Goal: Task Accomplishment & Management: Manage account settings

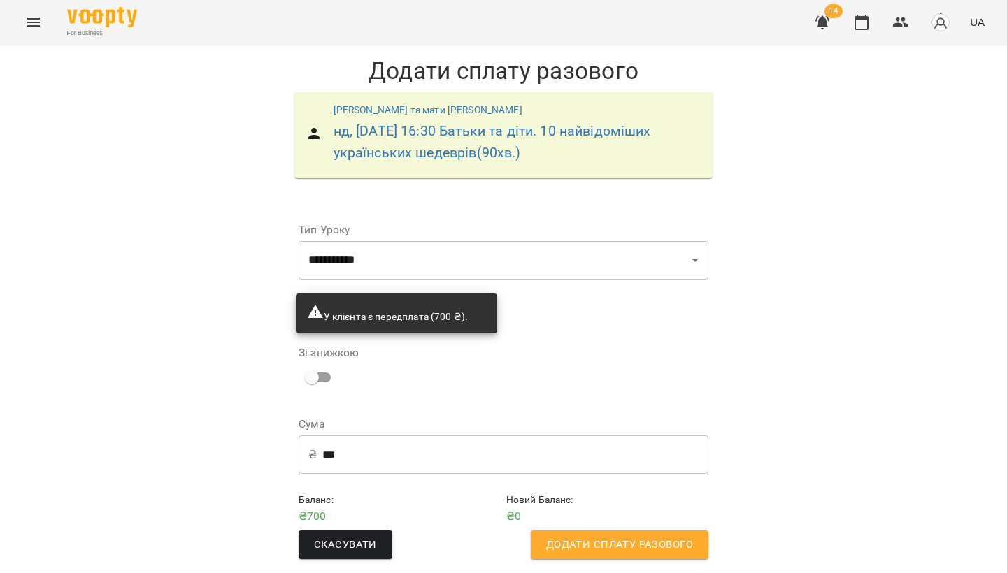
scroll to position [4, 0]
click at [612, 538] on span "Додати сплату разового" at bounding box center [619, 545] width 147 height 18
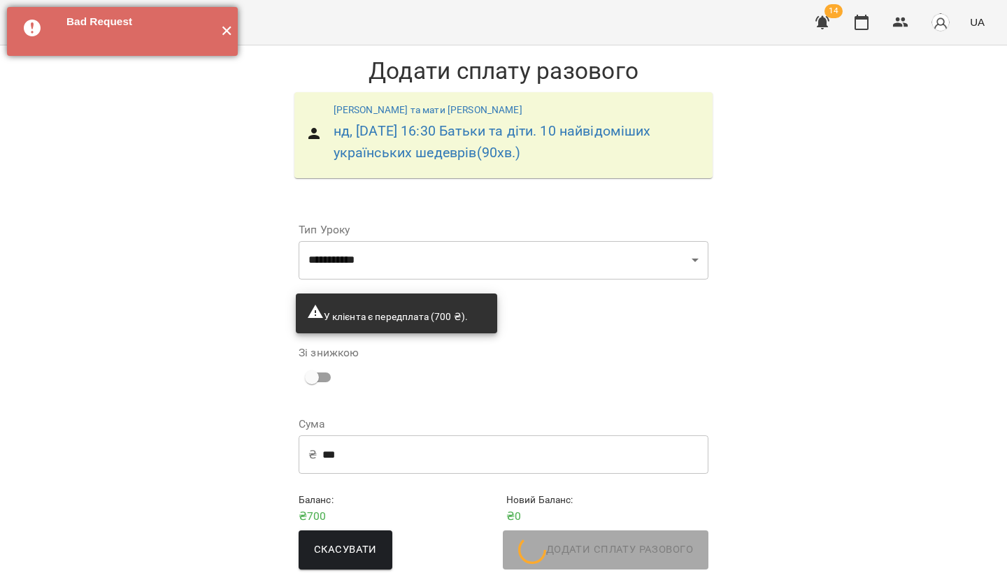
click at [234, 31] on button "✕" at bounding box center [226, 31] width 23 height 49
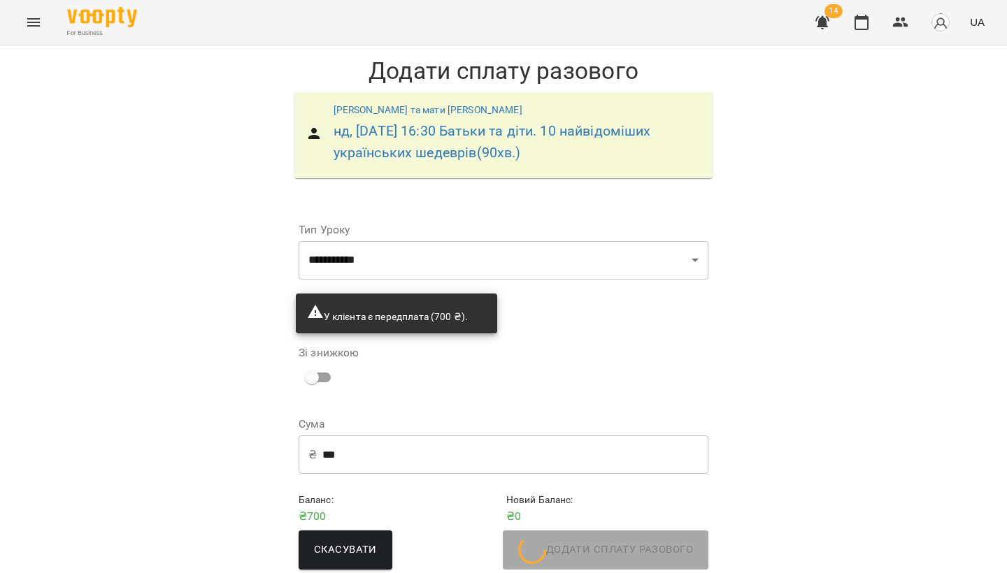
click at [33, 24] on icon "Menu" at bounding box center [33, 22] width 17 height 17
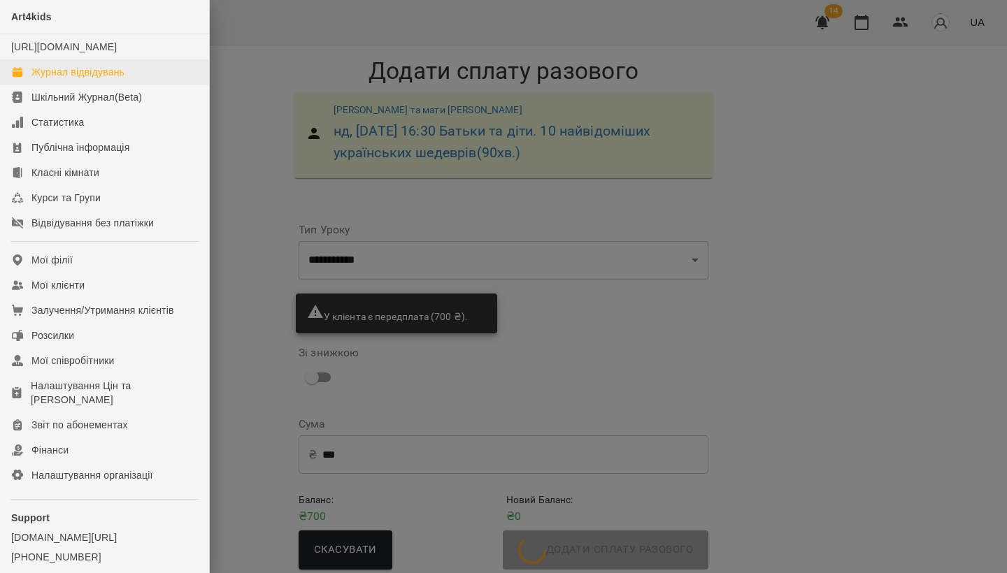
click at [52, 79] on div "Журнал відвідувань" at bounding box center [77, 72] width 93 height 14
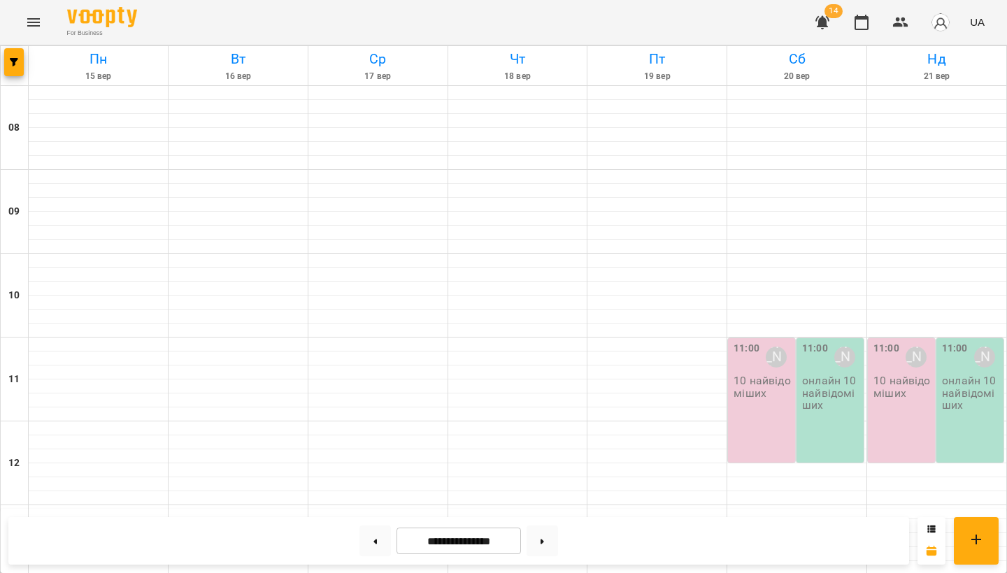
scroll to position [582, 0]
click at [373, 547] on button at bounding box center [374, 541] width 31 height 31
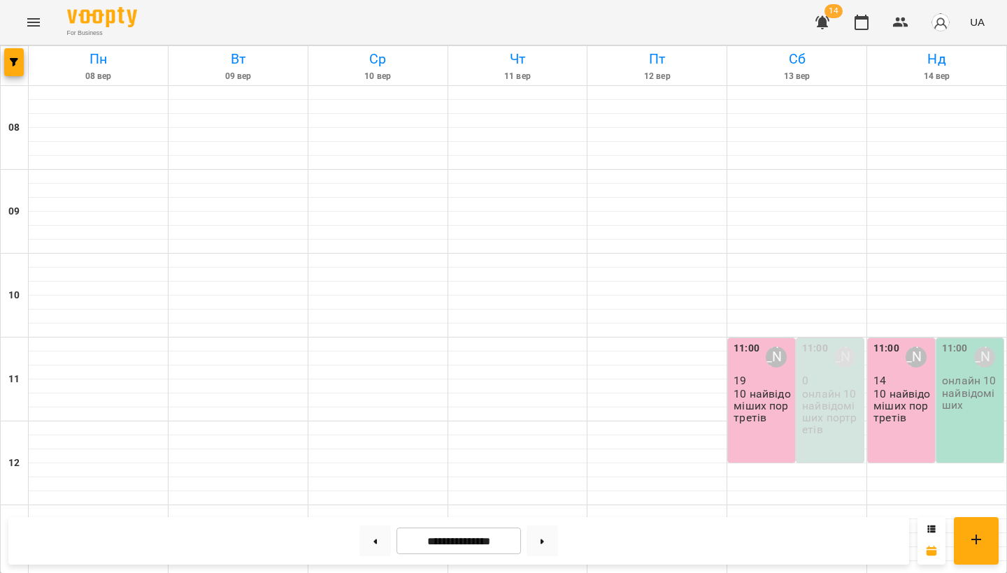
scroll to position [245, 0]
click at [551, 537] on button at bounding box center [542, 541] width 31 height 31
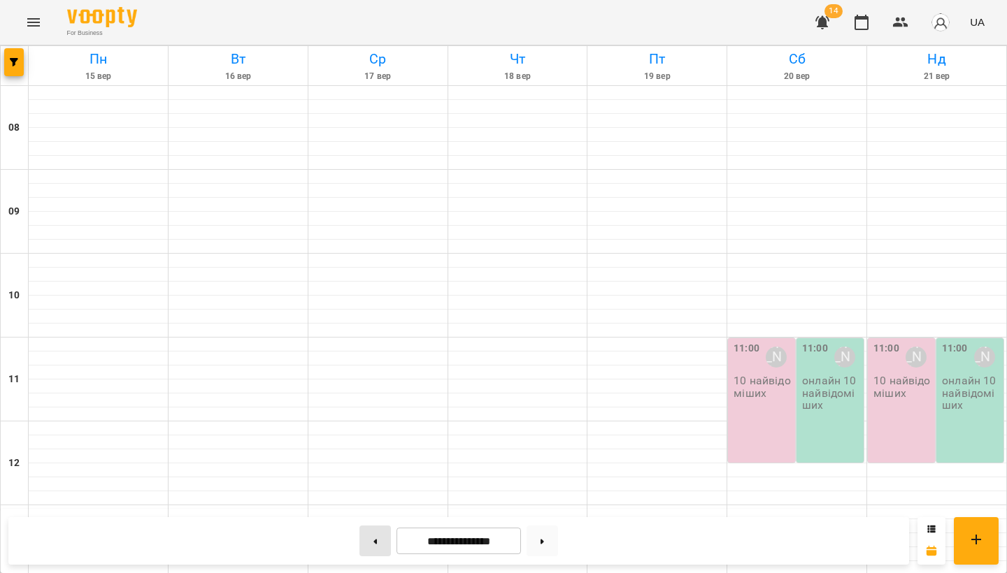
click at [371, 545] on button at bounding box center [374, 541] width 31 height 31
type input "**********"
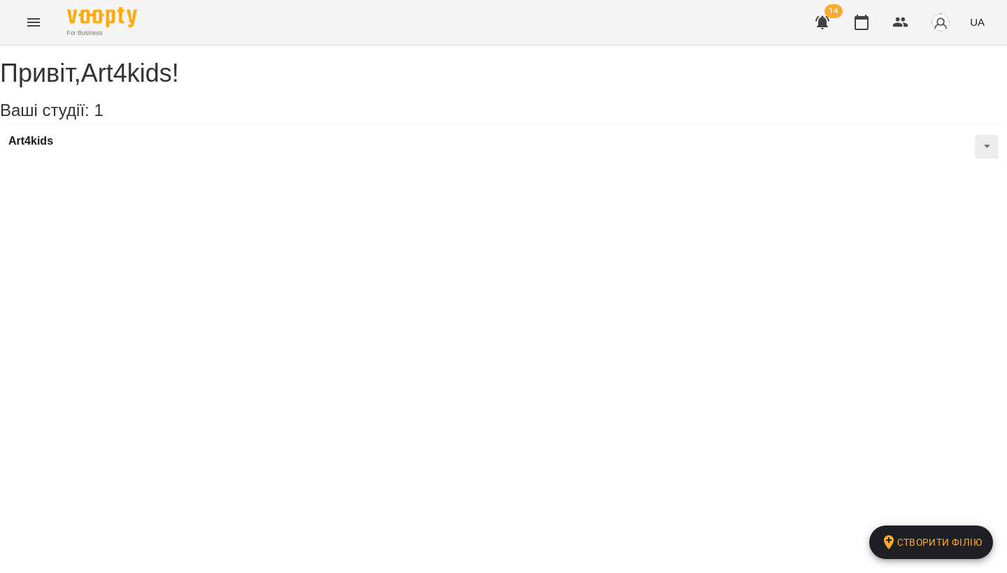
click at [826, 25] on icon "button" at bounding box center [822, 22] width 14 height 13
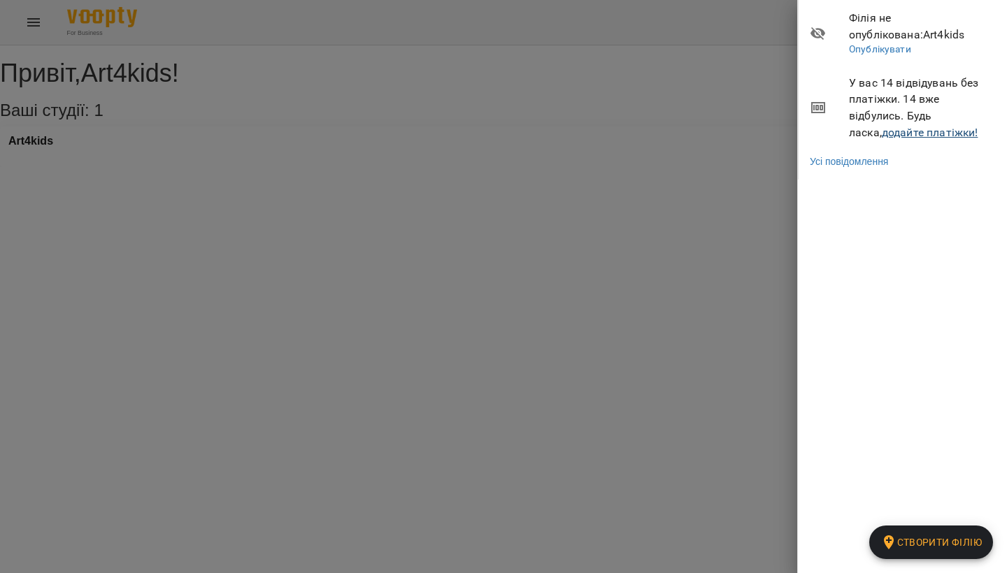
click at [882, 129] on link "додайте платіжки!" at bounding box center [930, 132] width 96 height 13
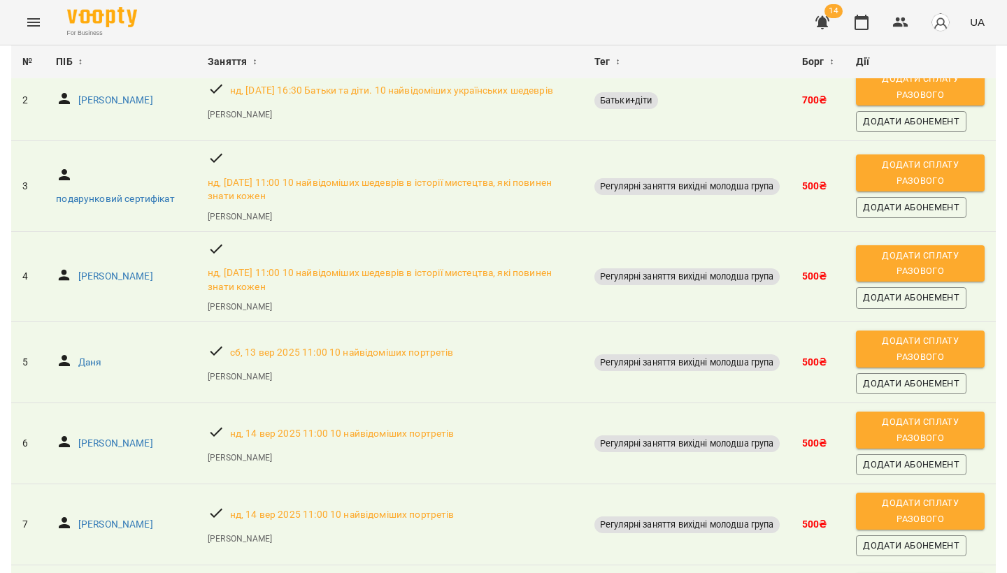
scroll to position [219, 0]
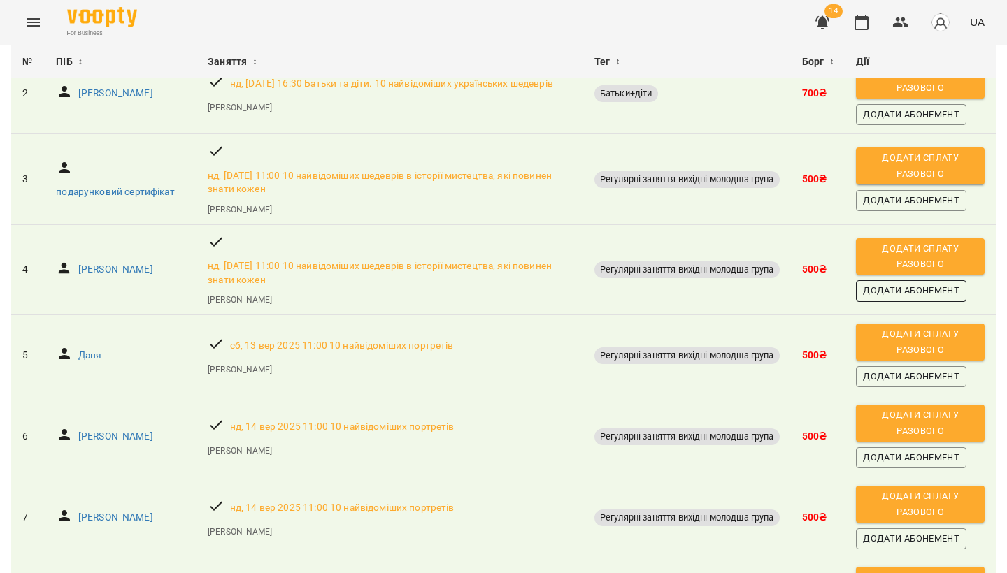
click at [910, 299] on span "Додати Абонемент" at bounding box center [911, 290] width 96 height 15
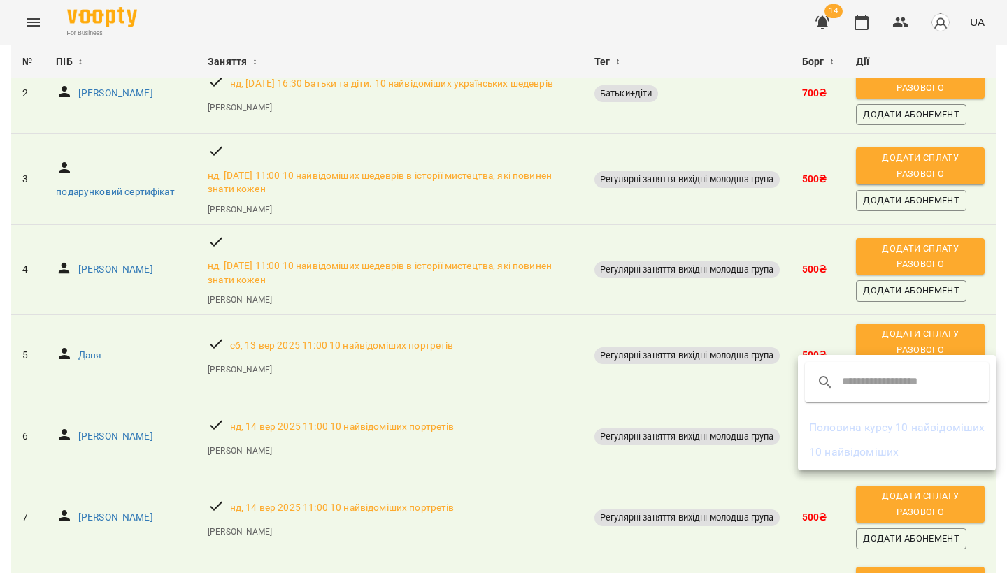
click at [861, 392] on input "text" at bounding box center [897, 382] width 110 height 22
click at [861, 392] on input "**" at bounding box center [897, 382] width 110 height 22
type input "*"
click at [520, 319] on div at bounding box center [503, 286] width 1007 height 573
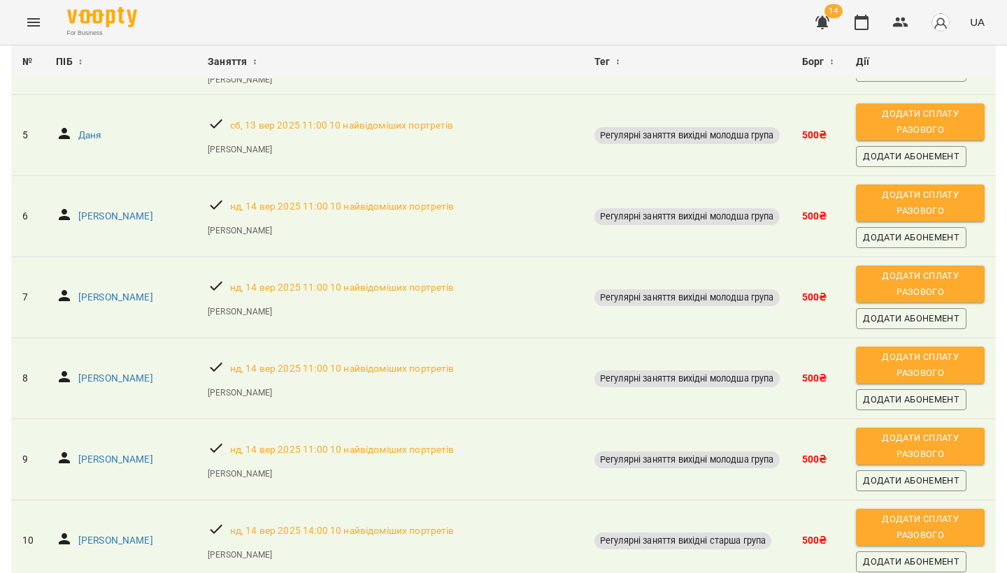
scroll to position [445, 0]
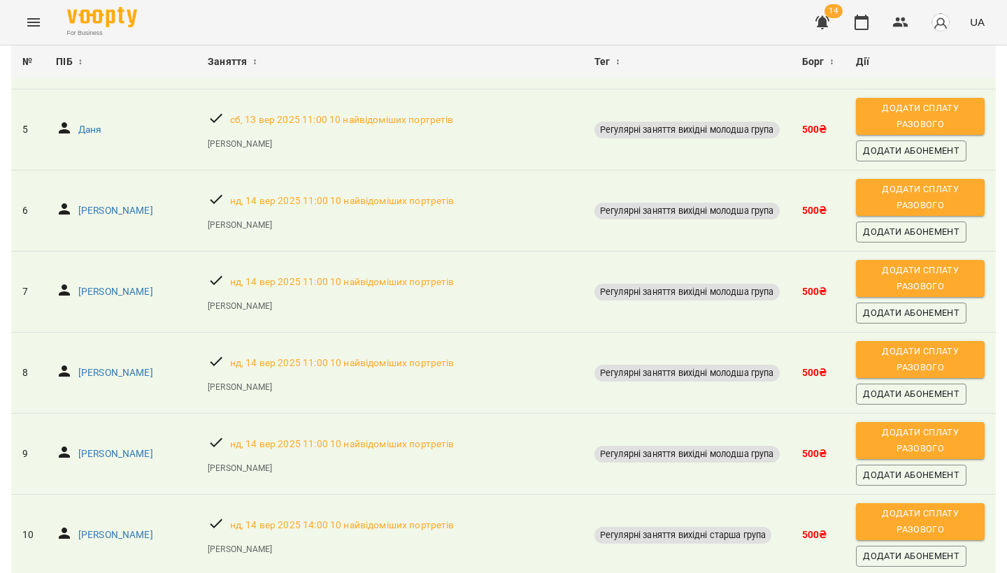
click at [115, 20] on img at bounding box center [102, 17] width 70 height 20
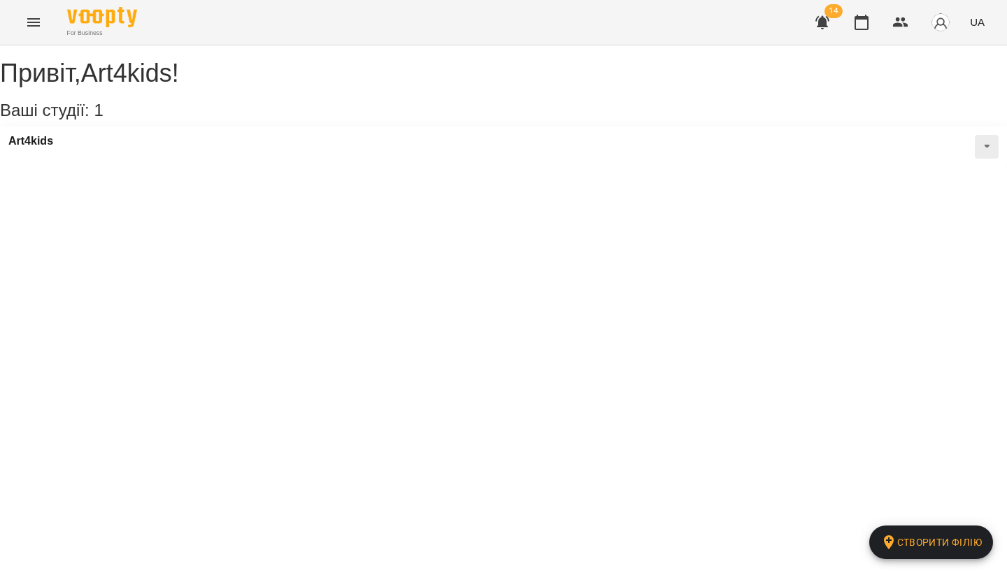
click at [23, 27] on button "Menu" at bounding box center [34, 23] width 34 height 34
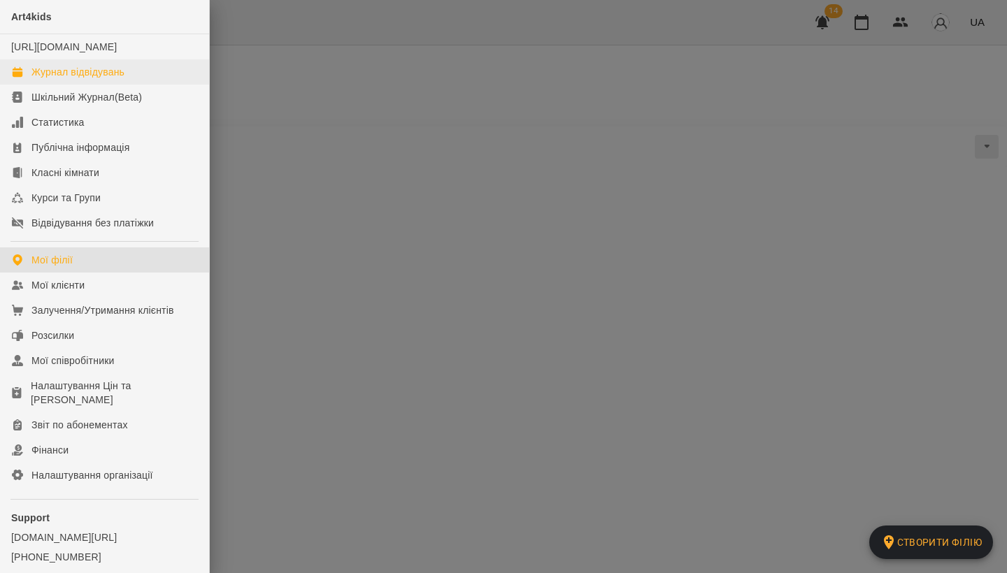
click at [52, 79] on div "Журнал відвідувань" at bounding box center [77, 72] width 93 height 14
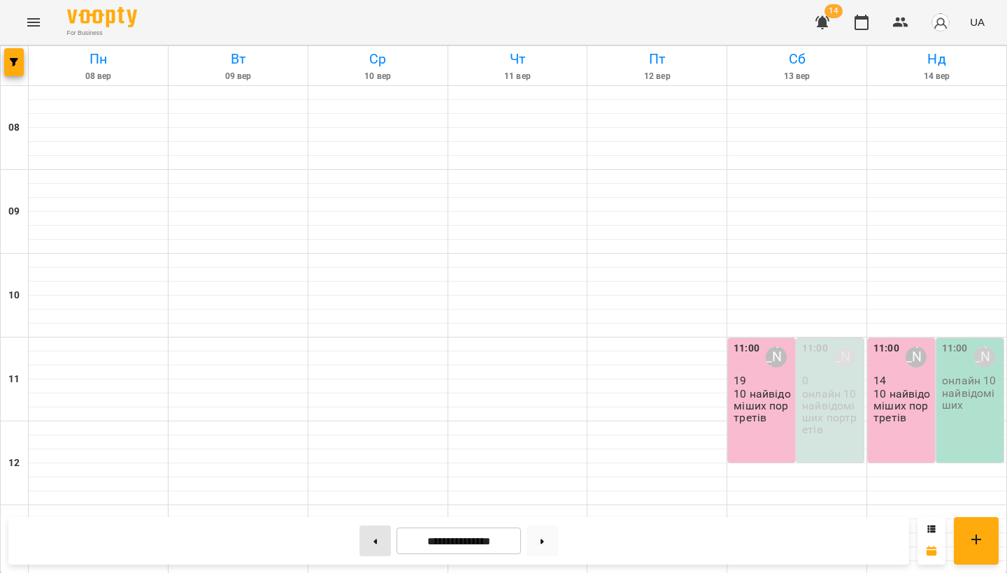
click at [365, 541] on button at bounding box center [374, 541] width 31 height 31
type input "**********"
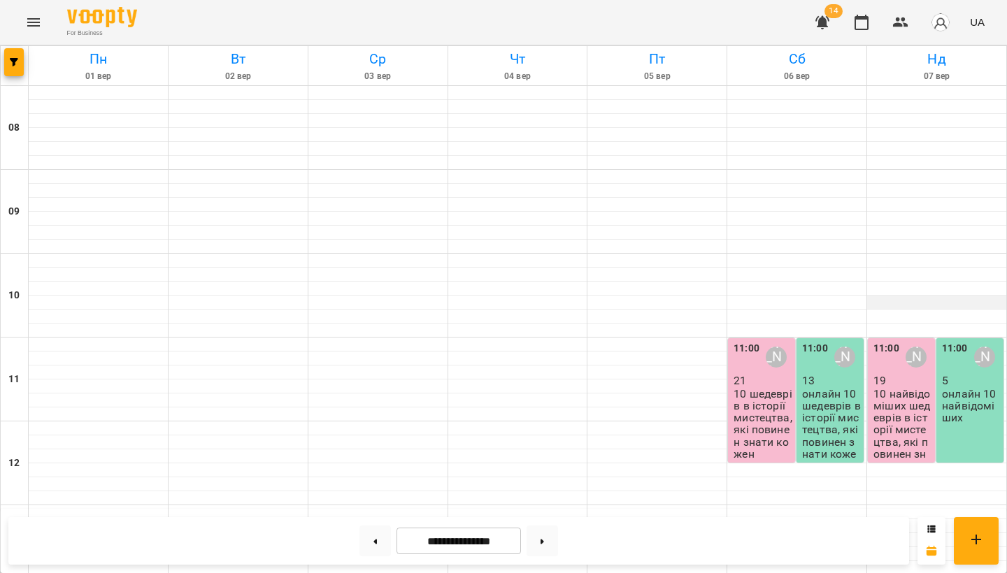
scroll to position [245, 0]
click at [759, 388] on p "10 шедеврів в історії мистецтва, які повинен знати кожен" at bounding box center [762, 424] width 59 height 73
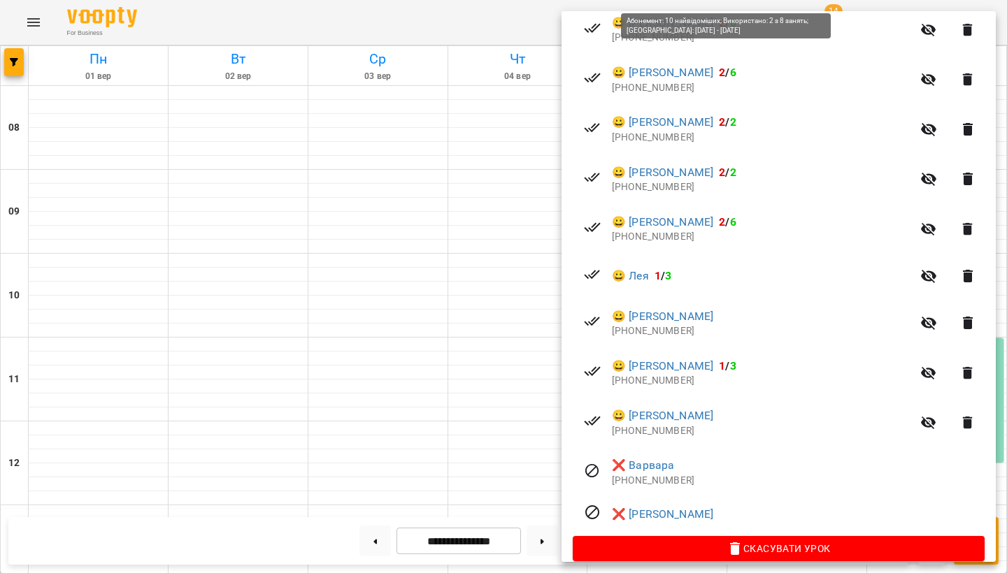
scroll to position [902, 0]
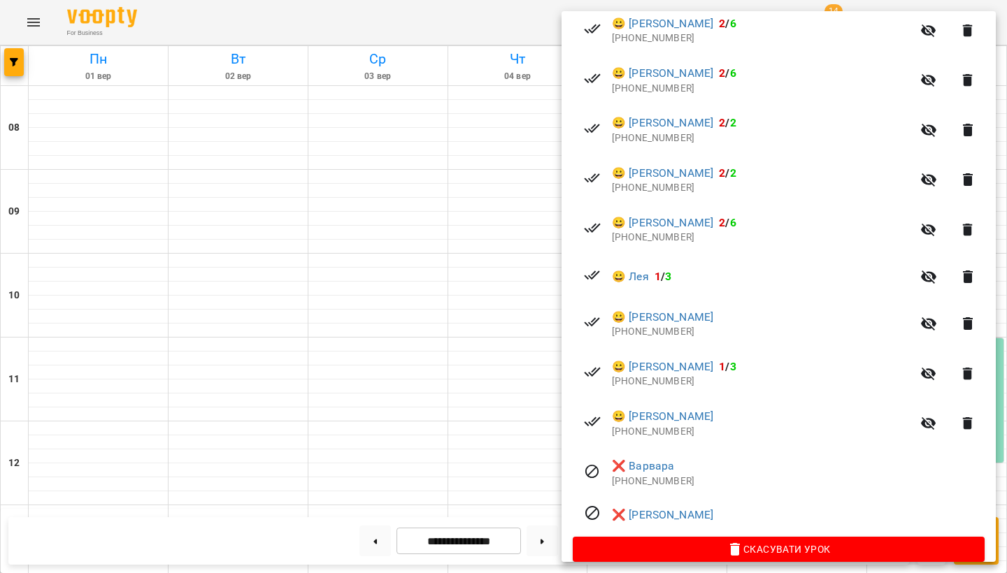
click at [408, 424] on div at bounding box center [503, 286] width 1007 height 573
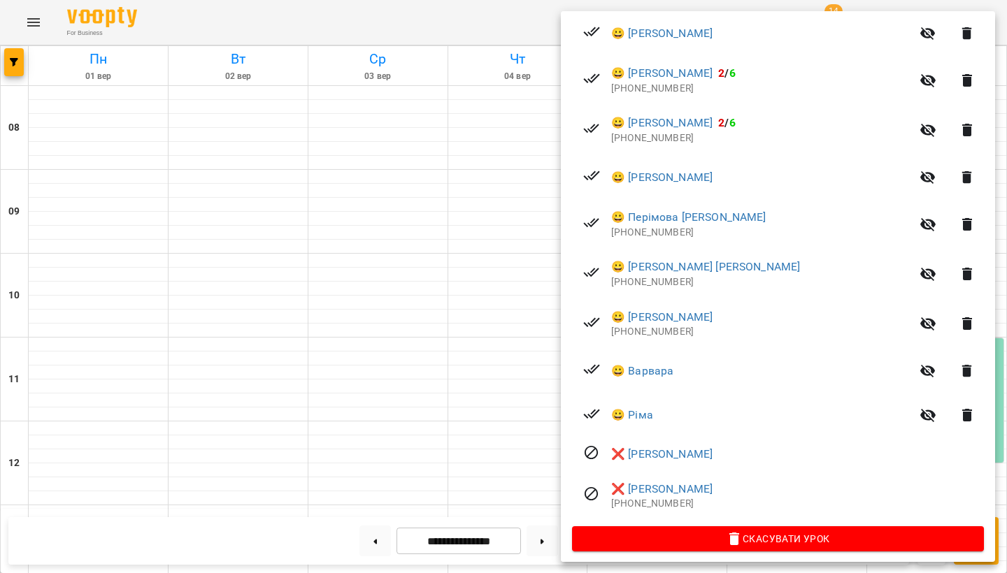
scroll to position [359, 0]
click at [443, 369] on div at bounding box center [503, 286] width 1007 height 573
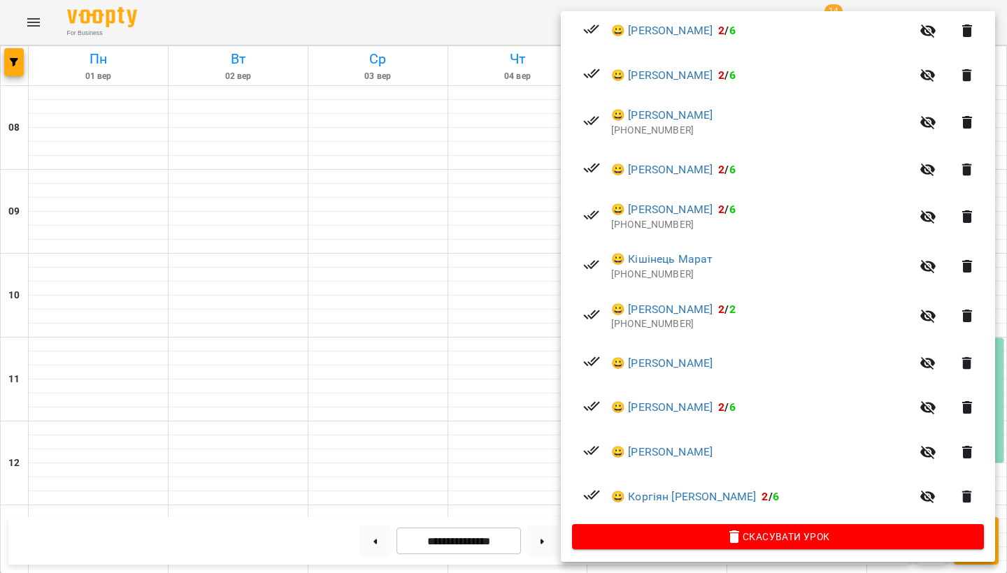
scroll to position [366, 0]
click at [417, 499] on div at bounding box center [503, 286] width 1007 height 573
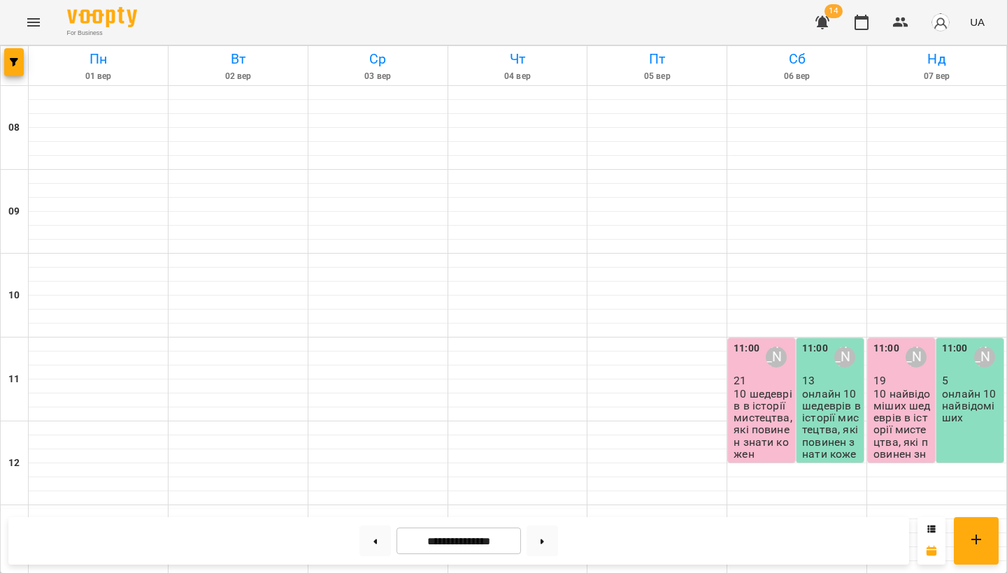
click at [901, 388] on p "10 найвідоміших шедеврів в історії мистецтва, які повинен знати кожен" at bounding box center [902, 430] width 59 height 85
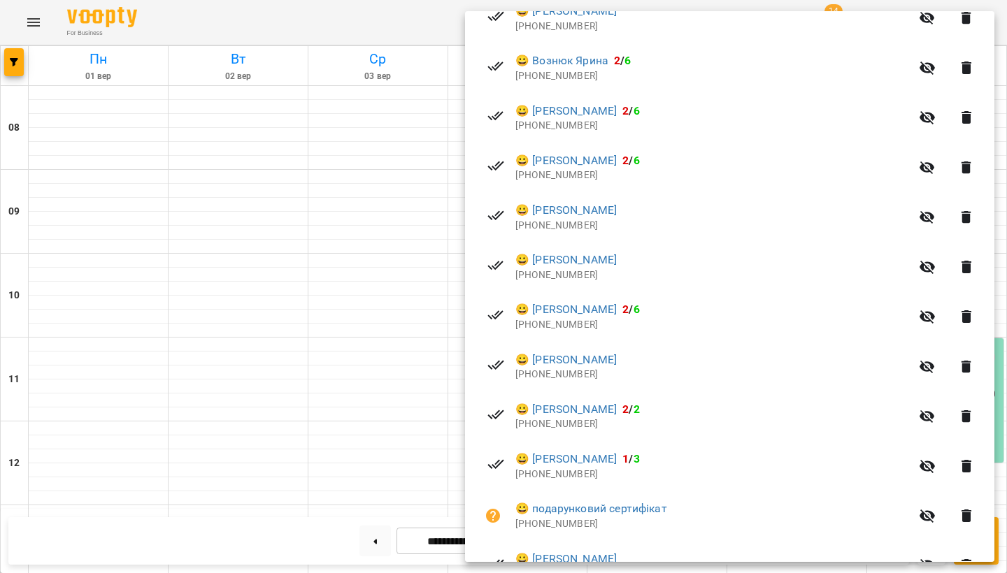
scroll to position [348, 0]
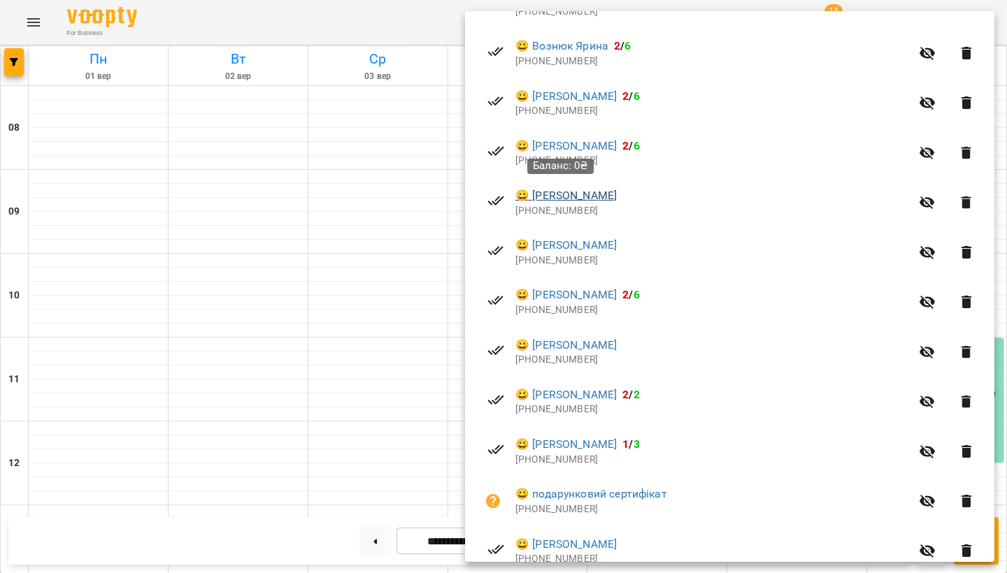
click at [580, 193] on link "😀 Кожухар Міка" at bounding box center [565, 195] width 101 height 17
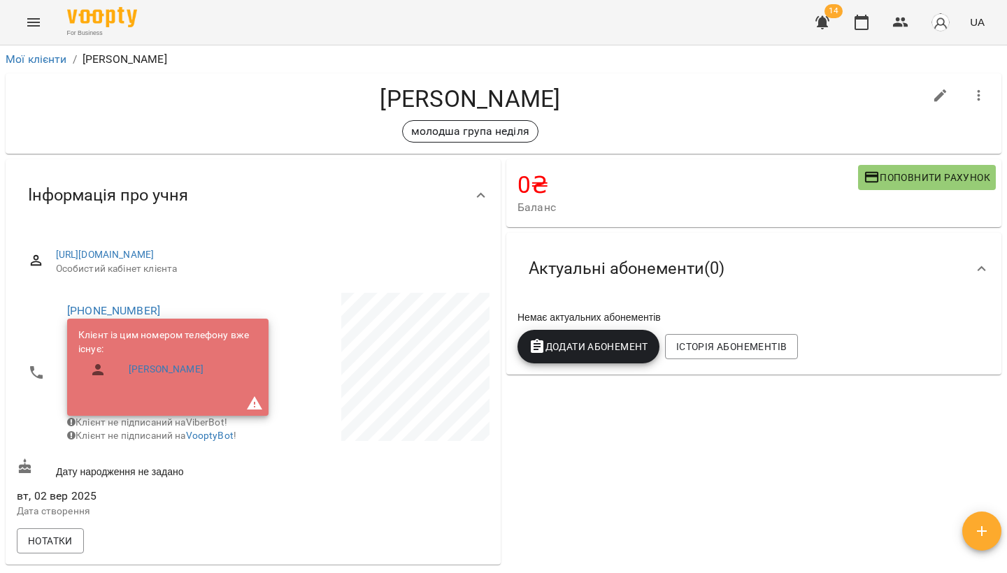
click at [592, 350] on span "Додати Абонемент" at bounding box center [589, 346] width 120 height 17
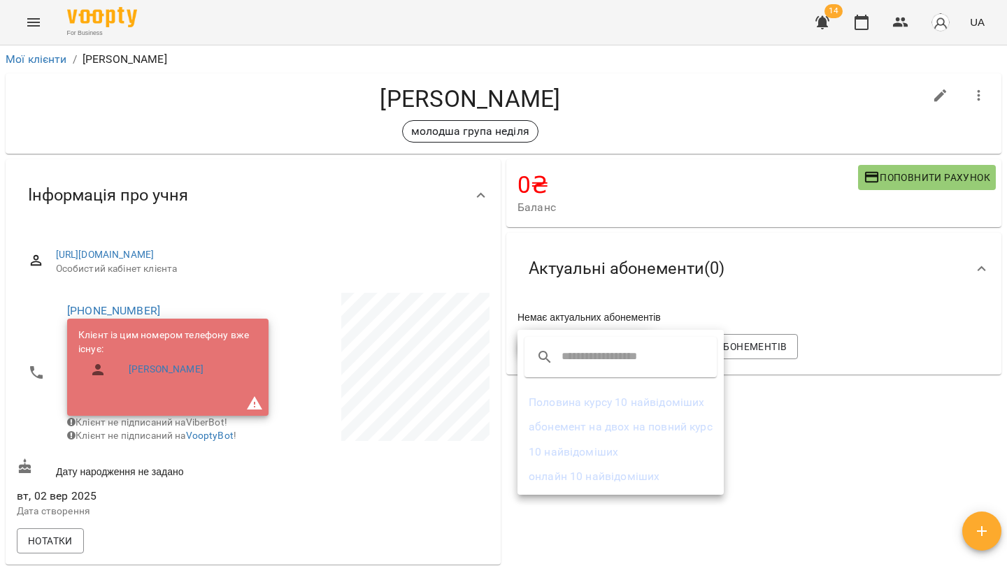
click at [579, 426] on li "абонемент на двох на повний курс" at bounding box center [620, 427] width 206 height 25
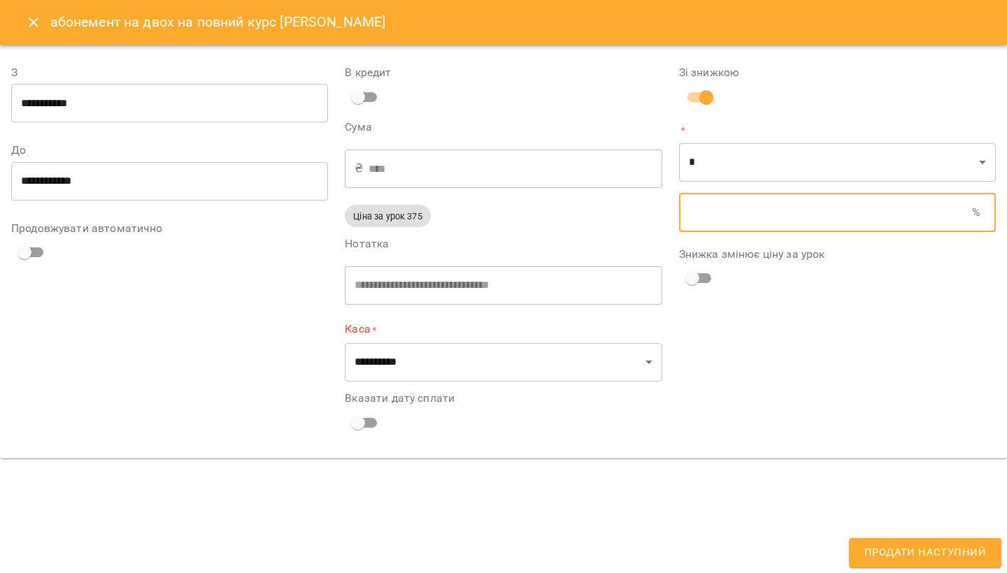
click at [691, 207] on input "text" at bounding box center [825, 212] width 293 height 39
type input "****"
type input "*"
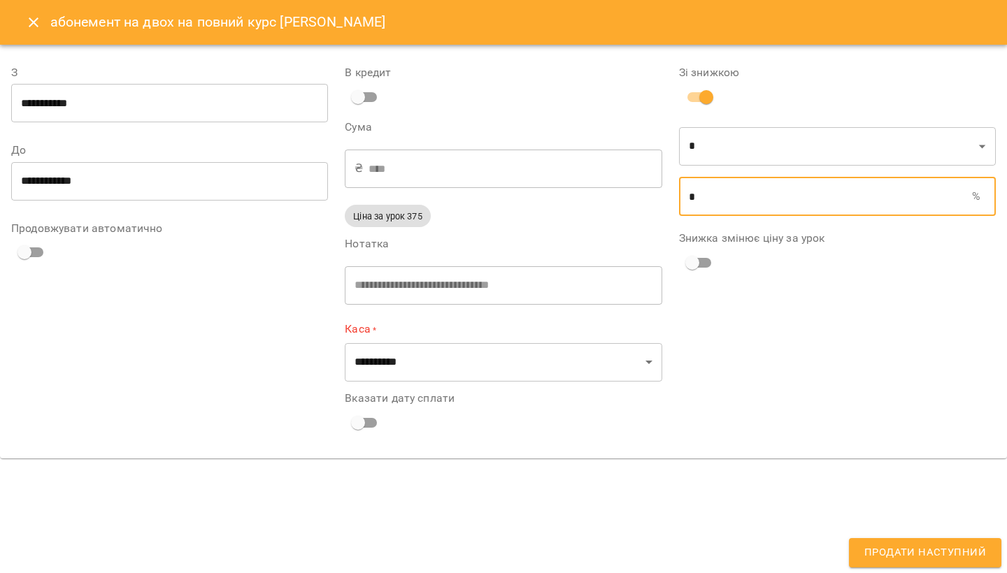
type input "****"
type input "**"
click at [718, 439] on div "Зі знижкою * * ​ ** % ​ Знижка змінює ціну за урок" at bounding box center [838, 252] width 334 height 408
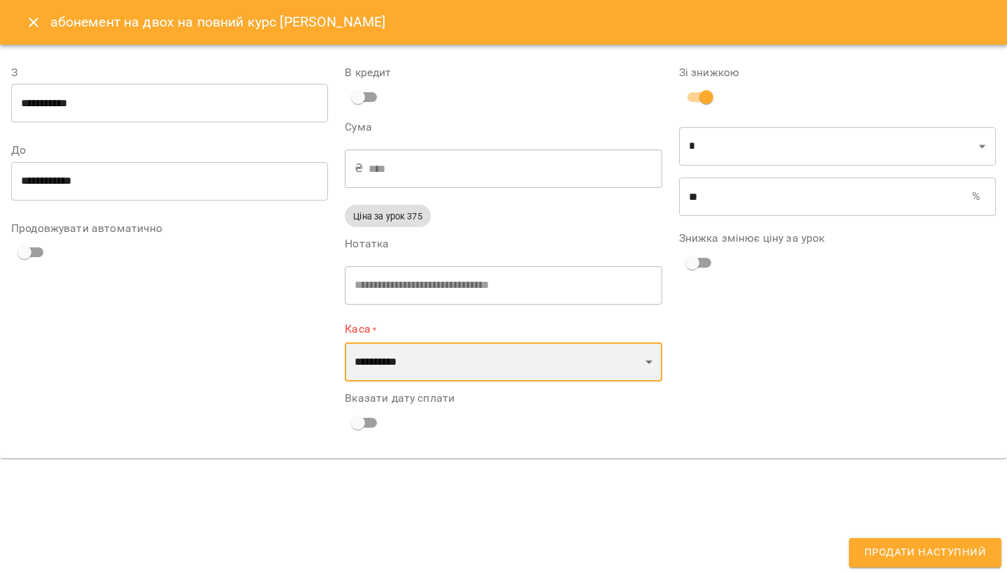
select select "****"
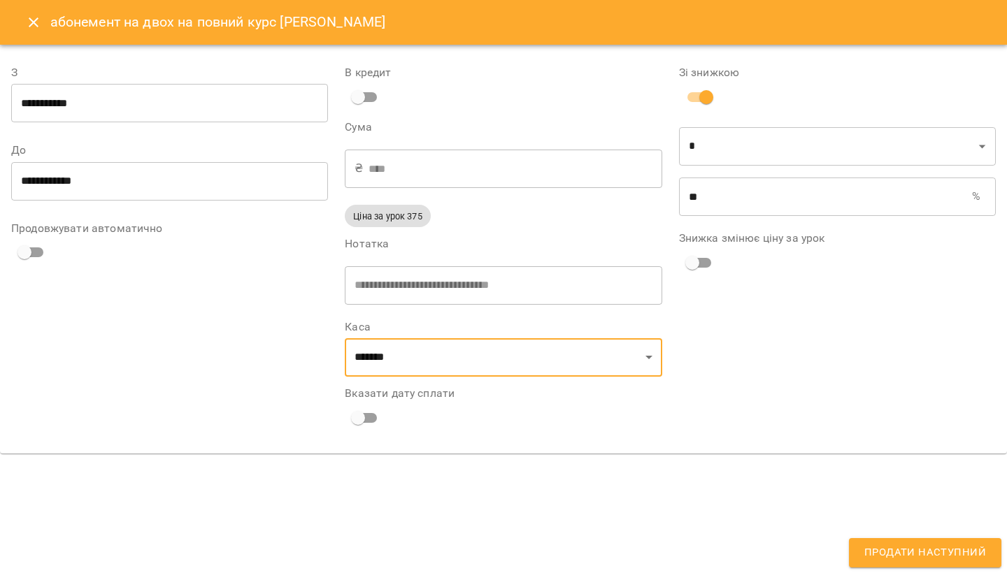
click at [99, 103] on input "**********" at bounding box center [169, 103] width 317 height 39
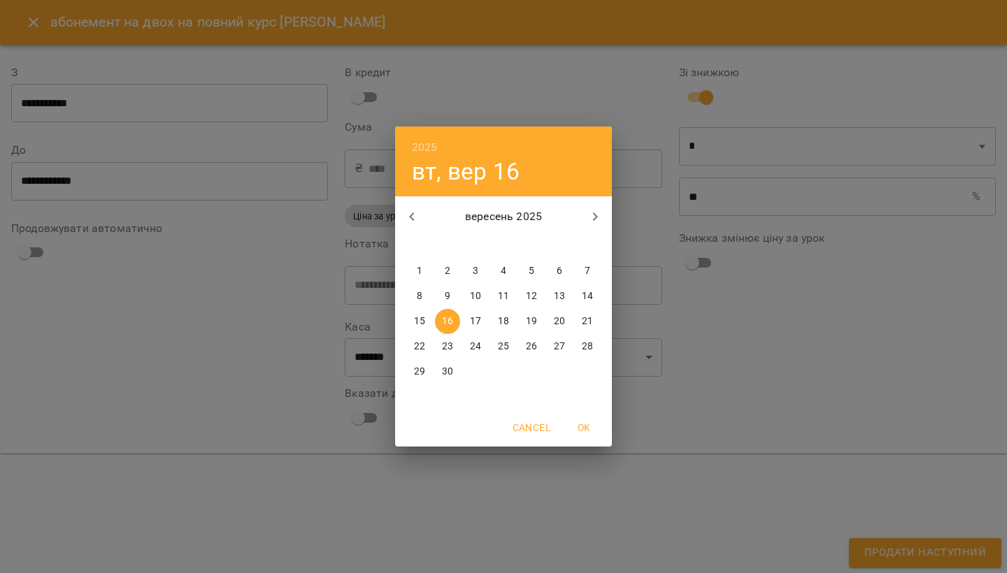
click at [566, 271] on span "6" at bounding box center [559, 271] width 25 height 14
type input "**********"
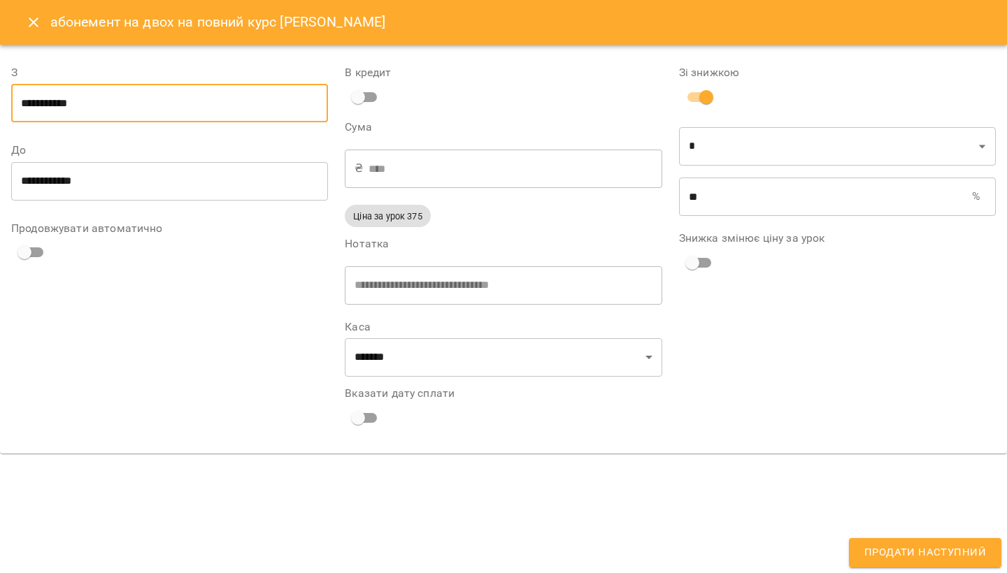
click at [259, 191] on input "**********" at bounding box center [169, 181] width 317 height 39
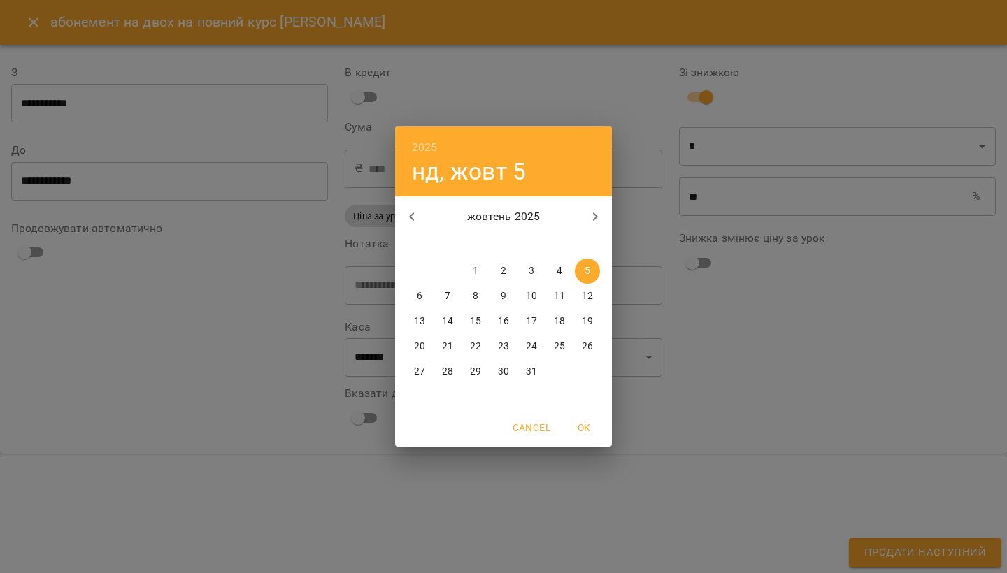
click at [792, 288] on div "2025 нд, жовт 5 жовтень 2025 пн вт ср чт пт сб нд 29 30 1 2 3 4 5 6 7 8 9 10 11…" at bounding box center [503, 286] width 1007 height 573
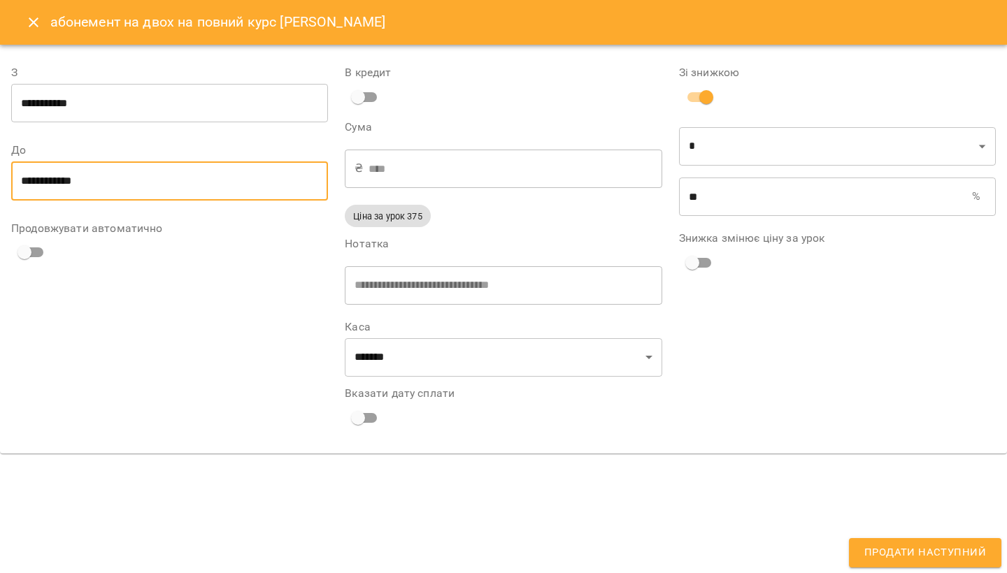
click at [889, 545] on span "Продати наступний" at bounding box center [925, 553] width 122 height 18
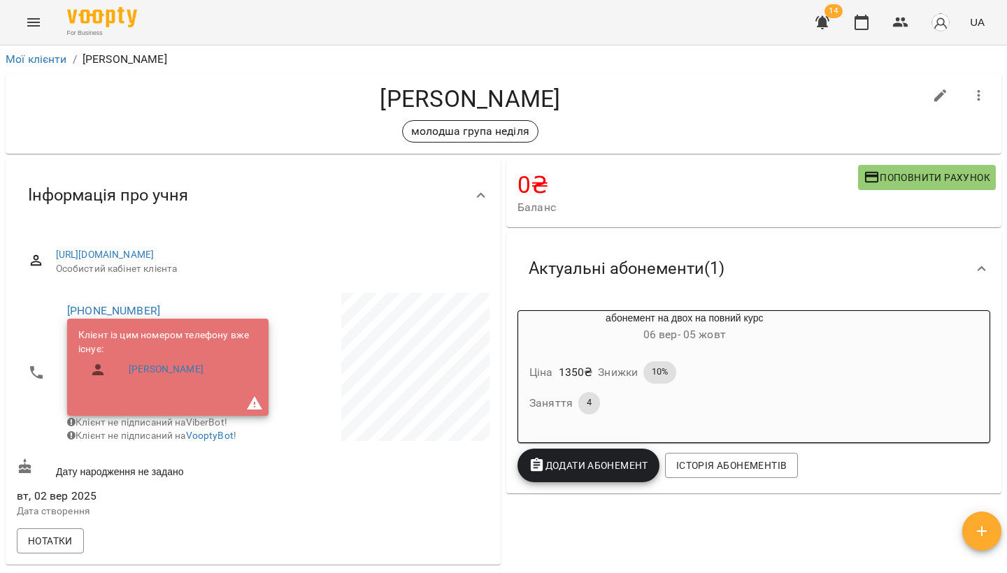
click at [34, 18] on icon "Menu" at bounding box center [33, 22] width 17 height 17
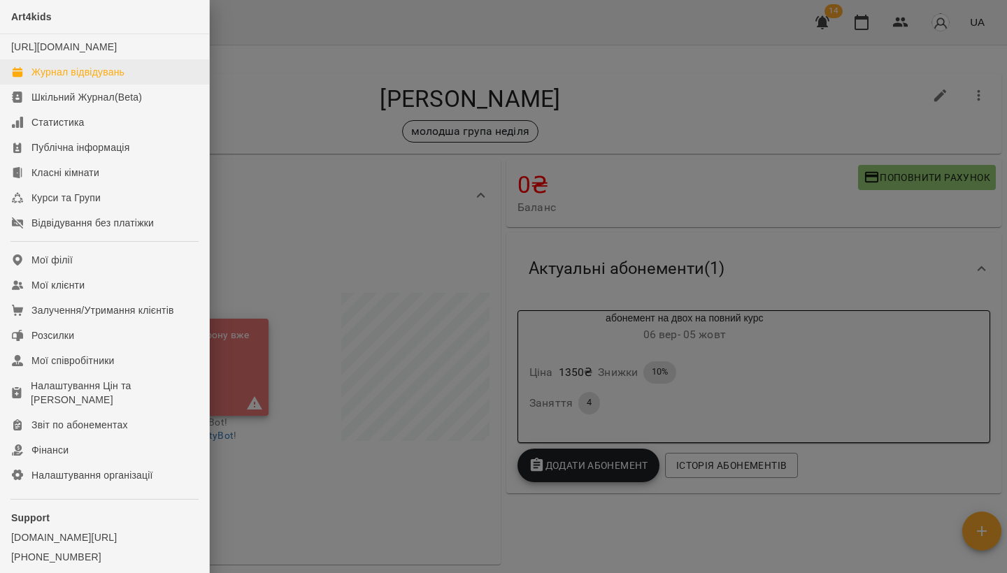
click at [51, 85] on link "Журнал відвідувань" at bounding box center [104, 71] width 209 height 25
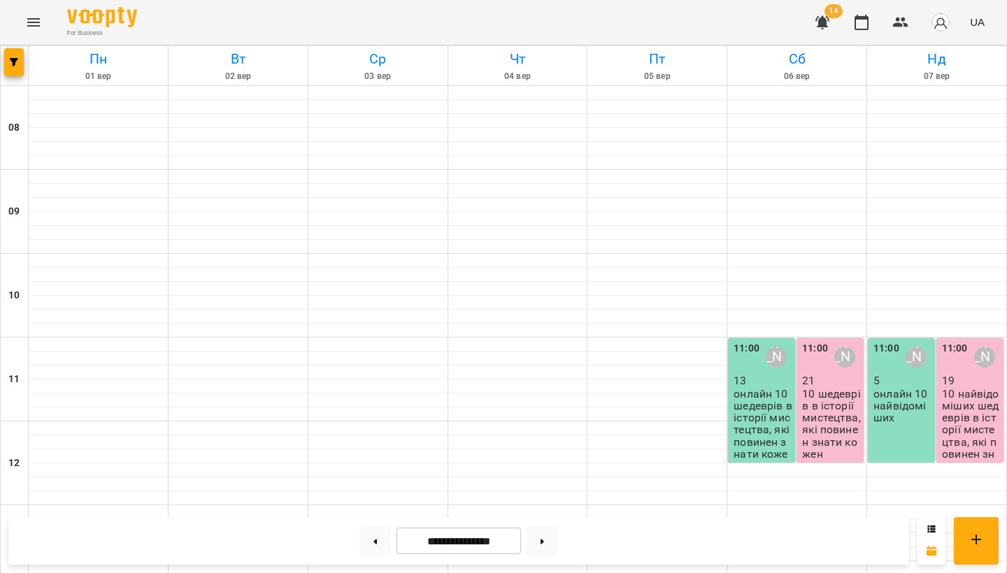
scroll to position [81, 0]
click at [961, 388] on p "10 найвідоміших шедеврів в історії мистецтва, які повинен знати кожен" at bounding box center [971, 430] width 59 height 85
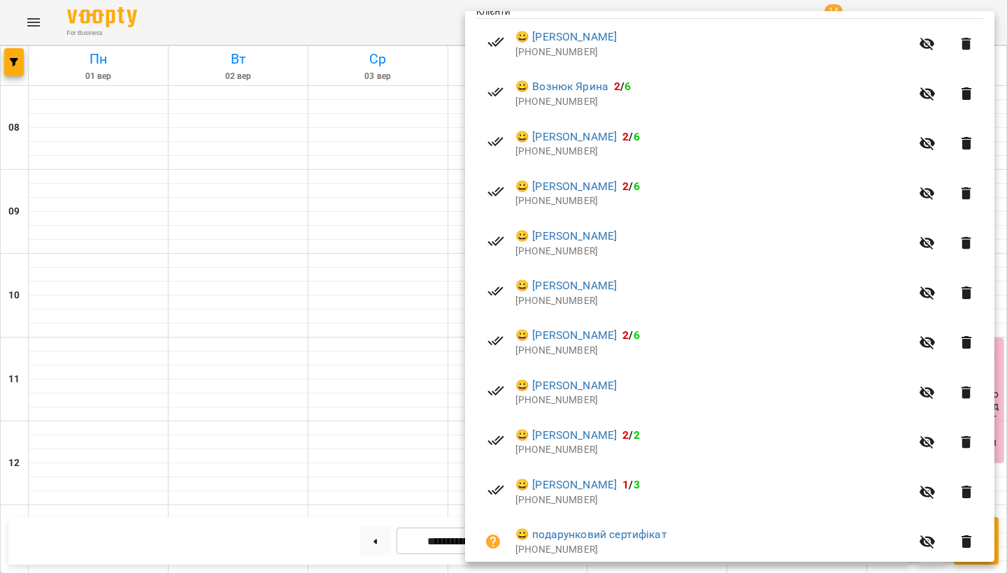
scroll to position [301, 0]
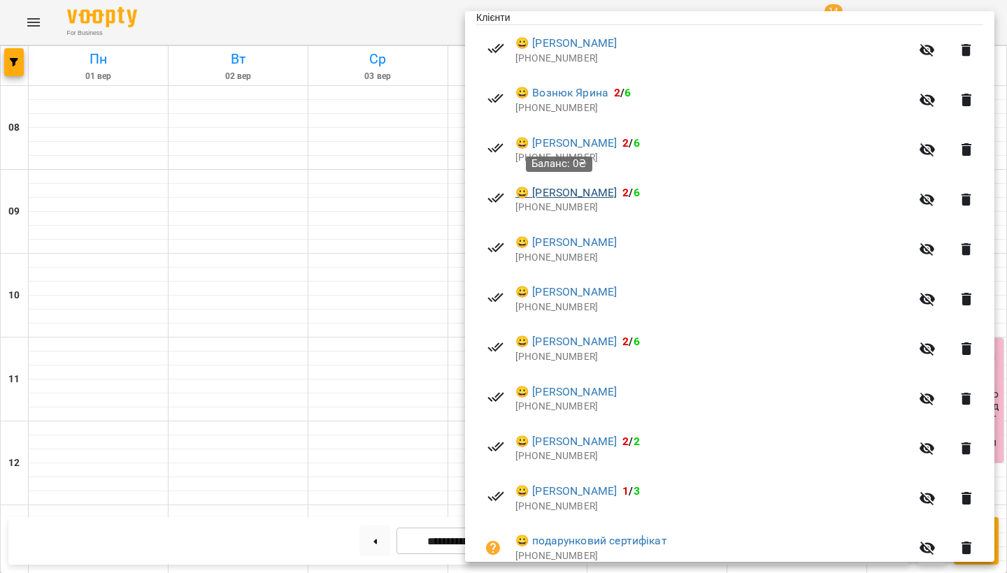
click at [592, 188] on link "😀 Кожухар Ема" at bounding box center [565, 193] width 101 height 17
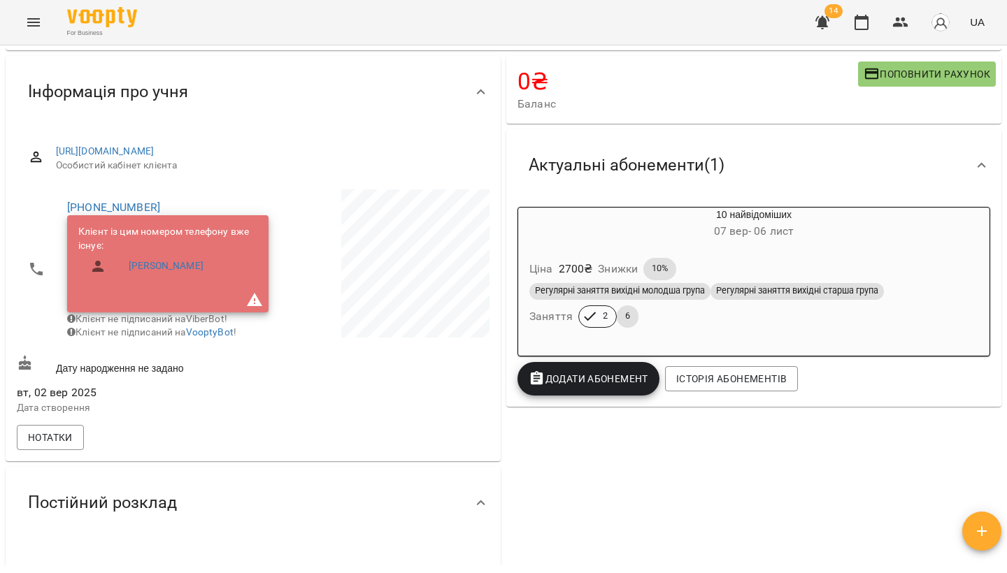
scroll to position [106, 0]
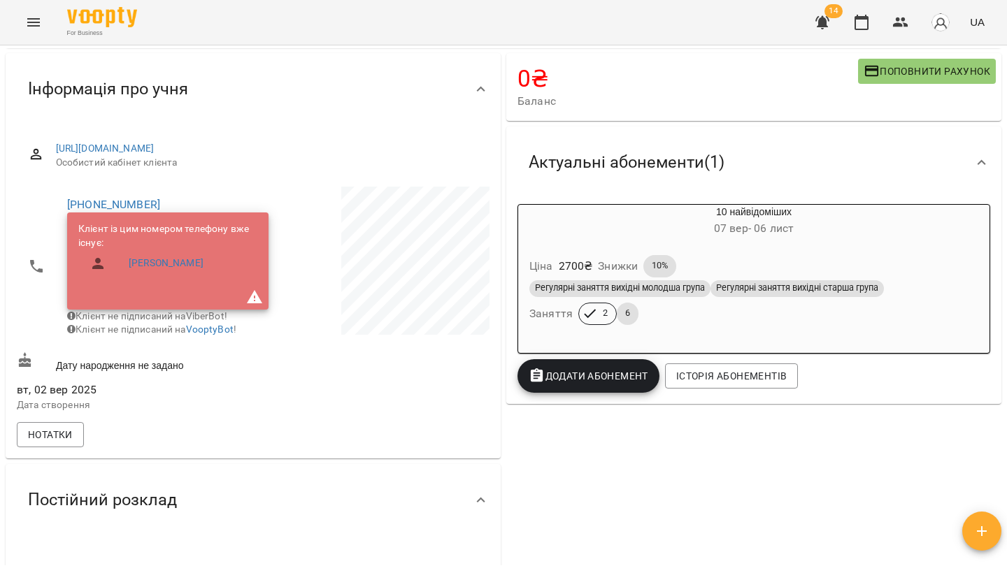
click at [789, 248] on div "Ціна 2700 ₴ Знижки 10% Регулярні заняття вихідні молодша група Регулярні занятт…" at bounding box center [753, 293] width 471 height 98
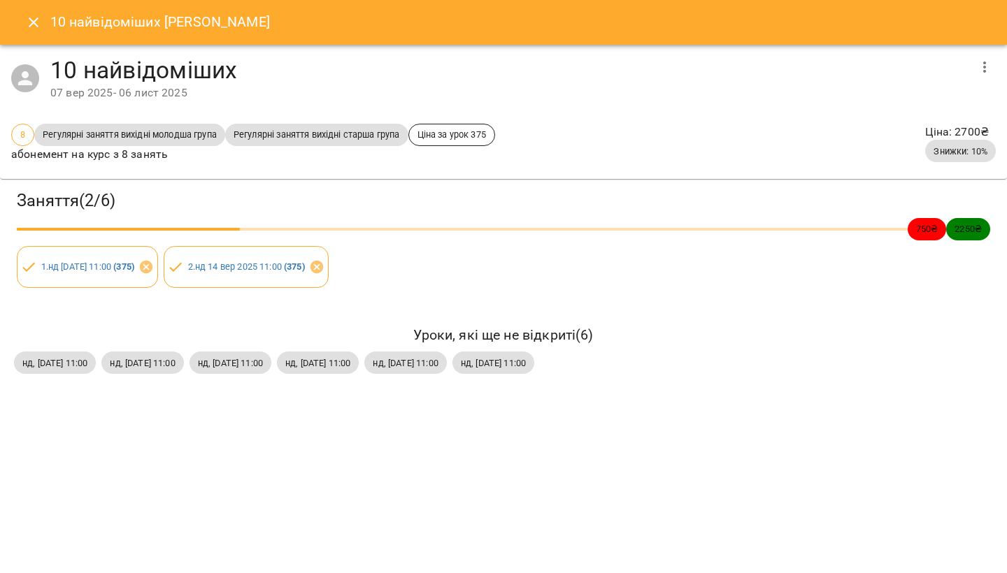
click at [36, 31] on button "Close" at bounding box center [34, 23] width 34 height 34
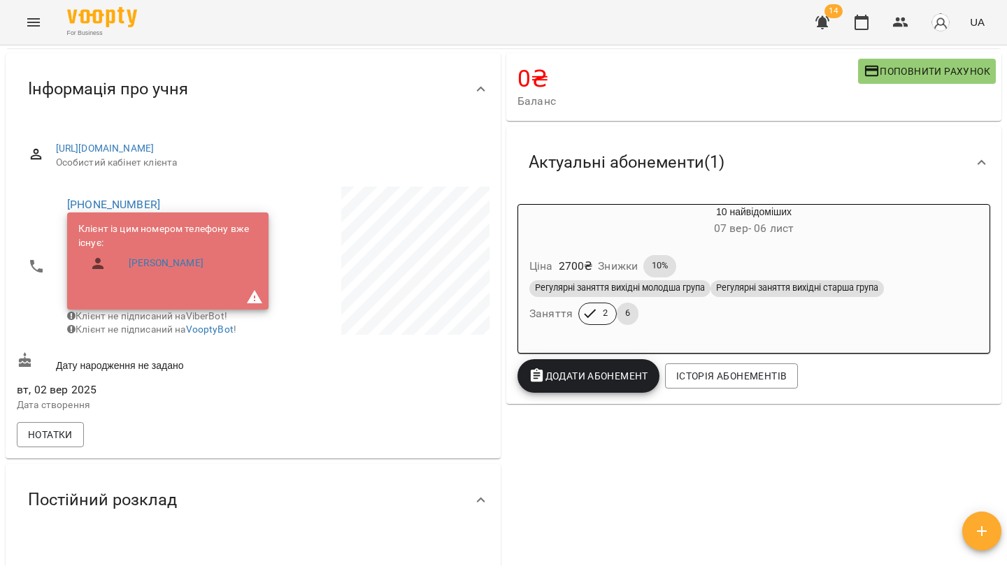
click at [34, 17] on icon "Menu" at bounding box center [33, 22] width 17 height 17
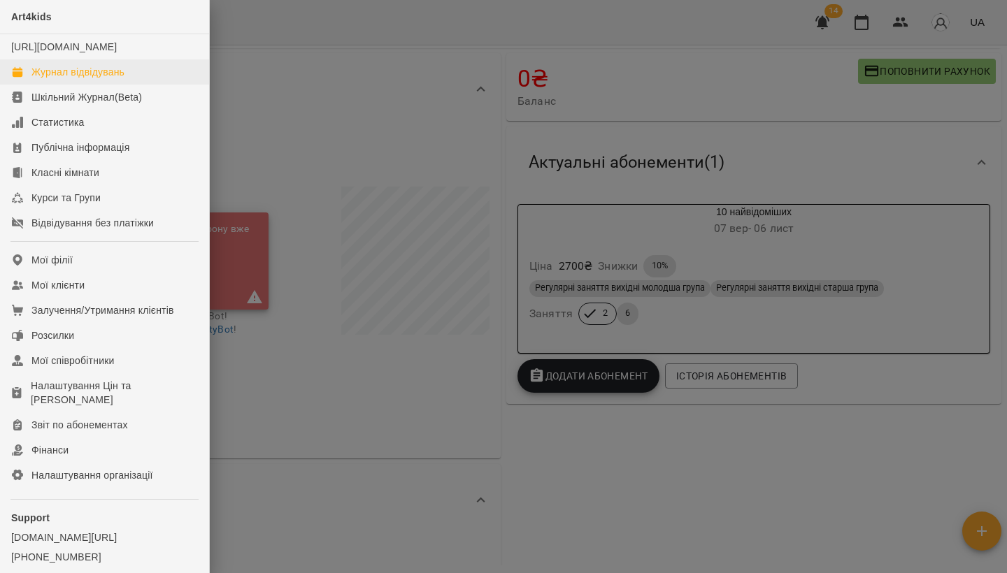
click at [65, 78] on link "Журнал відвідувань" at bounding box center [104, 71] width 209 height 25
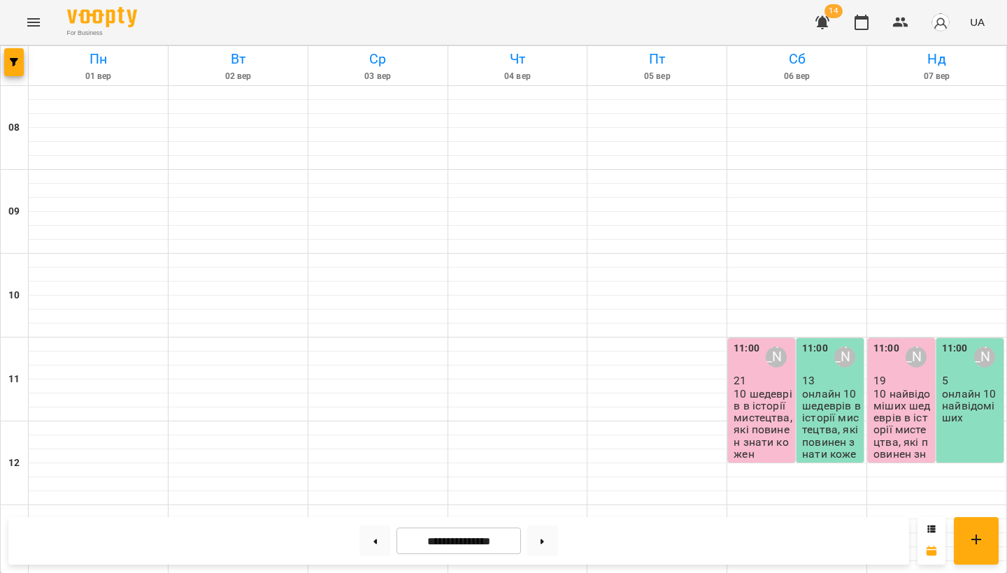
scroll to position [331, 0]
click at [546, 536] on button at bounding box center [542, 541] width 31 height 31
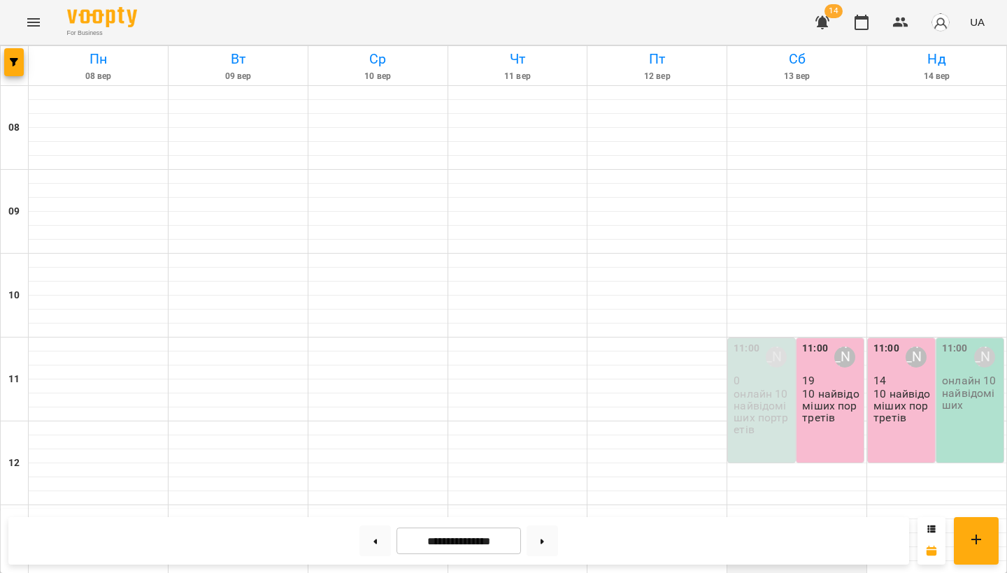
scroll to position [119, 0]
click at [750, 388] on p "онлайн 10 найвідоміших портретів" at bounding box center [762, 412] width 59 height 48
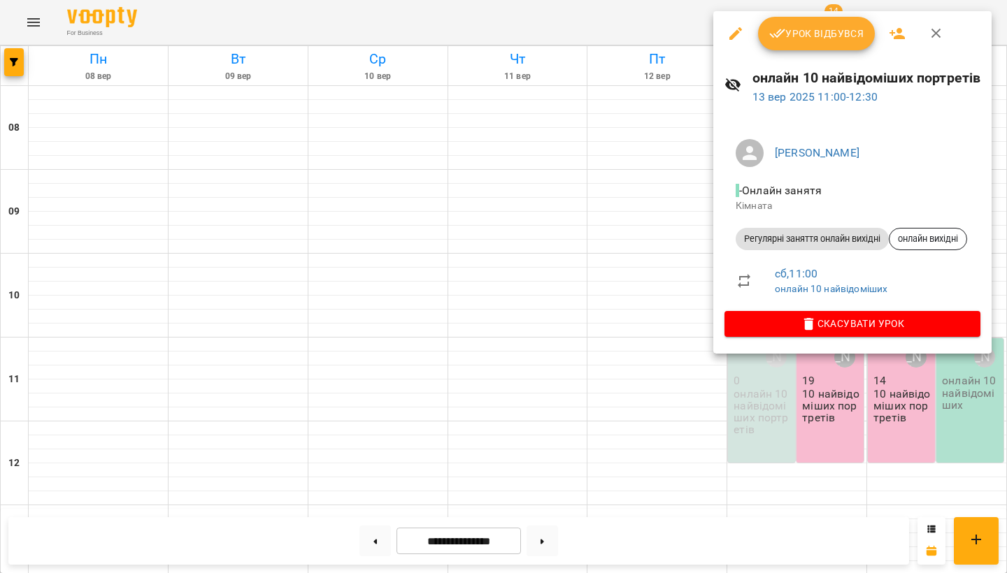
click at [610, 299] on div at bounding box center [503, 286] width 1007 height 573
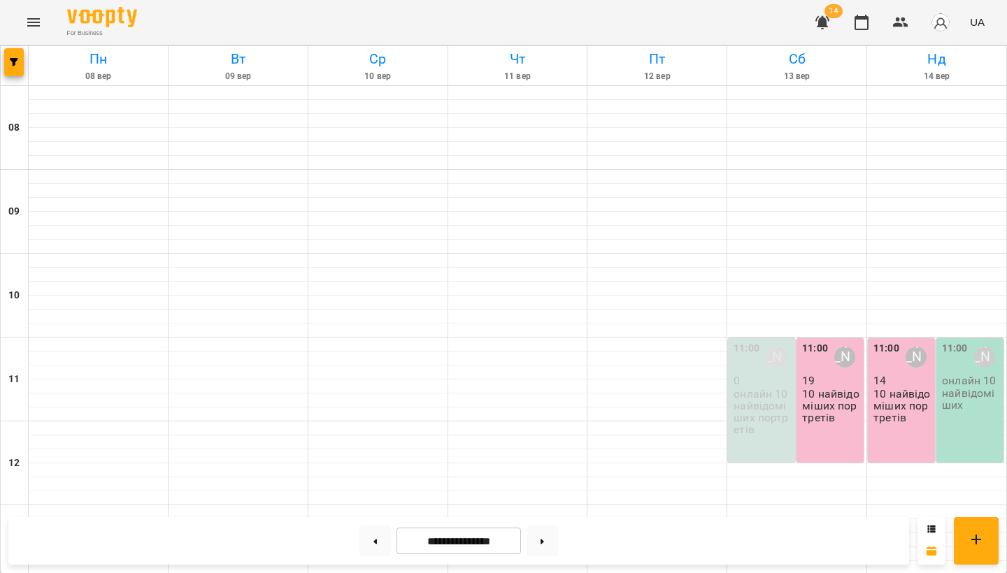
click at [888, 341] on div "11:00" at bounding box center [886, 357] width 26 height 32
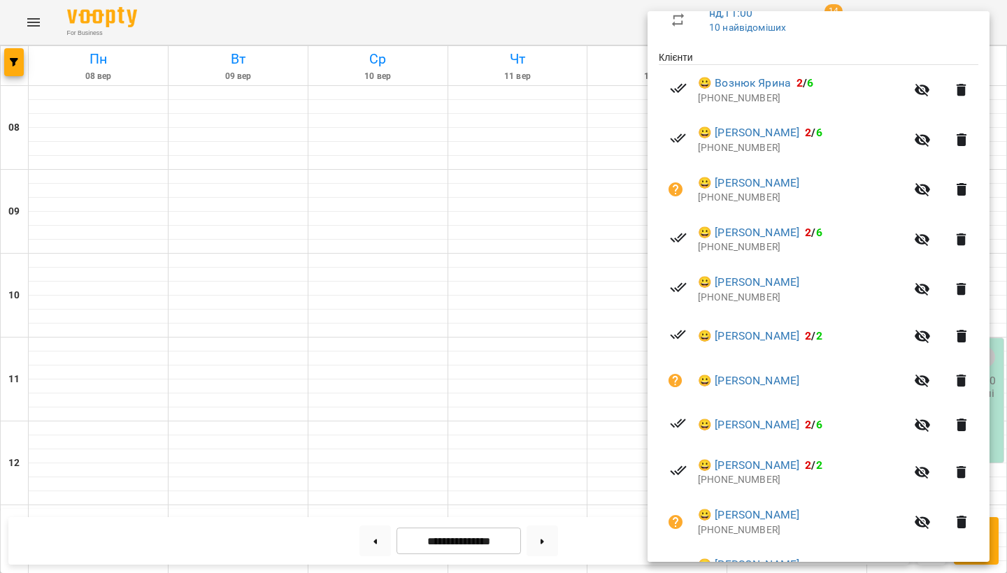
scroll to position [165, 0]
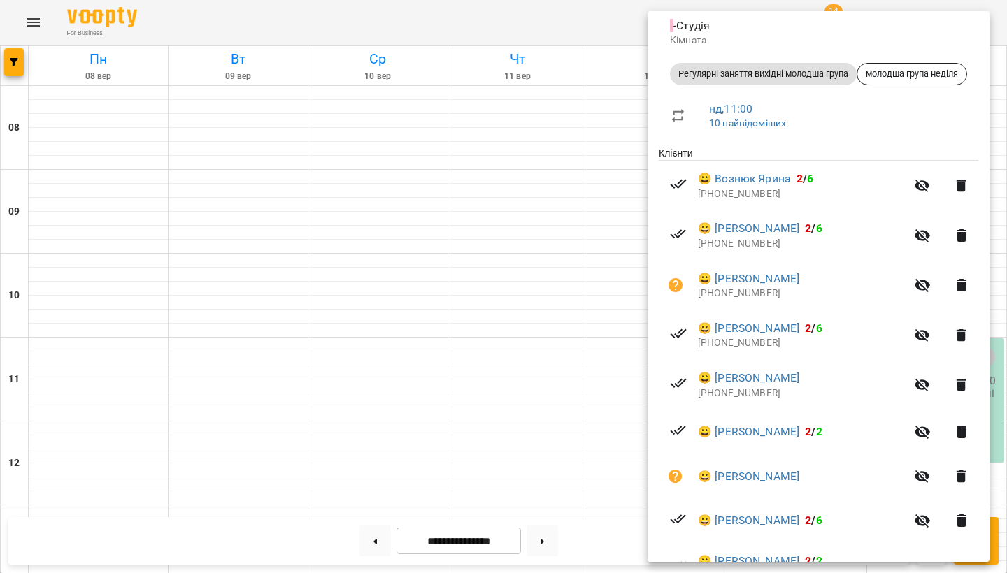
click at [571, 348] on div at bounding box center [503, 286] width 1007 height 573
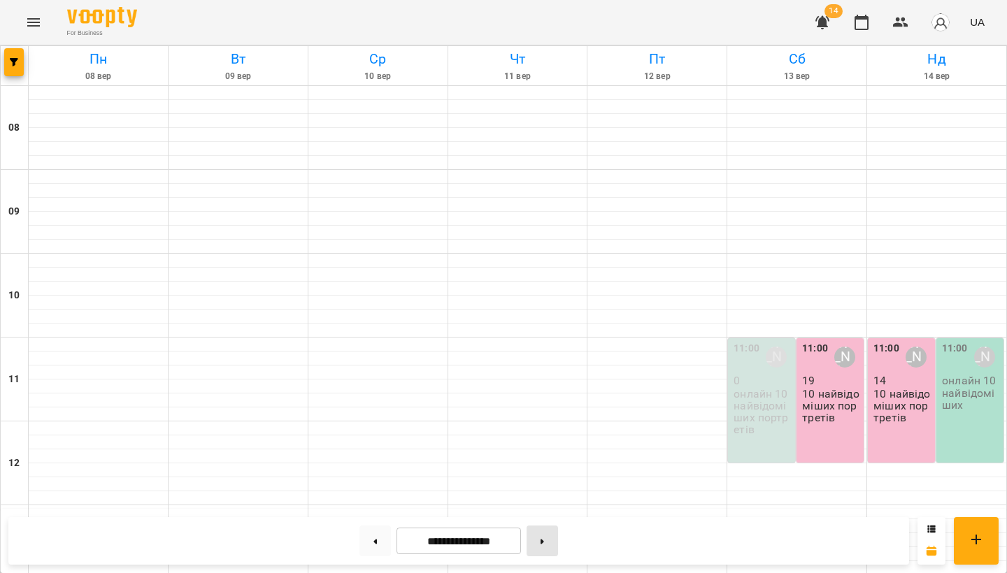
click at [543, 543] on button at bounding box center [542, 541] width 31 height 31
type input "**********"
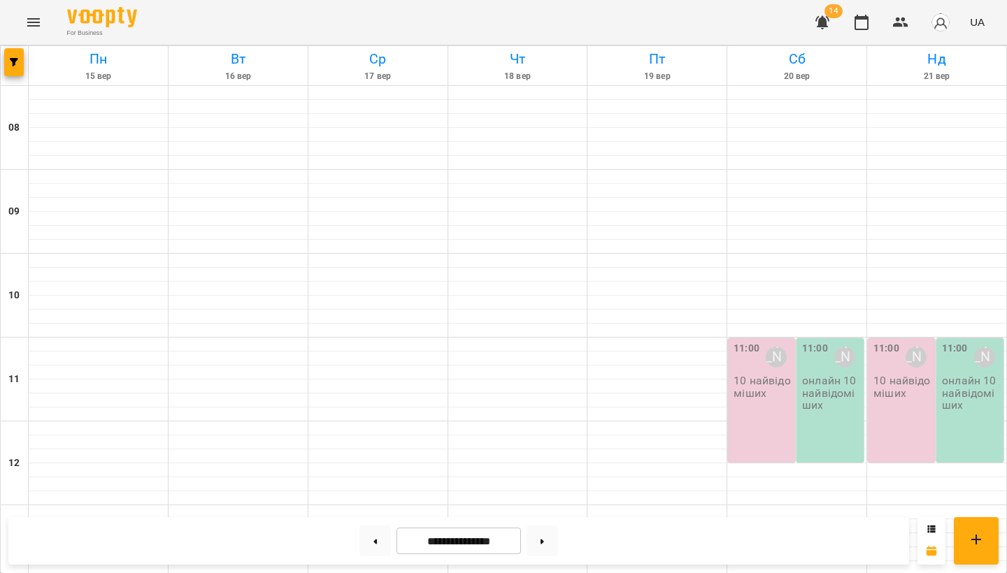
click at [765, 338] on div "11:00 Несененко Ганна Сергіївна 10 найвідоміших" at bounding box center [761, 400] width 67 height 124
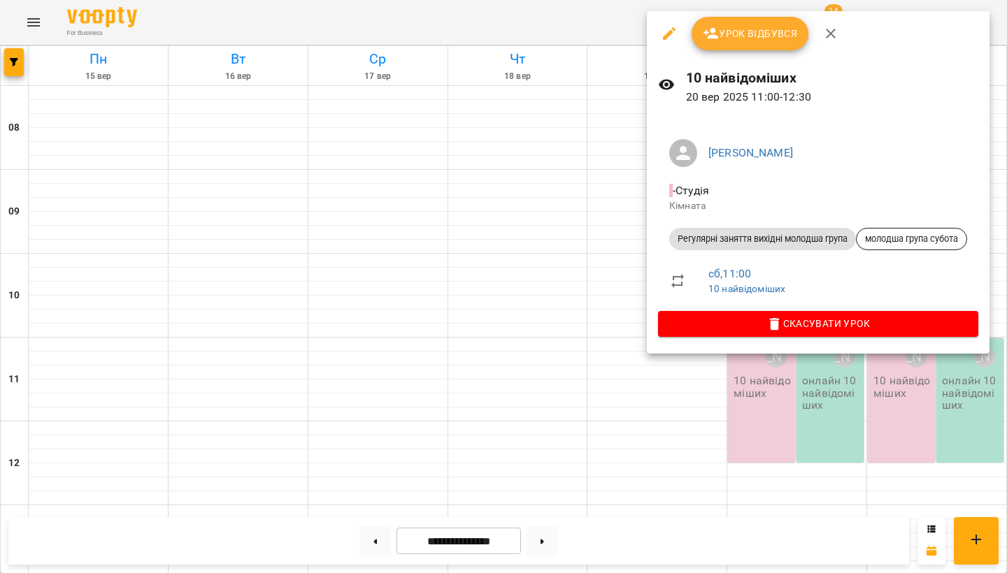
click at [673, 36] on icon "button" at bounding box center [669, 33] width 17 height 17
click at [677, 38] on icon "button" at bounding box center [669, 33] width 17 height 17
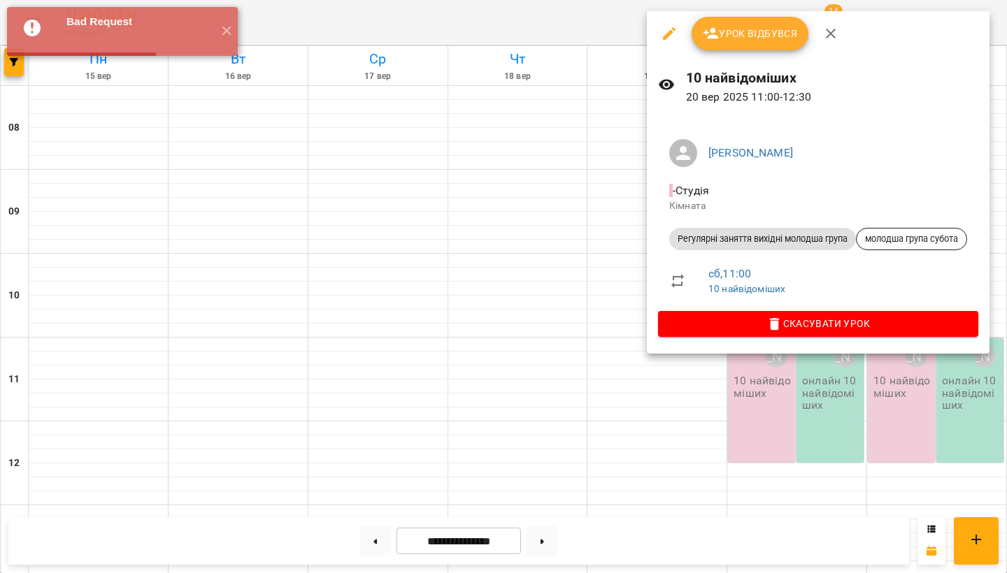
click at [343, 164] on div at bounding box center [503, 286] width 1007 height 573
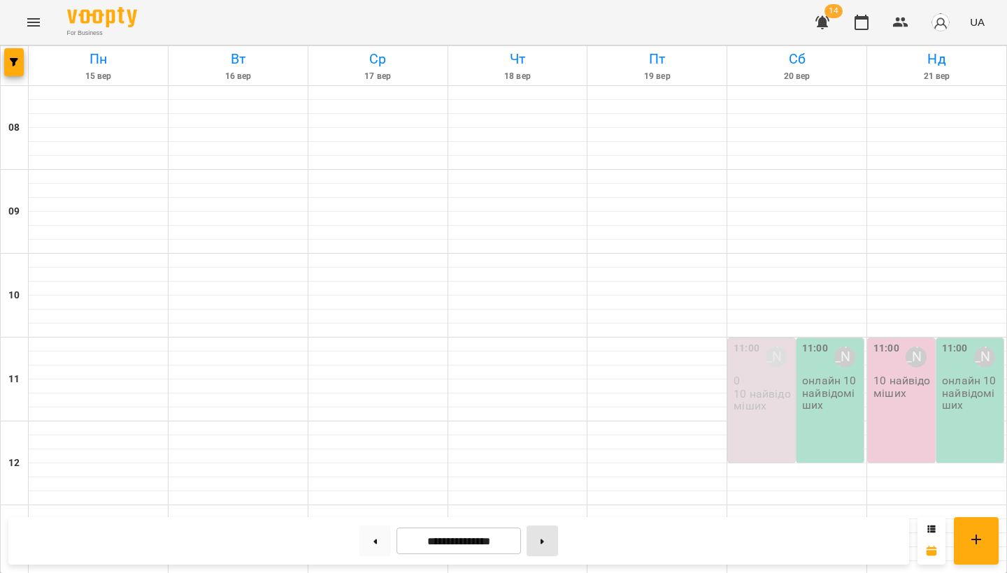
click at [544, 543] on button at bounding box center [542, 541] width 31 height 31
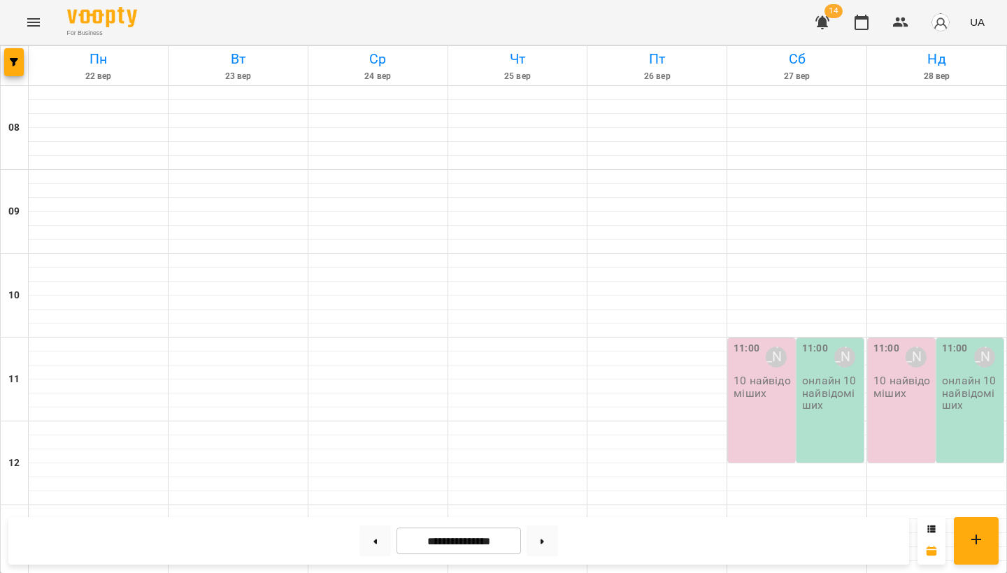
scroll to position [183, 0]
click at [364, 542] on button at bounding box center [374, 541] width 31 height 31
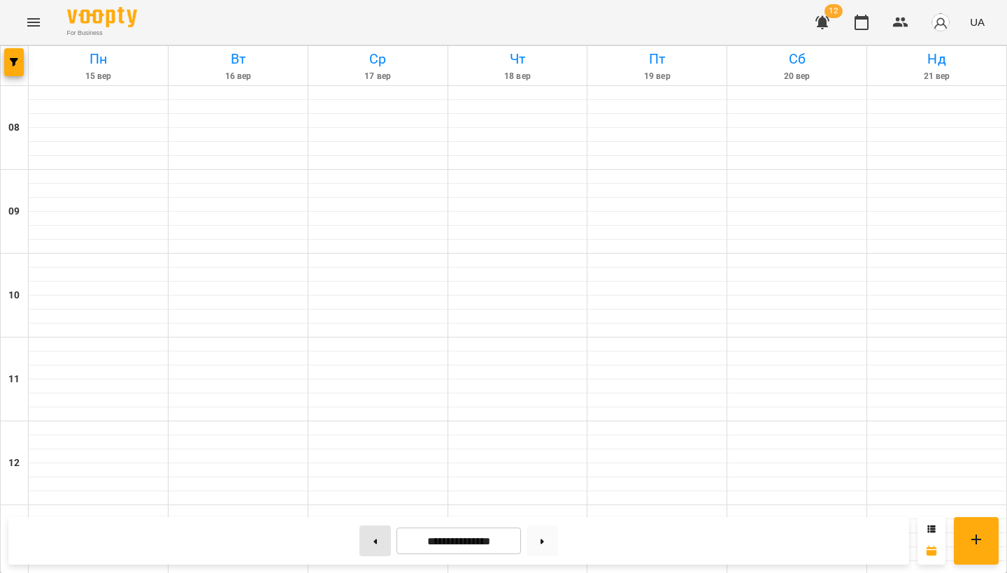
type input "**********"
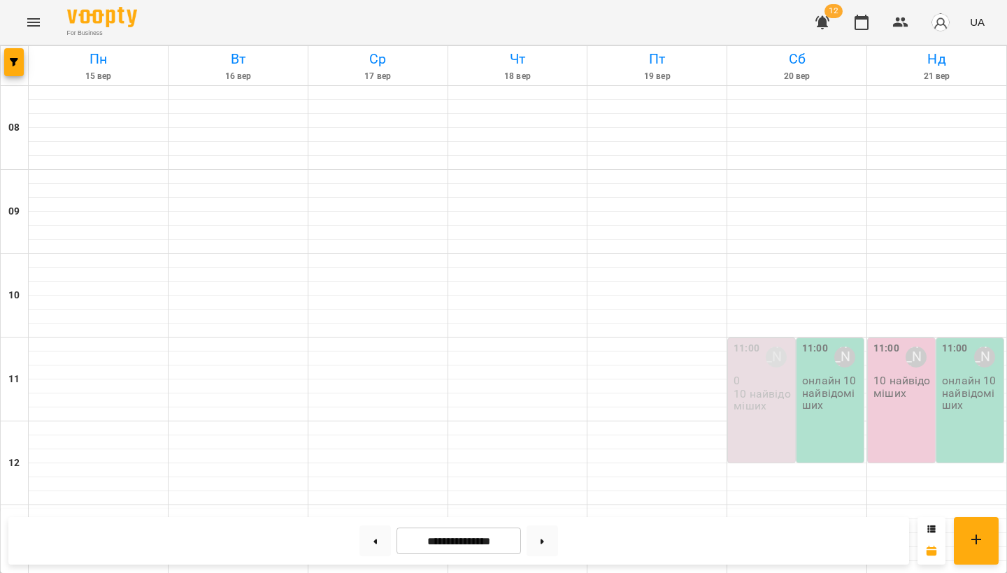
click at [748, 338] on div "11:00 Несененко Ганна Сергіївна 0 10 найвідоміших" at bounding box center [761, 400] width 67 height 124
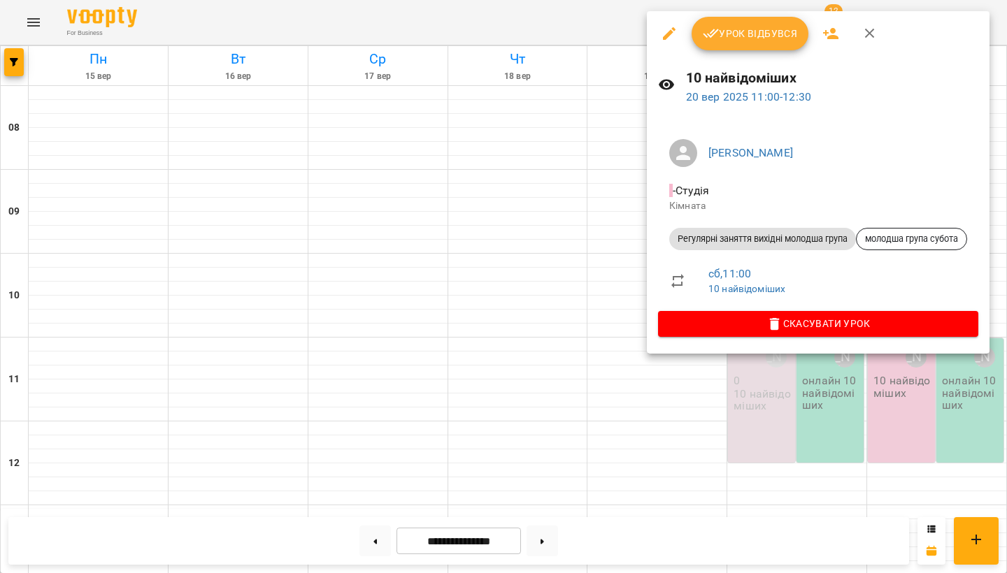
click at [674, 30] on icon "button" at bounding box center [669, 33] width 13 height 13
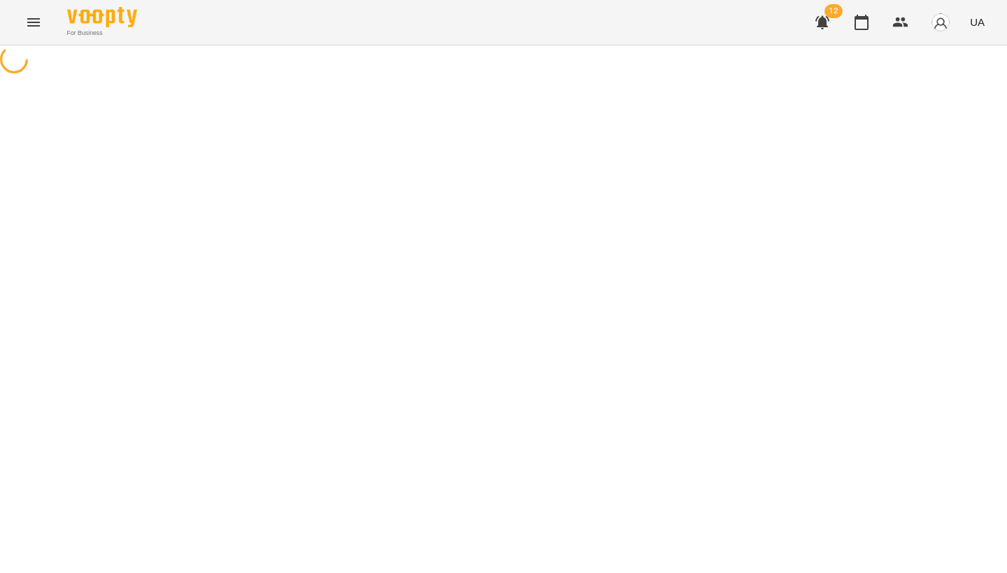
select select "**********"
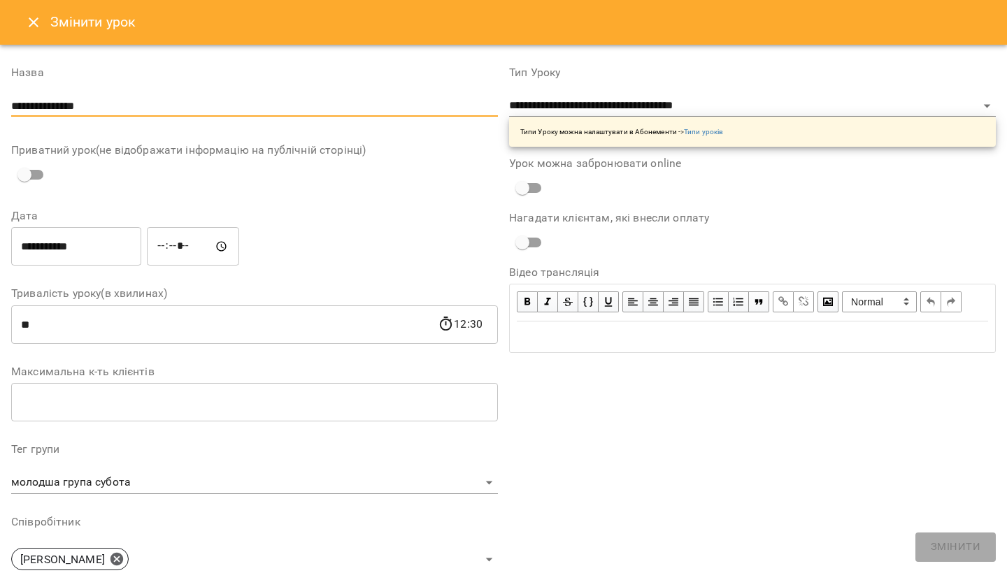
click at [153, 99] on input "**********" at bounding box center [254, 106] width 487 height 22
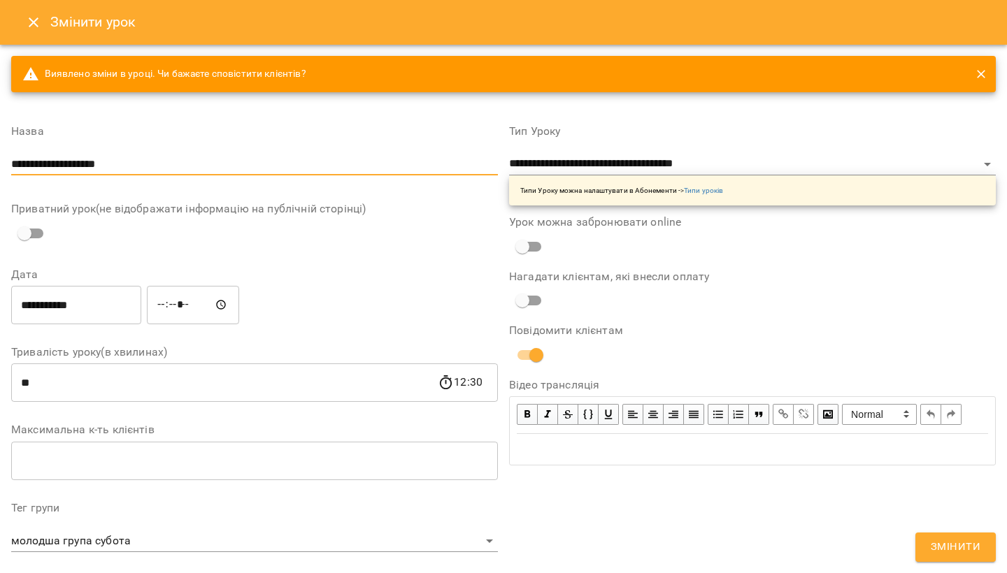
type input "**********"
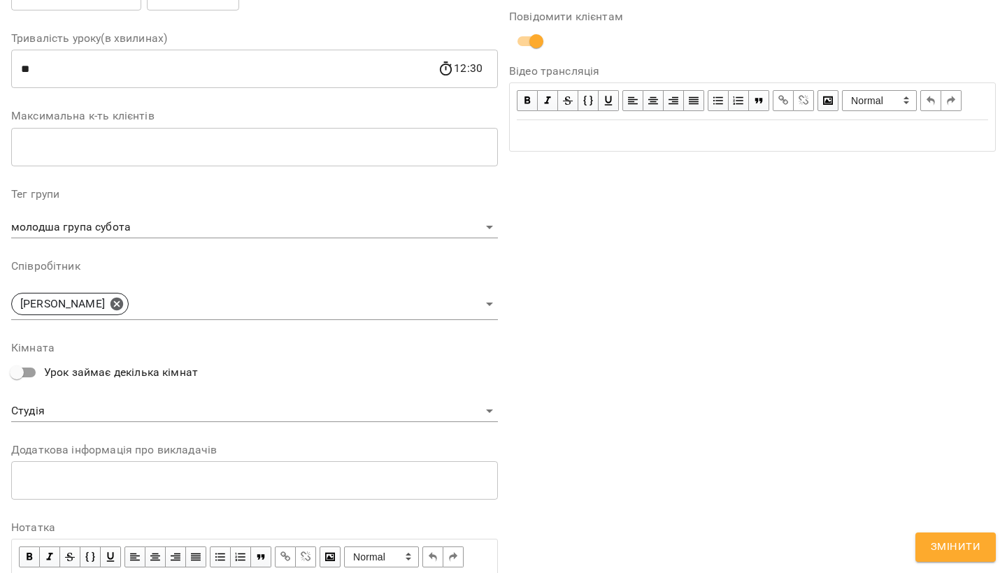
scroll to position [376, 0]
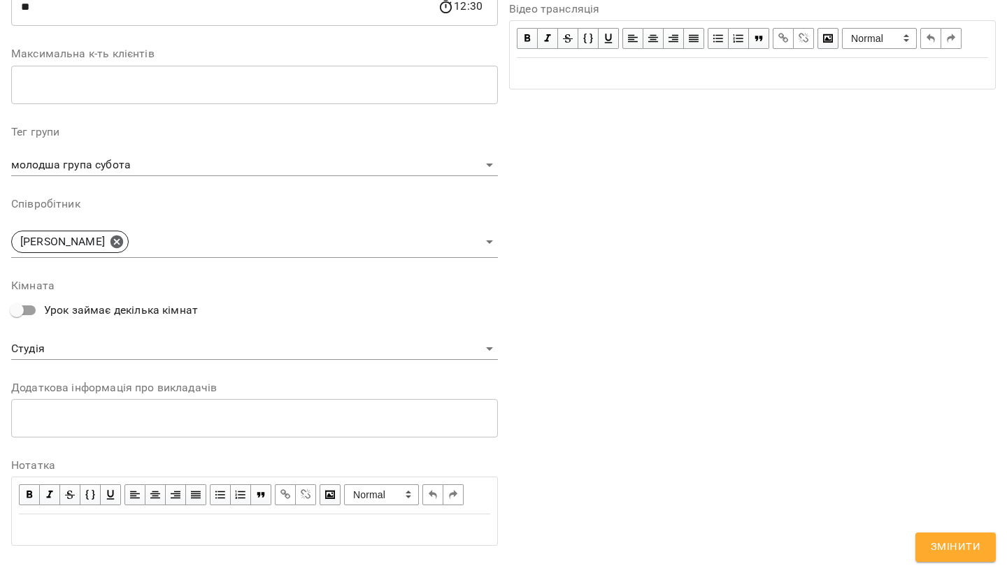
click at [948, 546] on span "Змінити" at bounding box center [956, 547] width 50 height 18
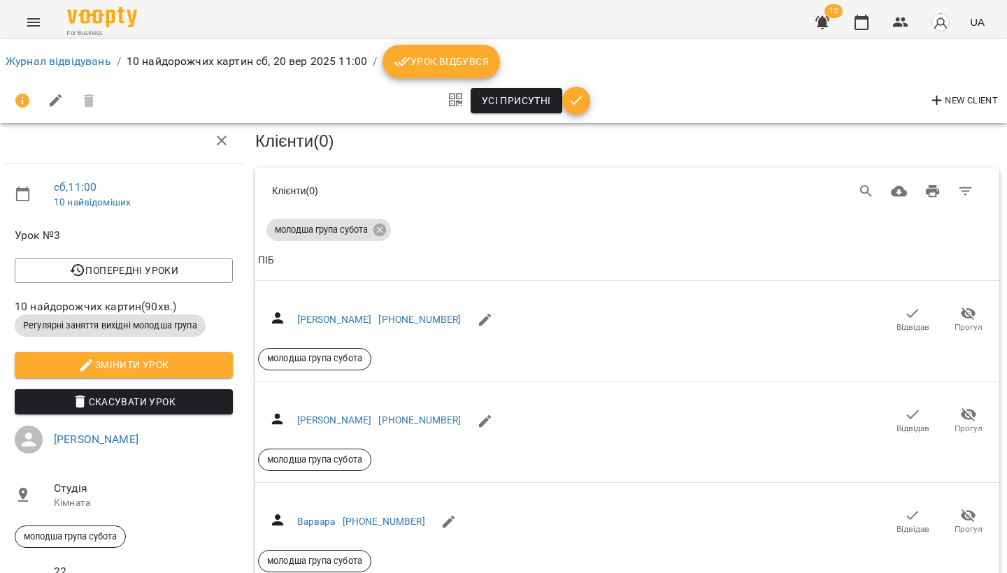
scroll to position [1661, 2]
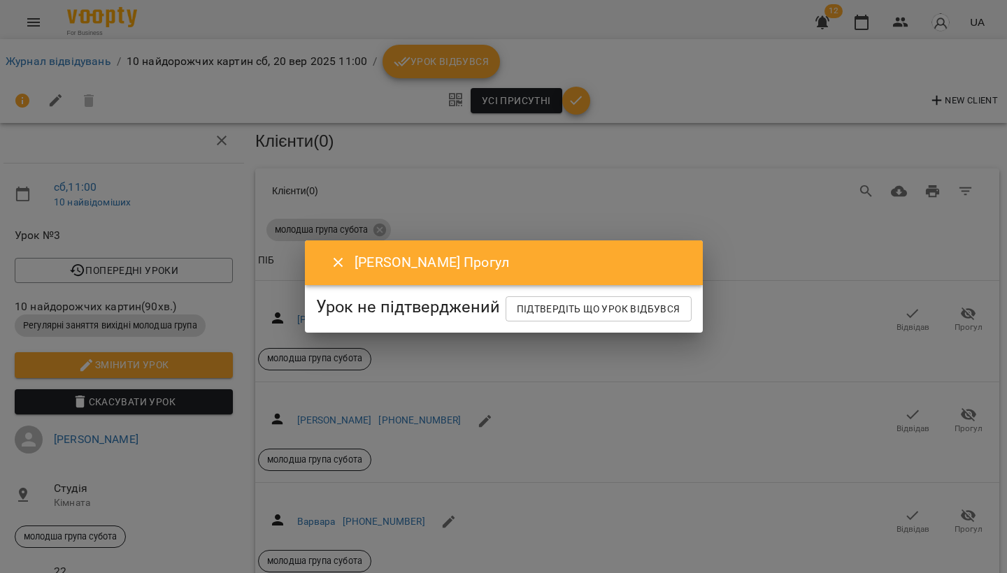
click at [330, 255] on icon "Close" at bounding box center [338, 263] width 17 height 17
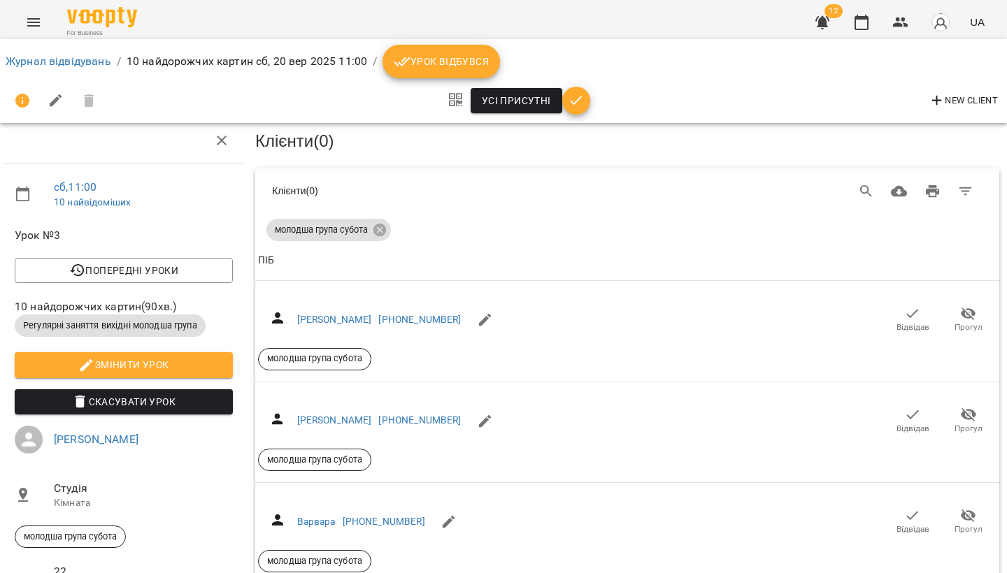
scroll to position [2091, 2]
click at [24, 19] on button "Menu" at bounding box center [34, 23] width 34 height 34
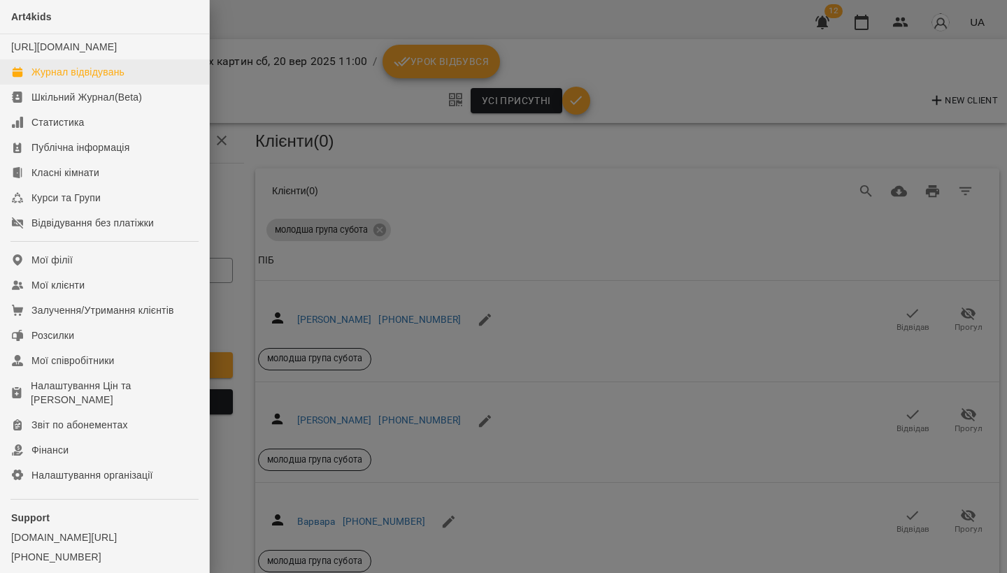
click at [62, 79] on div "Журнал відвідувань" at bounding box center [77, 72] width 93 height 14
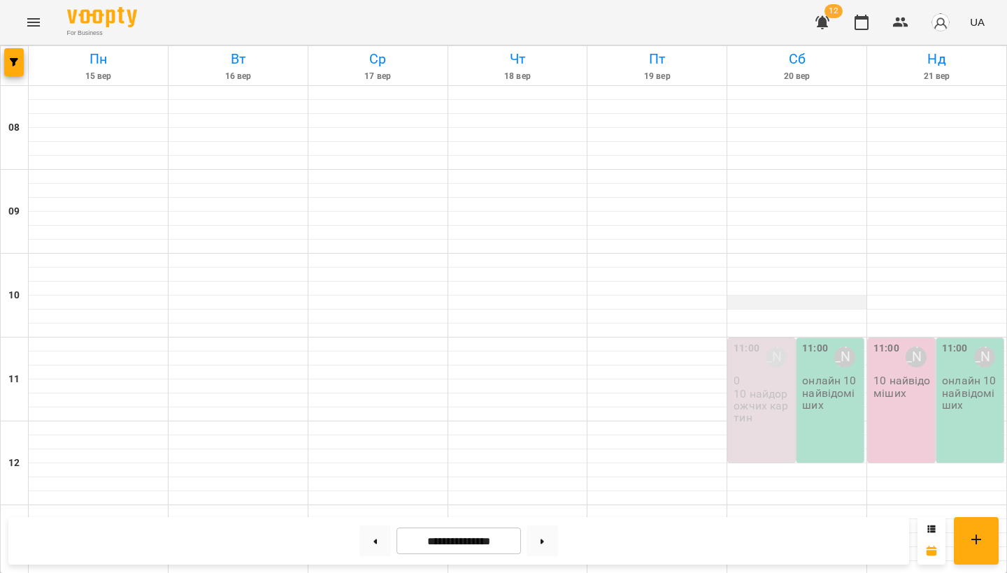
scroll to position [210, 0]
click at [766, 338] on div "11:00 Несененко Ганна Сергіївна 0 10 найдорожчих картин" at bounding box center [761, 400] width 67 height 124
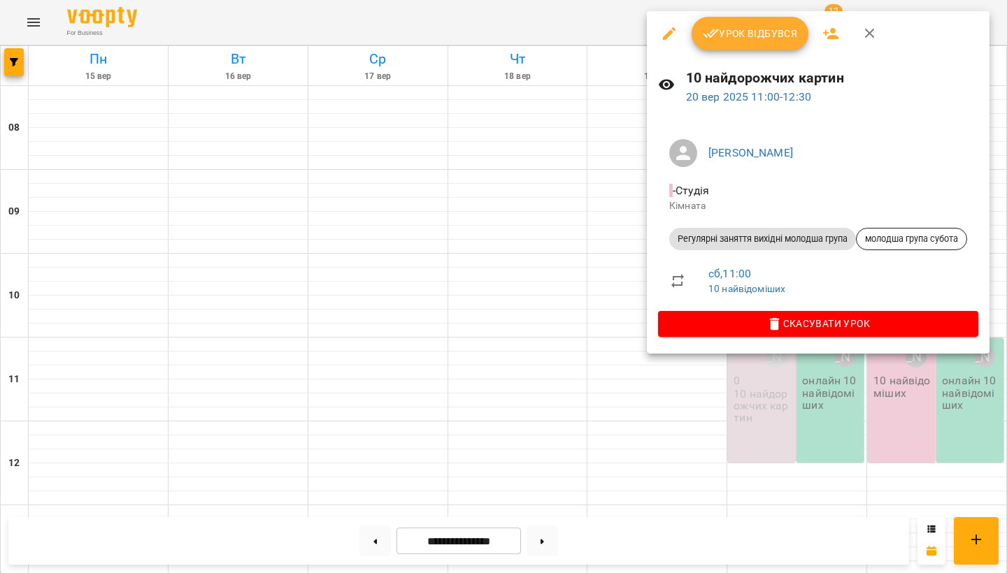
click at [668, 34] on icon "button" at bounding box center [669, 33] width 13 height 13
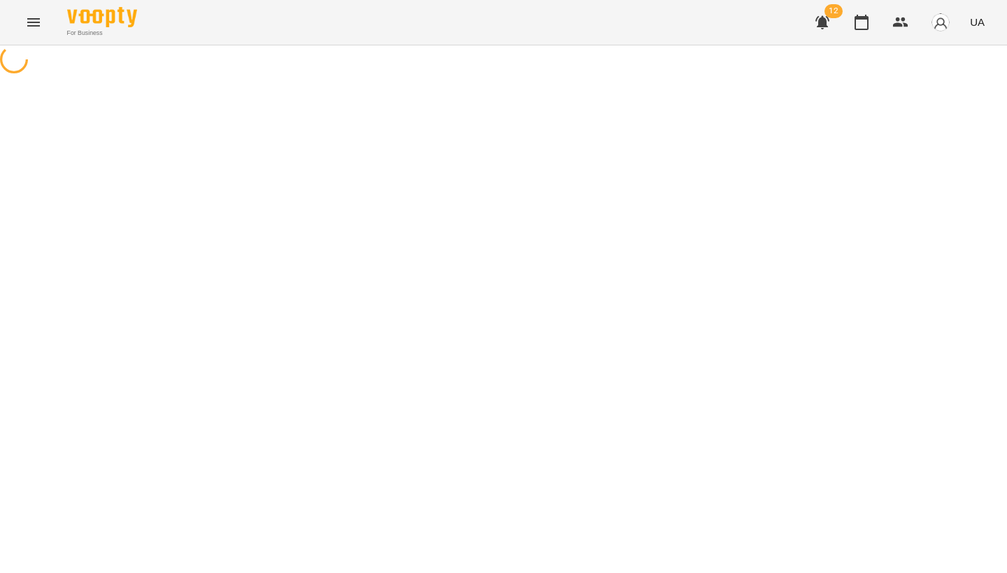
select select "**********"
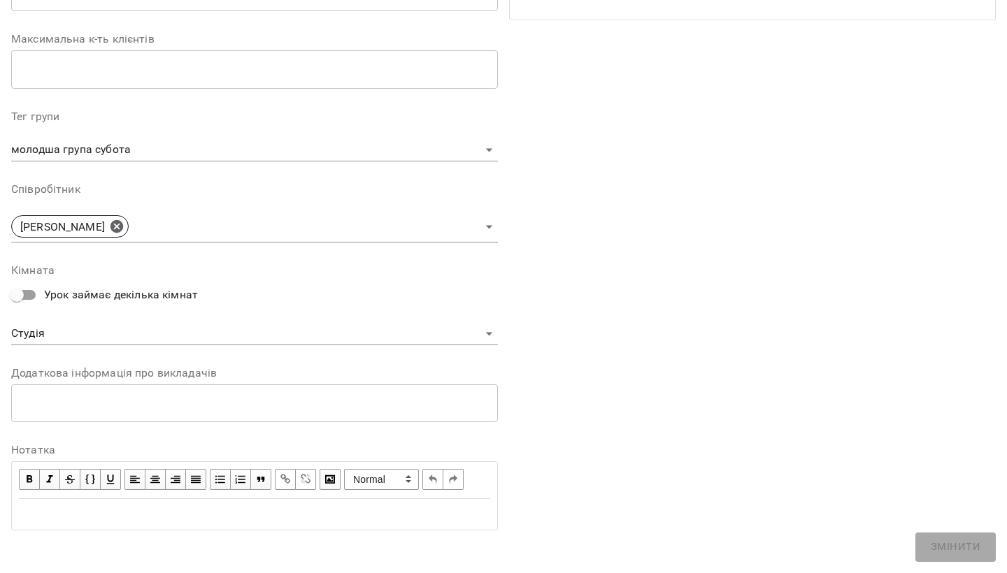
scroll to position [332, 0]
click at [590, 294] on div "**********" at bounding box center [752, 133] width 498 height 830
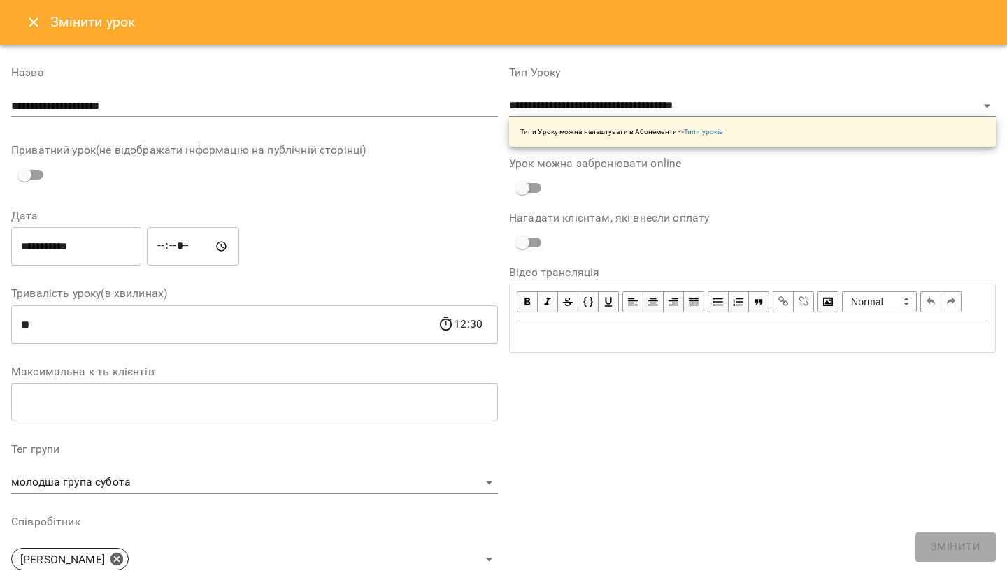
scroll to position [0, 0]
click at [31, 22] on icon "Close" at bounding box center [33, 22] width 17 height 17
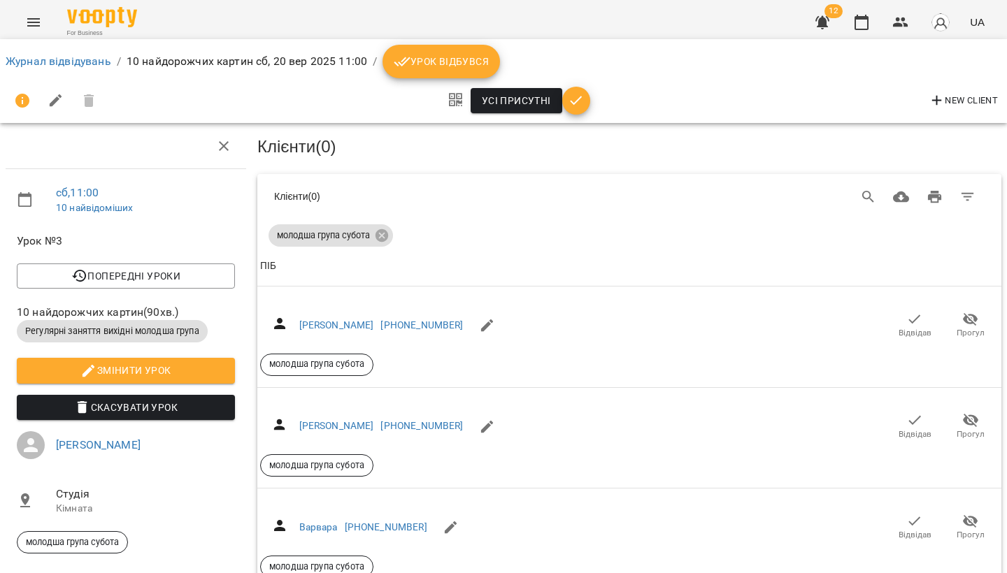
click at [87, 17] on img at bounding box center [102, 17] width 70 height 20
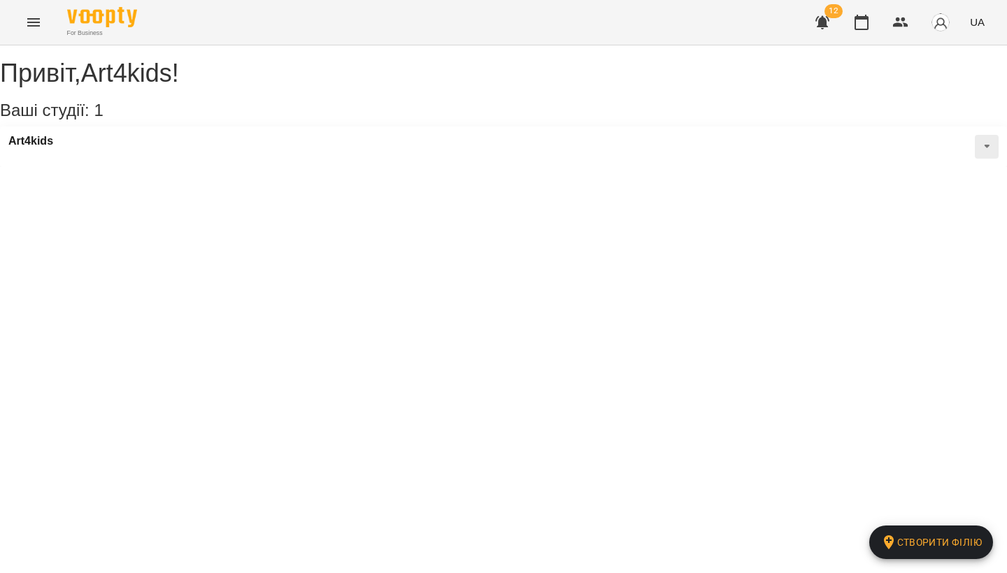
click at [34, 27] on icon "Menu" at bounding box center [33, 22] width 17 height 17
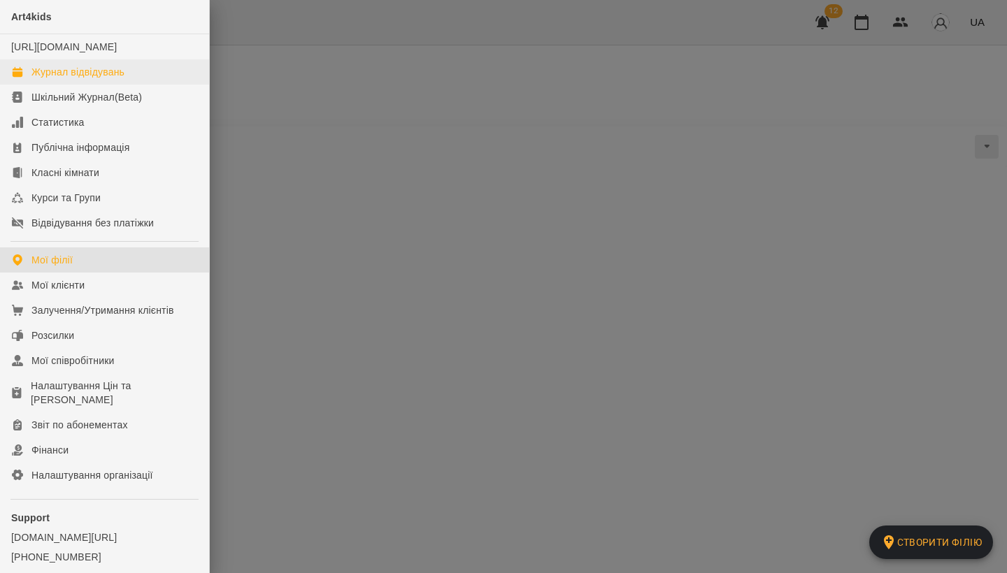
click at [67, 79] on div "Журнал відвідувань" at bounding box center [77, 72] width 93 height 14
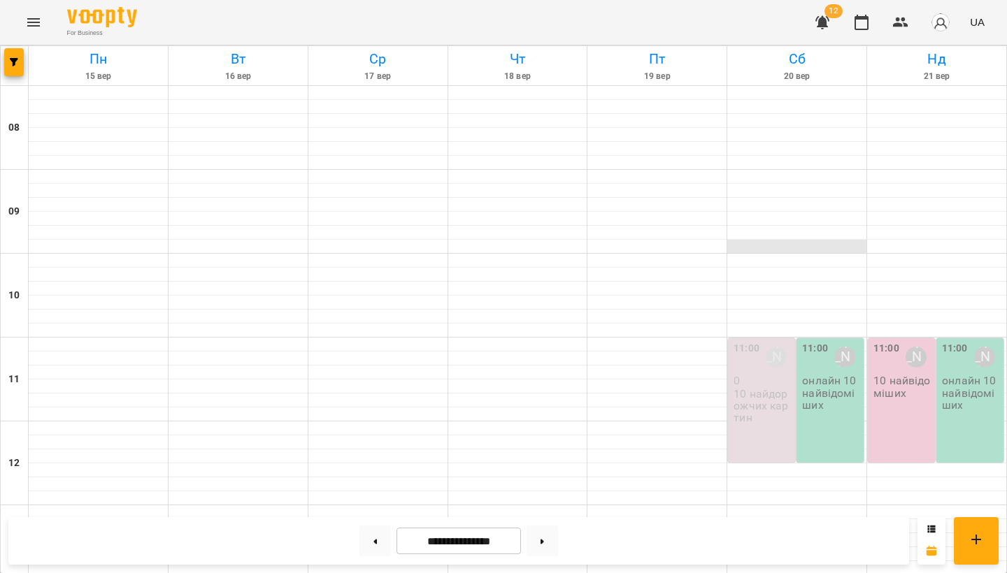
scroll to position [33, 0]
click at [781, 388] on p "10 найдорожчих картин" at bounding box center [762, 406] width 59 height 36
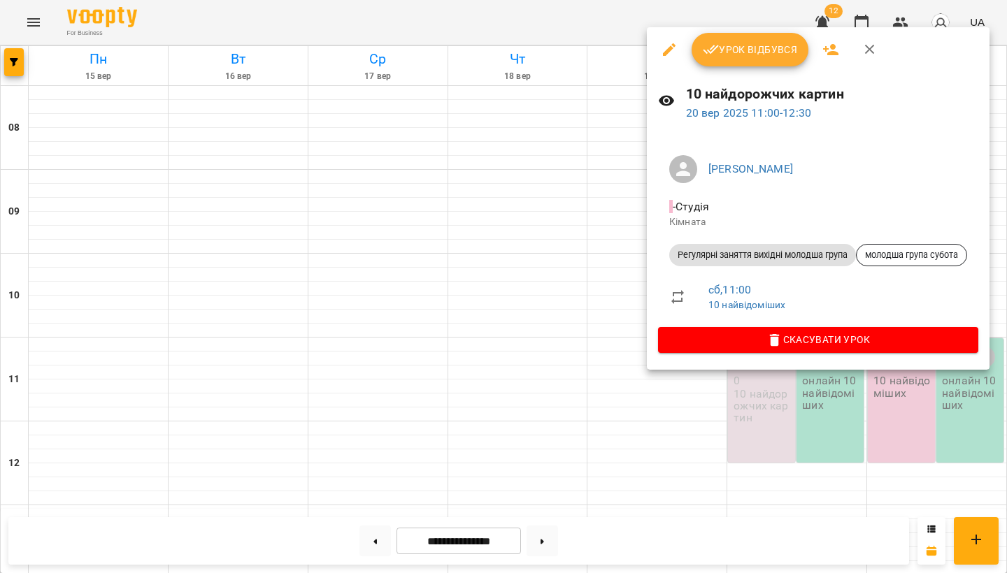
click at [824, 50] on icon "button" at bounding box center [830, 49] width 15 height 11
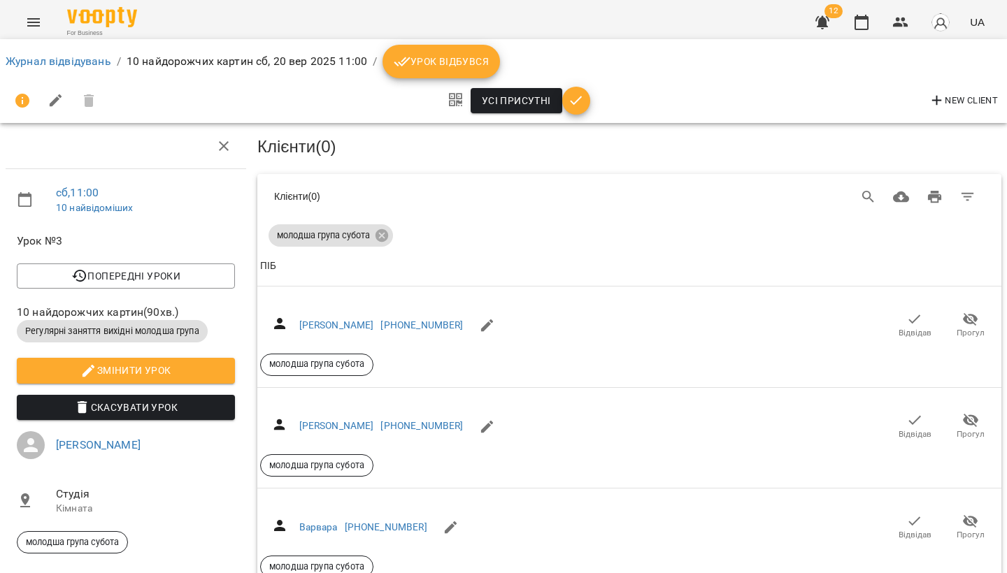
click at [575, 105] on icon "button" at bounding box center [576, 100] width 17 height 17
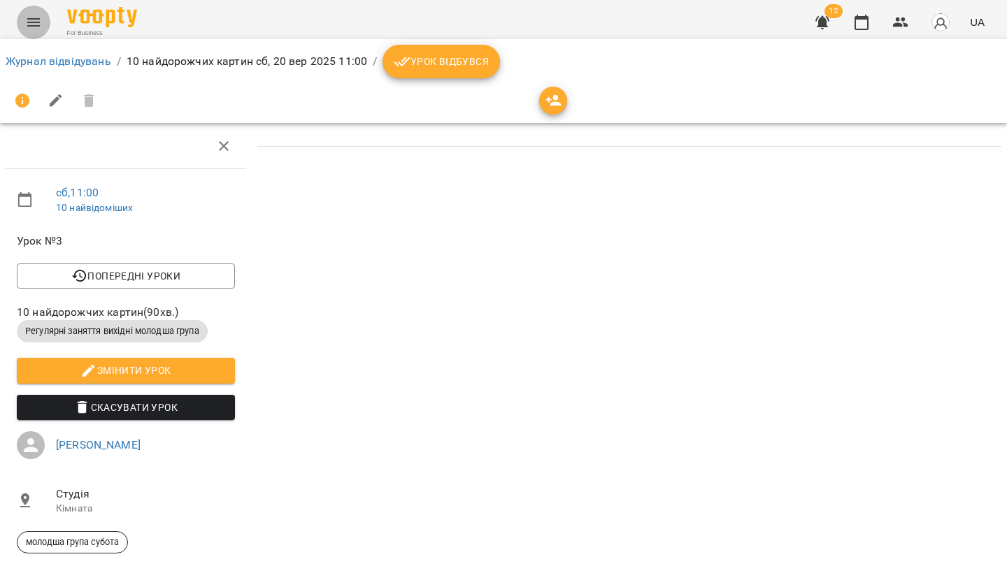
click at [38, 24] on icon "Menu" at bounding box center [33, 22] width 17 height 17
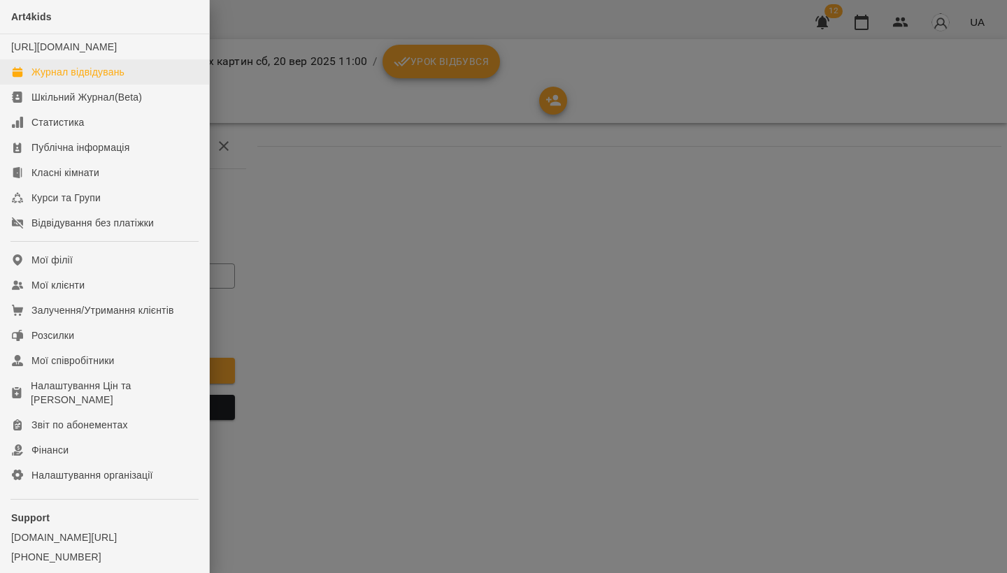
click at [66, 79] on div "Журнал відвідувань" at bounding box center [77, 72] width 93 height 14
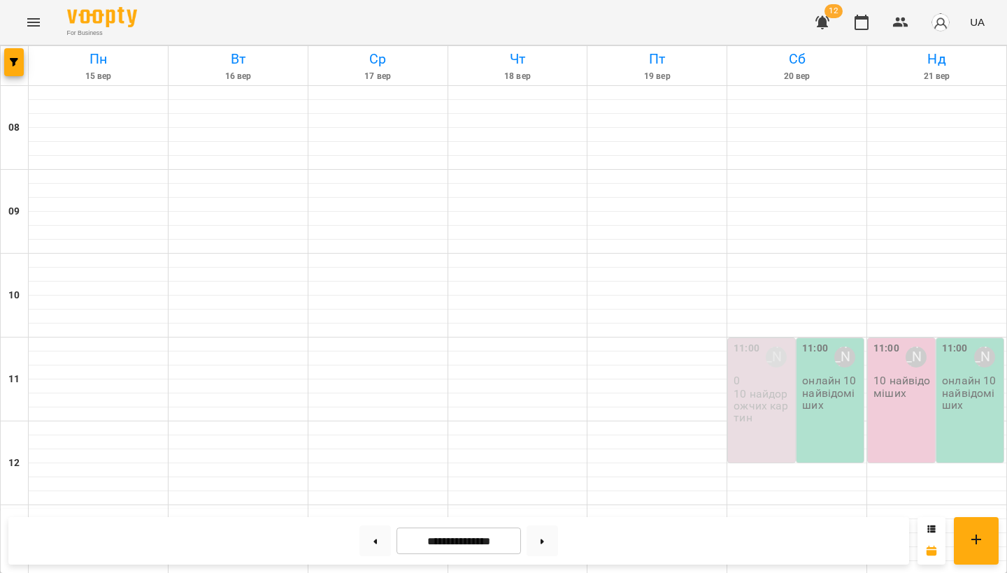
scroll to position [437, 0]
click at [366, 536] on button at bounding box center [374, 541] width 31 height 31
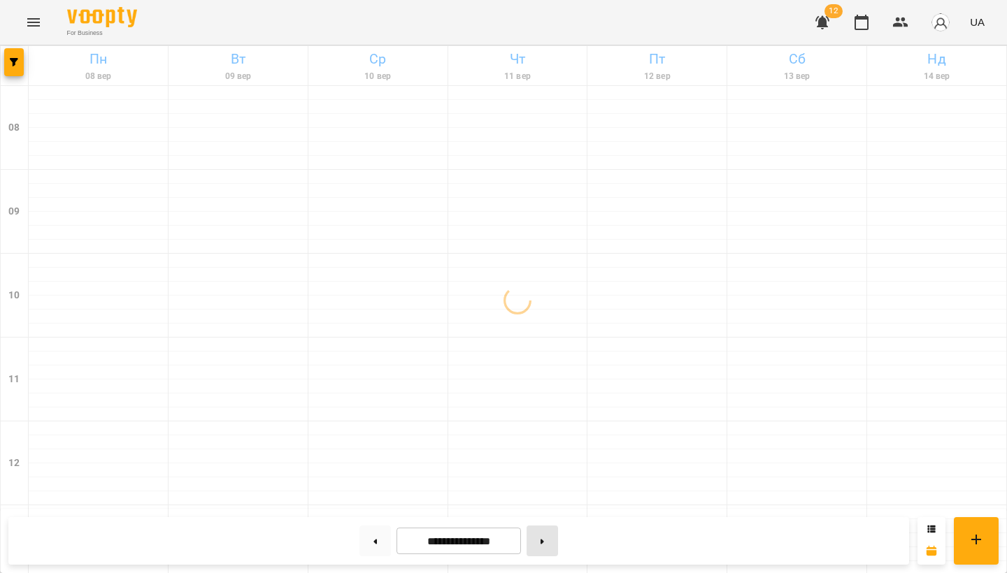
click at [549, 535] on button at bounding box center [542, 541] width 31 height 31
type input "**********"
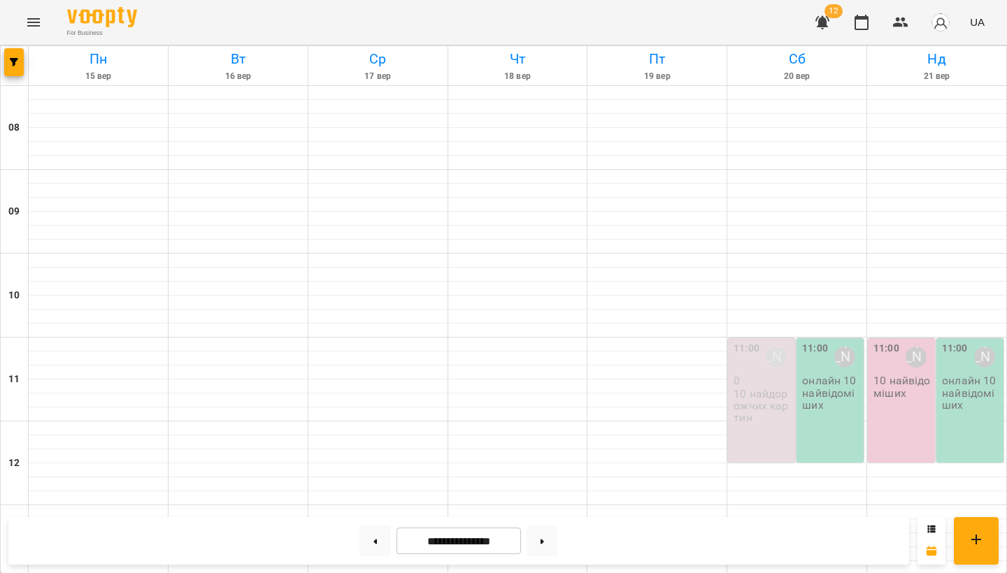
scroll to position [76, 0]
click at [765, 375] on p "0" at bounding box center [762, 381] width 59 height 12
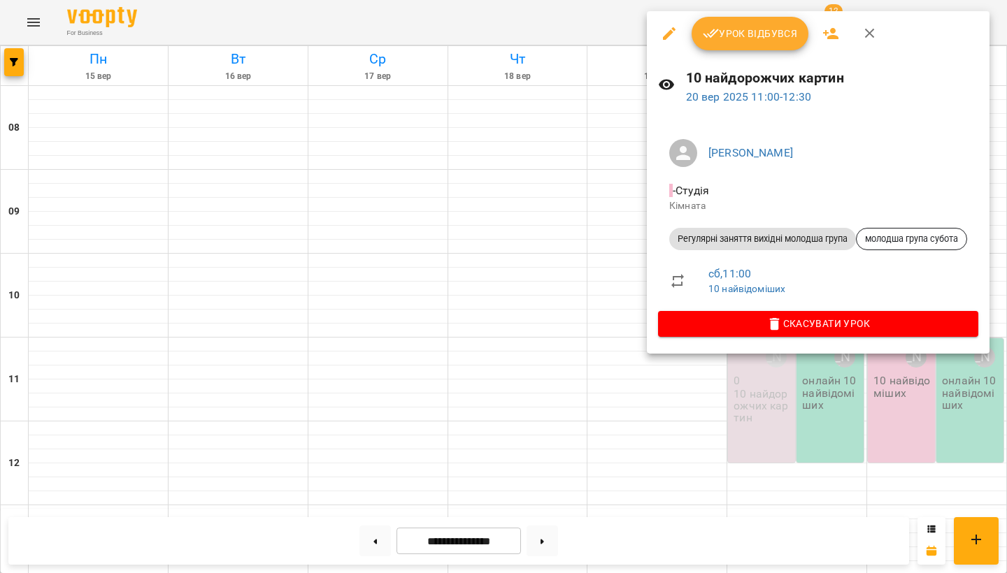
click at [831, 35] on icon "button" at bounding box center [830, 33] width 15 height 11
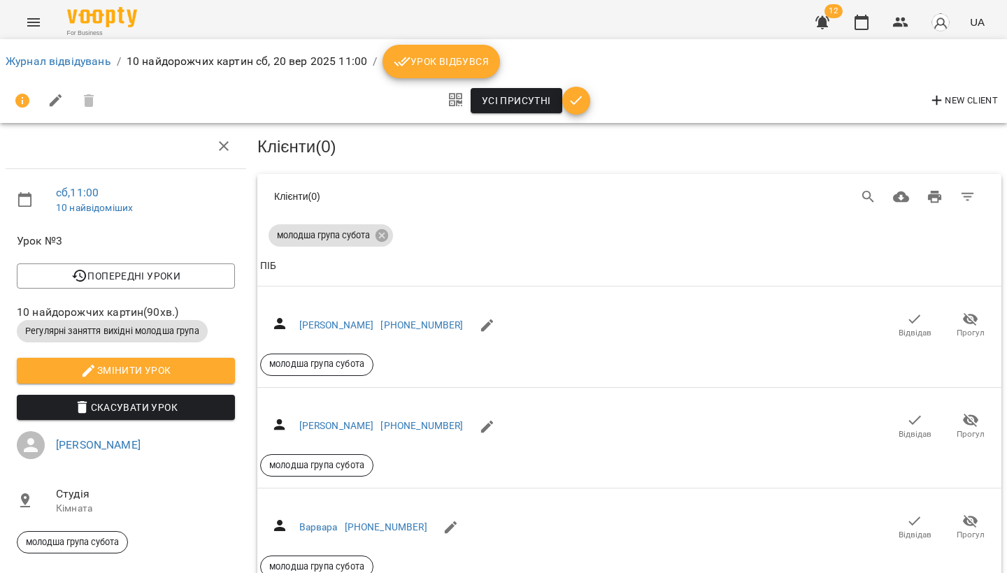
click at [34, 24] on icon "Menu" at bounding box center [33, 22] width 17 height 17
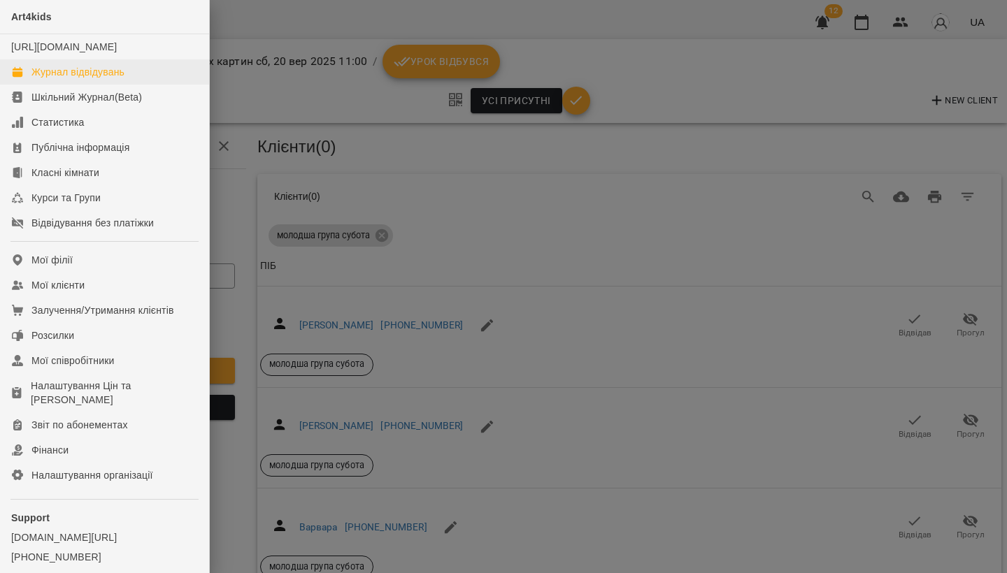
click at [55, 79] on div "Журнал відвідувань" at bounding box center [77, 72] width 93 height 14
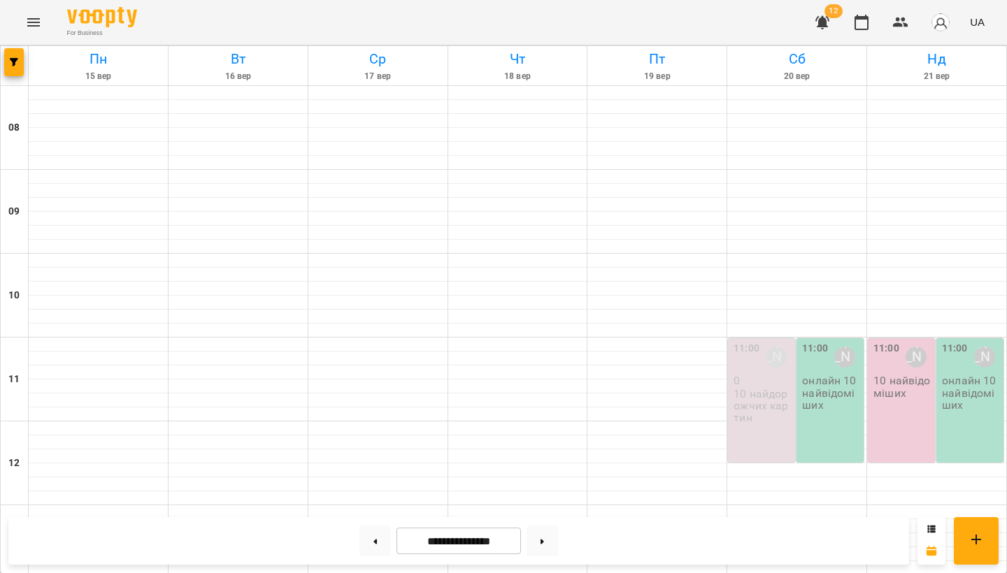
click at [771, 378] on p "0" at bounding box center [762, 381] width 59 height 12
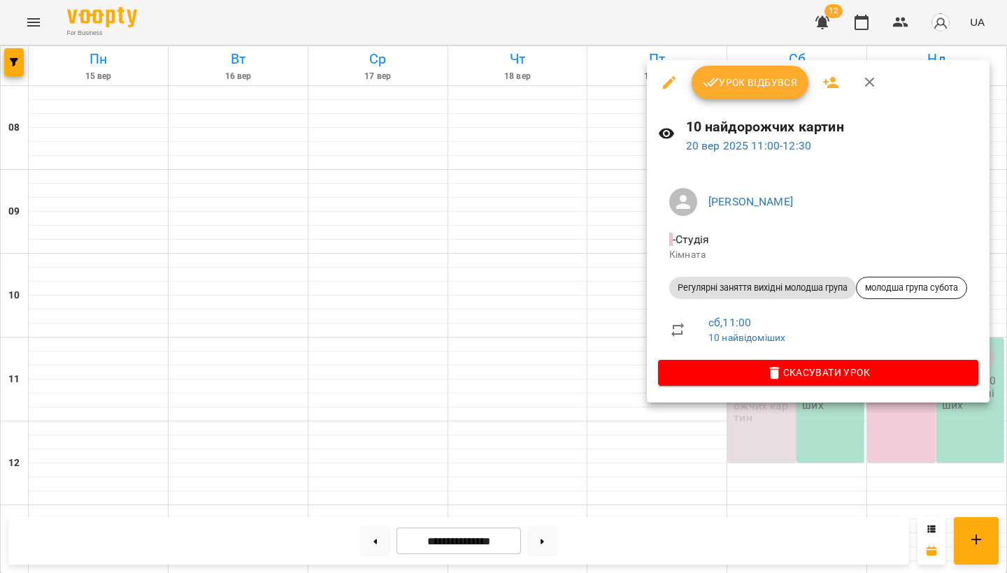
click at [833, 80] on icon "button" at bounding box center [830, 82] width 15 height 11
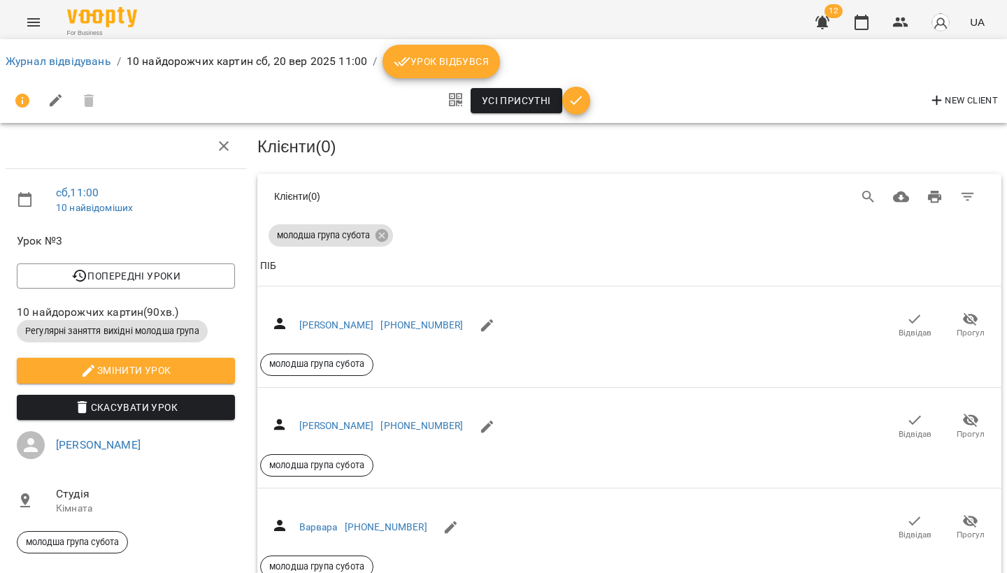
scroll to position [7, 0]
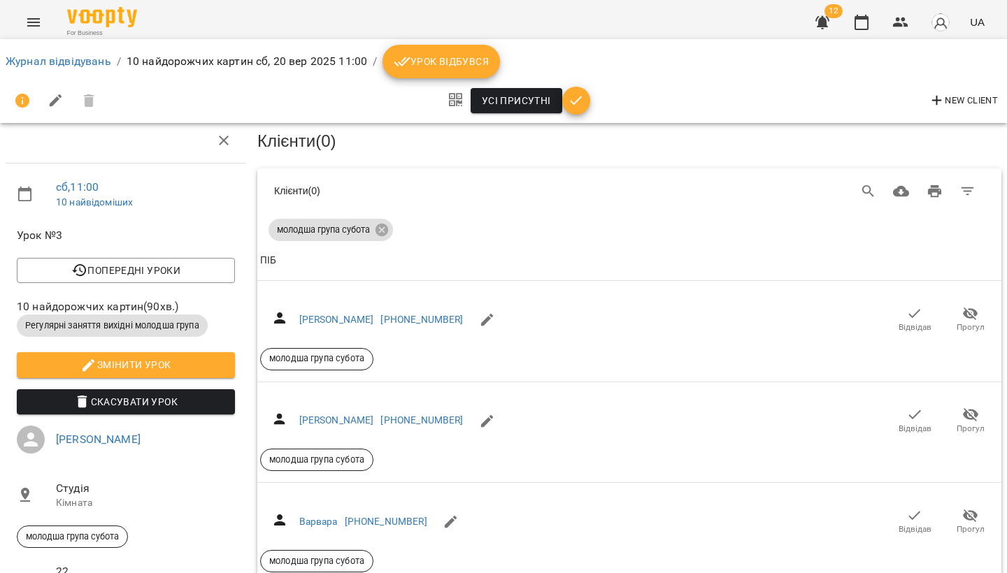
click at [574, 100] on icon "button" at bounding box center [576, 100] width 17 height 17
click at [32, 21] on icon "Menu" at bounding box center [33, 22] width 17 height 17
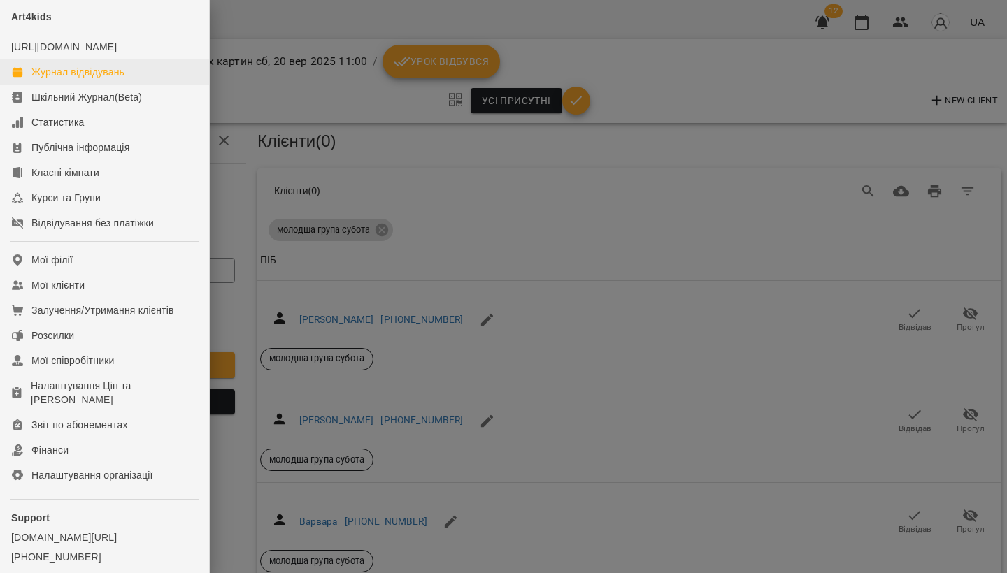
click at [44, 85] on link "Журнал відвідувань" at bounding box center [104, 71] width 209 height 25
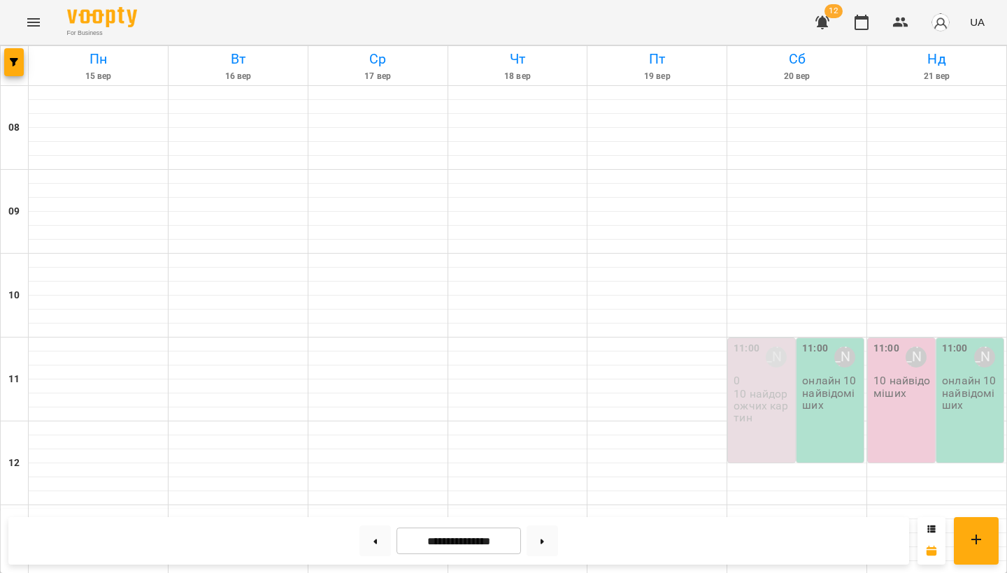
scroll to position [173, 0]
click at [374, 542] on icon at bounding box center [375, 541] width 3 height 5
type input "**********"
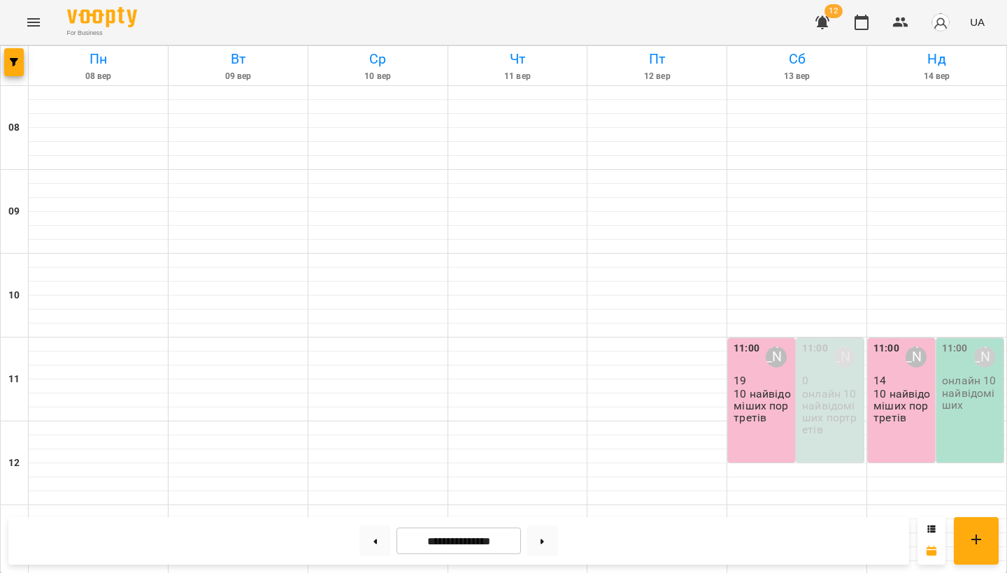
click at [836, 388] on p "онлайн 10 найвідоміших портретів" at bounding box center [831, 412] width 59 height 48
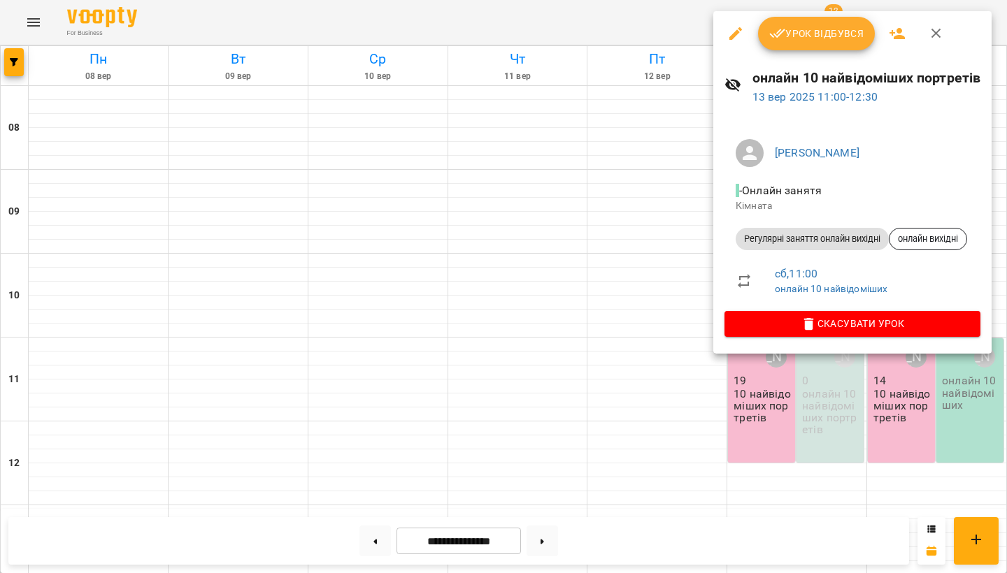
click at [896, 32] on icon "button" at bounding box center [896, 33] width 15 height 11
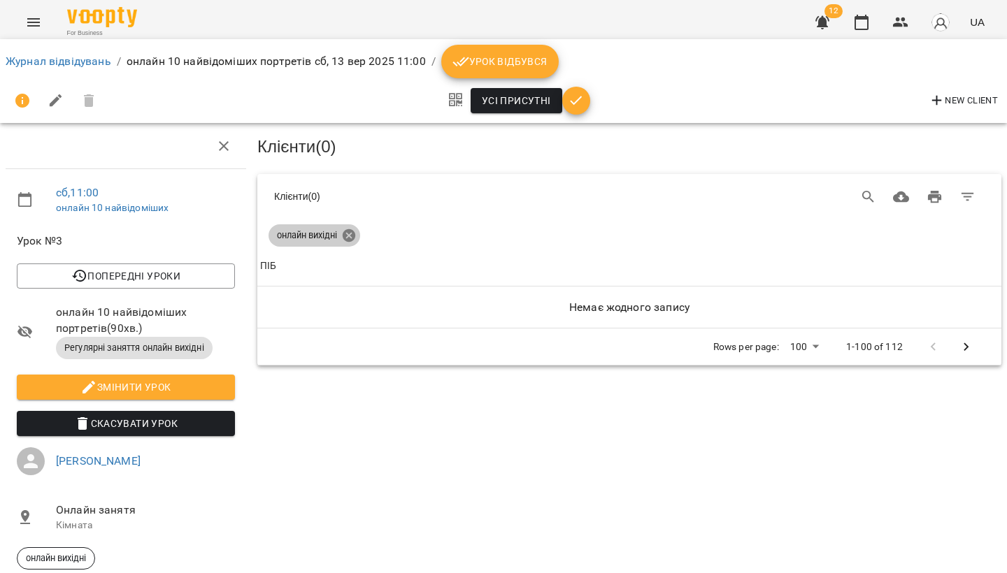
click at [353, 235] on icon at bounding box center [348, 235] width 15 height 15
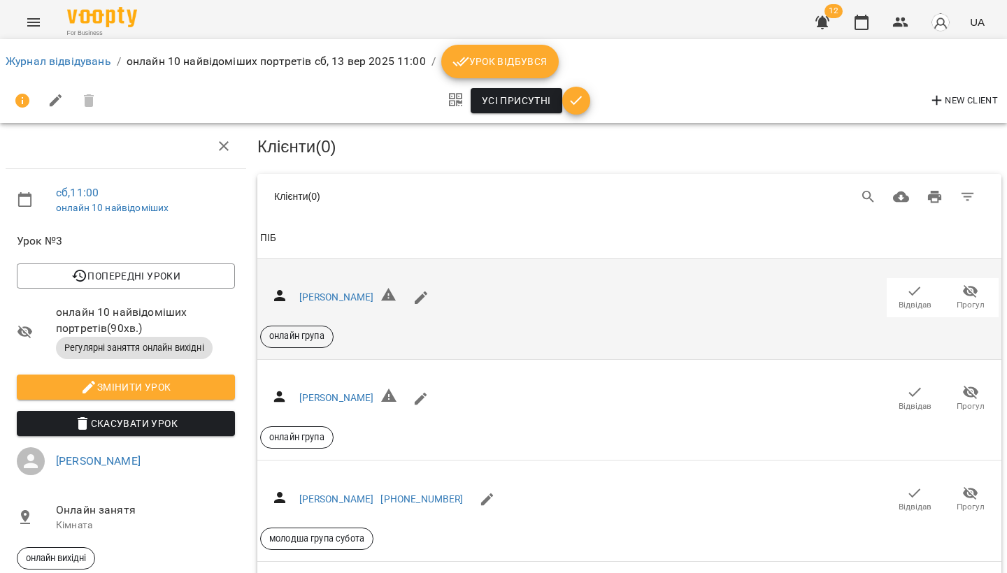
click at [910, 299] on span "Відвідав" at bounding box center [914, 305] width 33 height 12
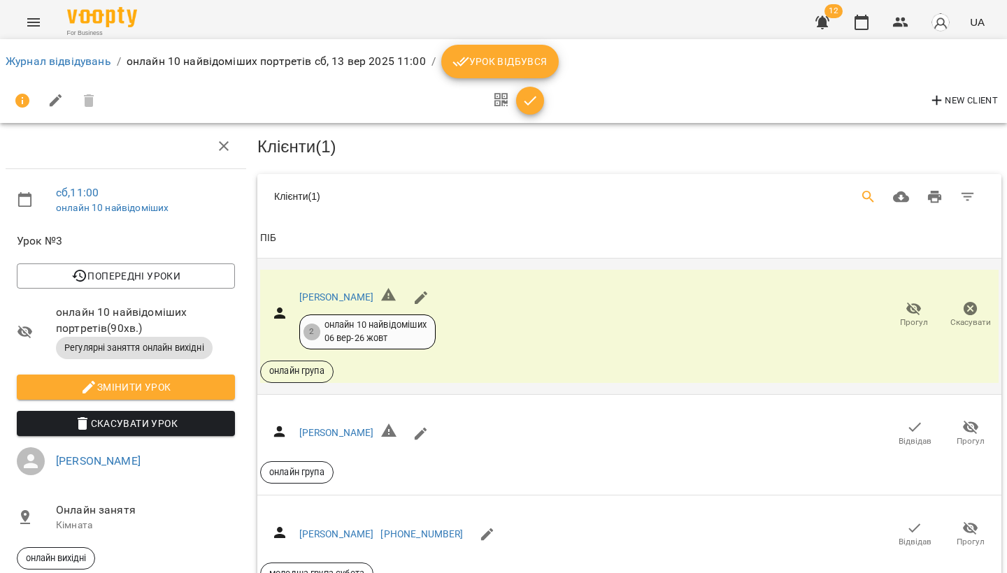
click at [862, 194] on icon "Search" at bounding box center [868, 197] width 12 height 12
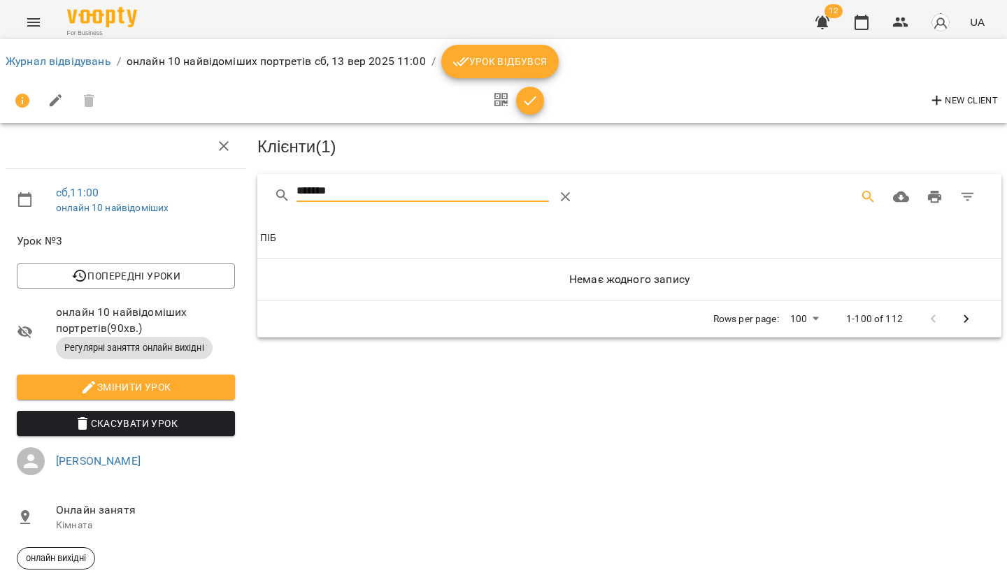
type input "******"
drag, startPoint x: 351, startPoint y: 189, endPoint x: 301, endPoint y: 192, distance: 50.4
click at [300, 192] on input "******" at bounding box center [422, 191] width 253 height 22
click at [566, 199] on icon "Table Toolbar" at bounding box center [565, 197] width 17 height 17
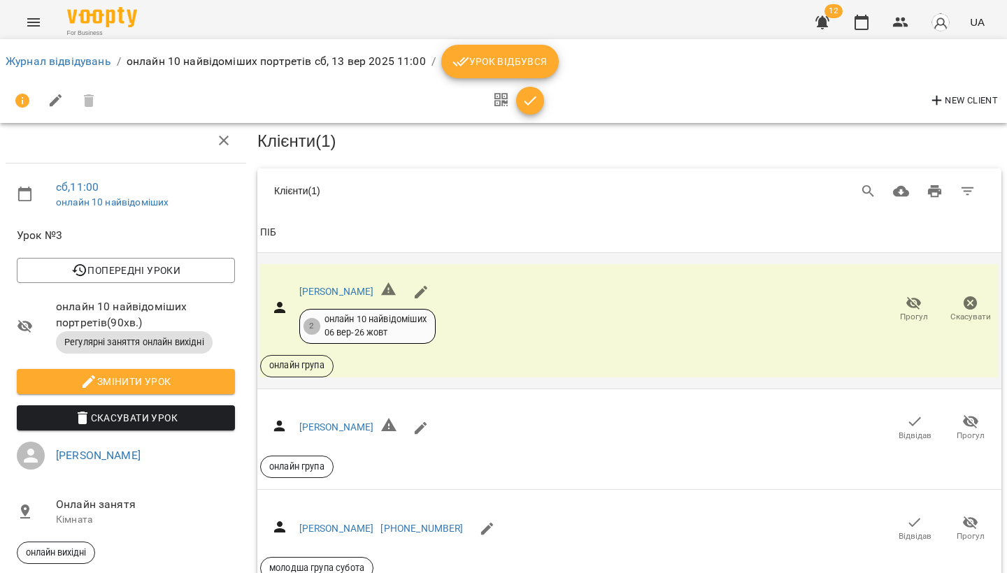
scroll to position [933, 0]
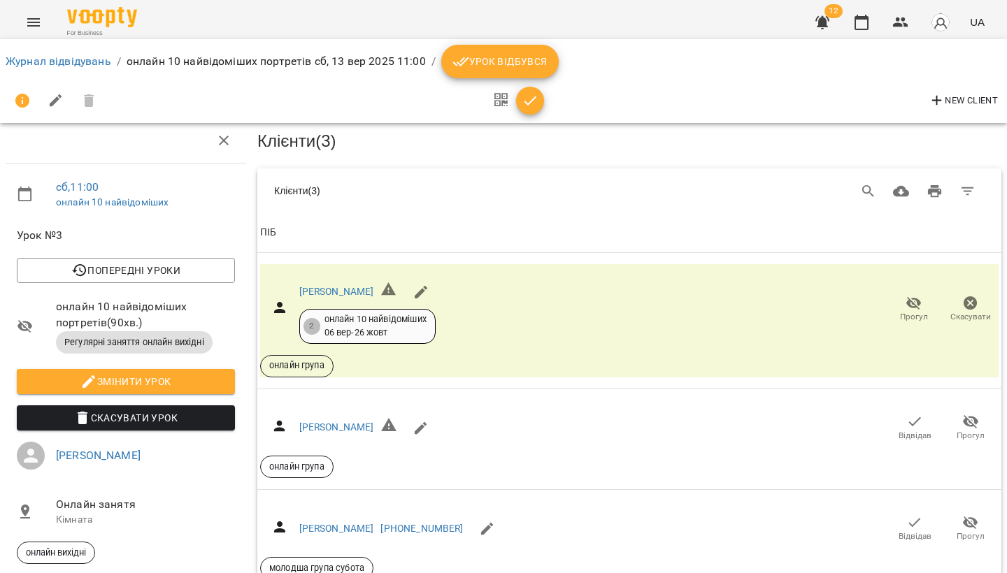
click at [36, 22] on icon "Menu" at bounding box center [33, 22] width 17 height 17
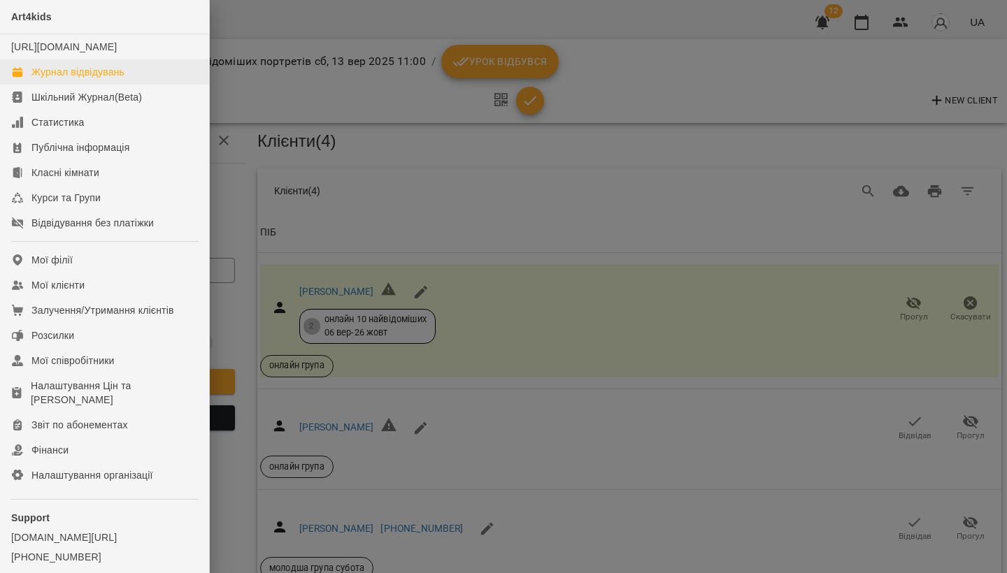
click at [54, 79] on div "Журнал відвідувань" at bounding box center [77, 72] width 93 height 14
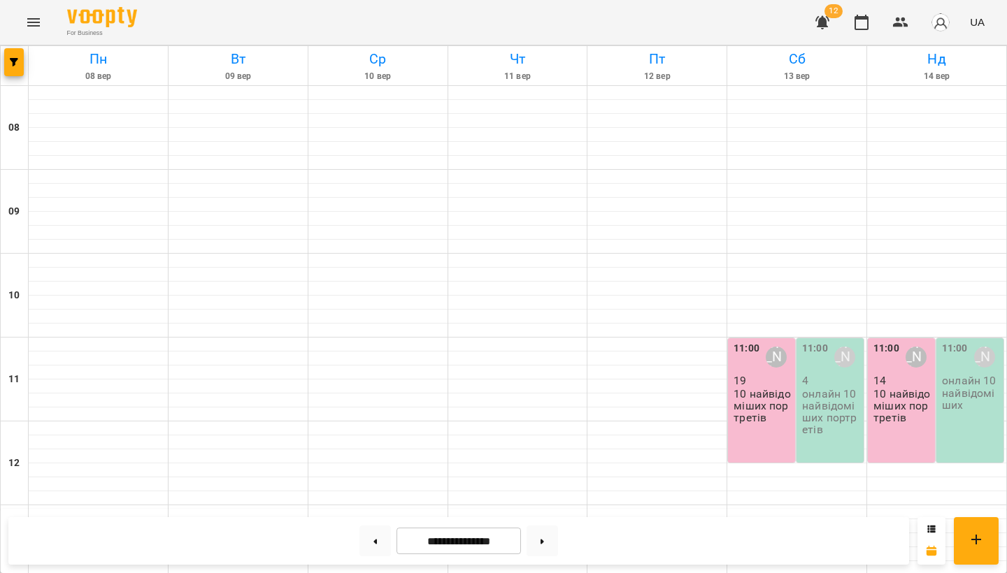
scroll to position [236, 0]
click at [549, 539] on button at bounding box center [542, 541] width 31 height 31
type input "**********"
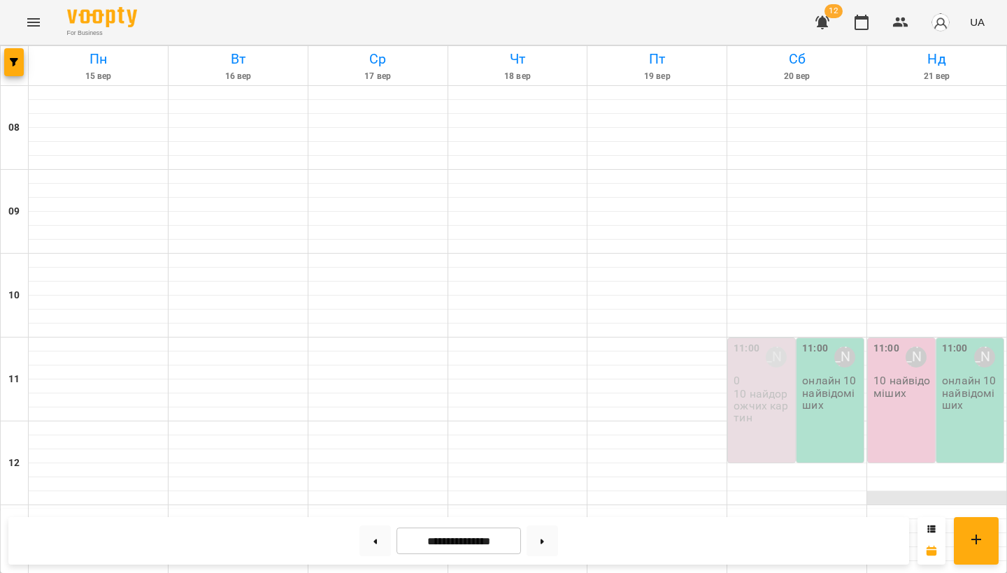
scroll to position [187, 0]
click at [894, 338] on div "11:00 Олександра Слодзік 10 найвідоміших" at bounding box center [901, 400] width 67 height 124
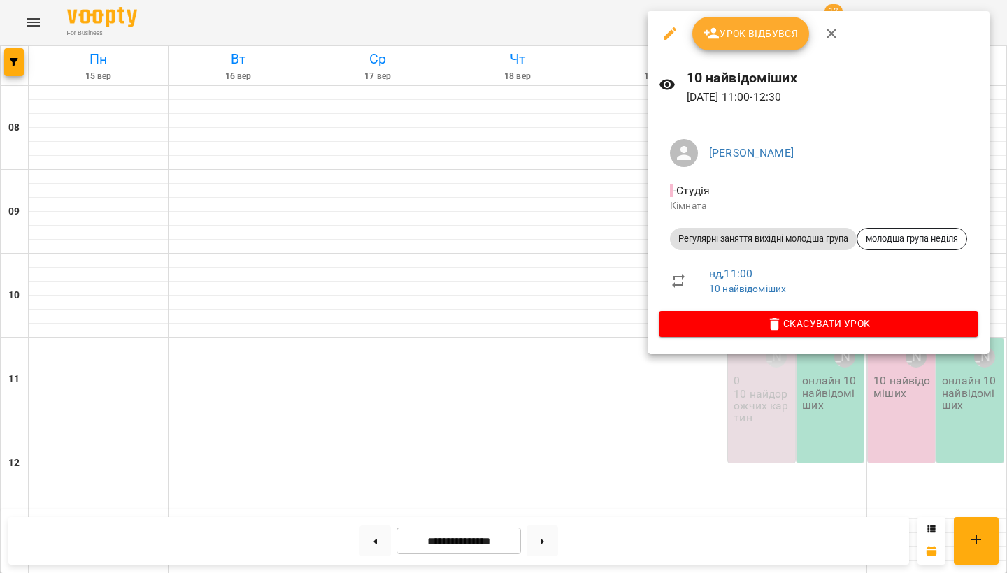
click at [667, 29] on icon "button" at bounding box center [669, 33] width 17 height 17
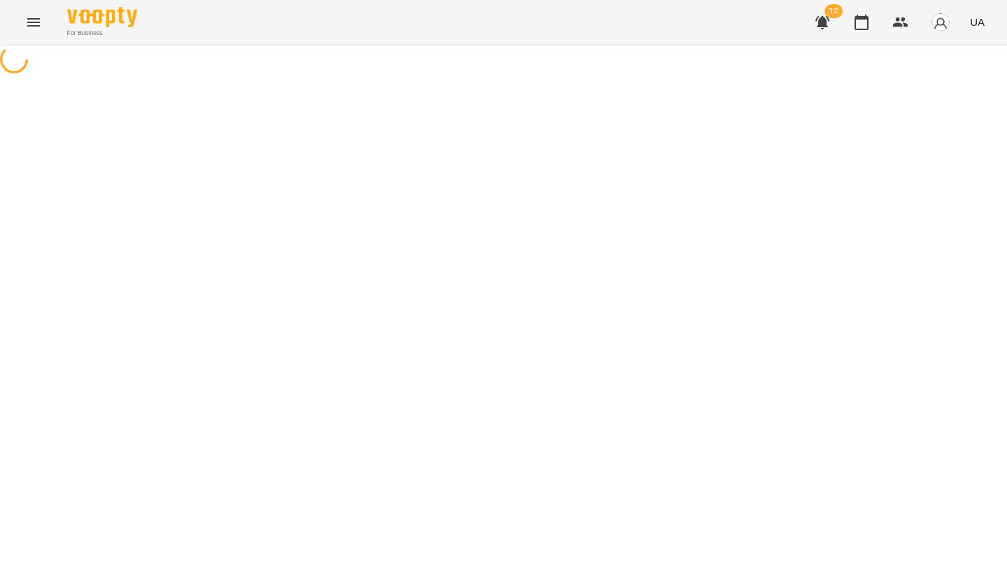
select select "**********"
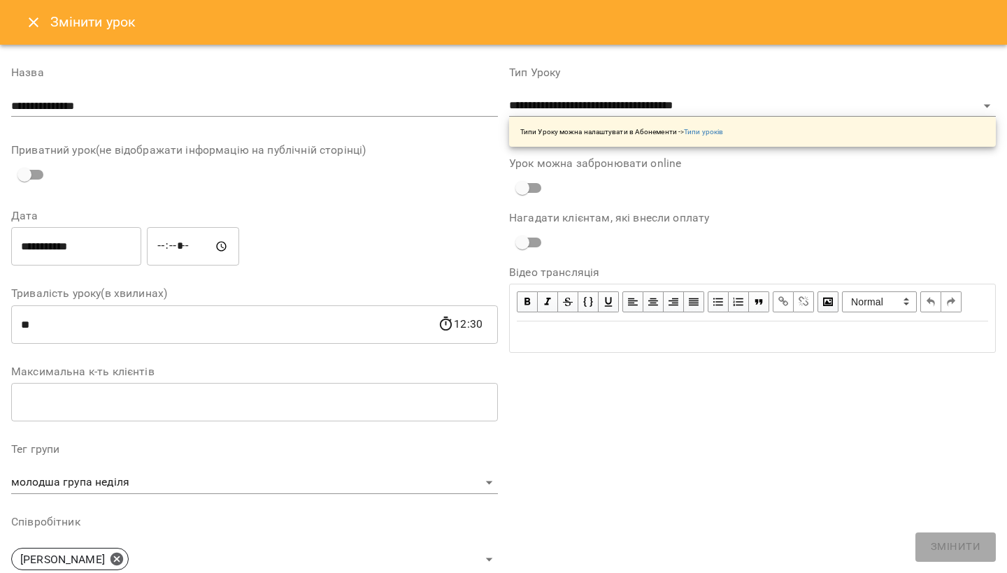
click at [141, 110] on input "**********" at bounding box center [254, 106] width 487 height 22
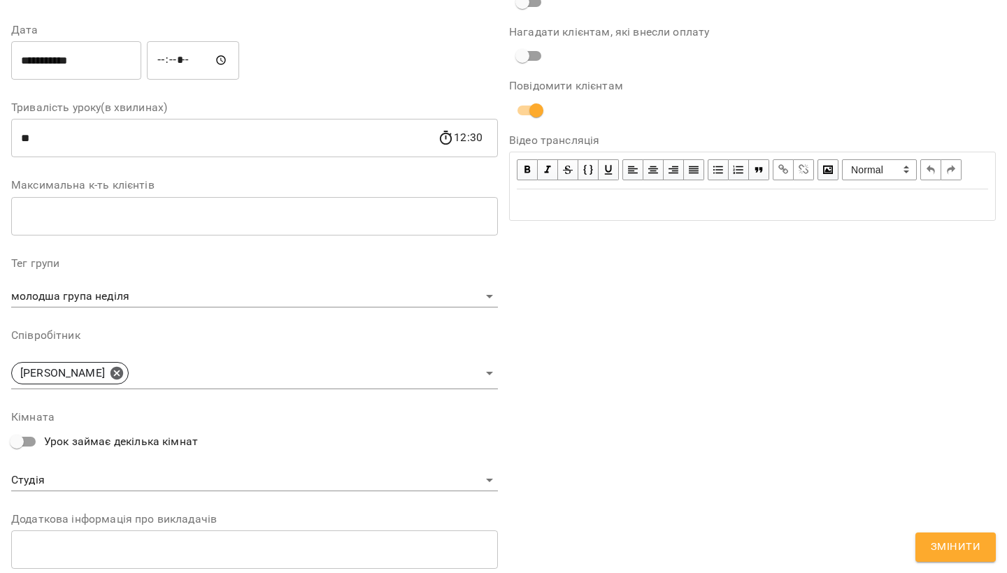
scroll to position [292, 0]
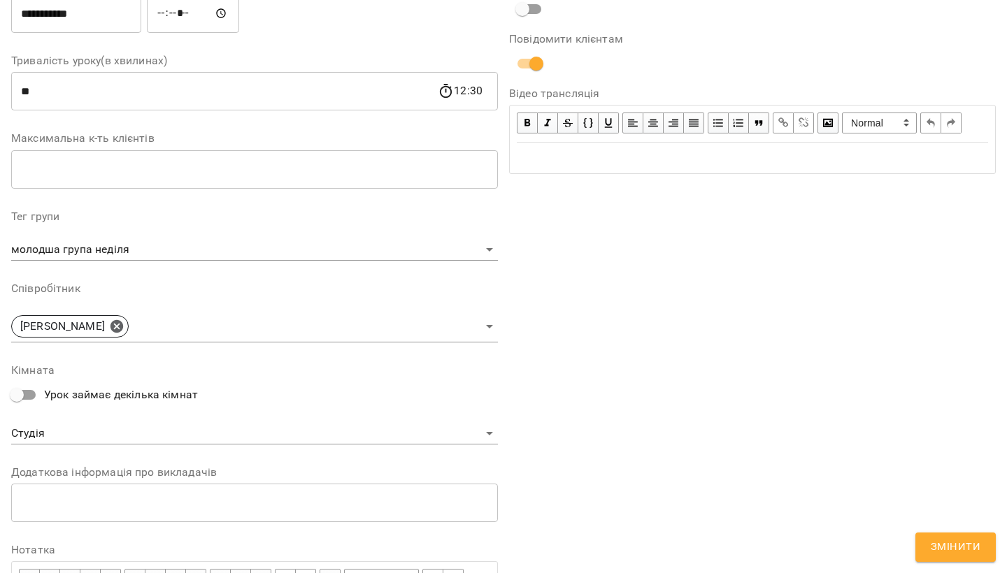
type input "**********"
click at [933, 541] on span "Змінити" at bounding box center [956, 547] width 50 height 18
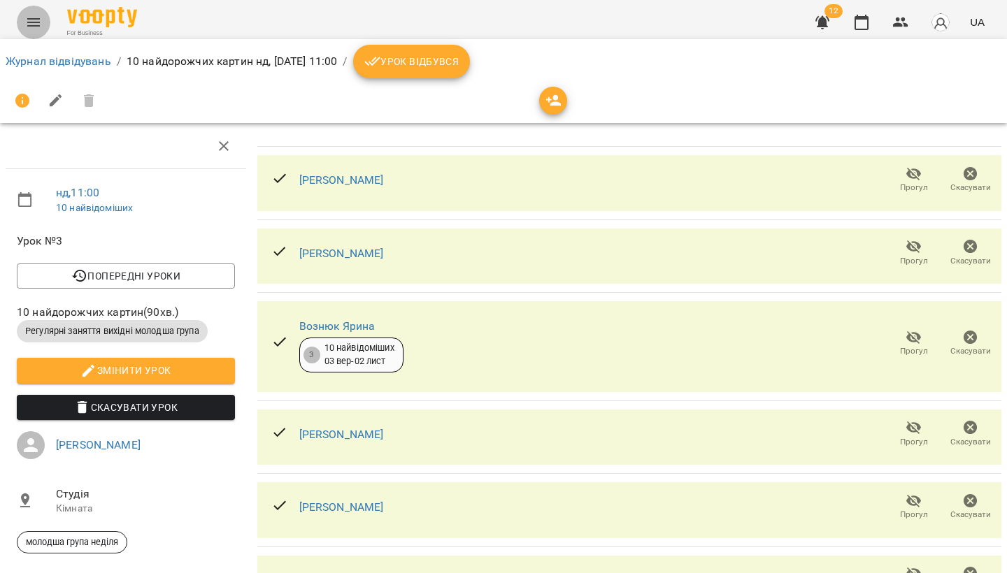
click at [30, 15] on icon "Menu" at bounding box center [33, 22] width 17 height 17
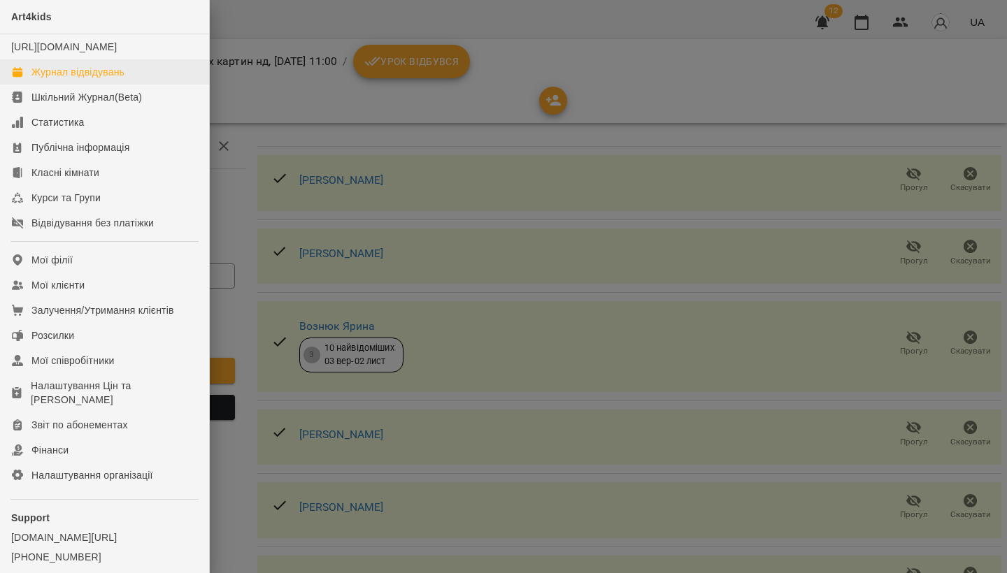
click at [57, 79] on div "Журнал відвідувань" at bounding box center [77, 72] width 93 height 14
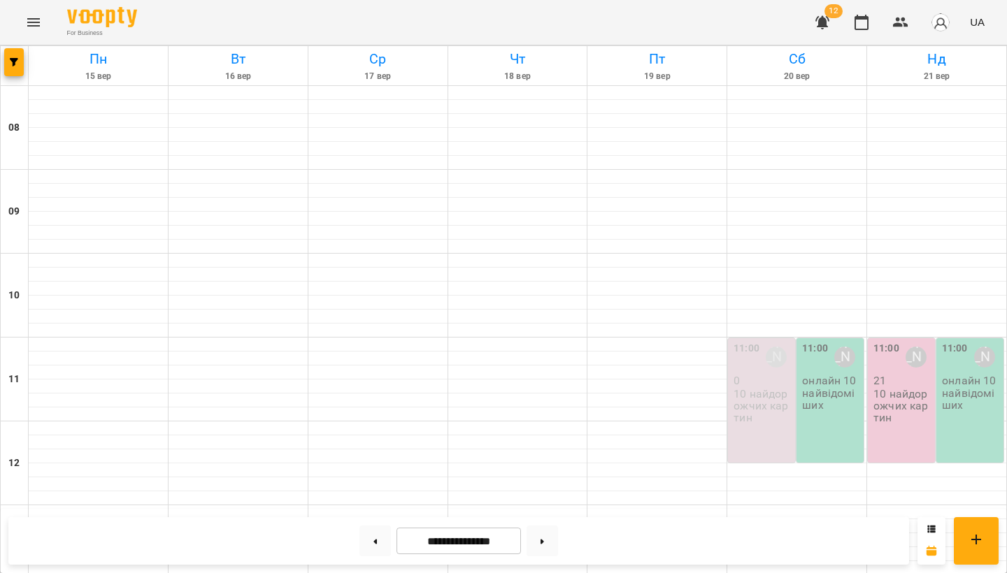
click at [766, 390] on p "10 найдорожчих картин" at bounding box center [762, 406] width 59 height 36
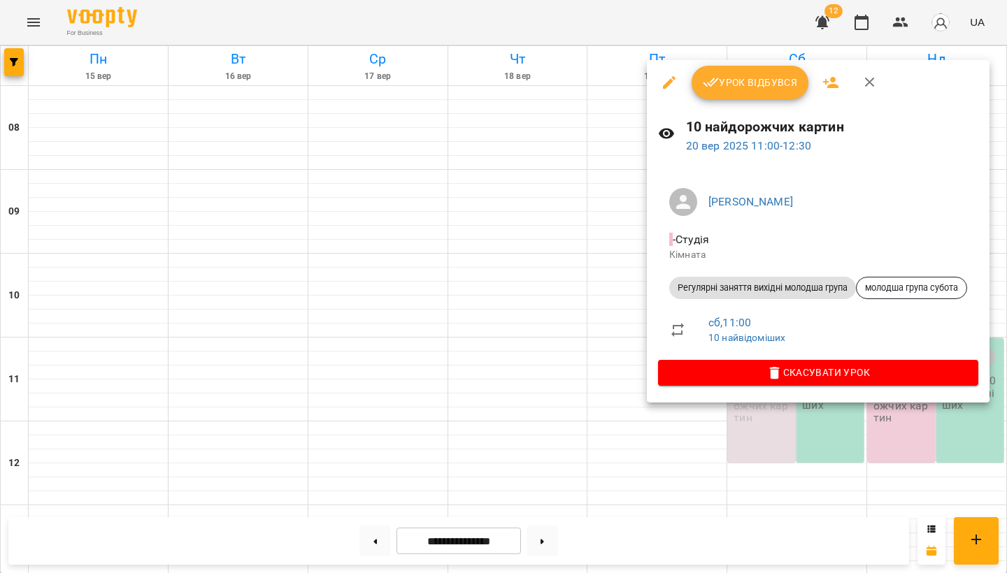
click at [672, 80] on icon "button" at bounding box center [669, 82] width 17 height 17
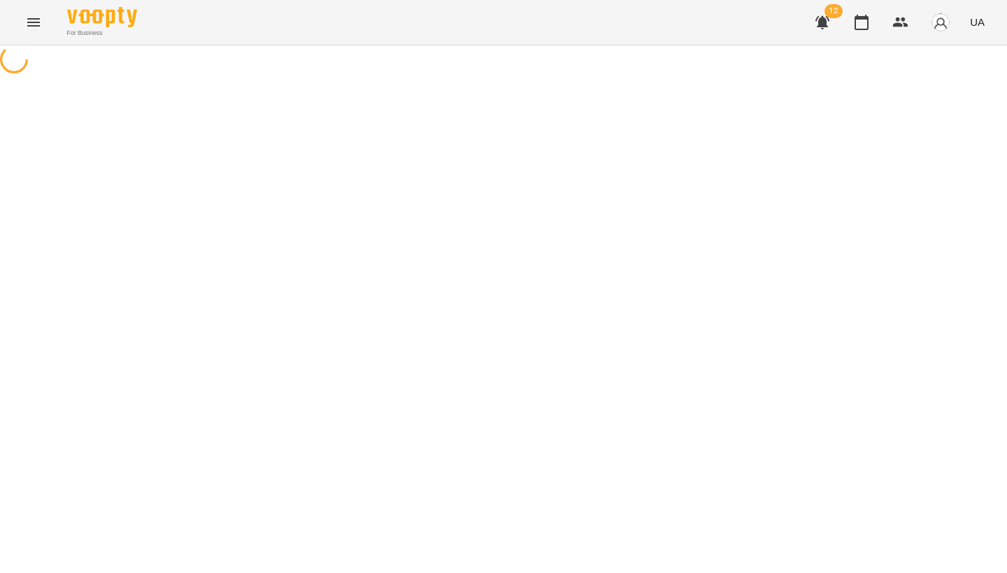
select select "**********"
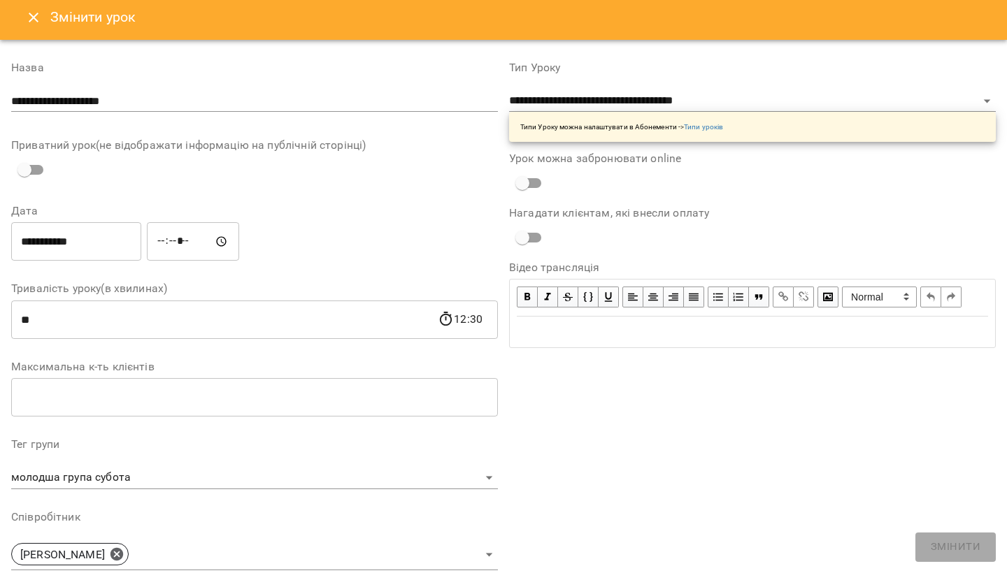
scroll to position [14, 0]
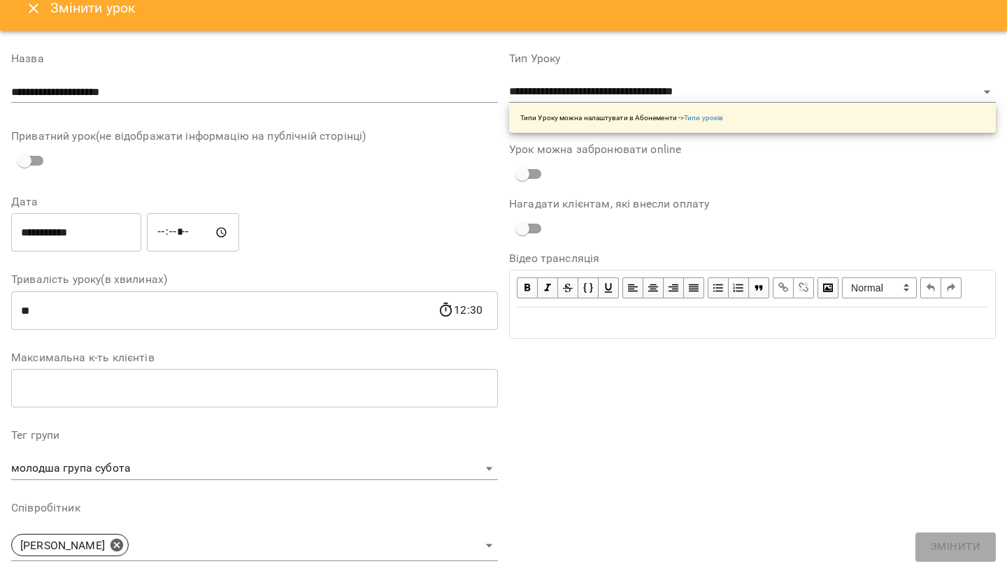
click at [112, 391] on input "**" at bounding box center [254, 388] width 487 height 39
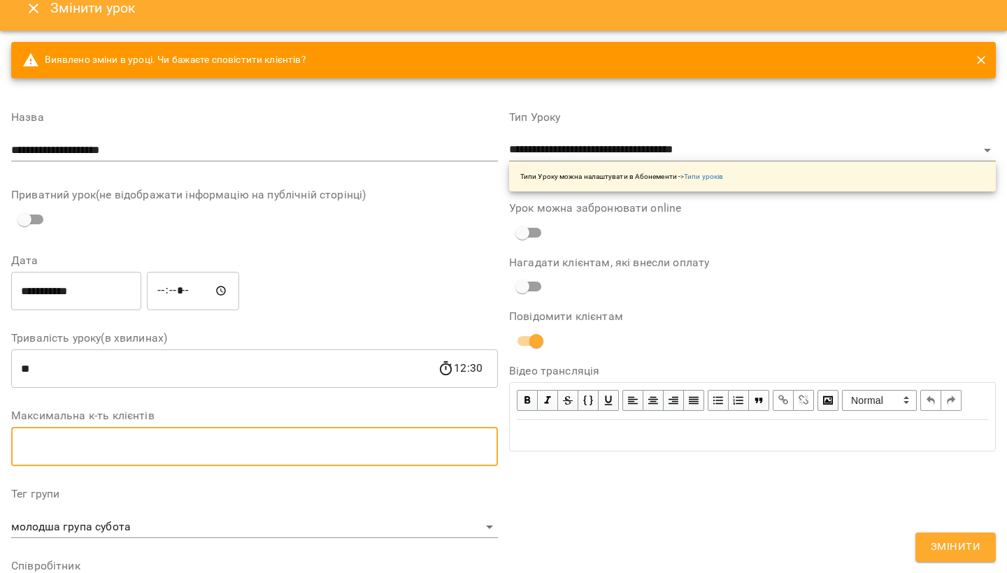
type input "**"
click at [931, 557] on button "Змінити" at bounding box center [955, 547] width 80 height 29
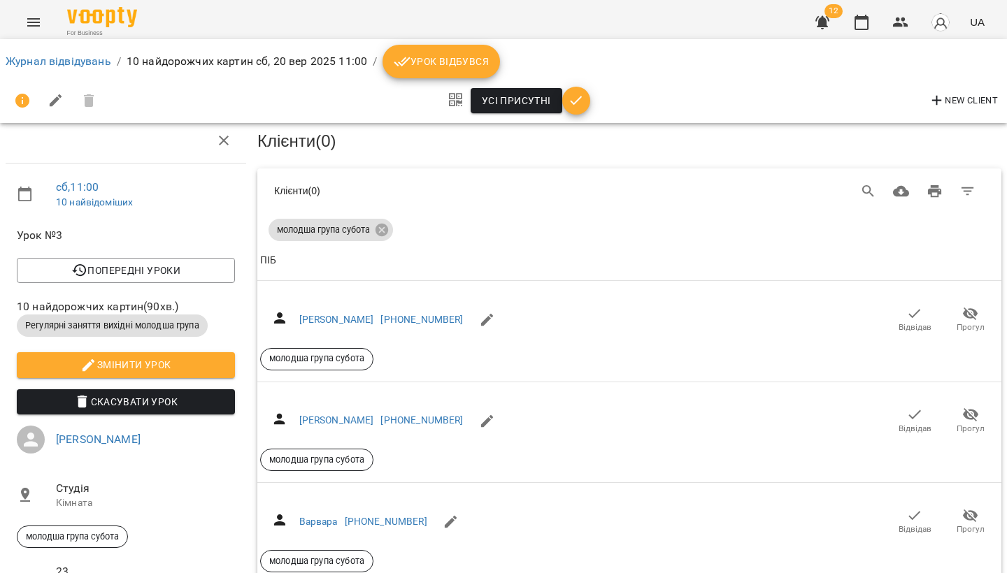
scroll to position [22, 0]
click at [381, 224] on icon at bounding box center [381, 230] width 13 height 13
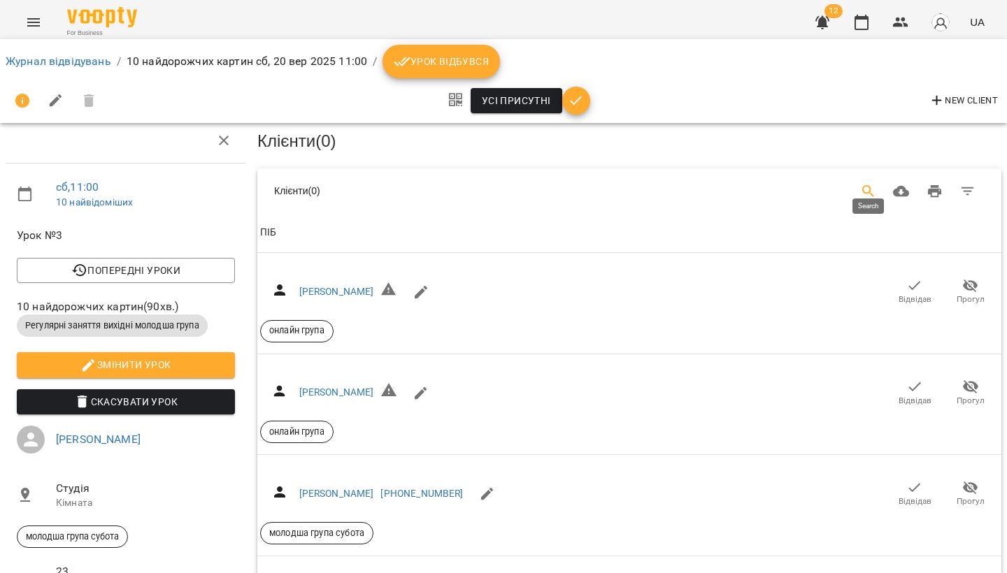
click at [871, 185] on icon "Search" at bounding box center [868, 191] width 12 height 12
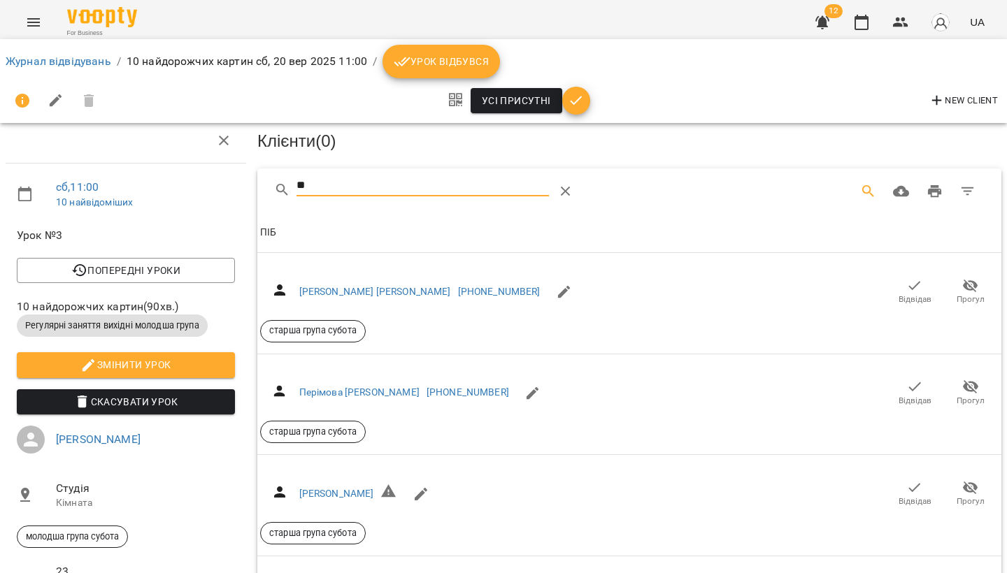
type input "*"
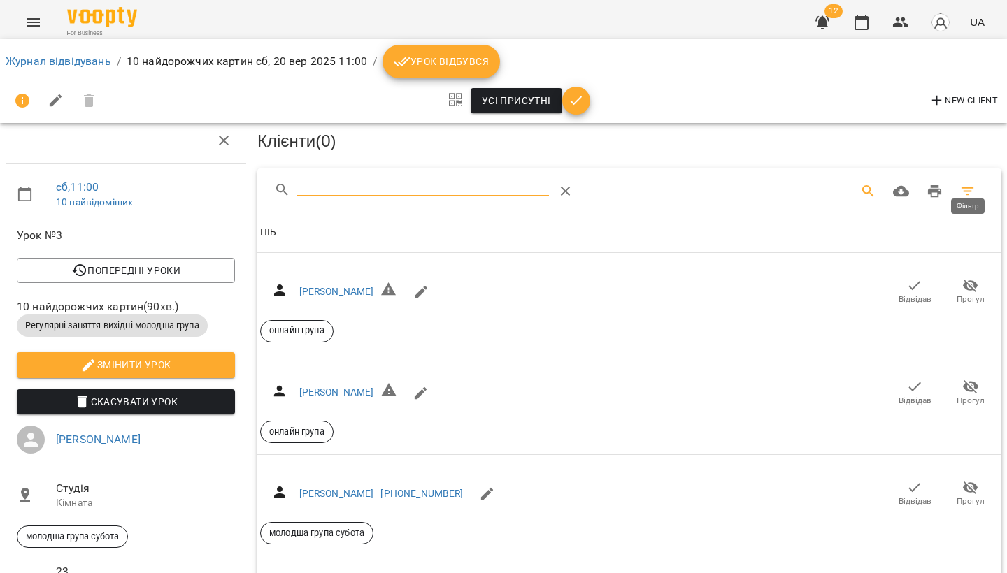
click at [966, 183] on icon "Фільтр" at bounding box center [967, 191] width 17 height 17
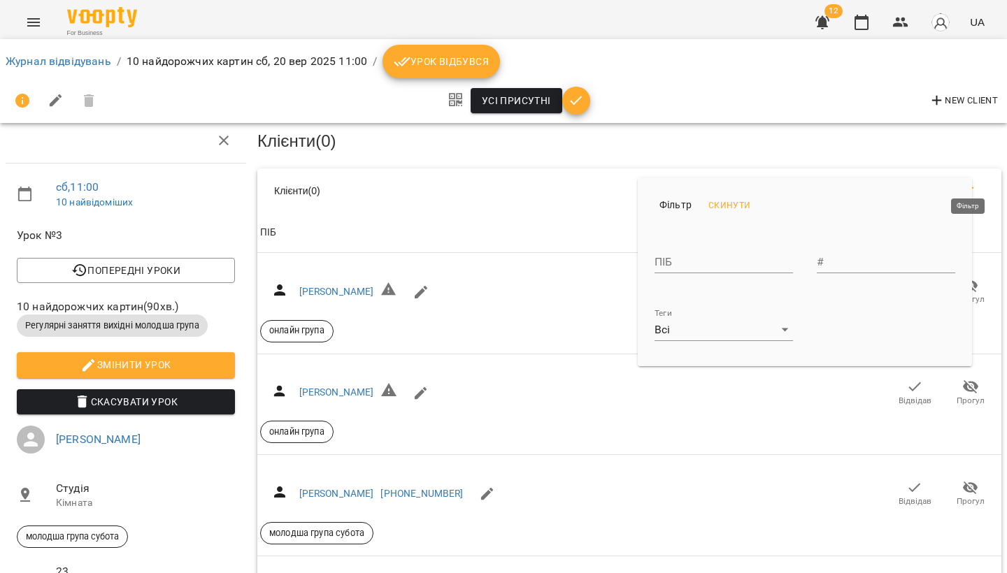
click at [966, 165] on div at bounding box center [503, 286] width 1007 height 573
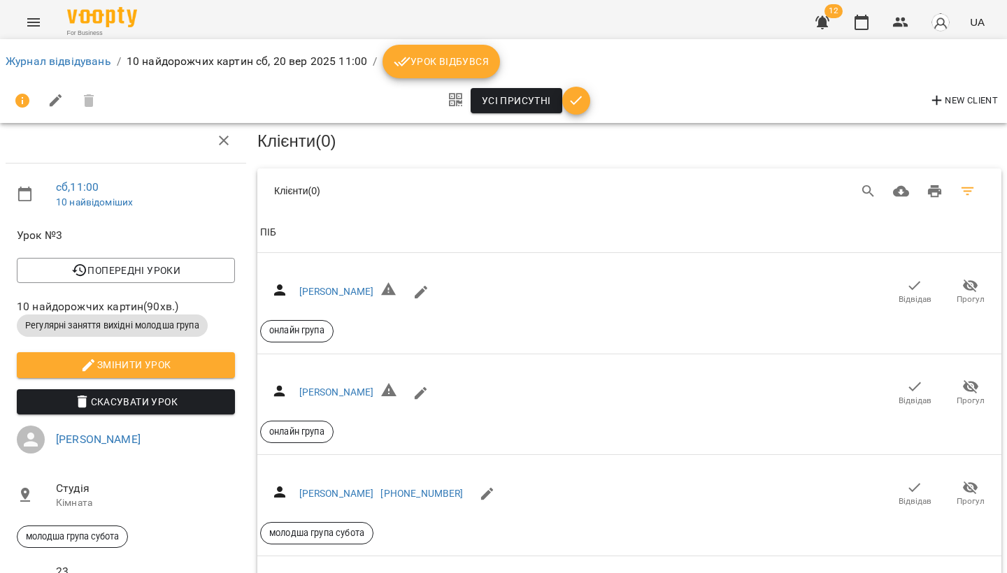
click at [961, 183] on icon "Фільтр" at bounding box center [967, 191] width 17 height 17
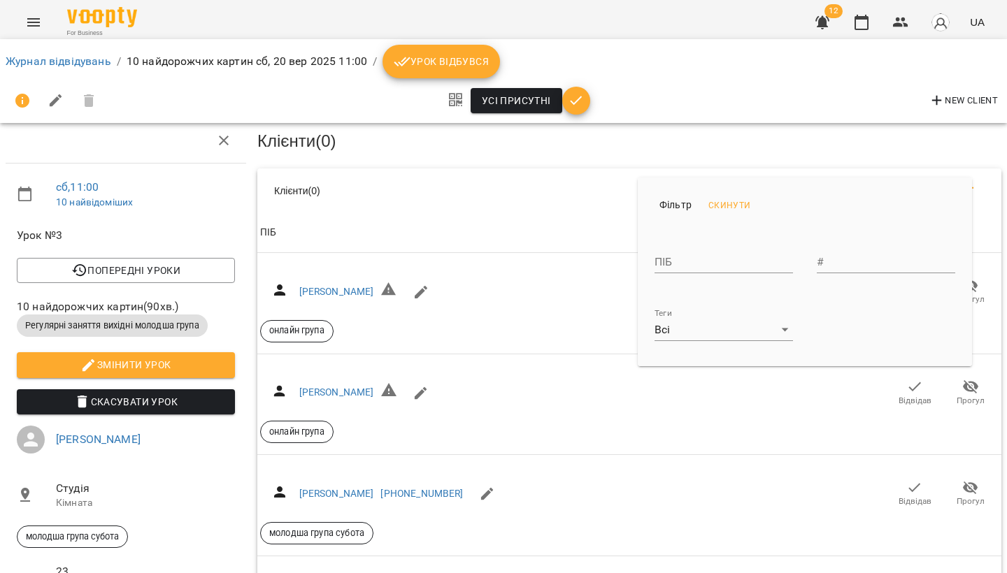
click at [852, 262] on input "text" at bounding box center [886, 262] width 138 height 22
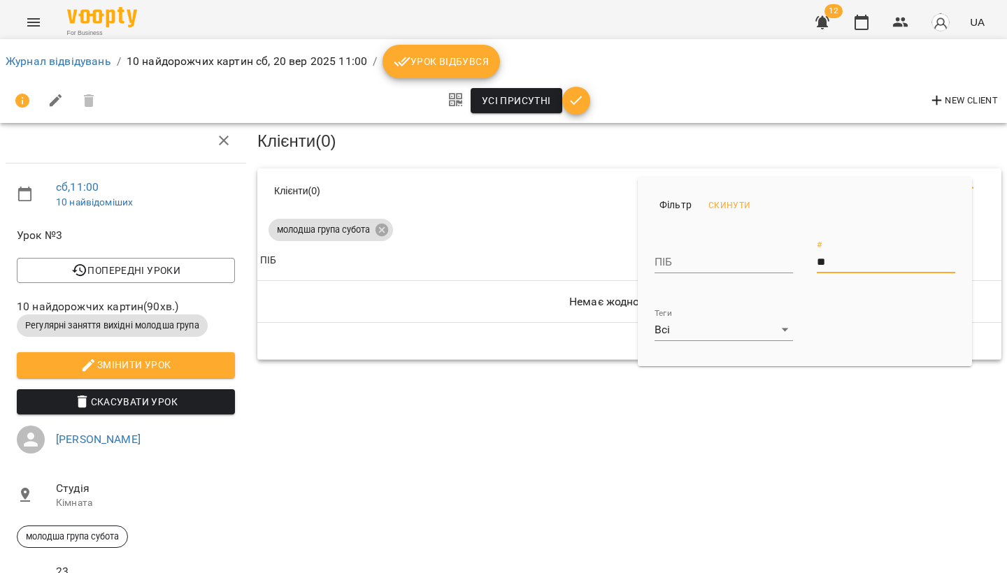
type input "*"
type input "****"
click at [345, 206] on div at bounding box center [503, 286] width 1007 height 573
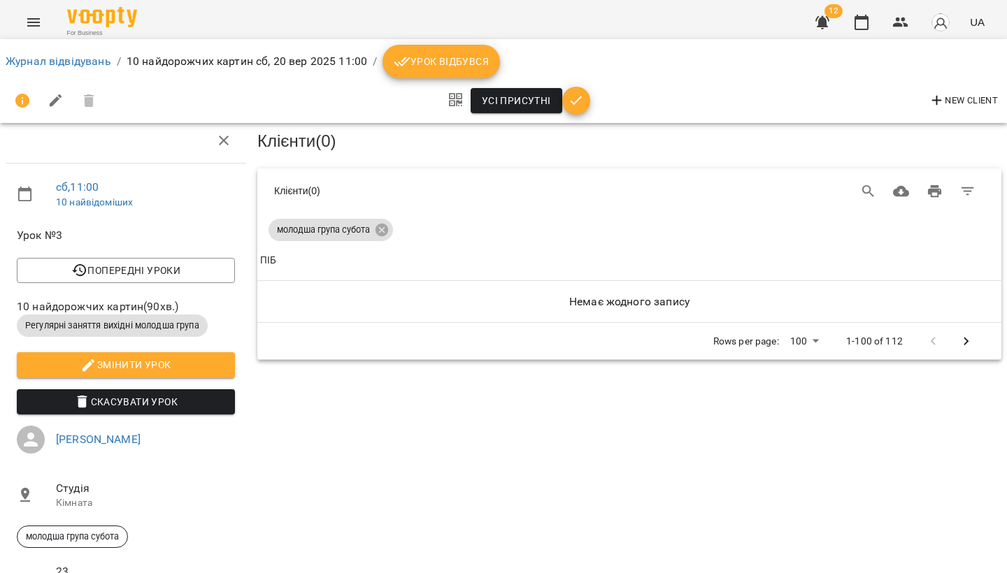
click at [34, 24] on icon "Menu" at bounding box center [33, 22] width 17 height 17
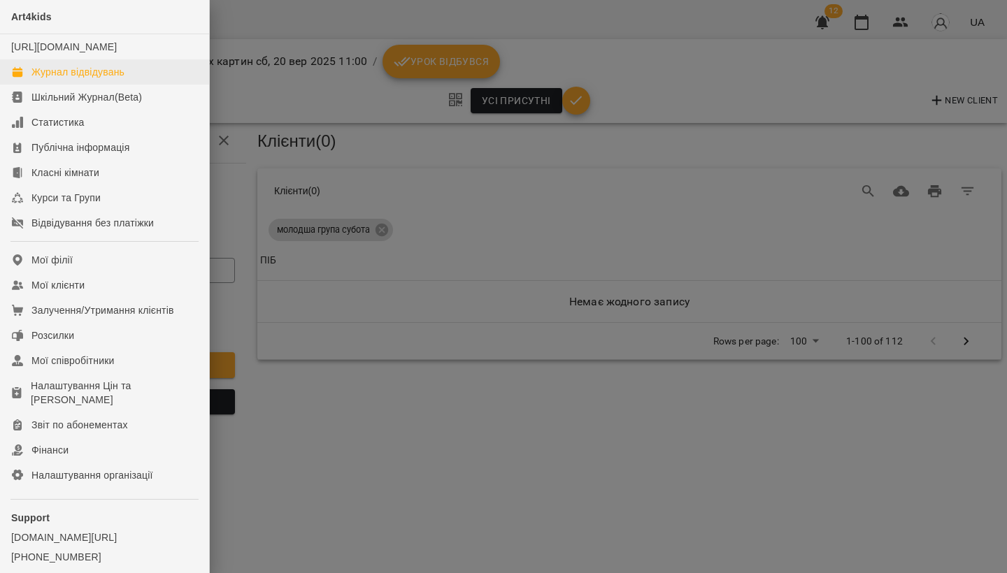
click at [52, 79] on div "Журнал відвідувань" at bounding box center [77, 72] width 93 height 14
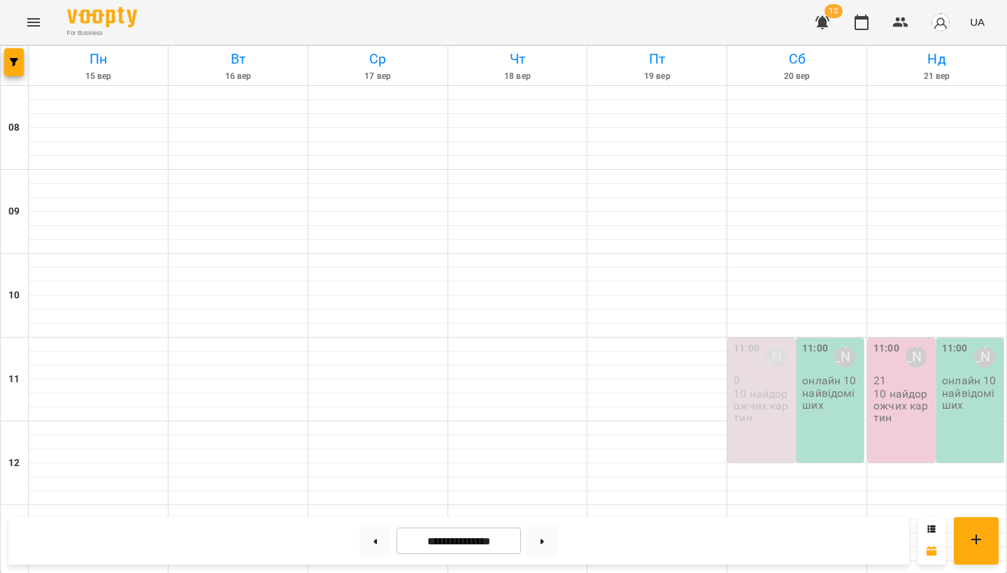
click at [747, 359] on div "11:00" at bounding box center [746, 357] width 26 height 32
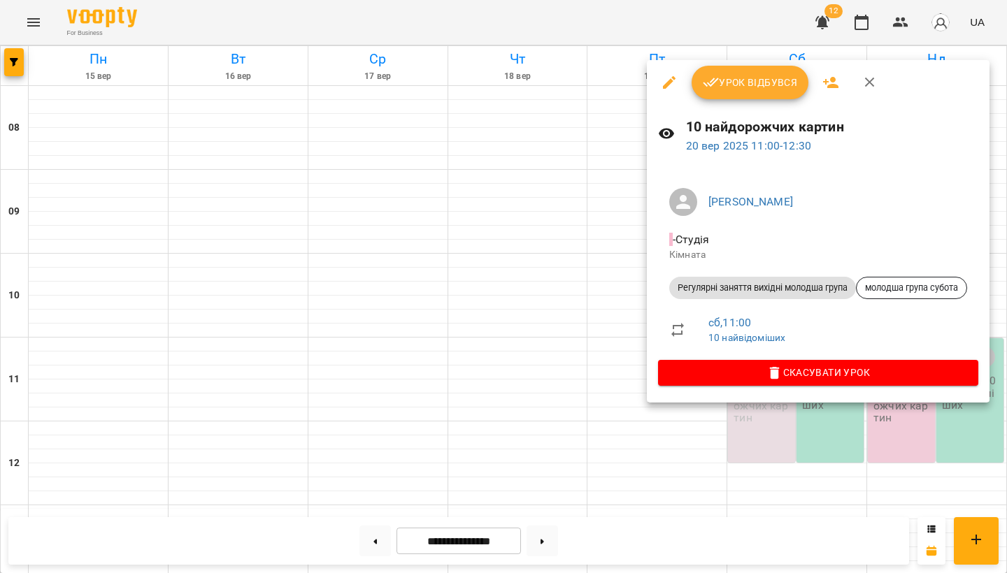
click at [829, 83] on icon "button" at bounding box center [830, 82] width 17 height 17
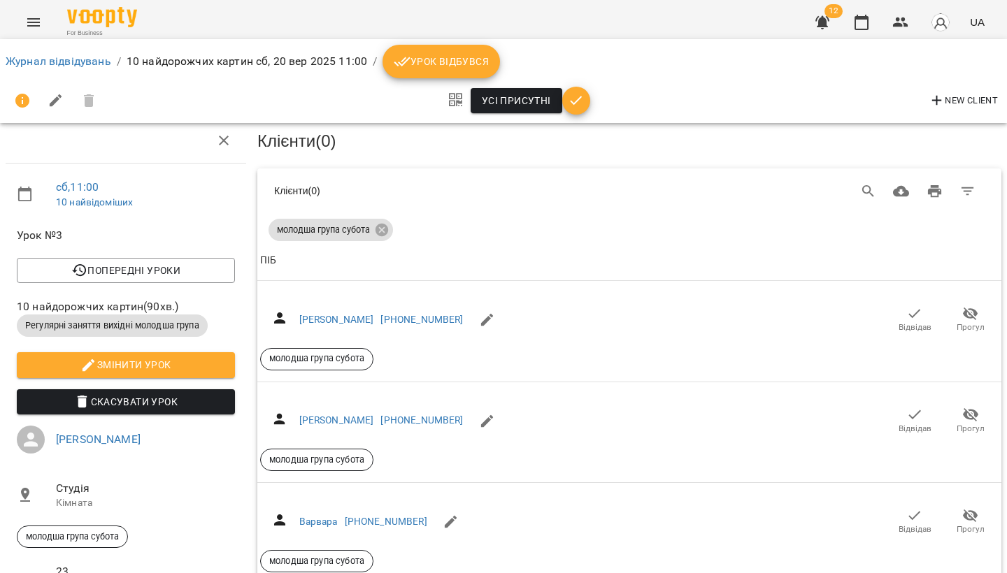
scroll to position [954, 0]
click at [576, 99] on icon "button" at bounding box center [576, 100] width 17 height 17
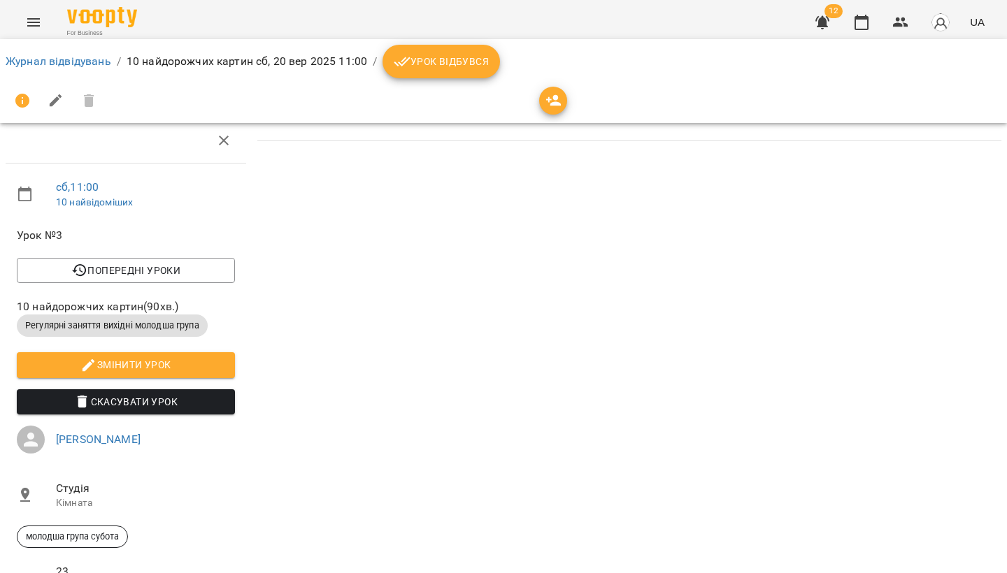
scroll to position [79, 0]
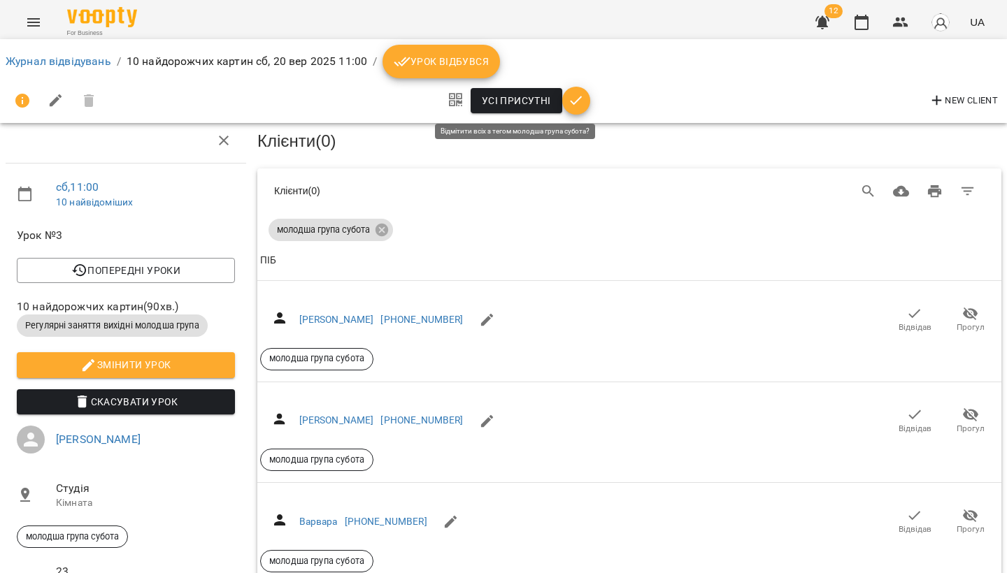
click at [530, 99] on span "Усі присутні" at bounding box center [516, 100] width 69 height 17
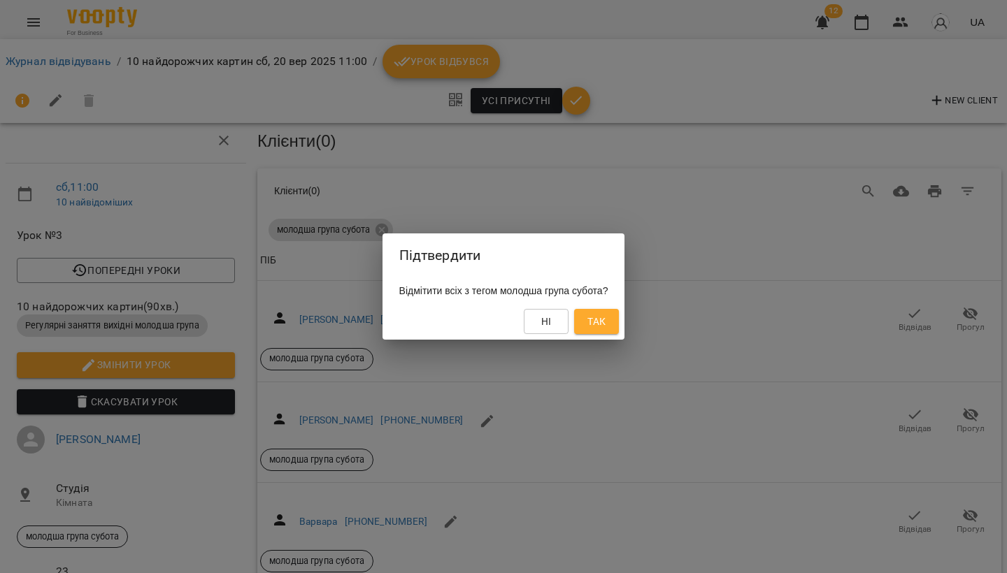
click at [606, 320] on span "Так" at bounding box center [596, 321] width 18 height 17
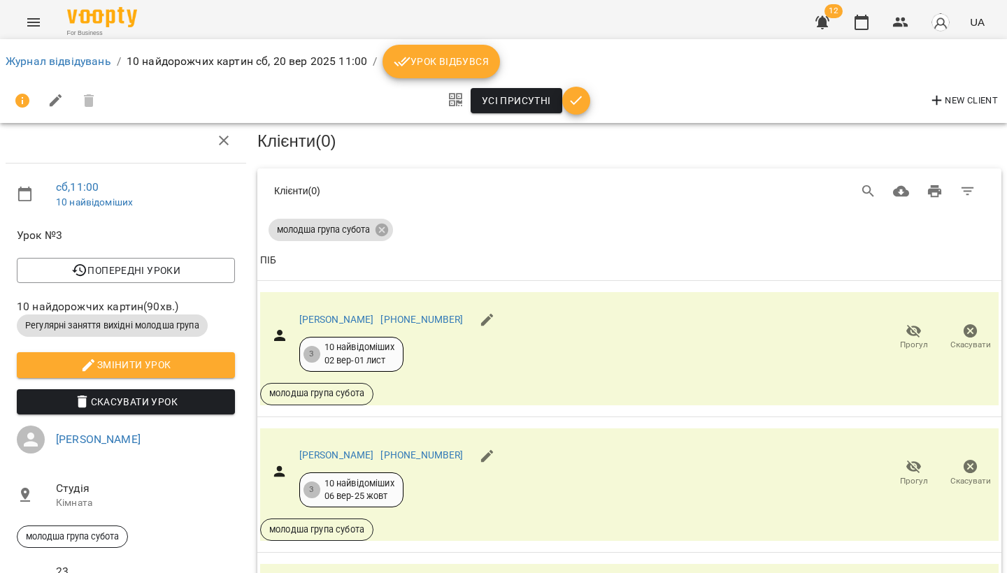
click at [34, 21] on icon "Menu" at bounding box center [33, 22] width 17 height 17
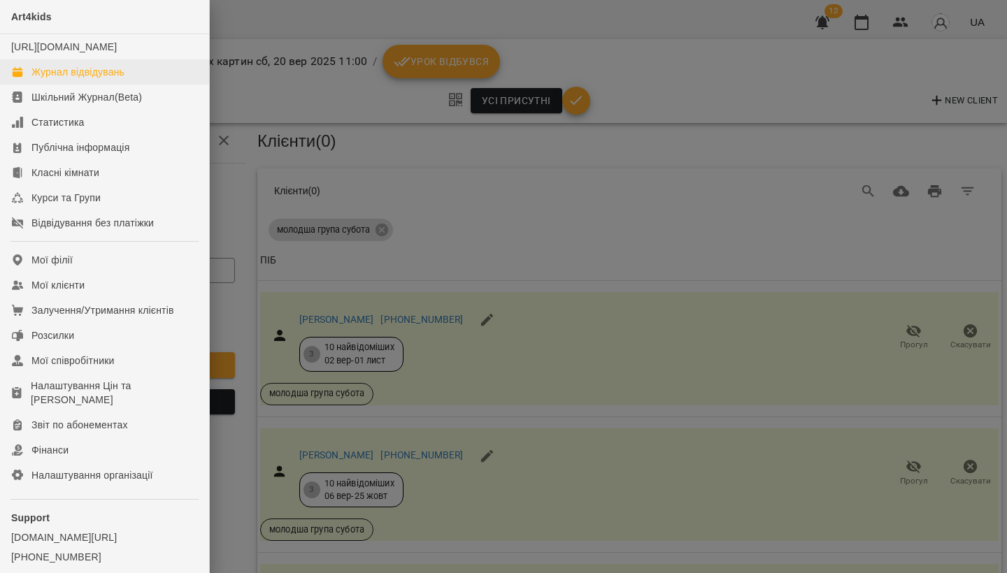
click at [50, 79] on div "Журнал відвідувань" at bounding box center [77, 72] width 93 height 14
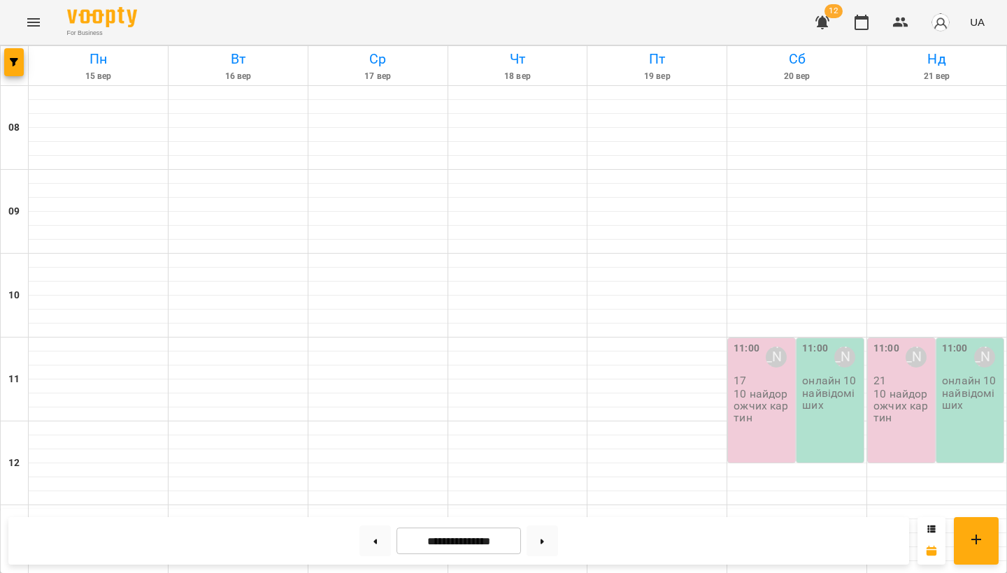
scroll to position [57, 0]
click at [897, 388] on div "10 найдорожчих картин" at bounding box center [902, 406] width 59 height 37
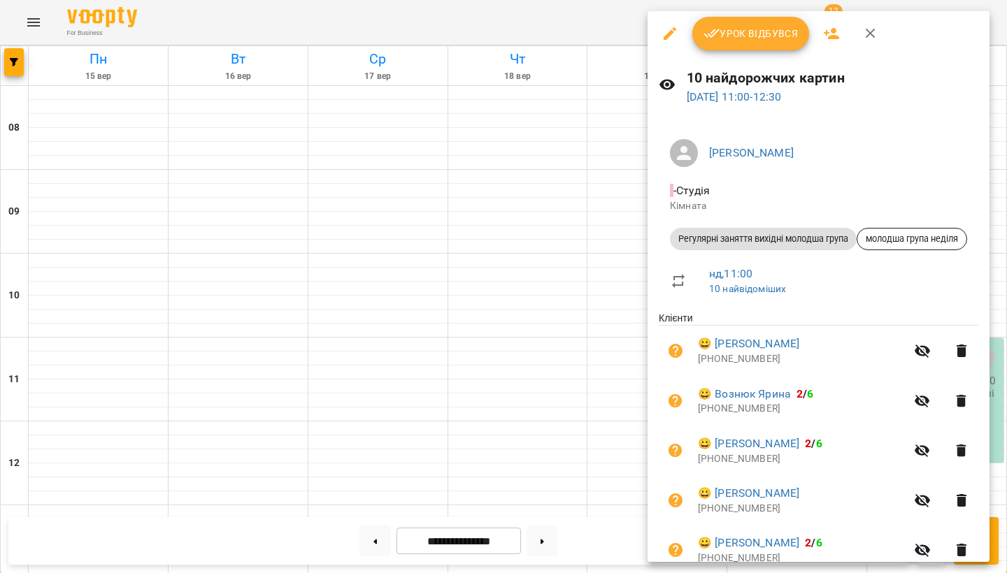
scroll to position [0, 0]
click at [836, 33] on icon "button" at bounding box center [831, 33] width 17 height 17
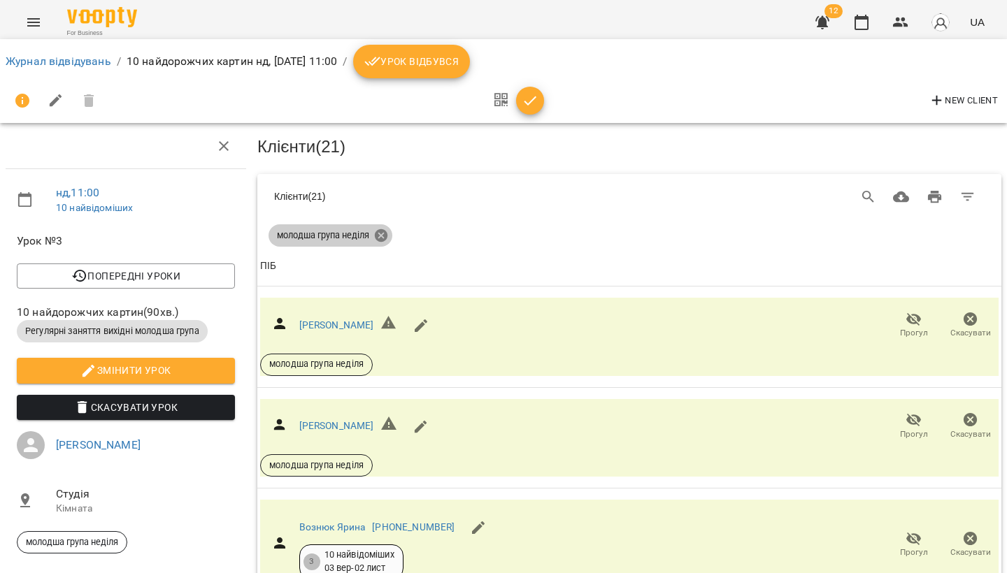
click at [383, 234] on icon at bounding box center [380, 235] width 15 height 15
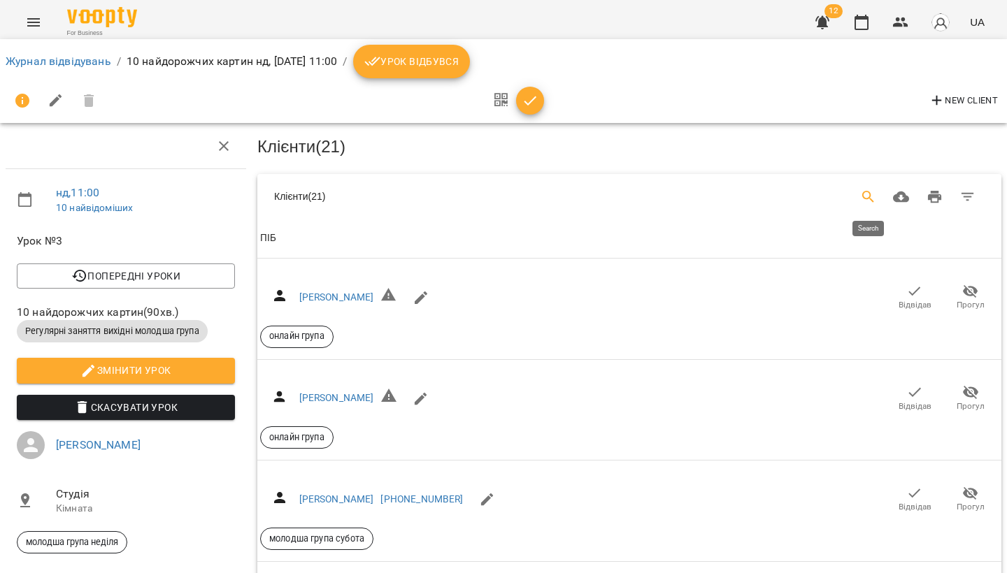
click at [862, 192] on icon "Search" at bounding box center [868, 197] width 12 height 12
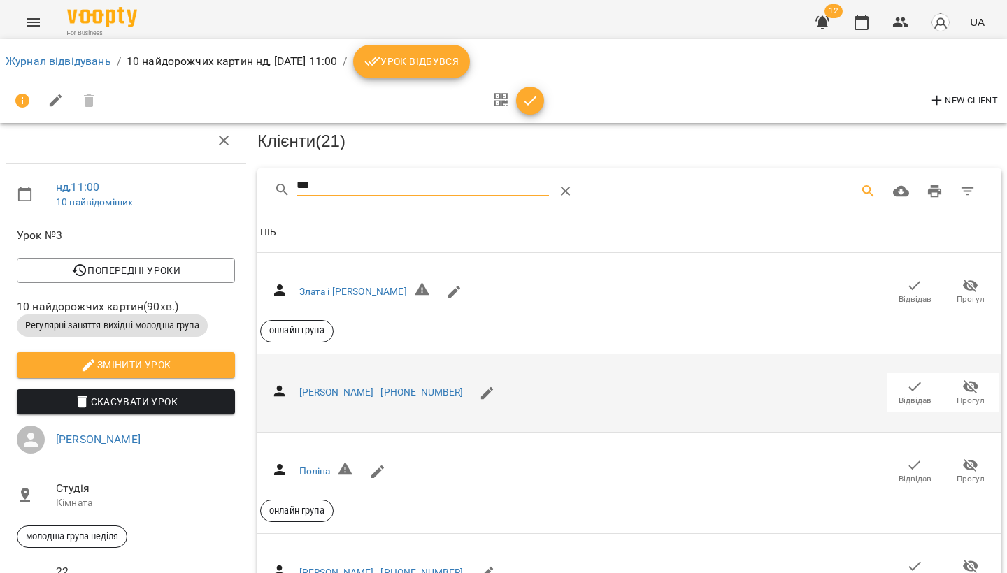
scroll to position [115, 0]
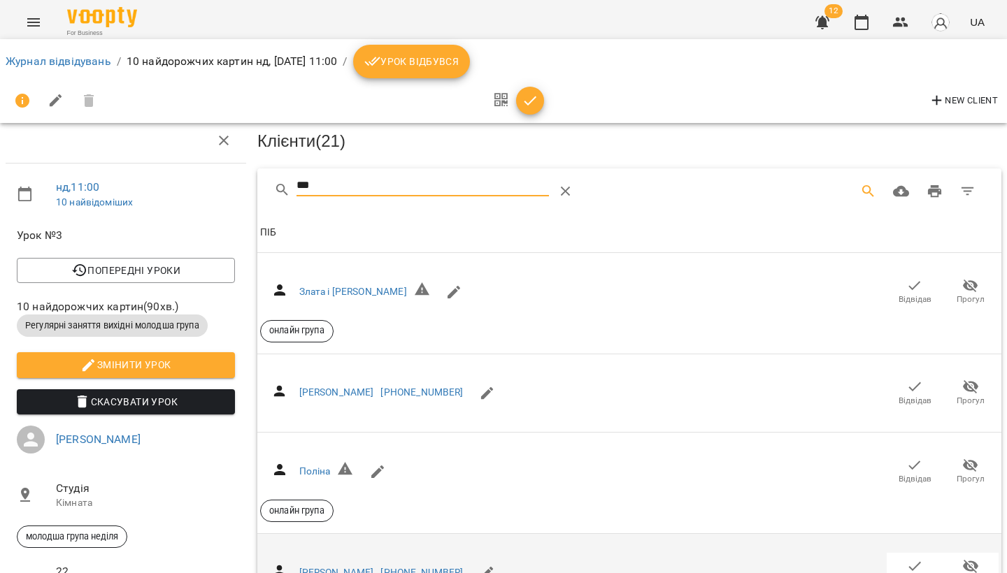
type input "***"
click at [908, 558] on icon "button" at bounding box center [914, 566] width 17 height 17
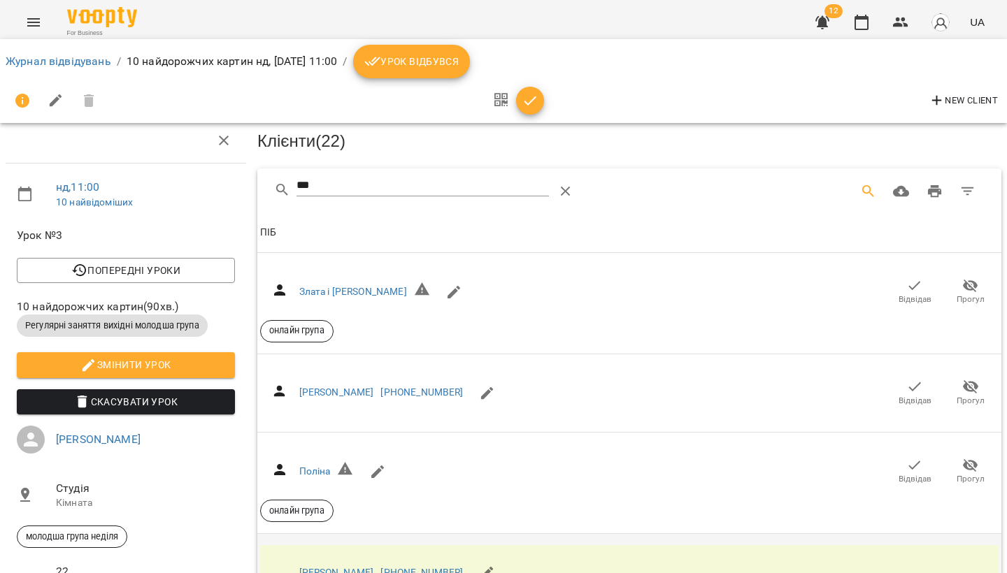
click at [36, 22] on icon "Menu" at bounding box center [33, 22] width 17 height 17
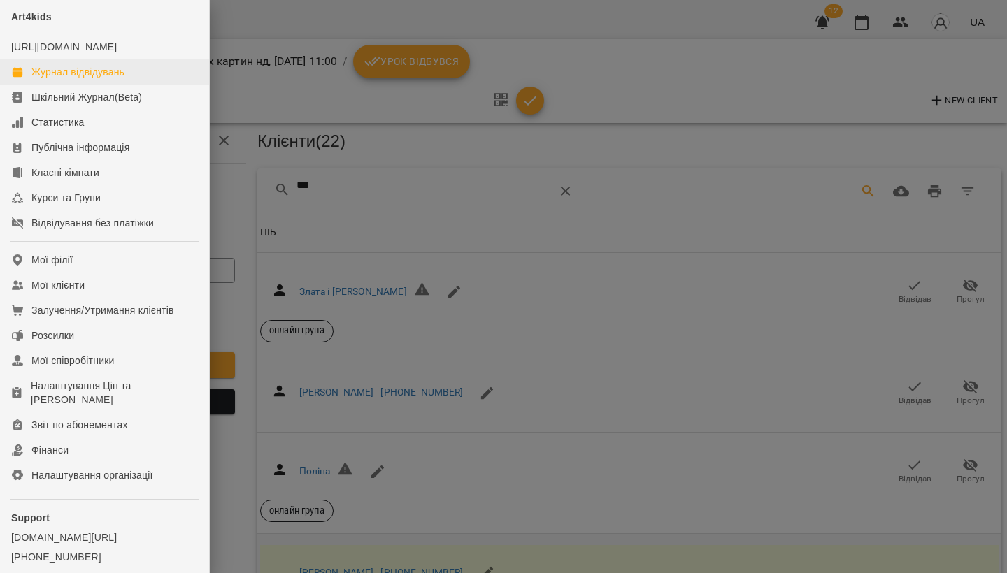
click at [62, 79] on div "Журнал відвідувань" at bounding box center [77, 72] width 93 height 14
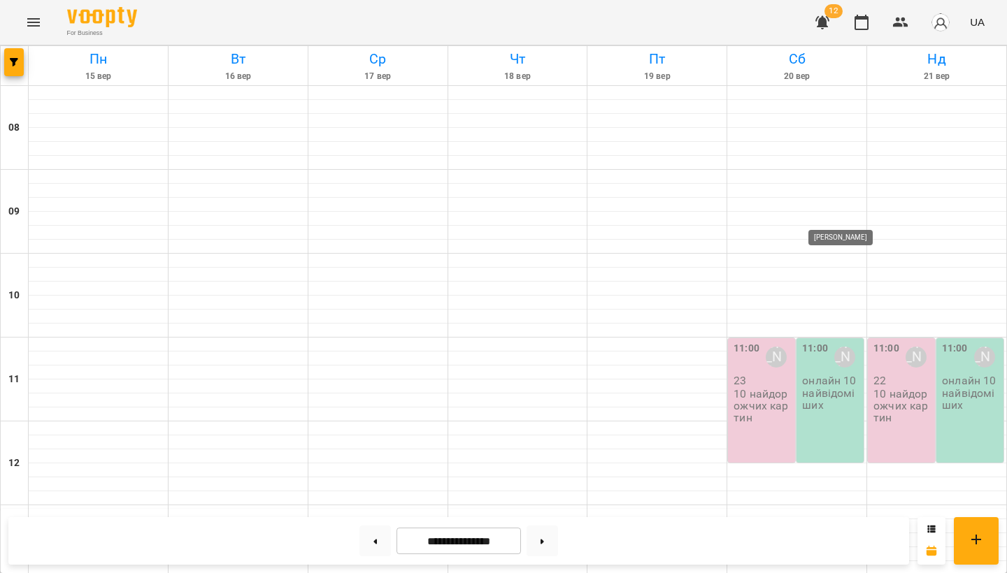
scroll to position [147, 0]
click at [761, 388] on p "10 найдорожчих картин" at bounding box center [762, 406] width 59 height 36
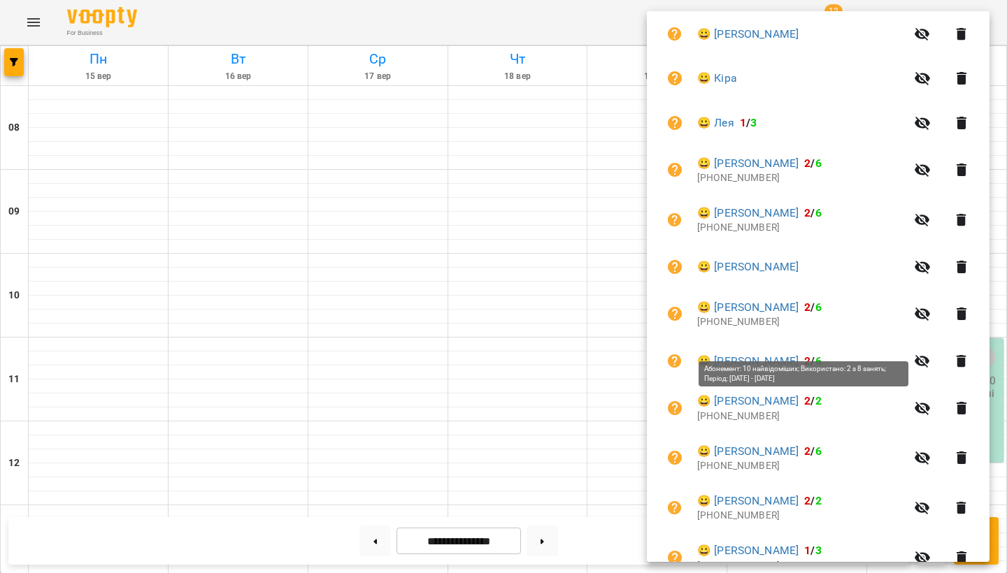
scroll to position [751, 0]
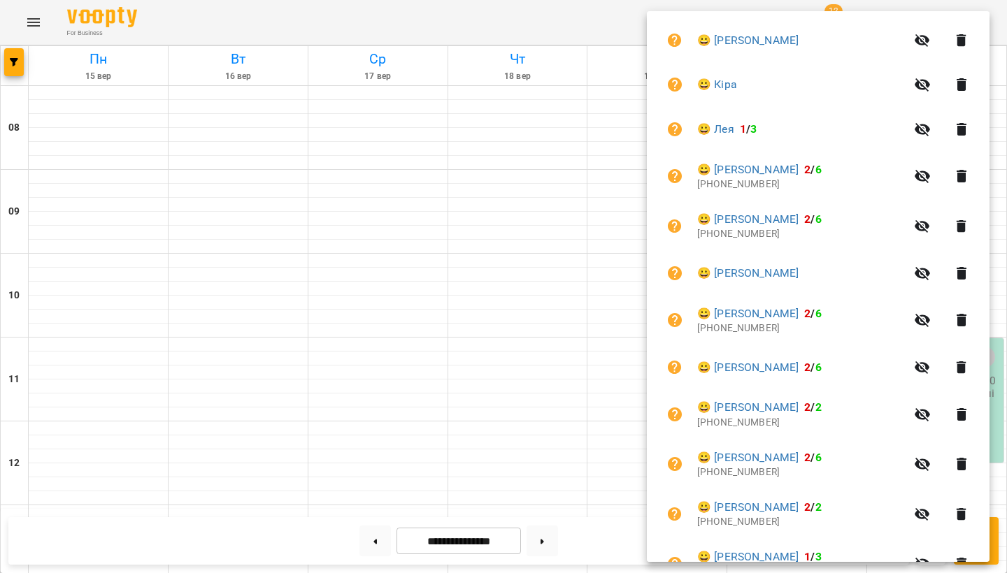
click at [963, 312] on icon "button" at bounding box center [961, 320] width 17 height 17
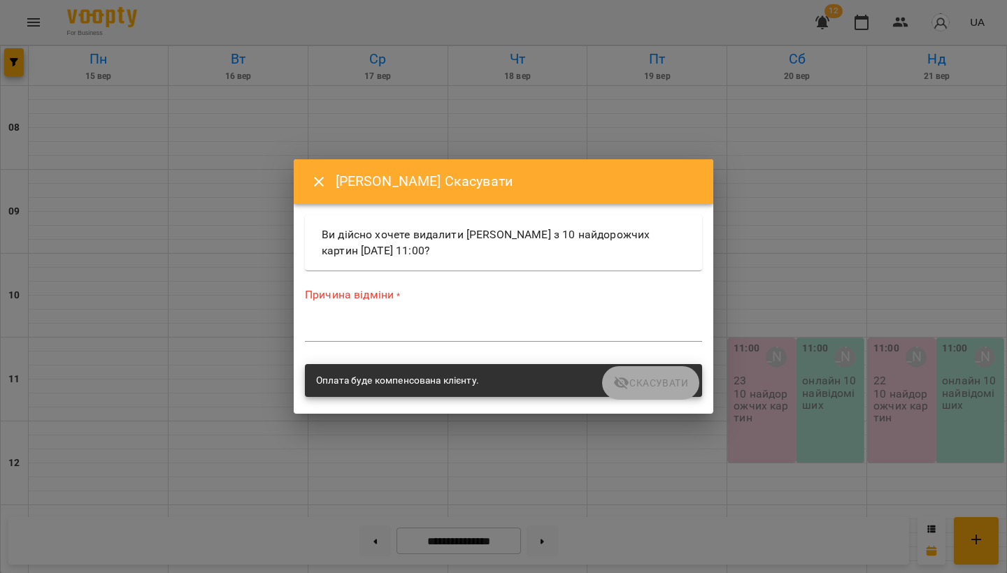
click at [450, 329] on textarea at bounding box center [503, 330] width 397 height 13
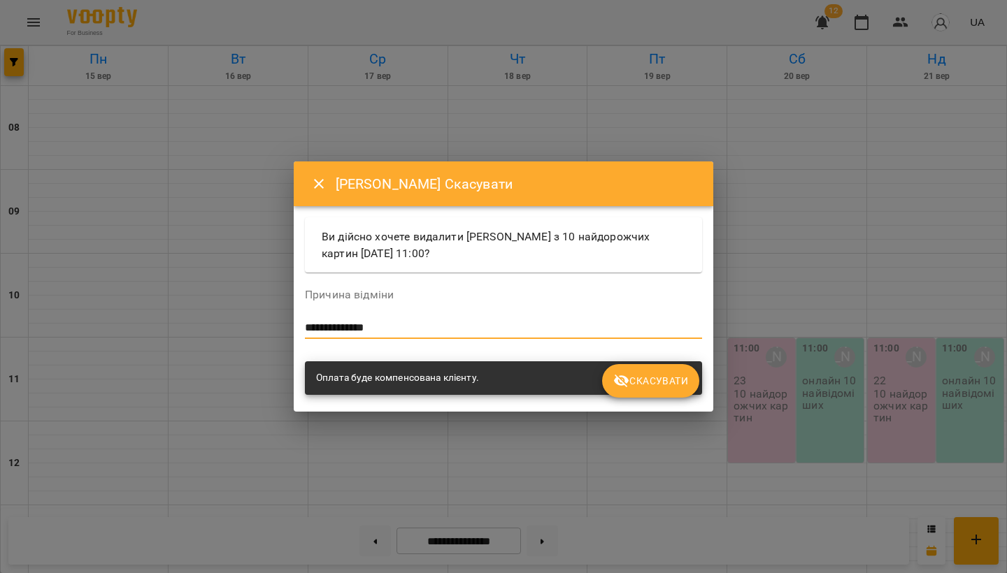
type textarea "**********"
click at [661, 391] on button "Скасувати" at bounding box center [650, 381] width 97 height 34
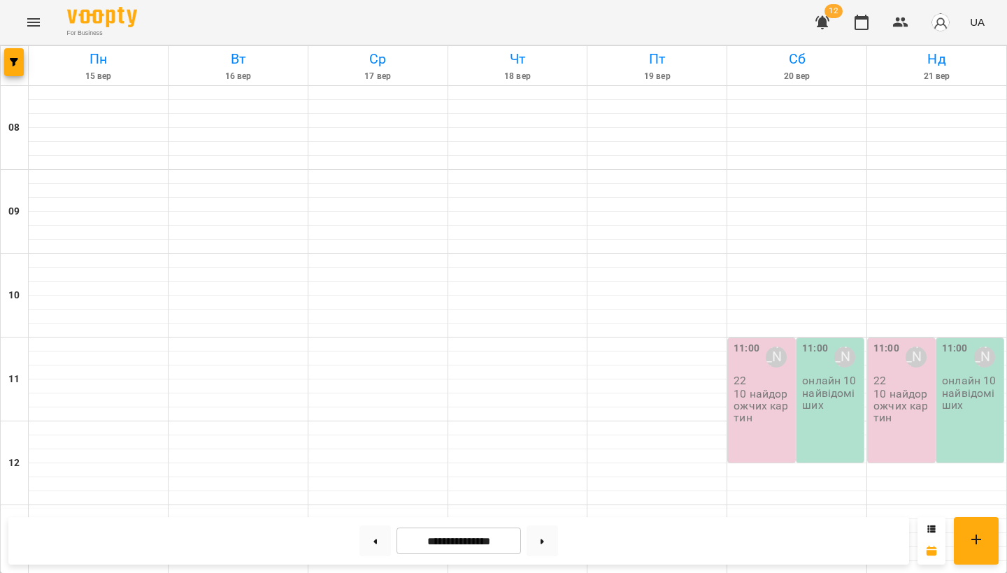
scroll to position [216, 0]
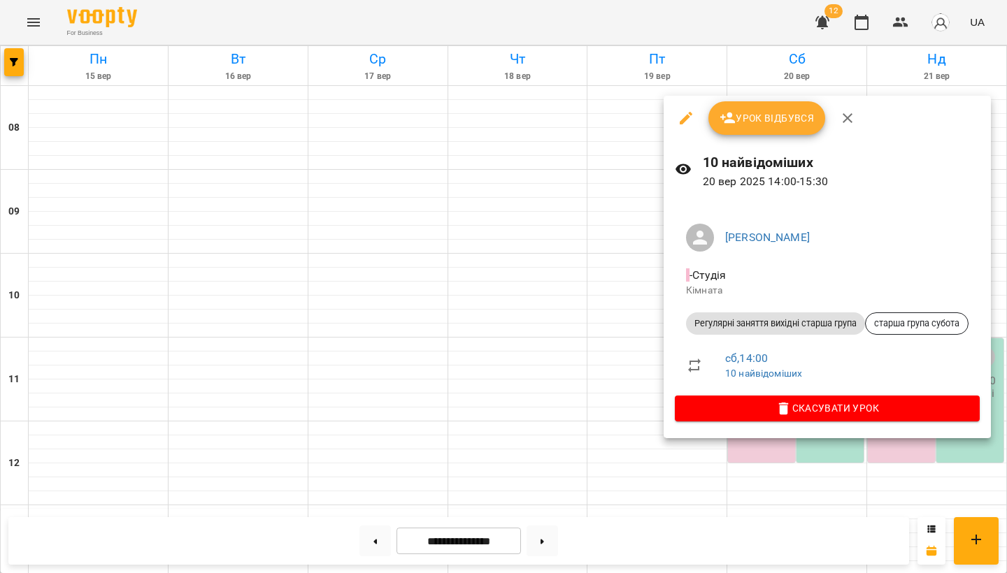
click at [686, 117] on icon "button" at bounding box center [686, 118] width 13 height 13
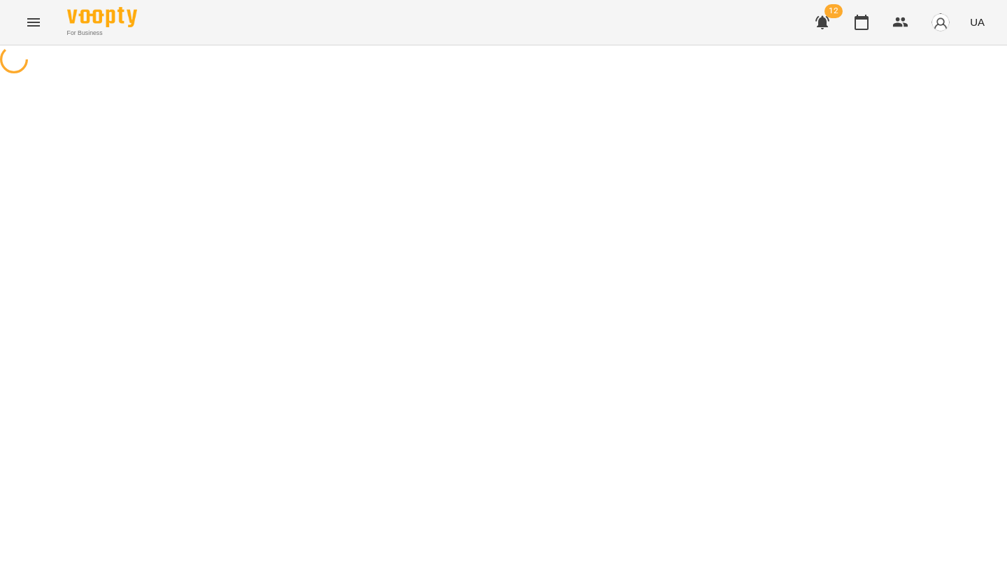
select select "**********"
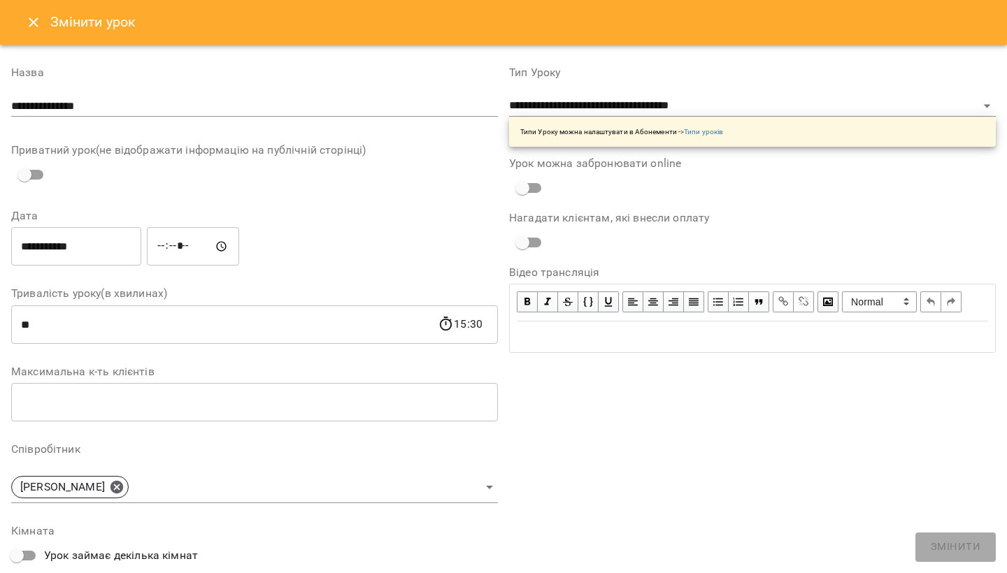
click at [143, 110] on input "**********" at bounding box center [254, 106] width 487 height 22
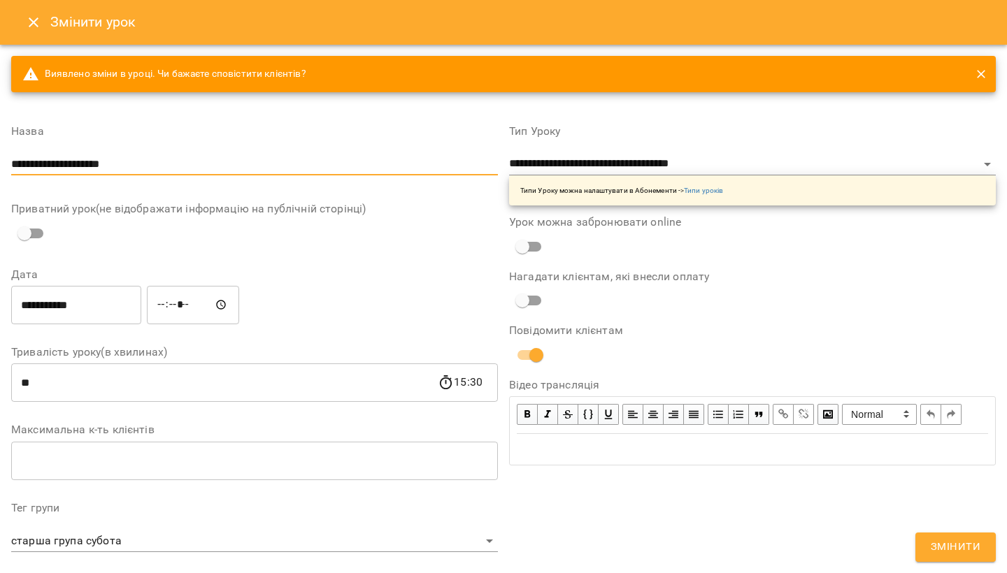
type input "**********"
click at [954, 557] on button "Змінити" at bounding box center [955, 547] width 80 height 29
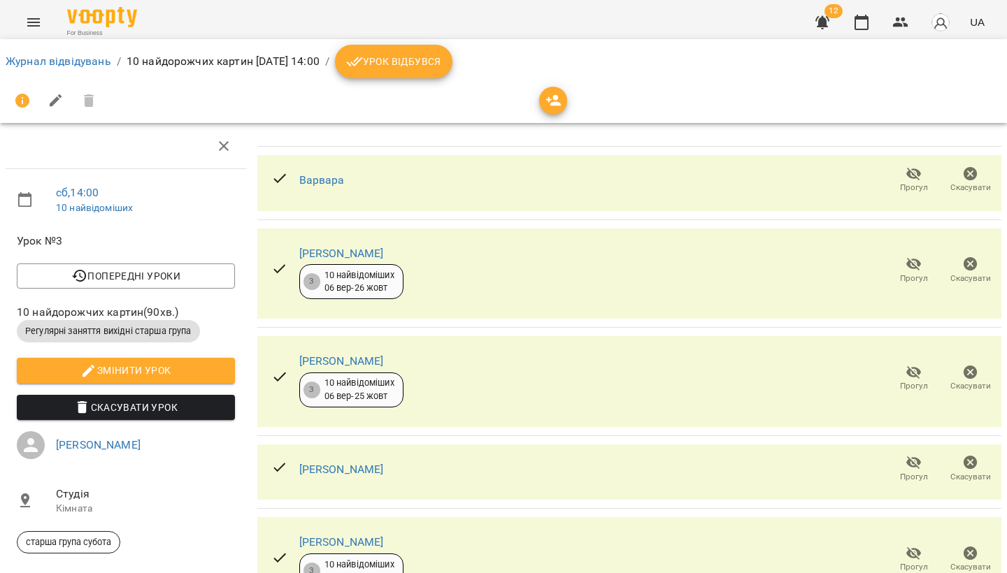
click at [29, 28] on icon "Menu" at bounding box center [33, 22] width 17 height 17
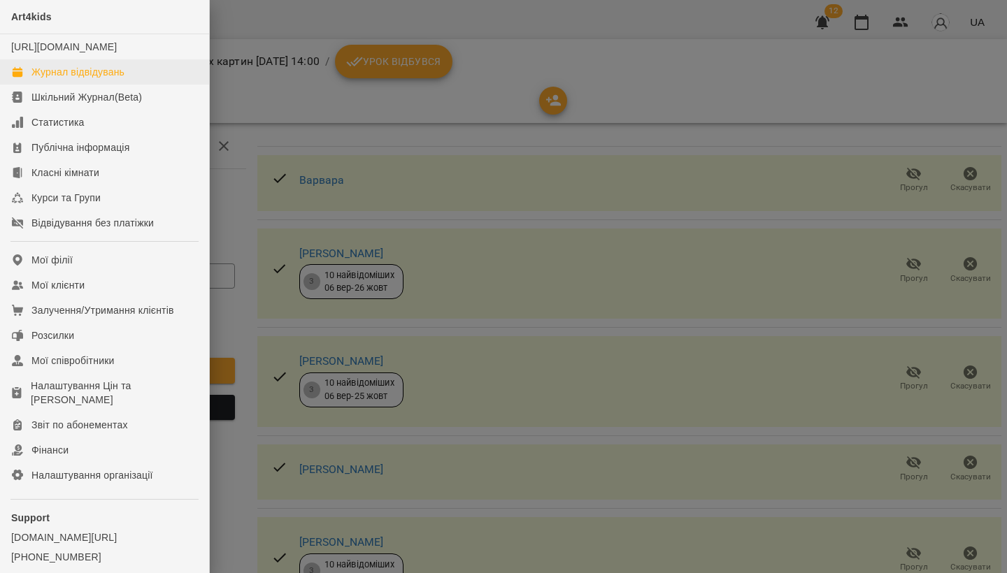
click at [53, 79] on div "Журнал відвідувань" at bounding box center [77, 72] width 93 height 14
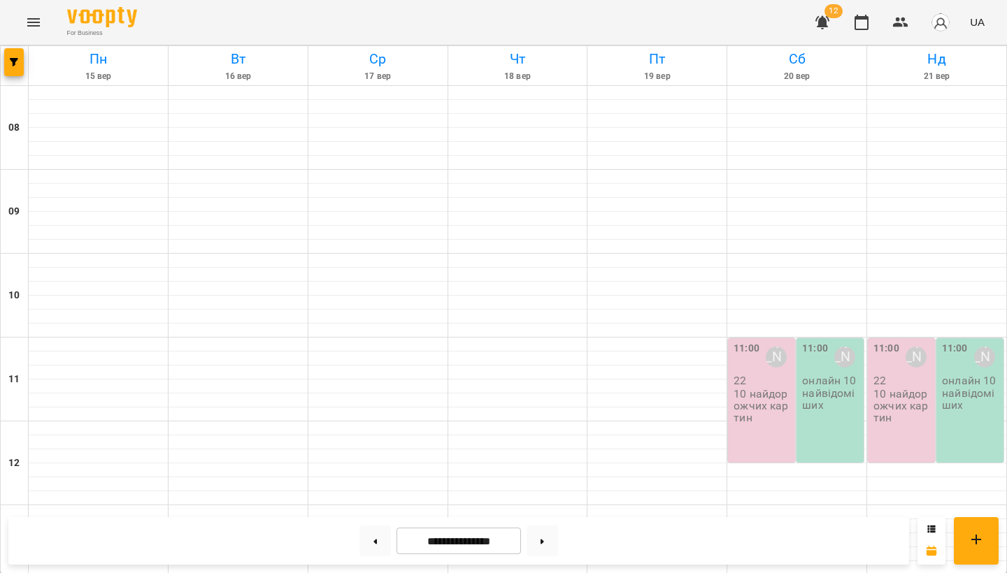
scroll to position [352, 0]
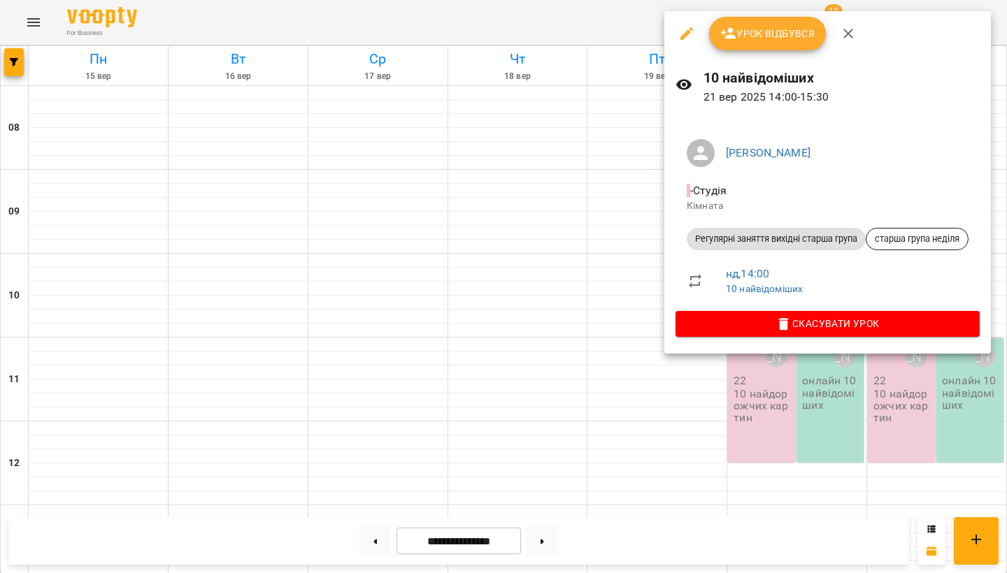
click at [687, 41] on icon "button" at bounding box center [686, 33] width 17 height 17
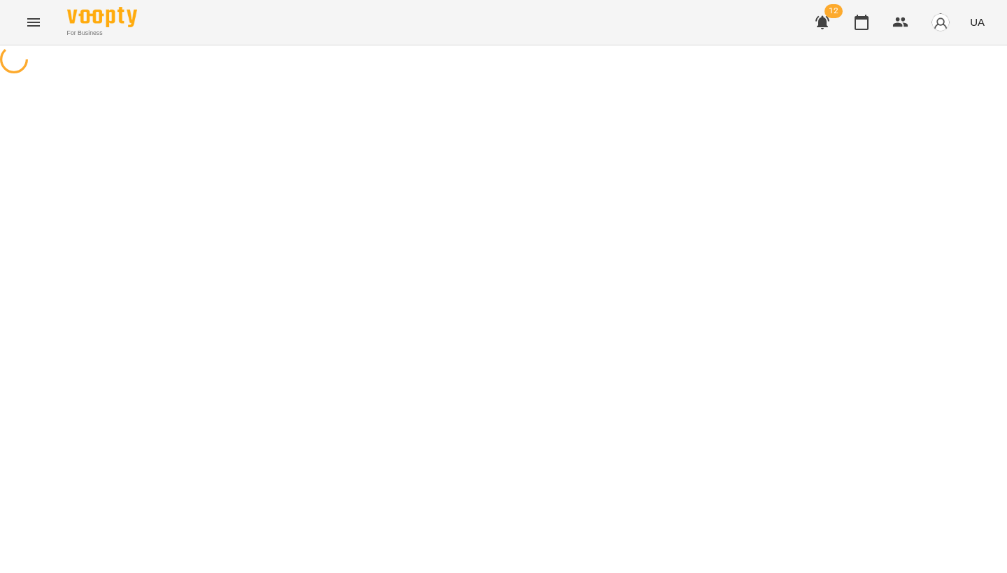
select select "**********"
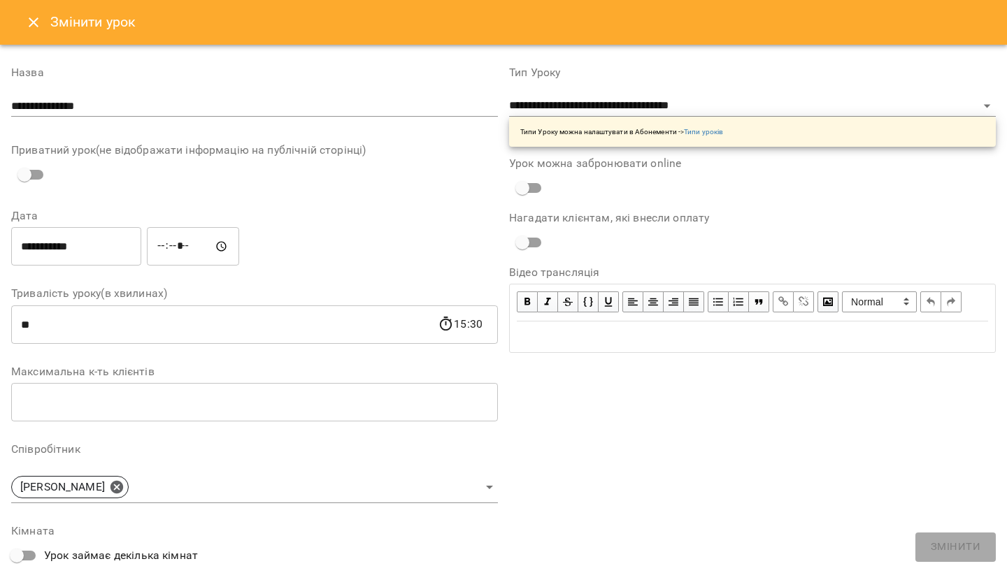
click at [135, 110] on input "**********" at bounding box center [254, 106] width 487 height 22
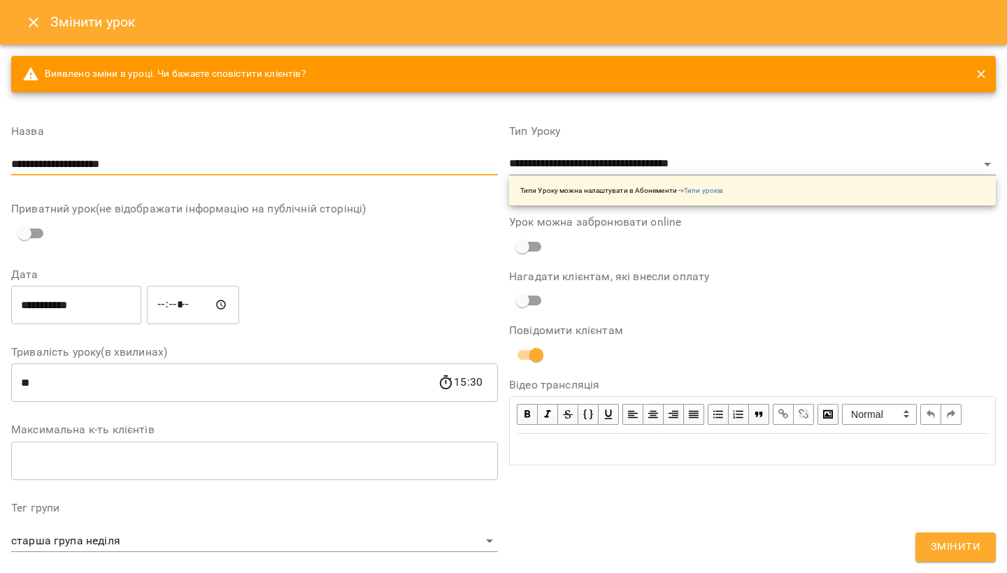
type input "**********"
click at [967, 544] on span "Змінити" at bounding box center [956, 547] width 50 height 18
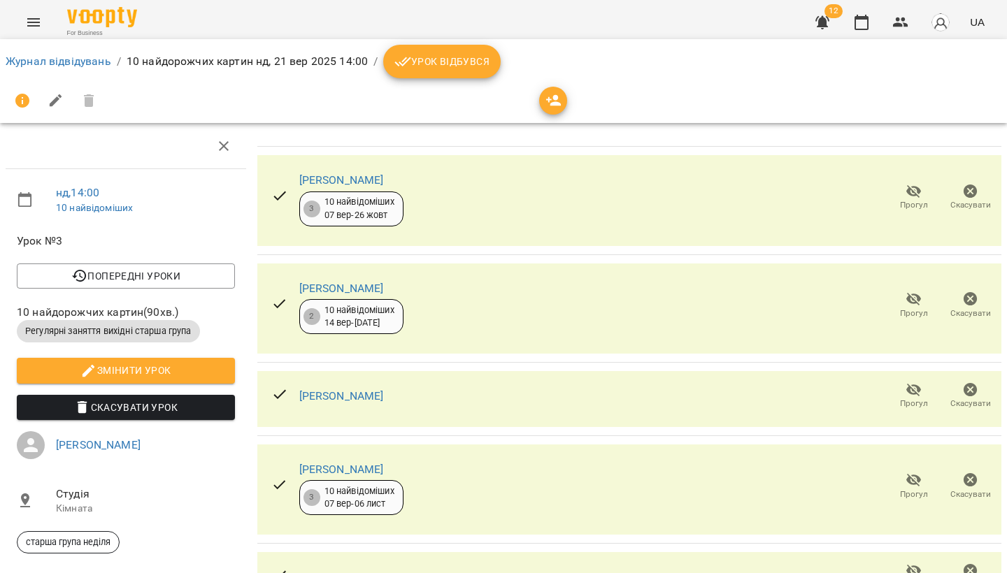
click at [26, 28] on icon "Menu" at bounding box center [33, 22] width 17 height 17
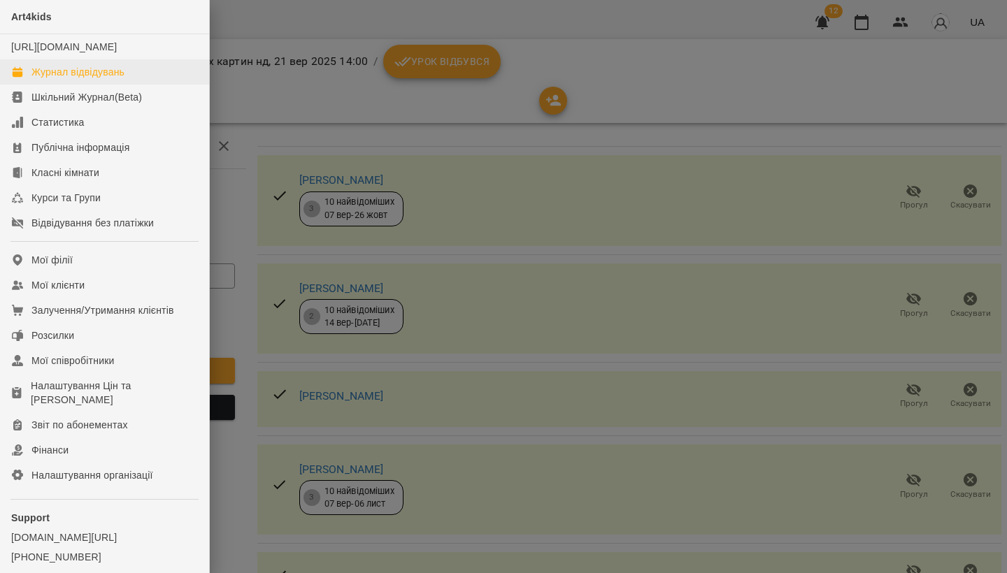
click at [55, 78] on link "Журнал відвідувань" at bounding box center [104, 71] width 209 height 25
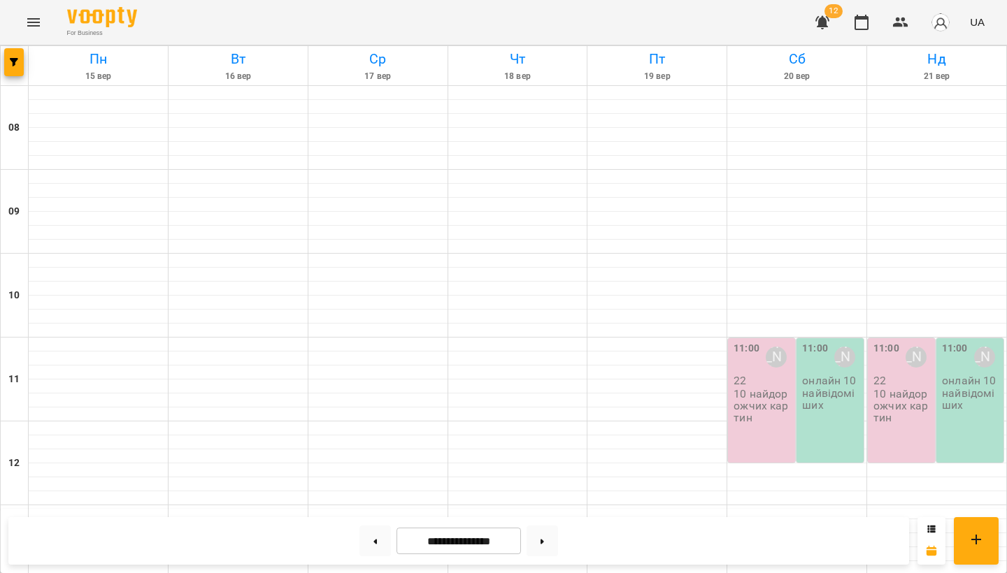
scroll to position [180, 0]
click at [35, 17] on icon "Menu" at bounding box center [33, 22] width 17 height 17
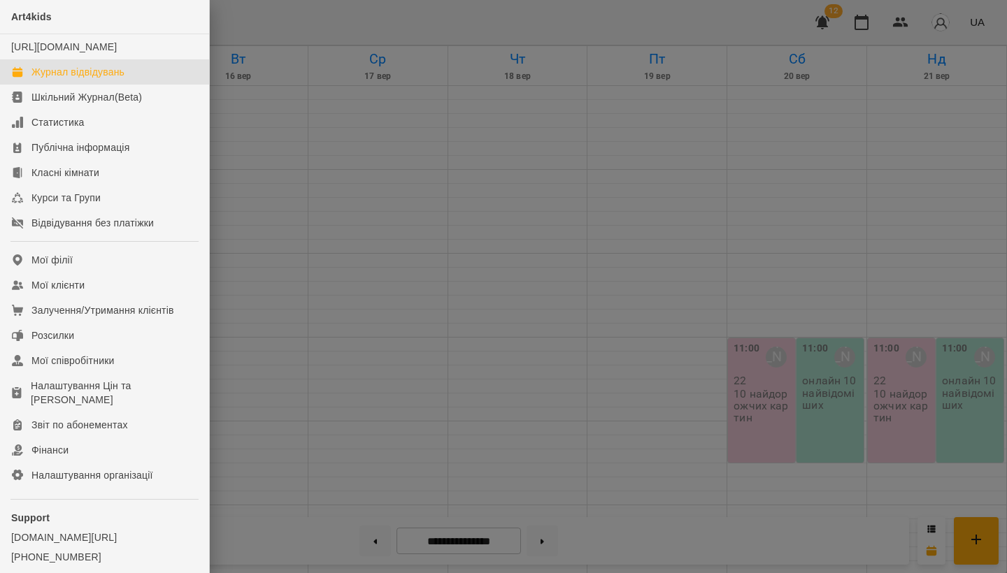
click at [424, 15] on div at bounding box center [503, 286] width 1007 height 573
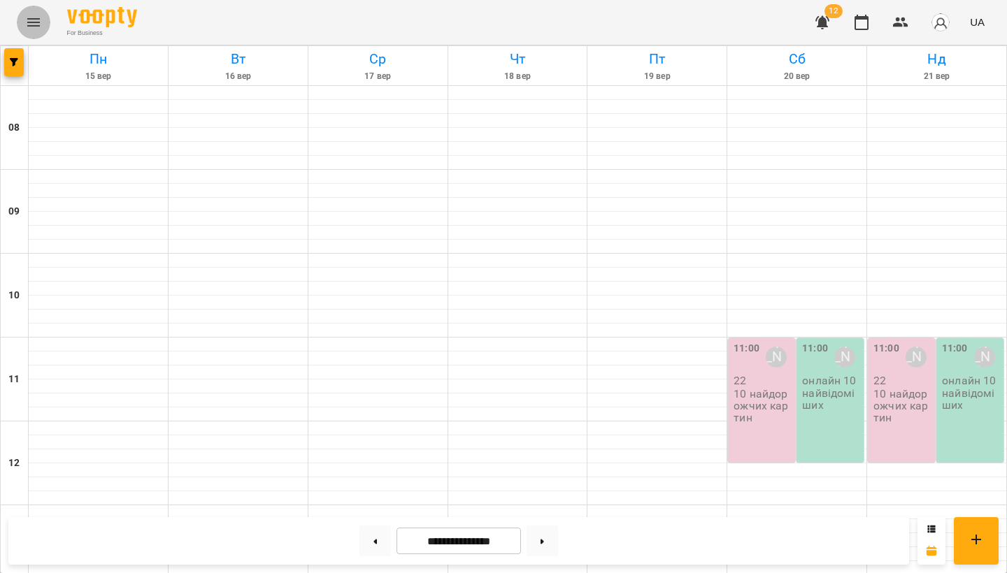
click at [26, 20] on icon "Menu" at bounding box center [33, 22] width 17 height 17
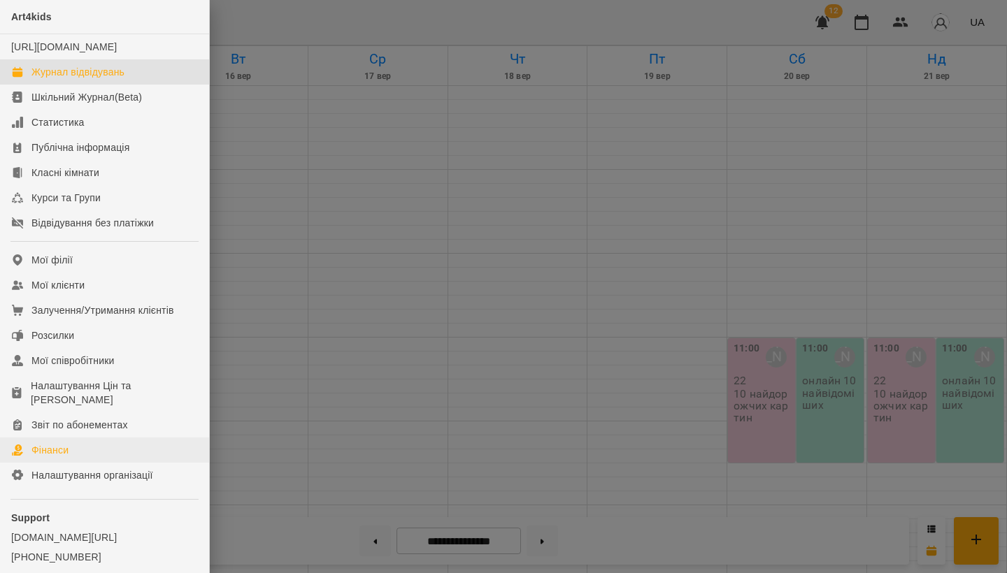
click at [48, 457] on div "Фінанси" at bounding box center [49, 450] width 37 height 14
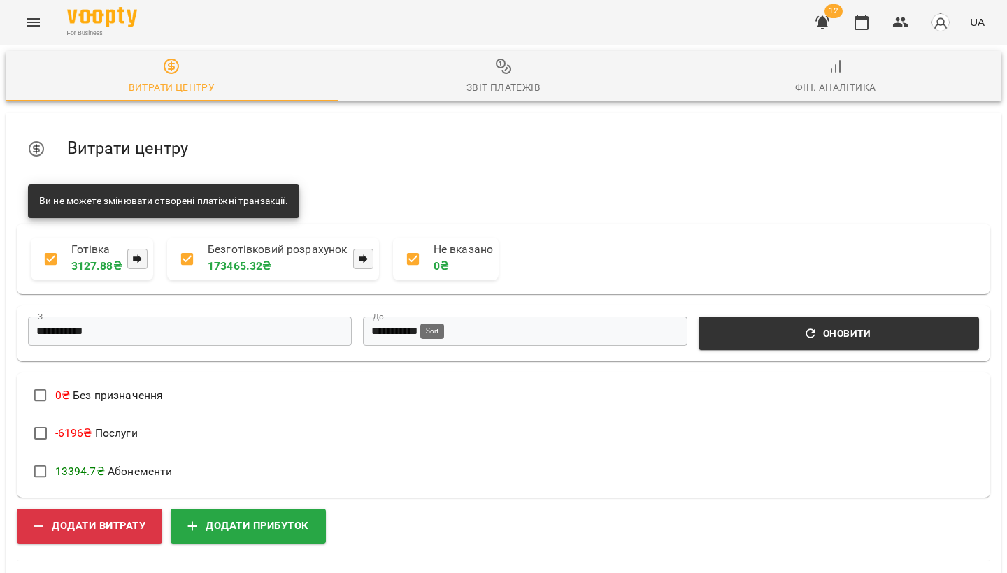
click at [113, 517] on span "Додати витрату" at bounding box center [90, 526] width 112 height 18
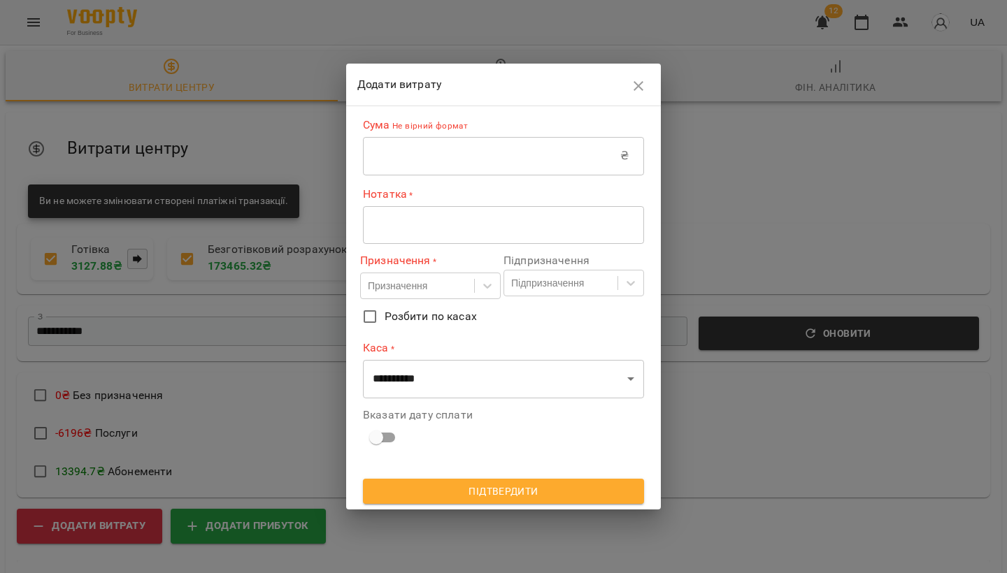
click at [382, 155] on input "text" at bounding box center [491, 155] width 257 height 39
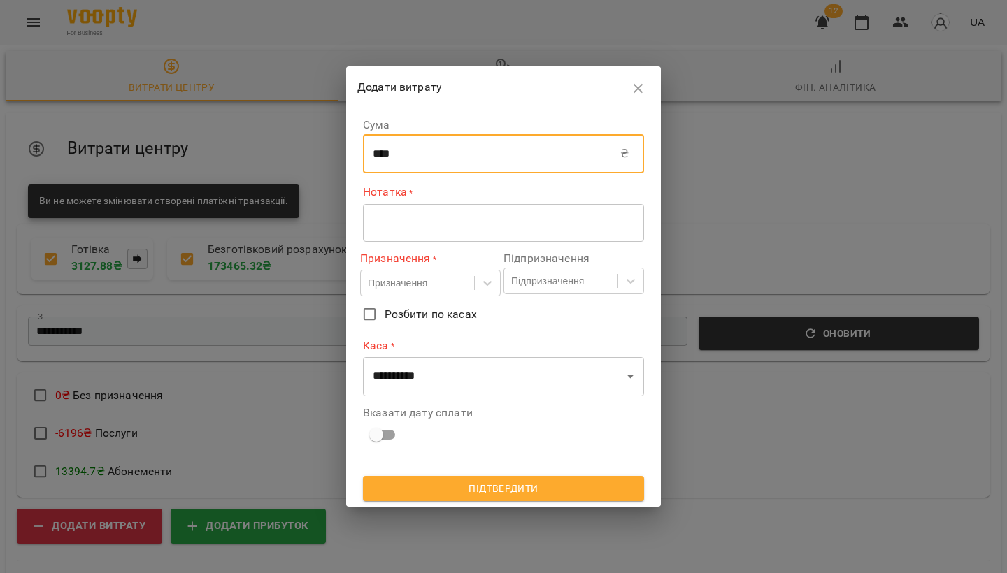
type input "****"
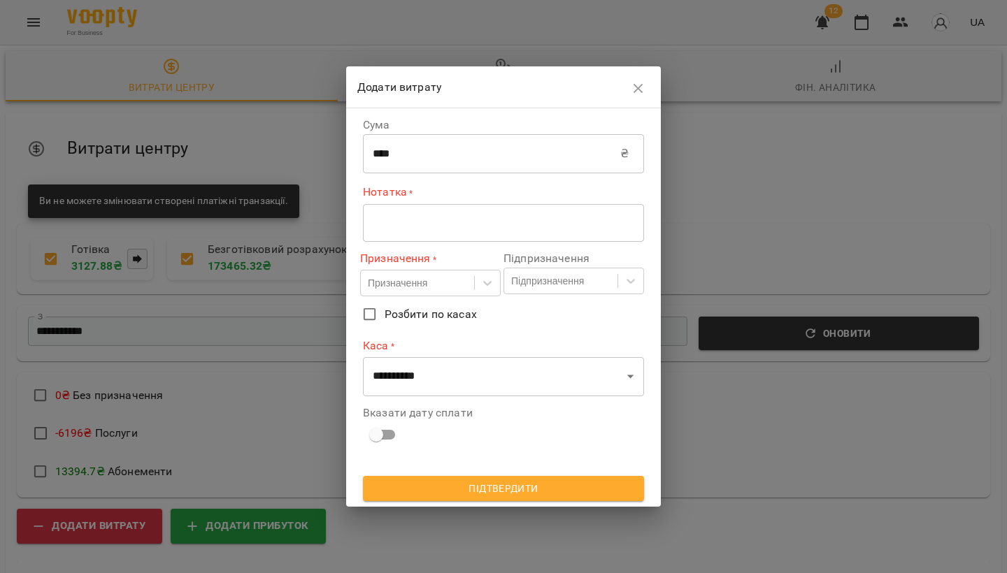
click at [385, 238] on div "* ​" at bounding box center [503, 222] width 281 height 38
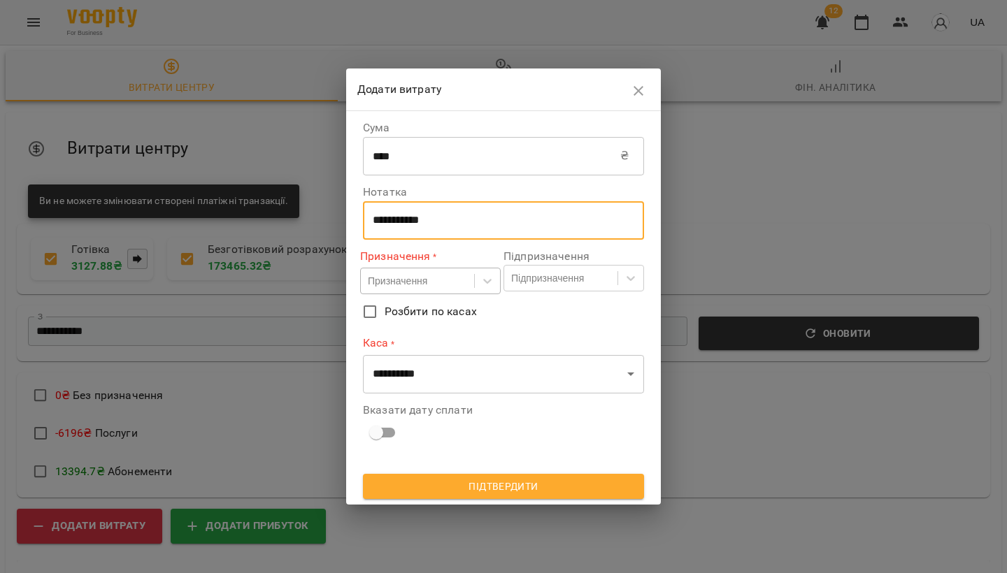
type textarea "**********"
click at [409, 279] on div "Призначення" at bounding box center [397, 281] width 59 height 14
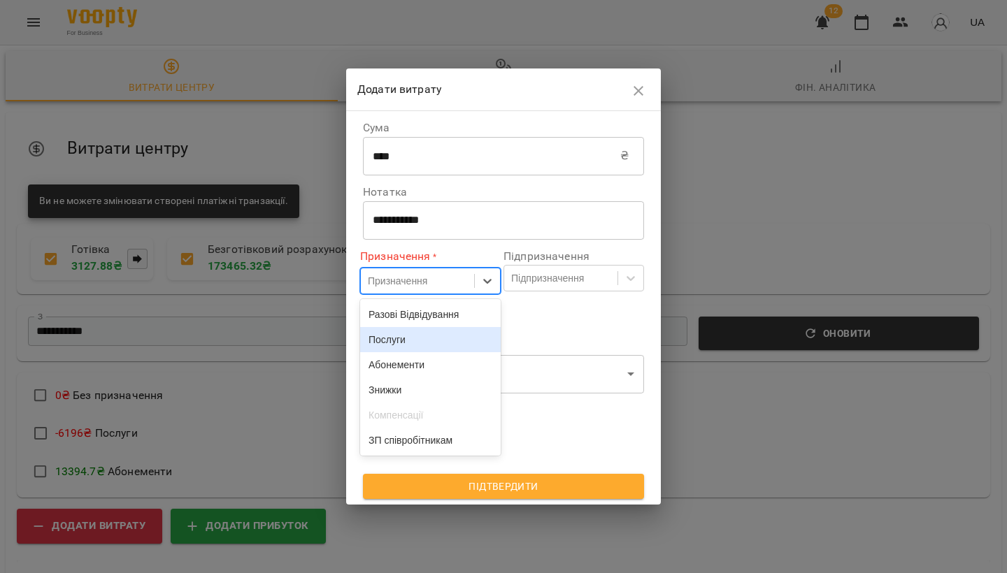
click at [392, 343] on div "Послуги" at bounding box center [430, 339] width 141 height 25
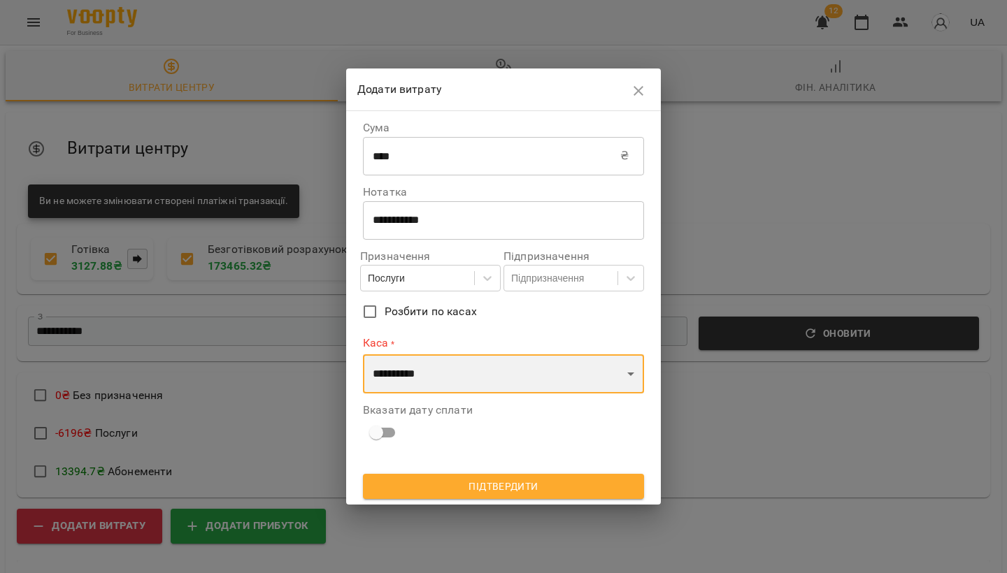
select select "****"
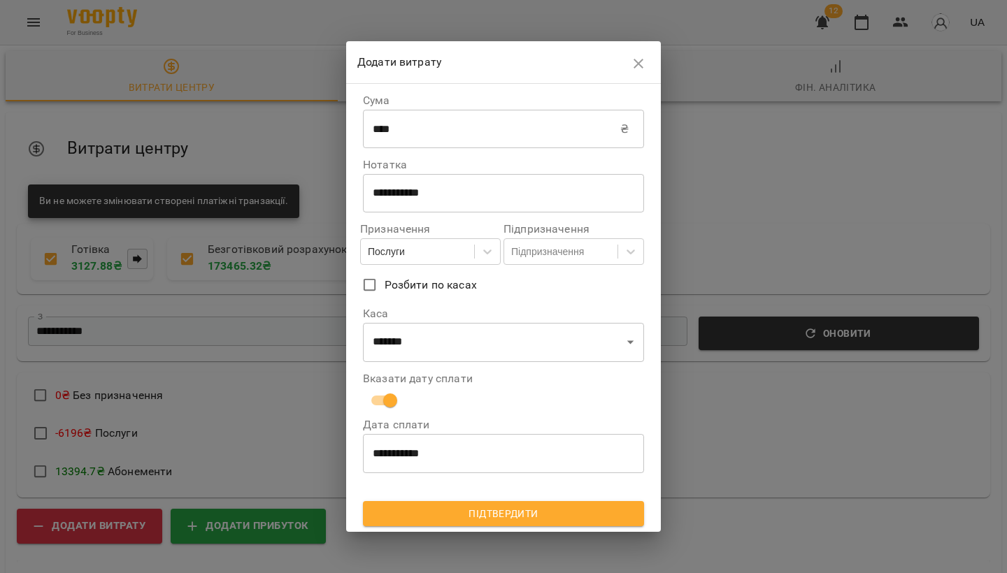
click at [479, 458] on input "**********" at bounding box center [503, 453] width 281 height 39
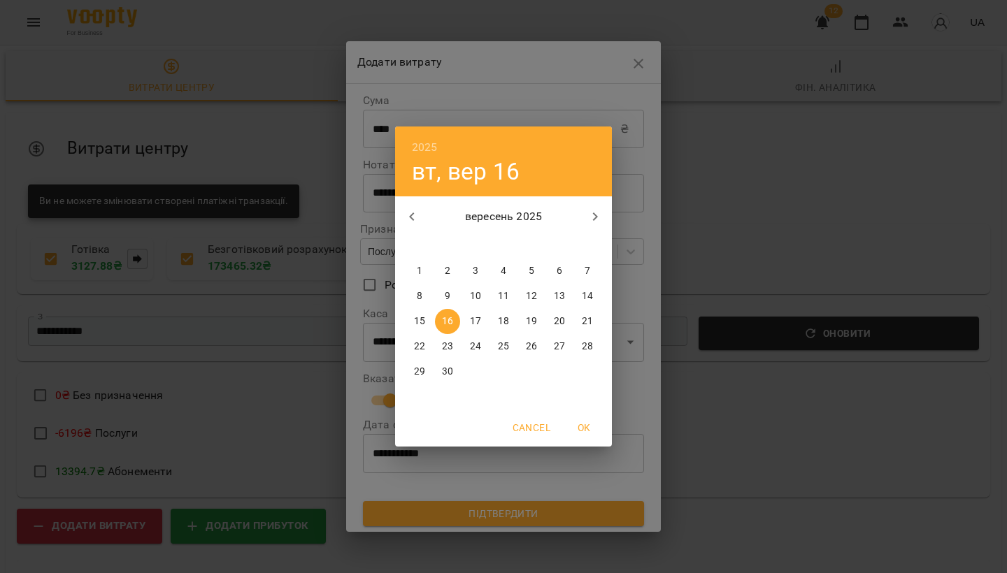
click at [579, 296] on span "14" at bounding box center [587, 296] width 25 height 14
type input "**********"
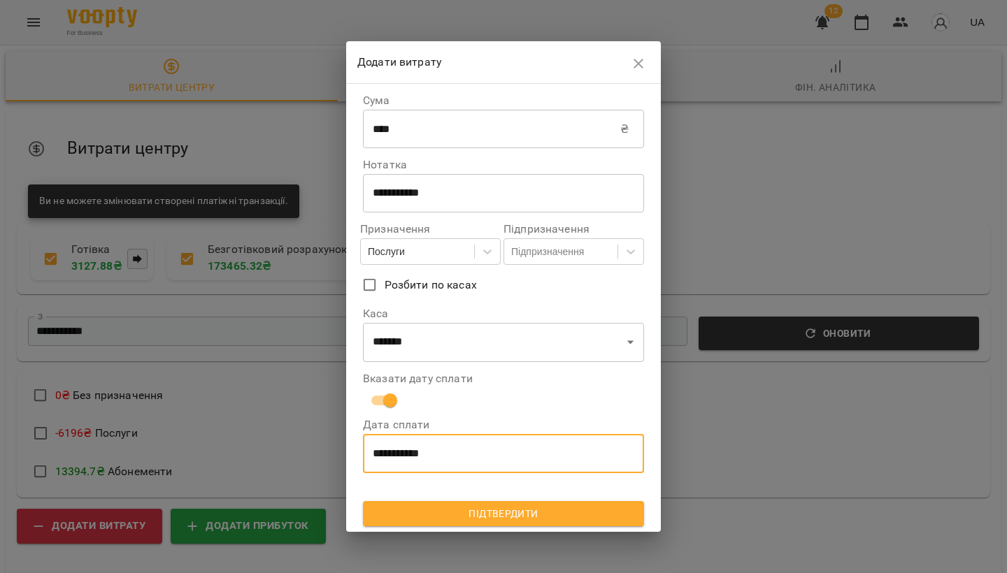
click at [477, 513] on span "Підтвердити" at bounding box center [503, 514] width 259 height 17
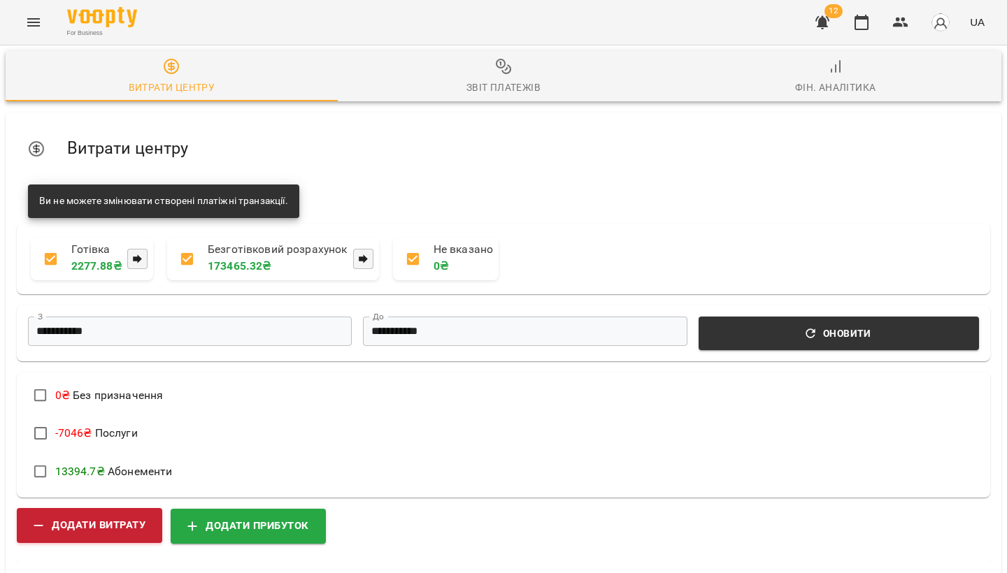
click at [58, 524] on span "Додати витрату" at bounding box center [90, 526] width 112 height 18
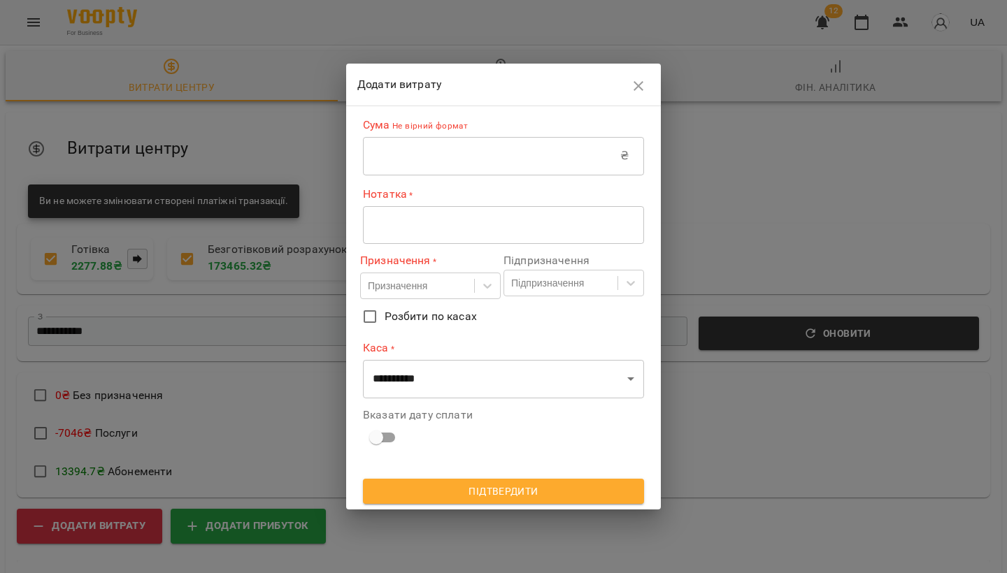
click at [387, 156] on input "text" at bounding box center [491, 155] width 257 height 39
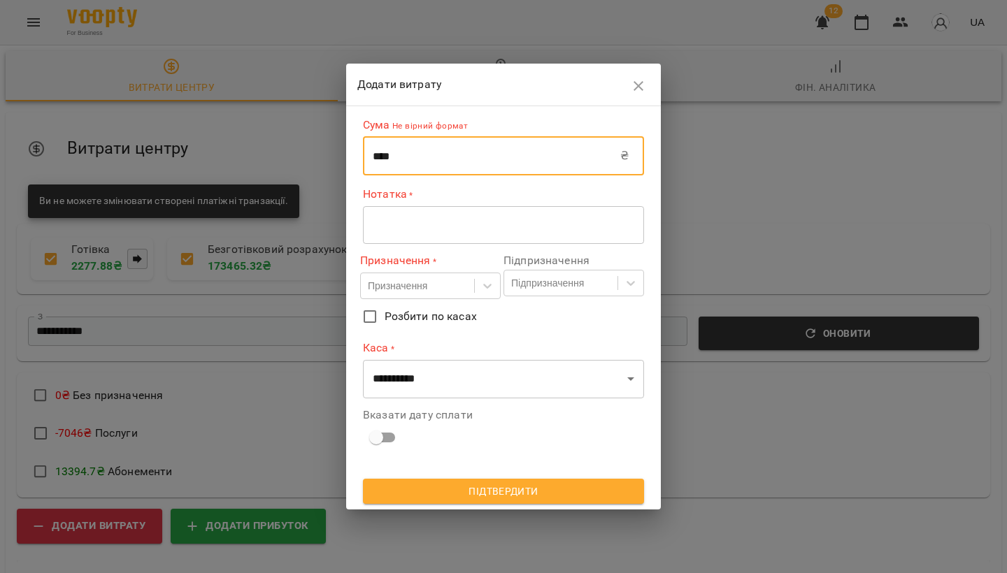
type input "****"
click at [382, 218] on div "* ​" at bounding box center [503, 225] width 281 height 38
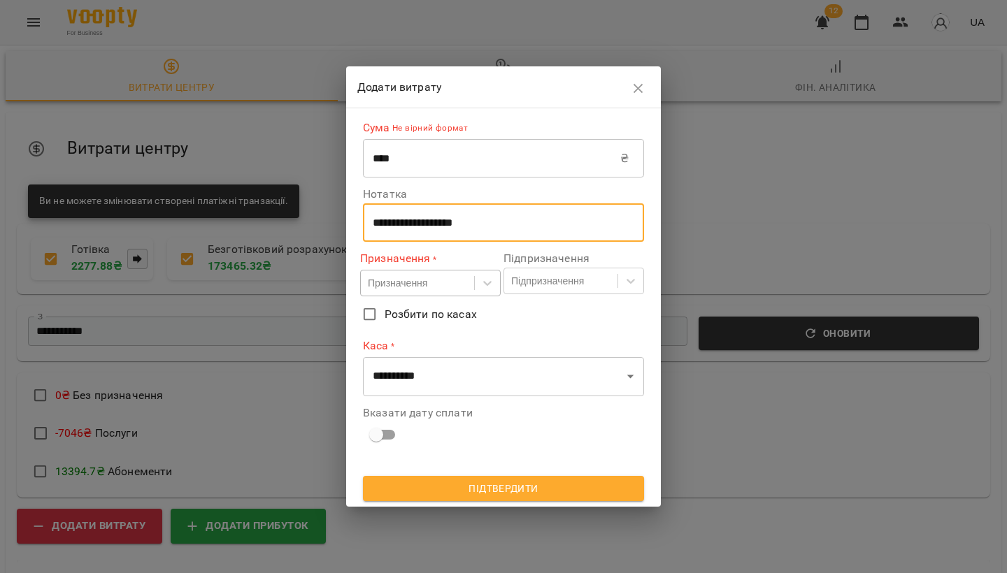
type textarea "**********"
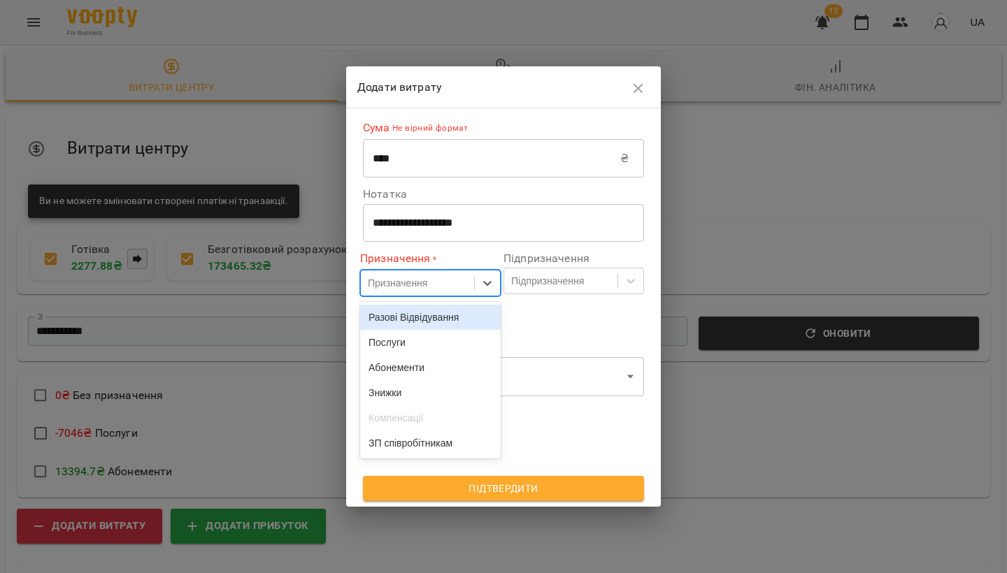
click at [406, 286] on div "Призначення" at bounding box center [397, 283] width 59 height 14
click at [399, 350] on div "Послуги" at bounding box center [430, 342] width 141 height 25
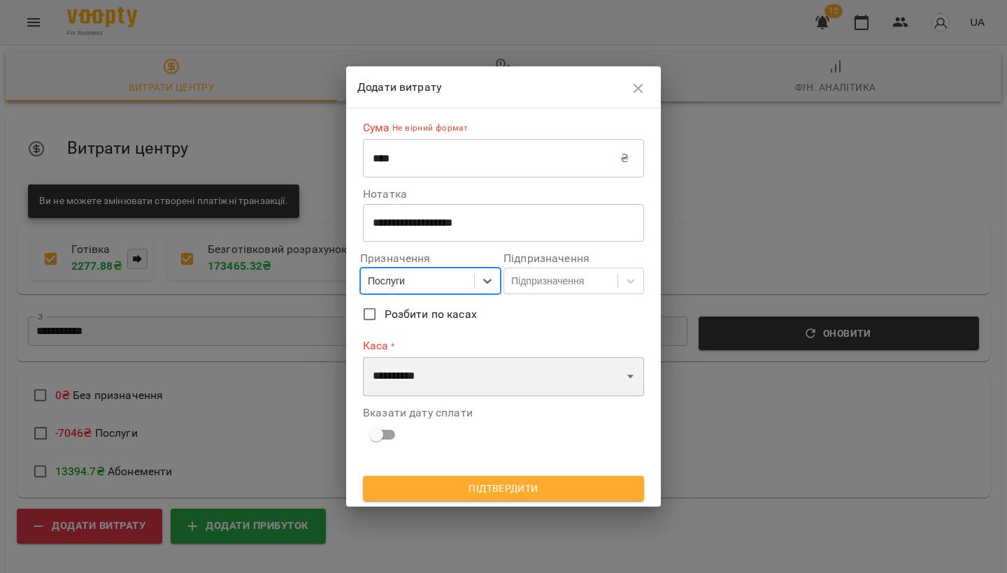
click at [394, 379] on select "**********" at bounding box center [503, 376] width 281 height 39
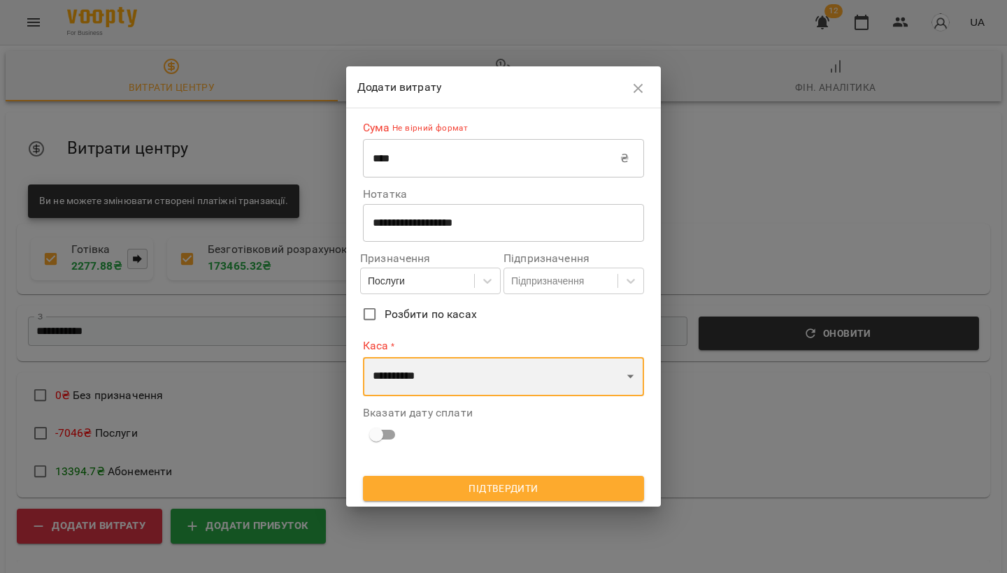
select select "****"
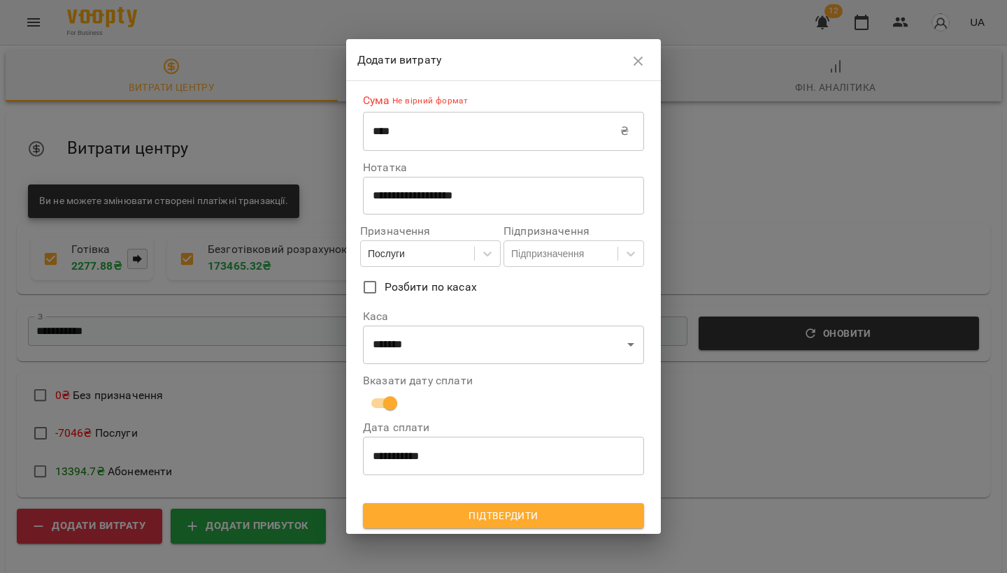
click at [456, 509] on span "Підтвердити" at bounding box center [503, 516] width 259 height 17
click at [417, 130] on input "****" at bounding box center [491, 131] width 257 height 39
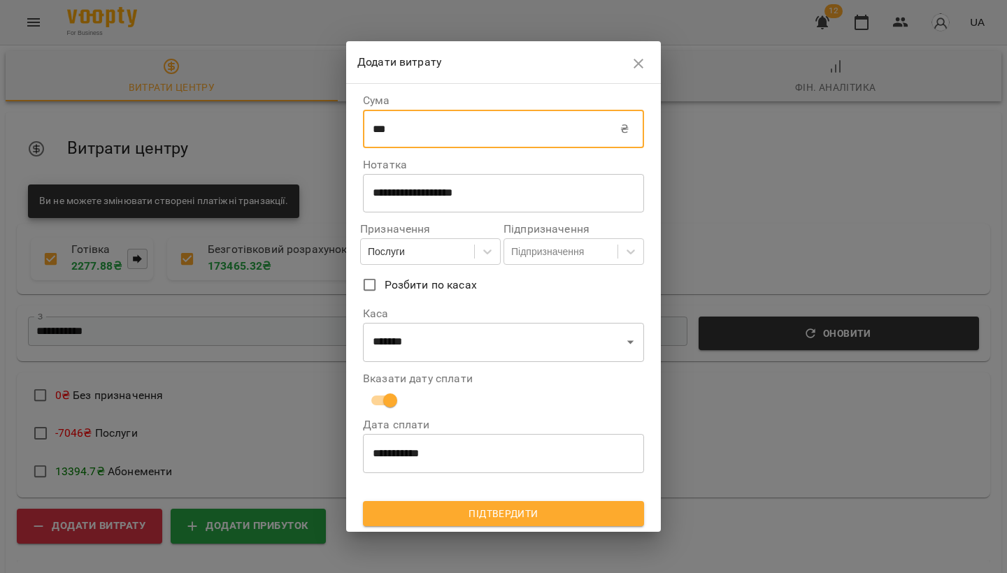
type input "***"
click at [477, 510] on span "Підтвердити" at bounding box center [503, 514] width 259 height 17
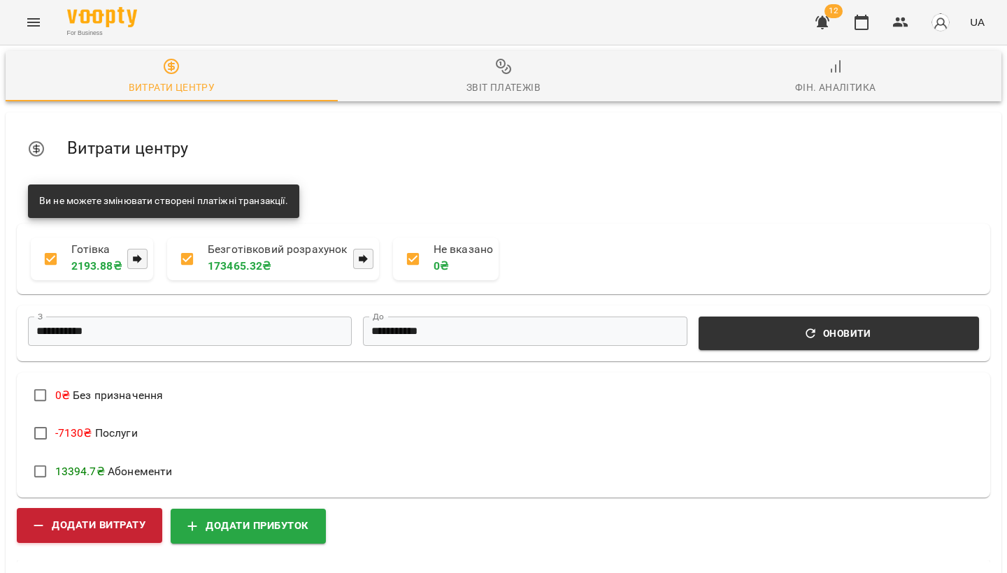
click at [115, 523] on span "Додати витрату" at bounding box center [90, 526] width 112 height 18
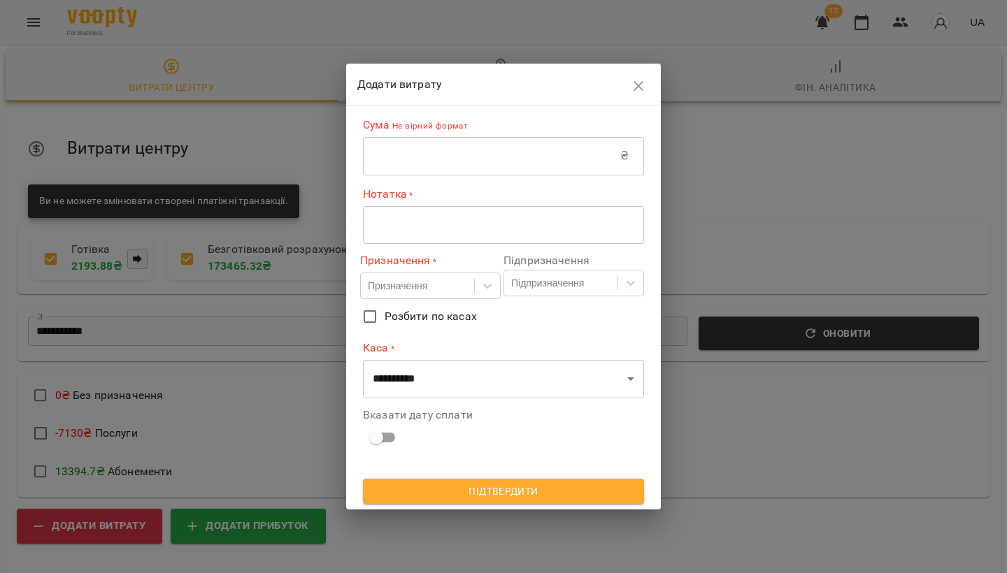
click at [380, 162] on input "text" at bounding box center [491, 155] width 257 height 39
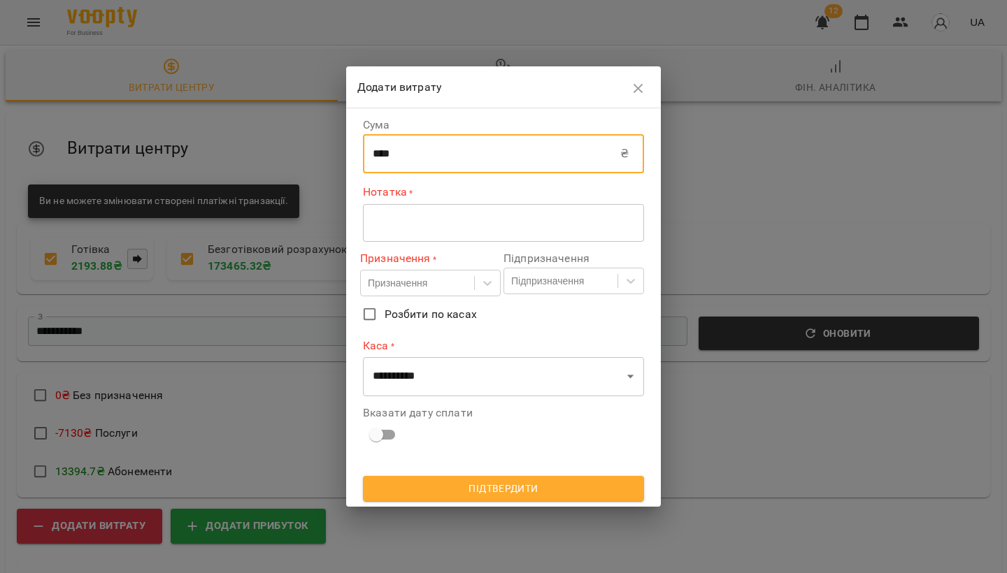
type input "****"
click at [421, 243] on div "**********" at bounding box center [503, 284] width 281 height 340
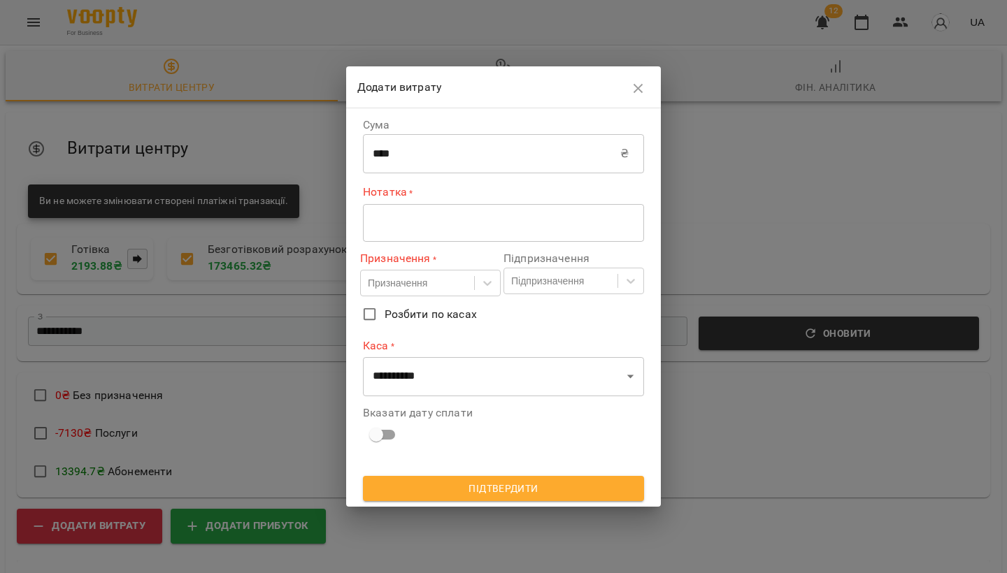
click at [418, 219] on textarea at bounding box center [504, 223] width 262 height 13
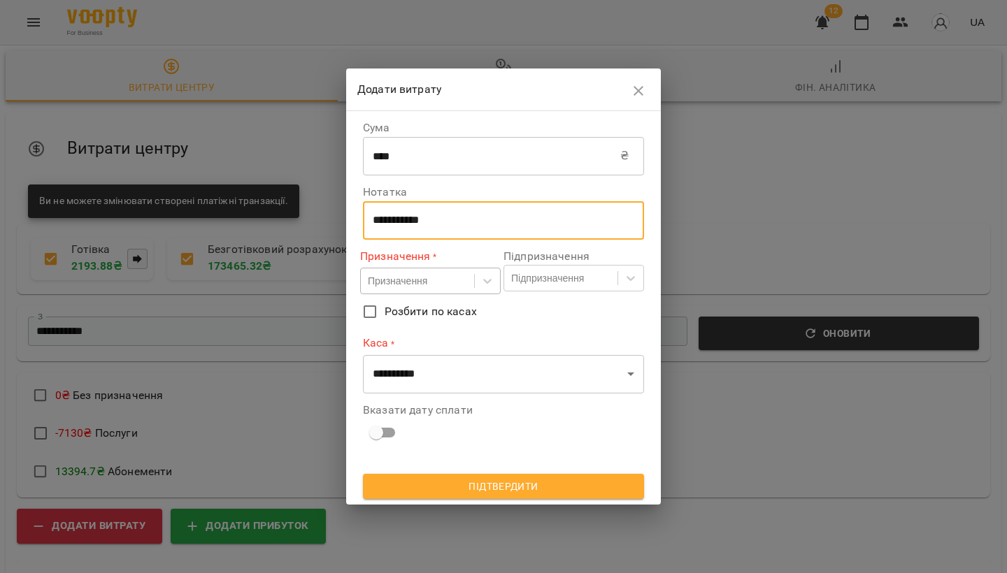
type textarea "**********"
click at [406, 286] on div "Призначення" at bounding box center [397, 281] width 59 height 14
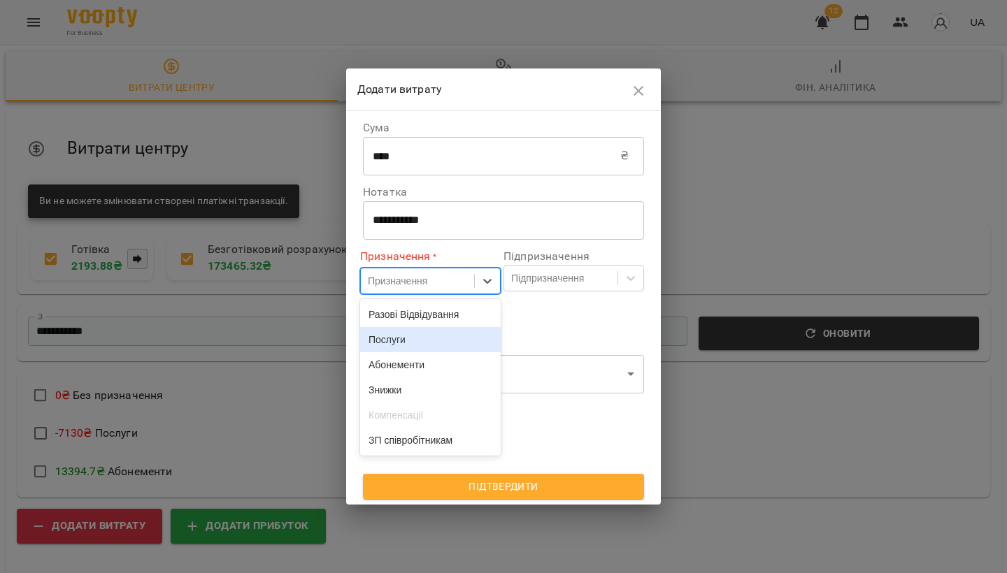
click at [394, 341] on div "Послуги" at bounding box center [430, 339] width 141 height 25
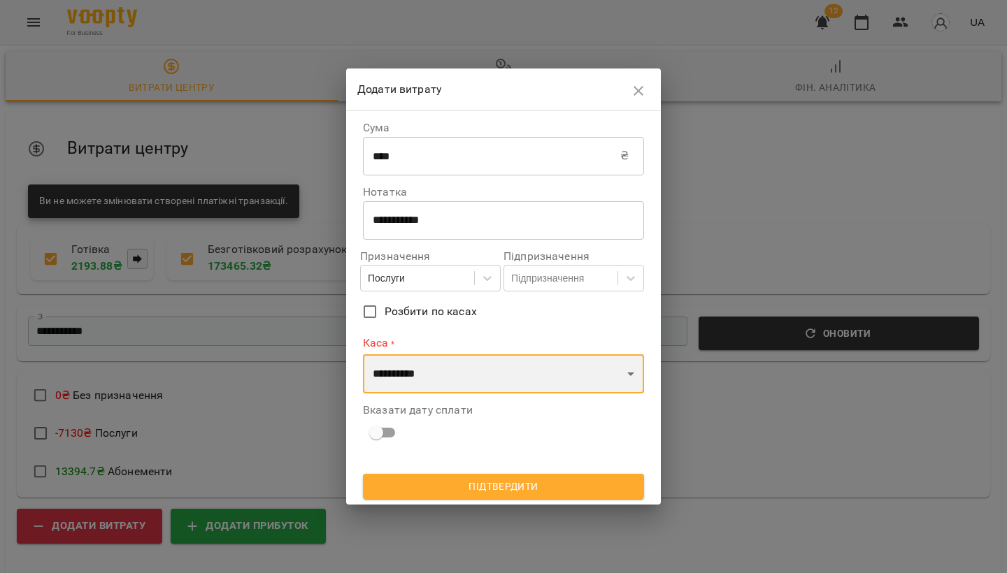
select select "****"
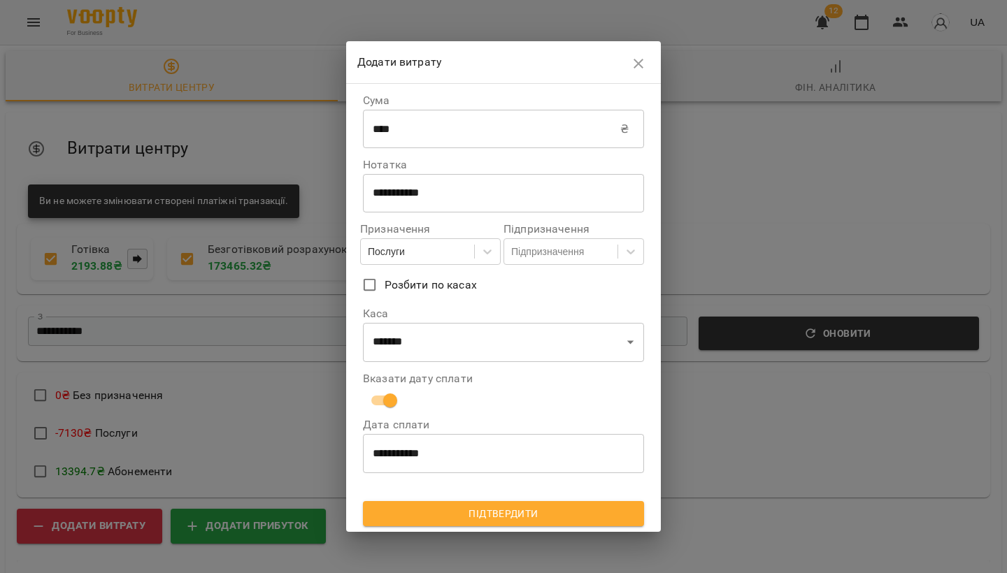
click at [502, 437] on input "**********" at bounding box center [503, 453] width 281 height 39
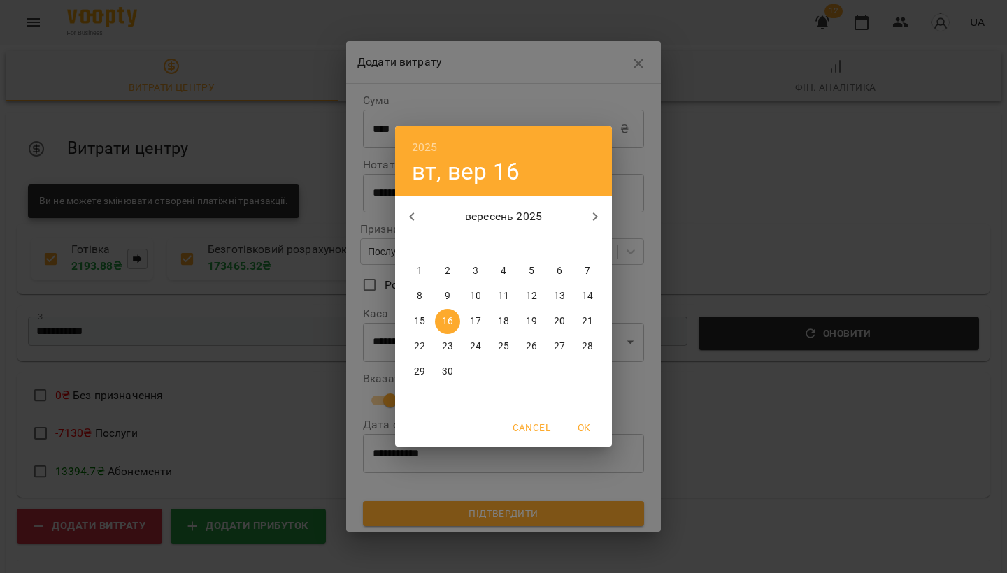
click at [527, 429] on span "Cancel" at bounding box center [532, 428] width 38 height 17
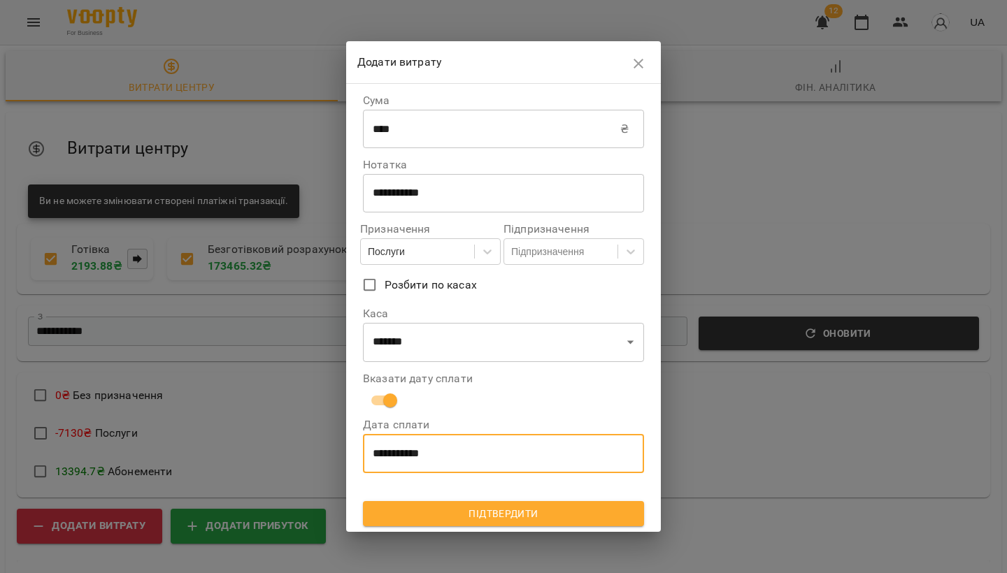
click at [646, 61] on icon "button" at bounding box center [638, 63] width 17 height 17
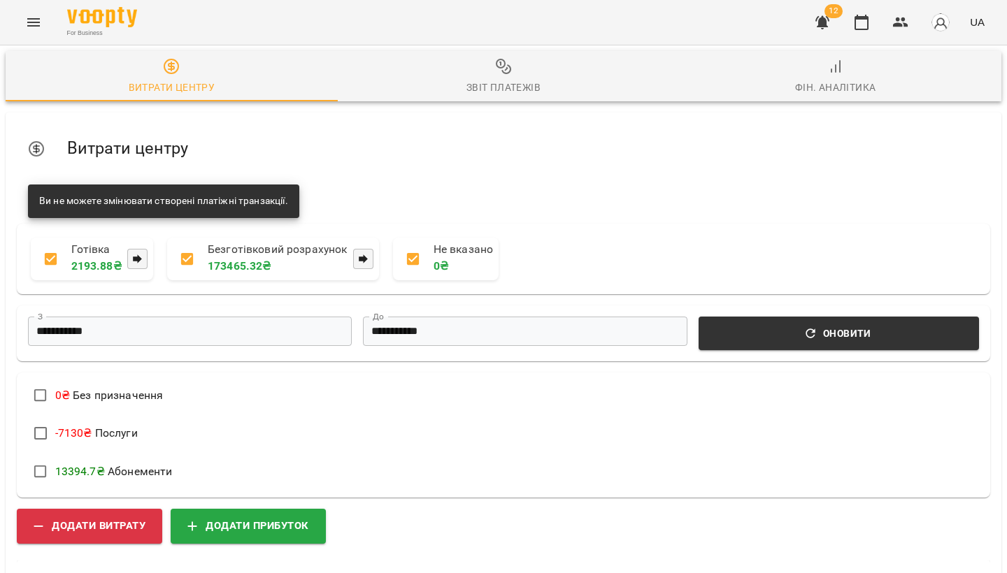
scroll to position [416, 0]
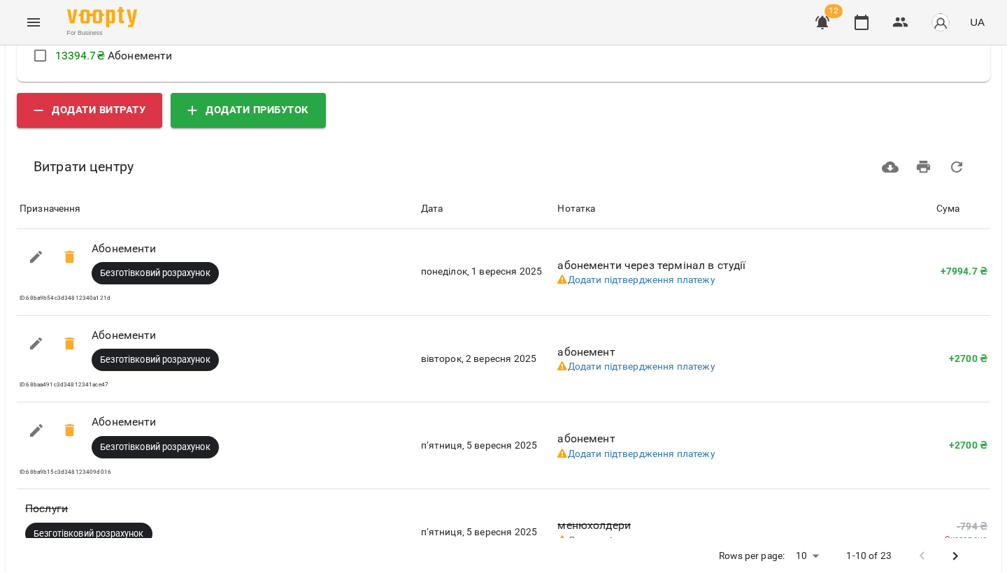
click at [475, 65] on li "13394.7 ₴ Абонементи" at bounding box center [503, 57] width 962 height 38
click at [252, 112] on span "Додати прибуток" at bounding box center [248, 110] width 122 height 18
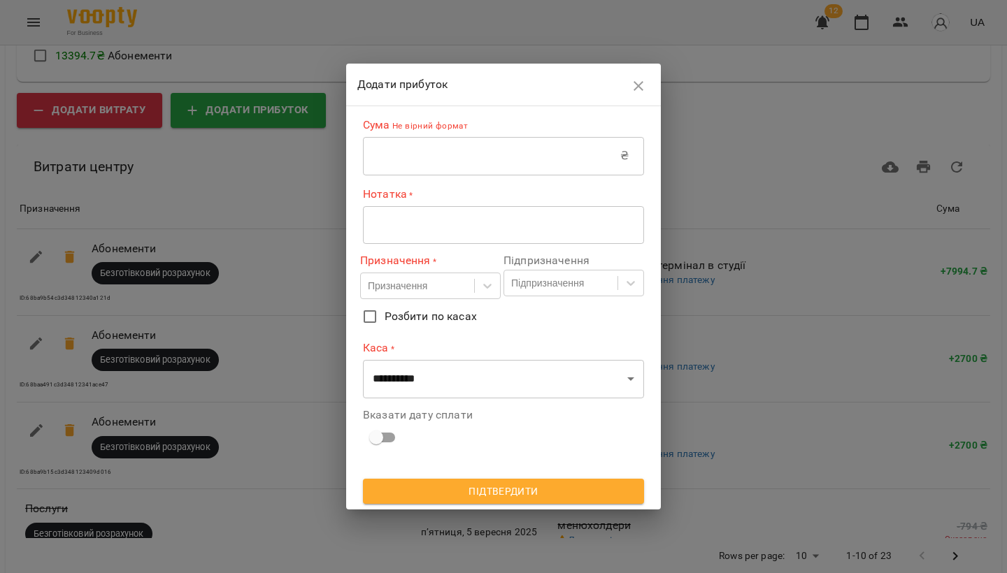
click at [414, 155] on input "text" at bounding box center [491, 155] width 257 height 39
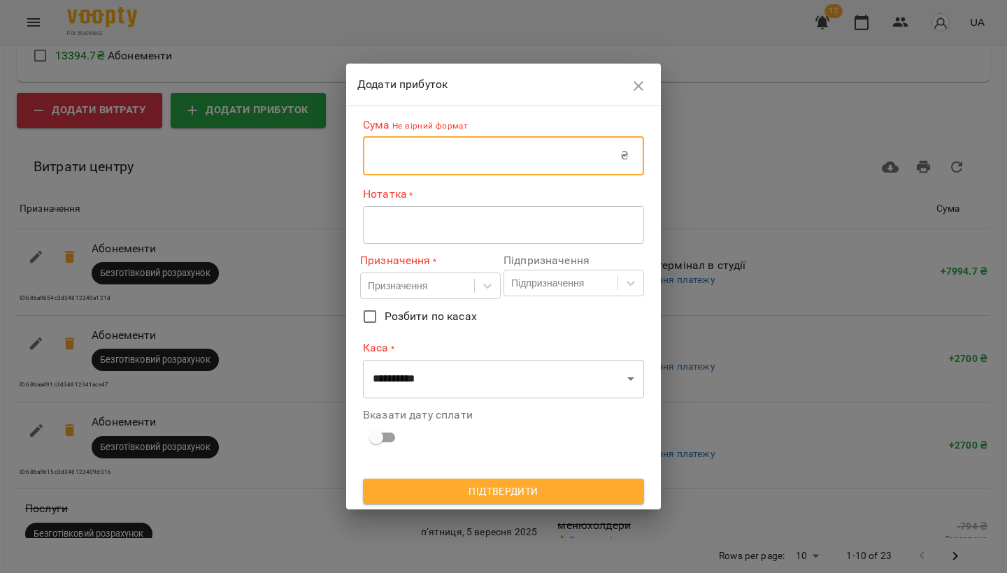
click at [642, 86] on icon "button" at bounding box center [638, 86] width 17 height 17
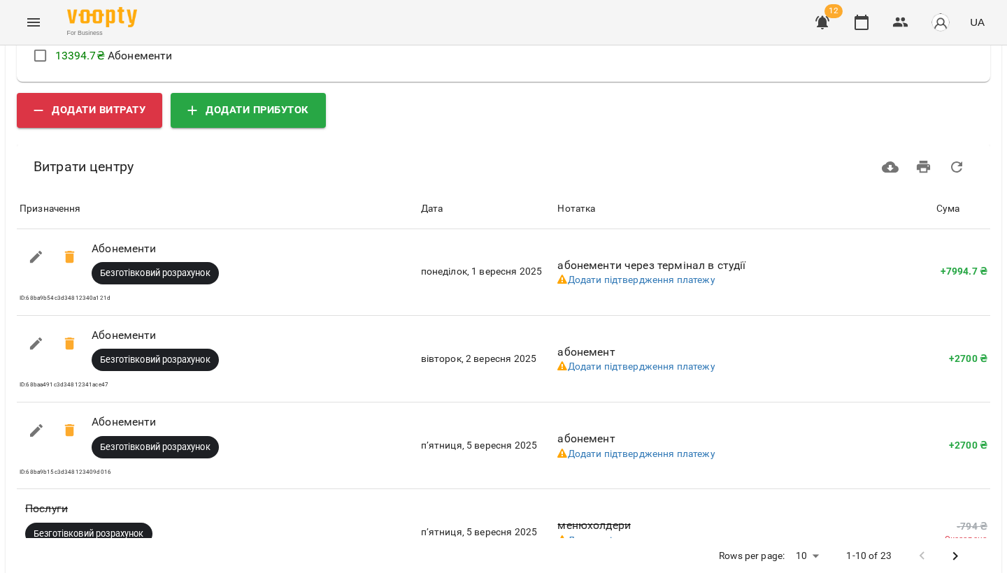
click at [819, 25] on icon "button" at bounding box center [822, 22] width 17 height 17
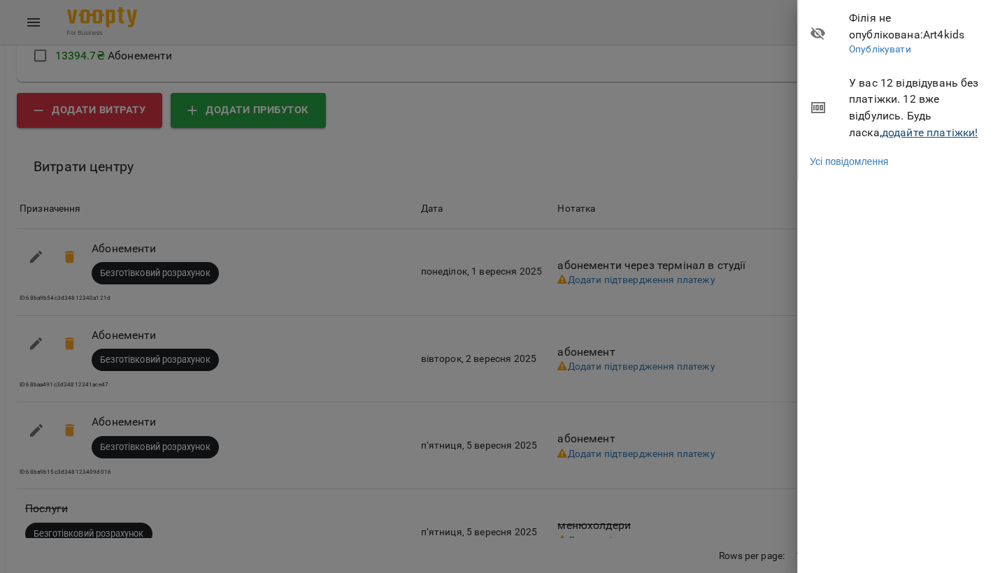
click at [882, 126] on link "додайте платіжки!" at bounding box center [930, 132] width 96 height 13
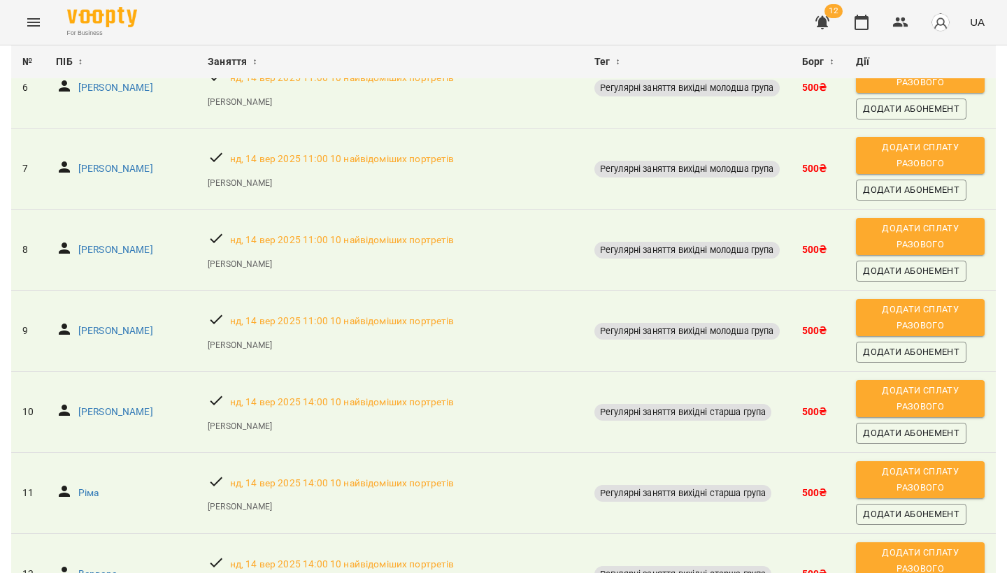
scroll to position [570, 0]
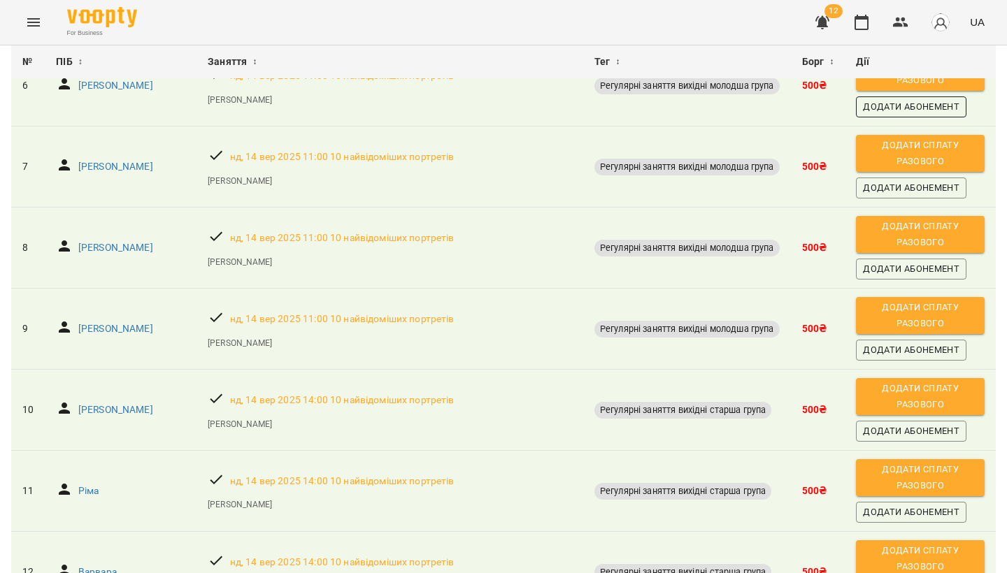
click at [950, 115] on span "Додати Абонемент" at bounding box center [911, 106] width 96 height 15
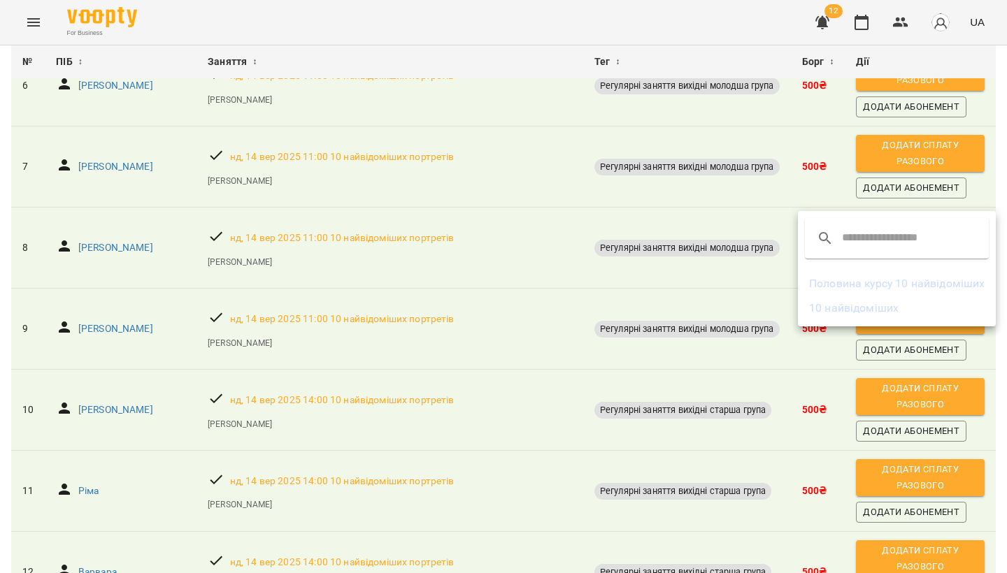
click at [872, 241] on input "text" at bounding box center [897, 238] width 110 height 22
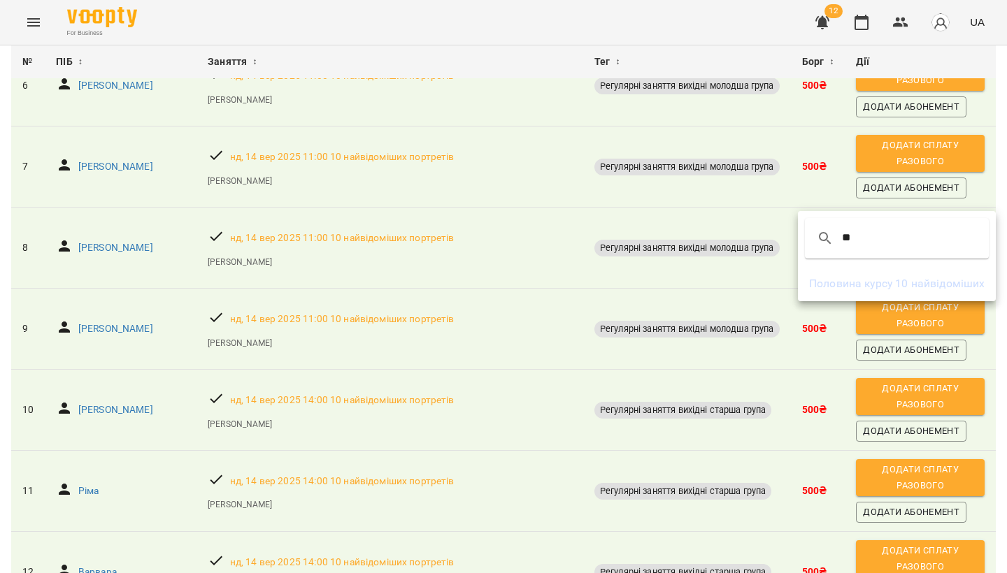
type input "*"
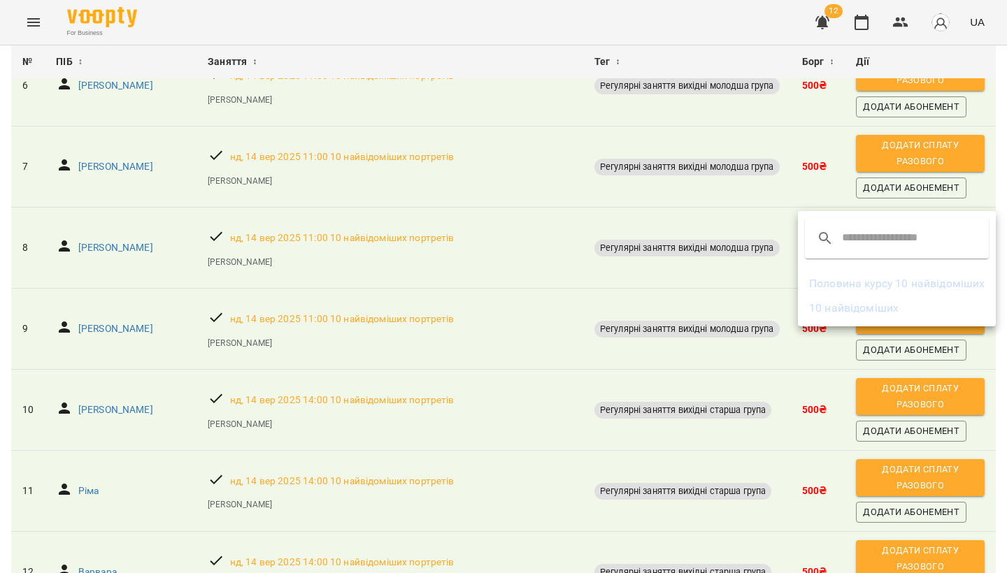
click at [561, 415] on div at bounding box center [503, 286] width 1007 height 573
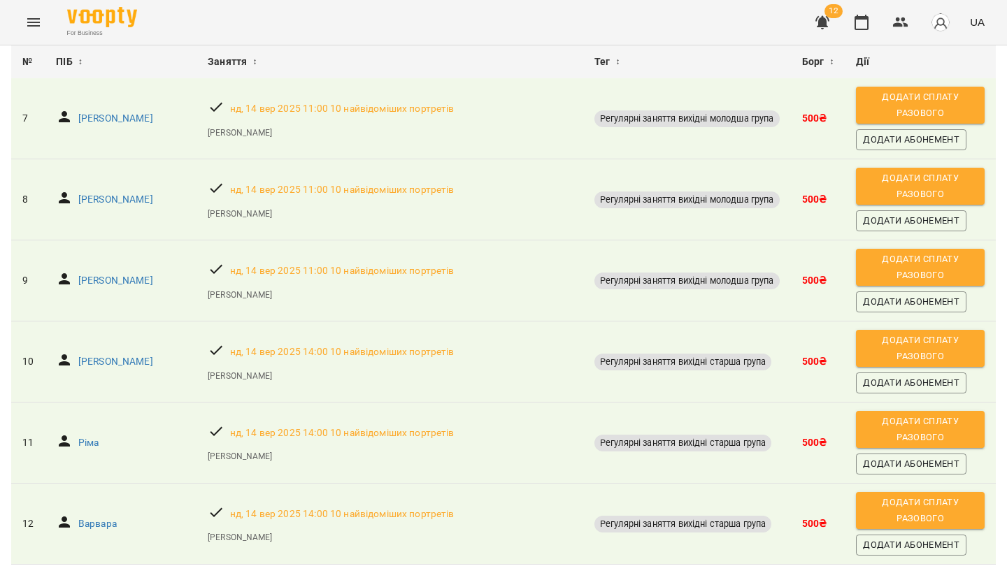
scroll to position [989, 0]
click at [940, 414] on span "Додати сплату разового" at bounding box center [920, 429] width 115 height 31
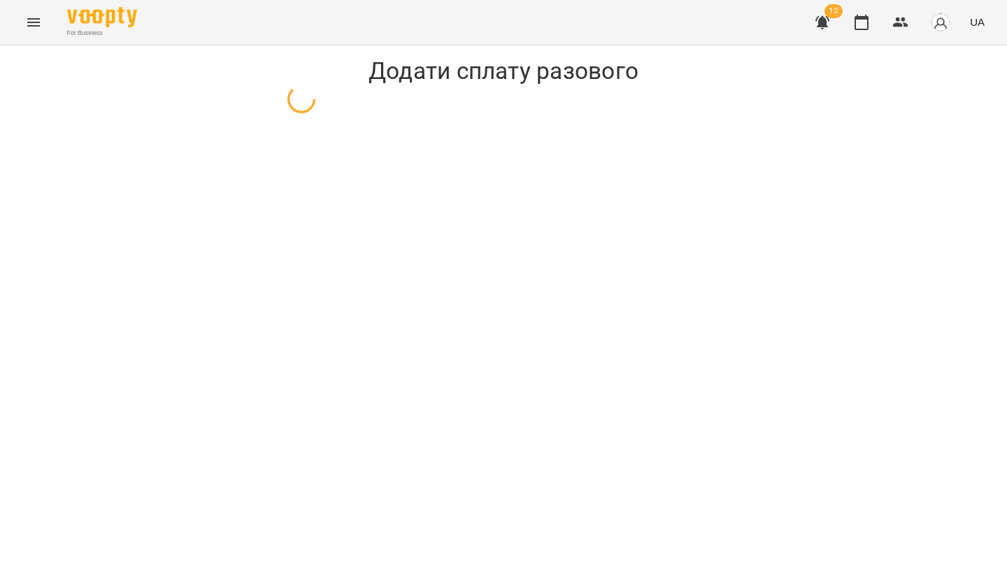
select select "**********"
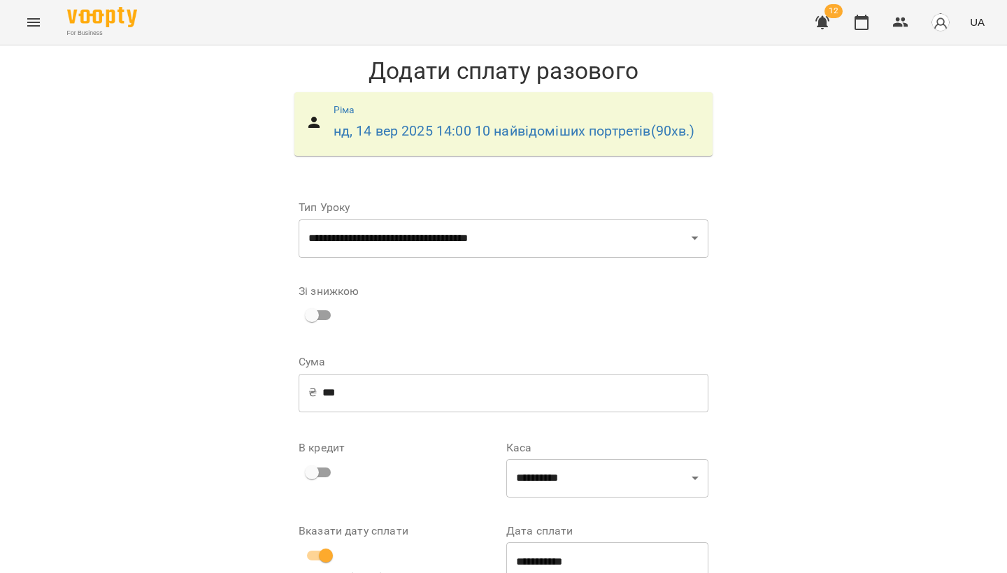
click at [598, 543] on input "**********" at bounding box center [607, 562] width 202 height 39
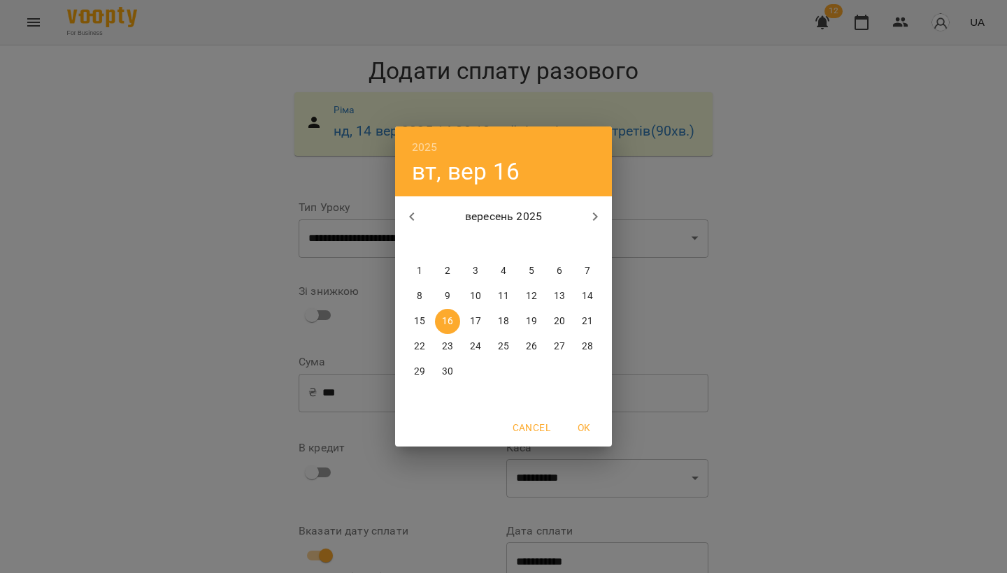
click at [587, 301] on p "14" at bounding box center [587, 296] width 11 height 14
type input "**********"
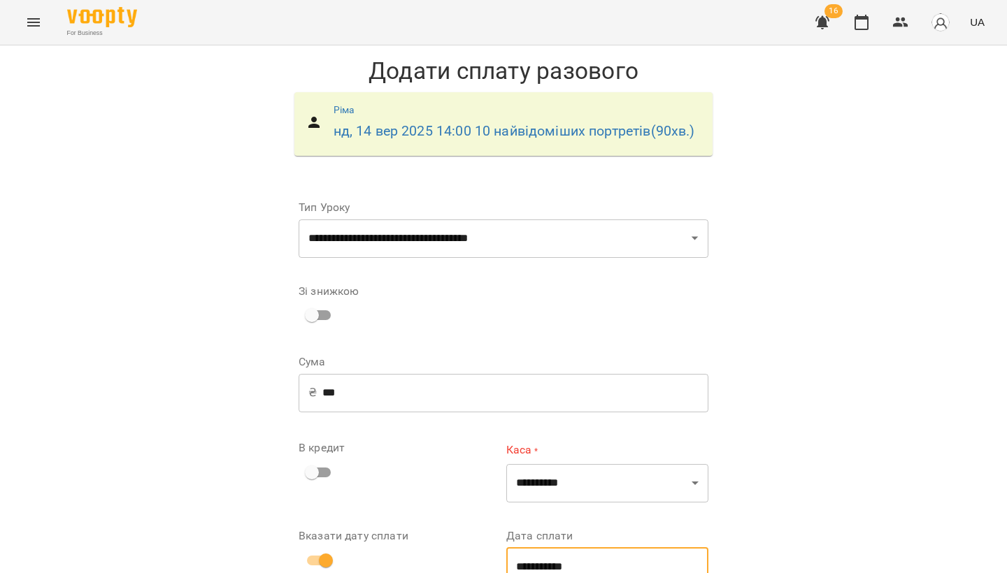
scroll to position [73, 0]
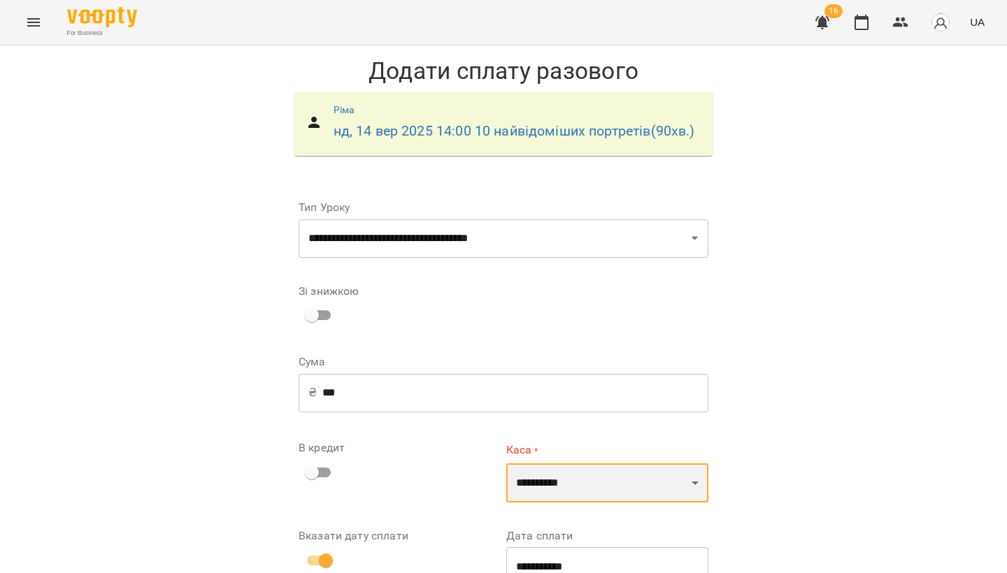
select select "****"
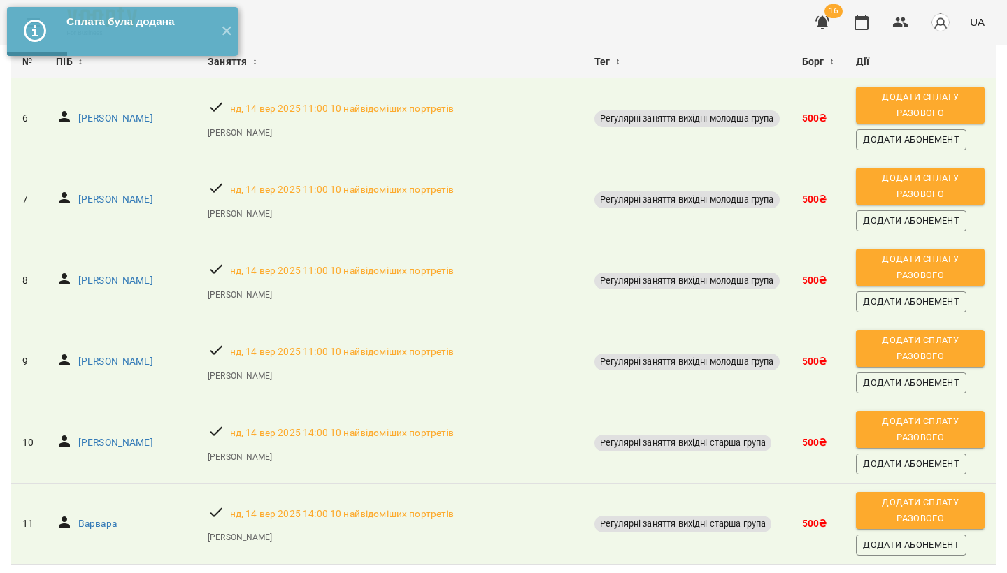
scroll to position [878, 0]
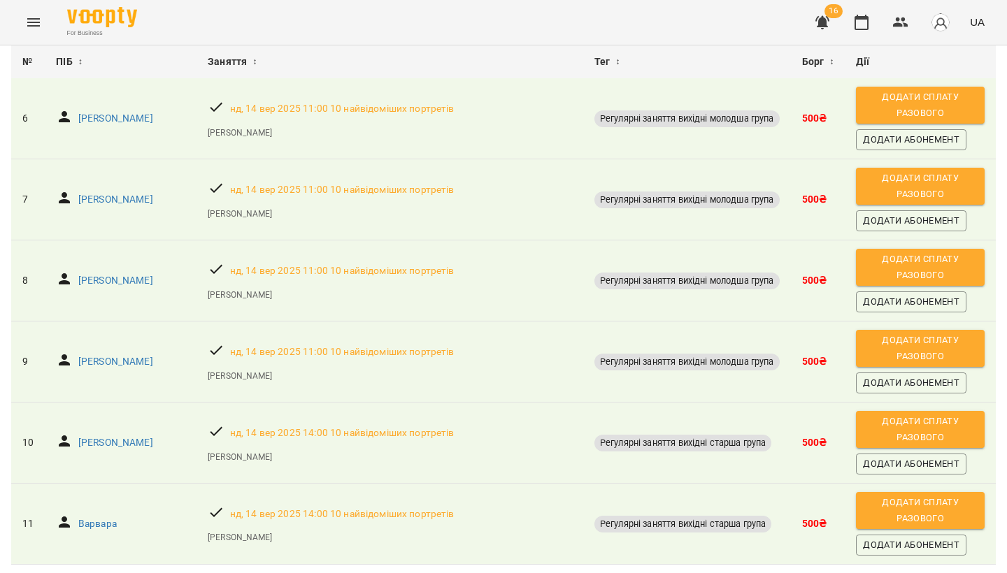
click at [933, 495] on span "Додати сплату разового" at bounding box center [920, 510] width 115 height 31
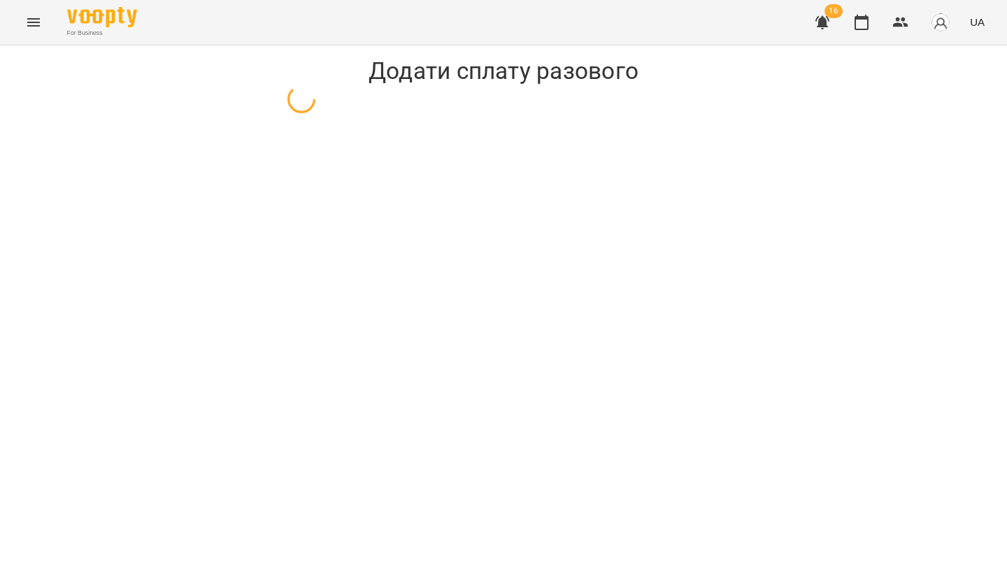
select select "**********"
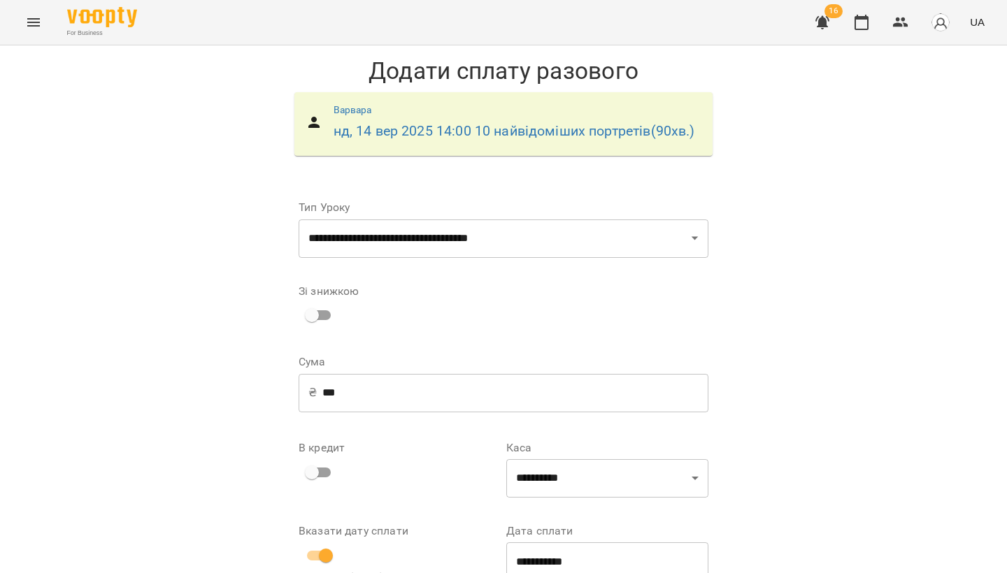
scroll to position [92, 0]
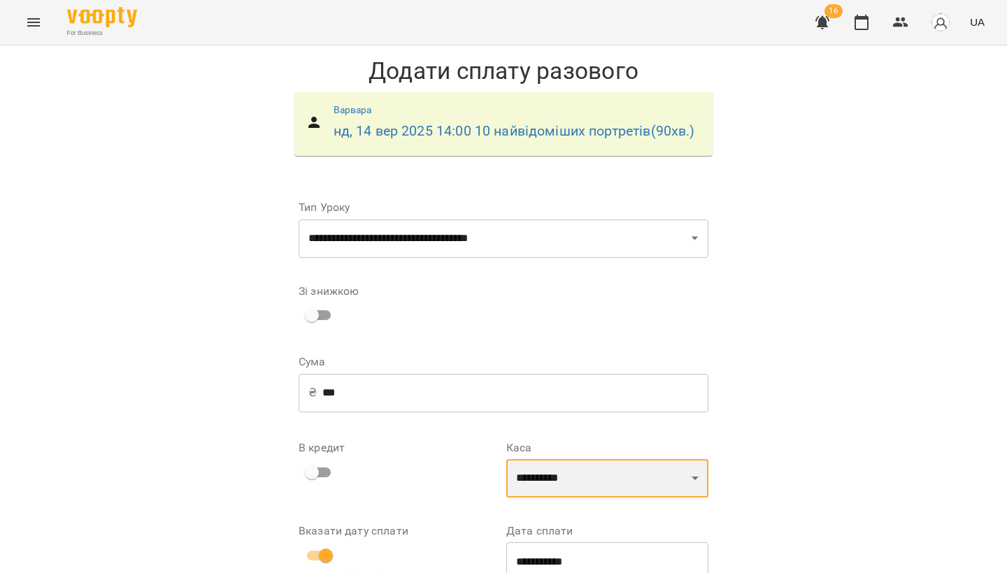
select select "****"
click at [559, 543] on input "**********" at bounding box center [607, 562] width 202 height 39
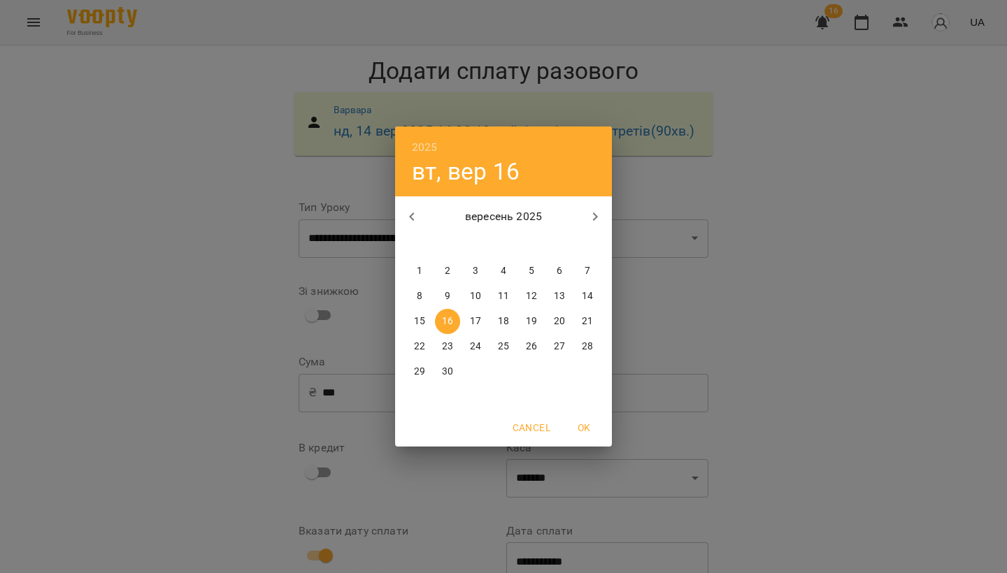
click at [596, 295] on span "14" at bounding box center [587, 296] width 25 height 14
type input "**********"
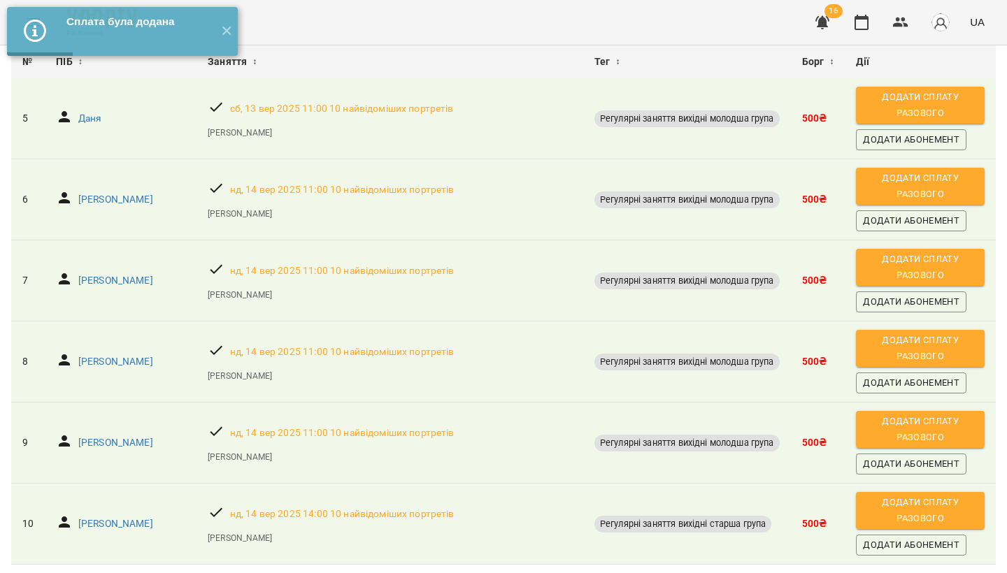
scroll to position [767, 0]
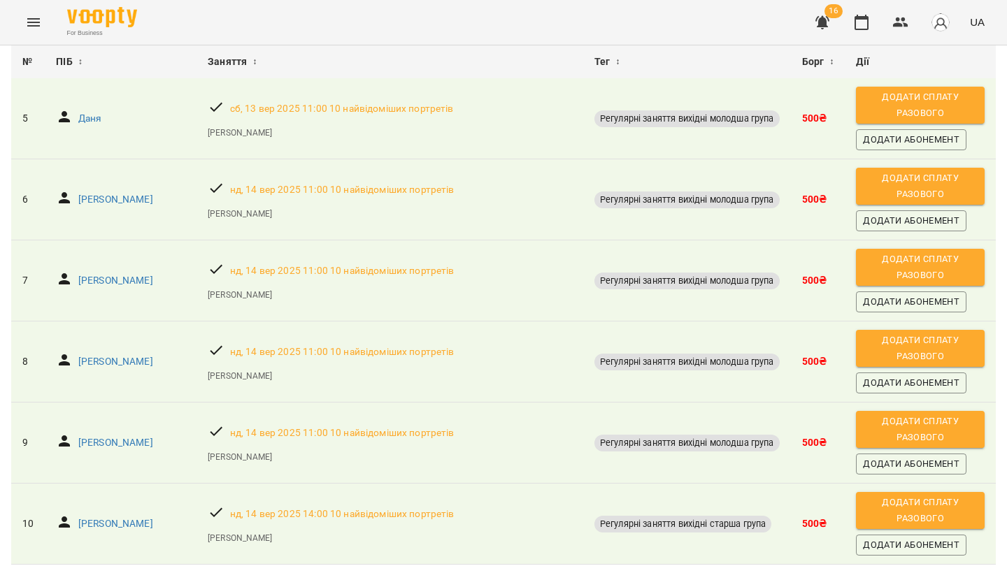
click at [935, 495] on span "Додати сплату разового" at bounding box center [920, 510] width 115 height 31
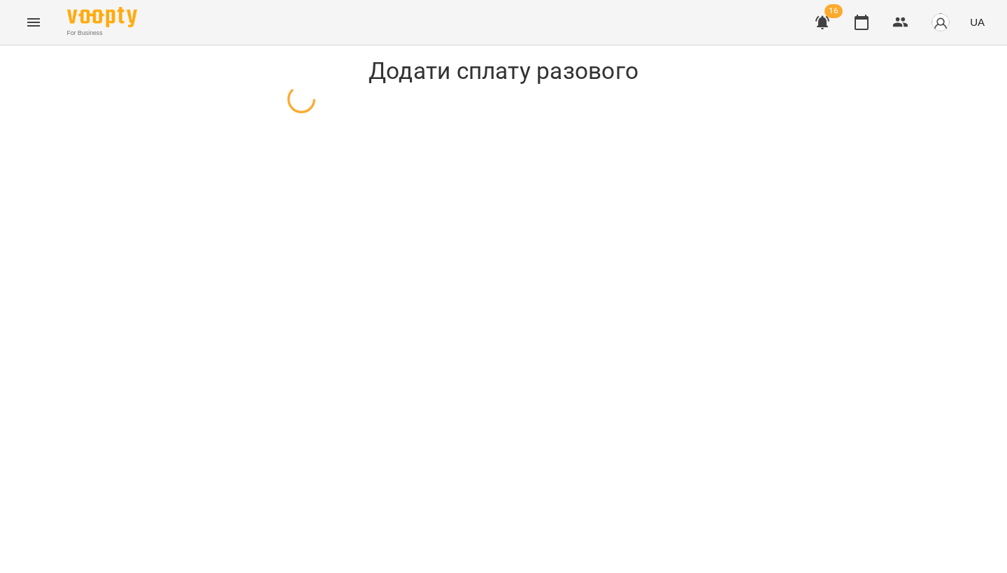
select select "**********"
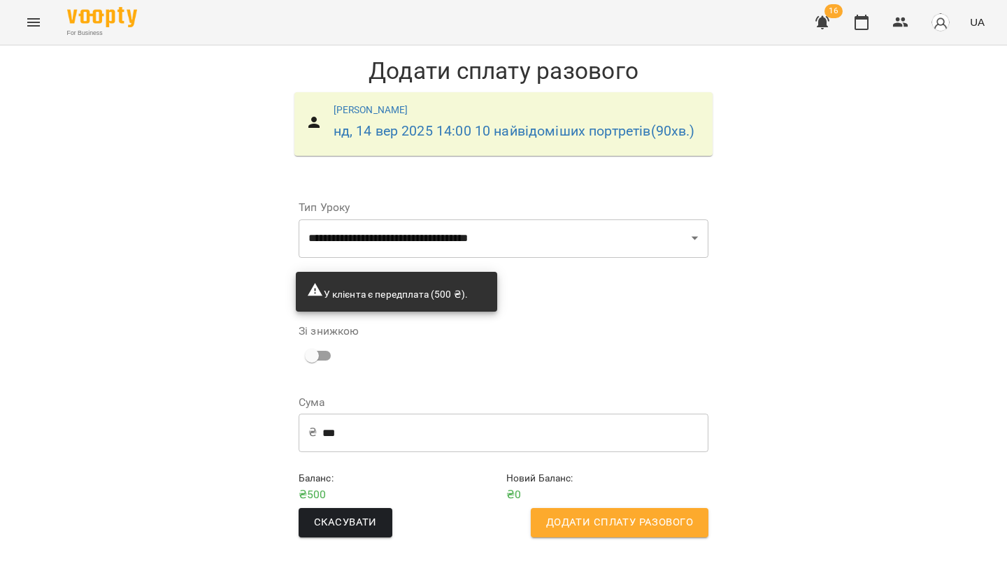
click at [580, 522] on span "Додати сплату разового" at bounding box center [619, 523] width 147 height 18
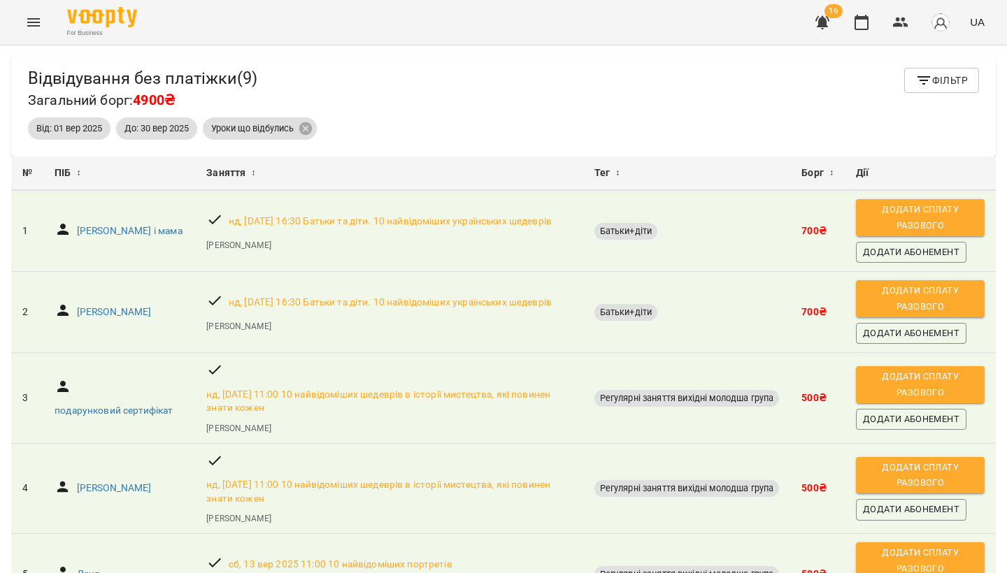
click at [38, 25] on icon "Menu" at bounding box center [33, 22] width 13 height 8
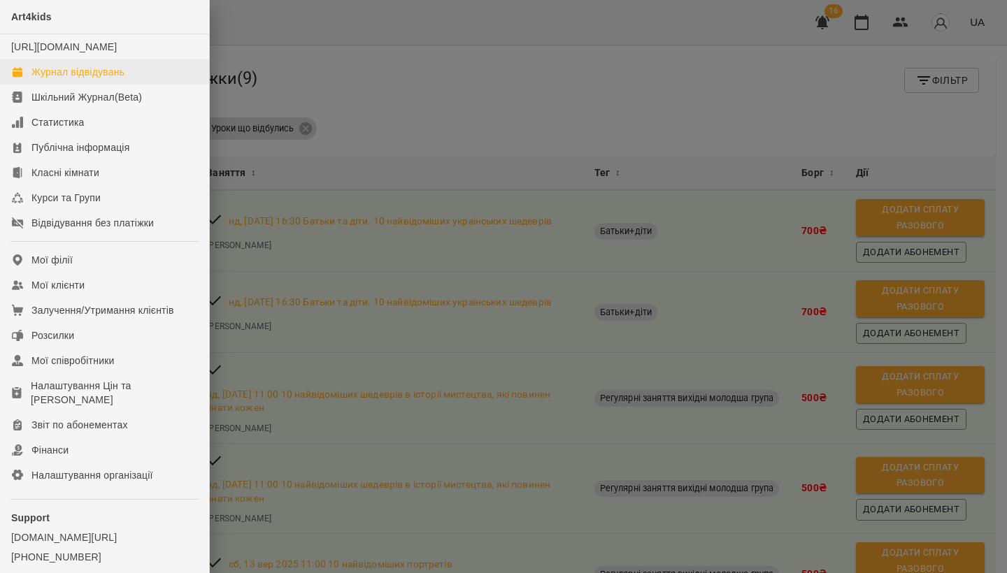
click at [76, 77] on link "Журнал відвідувань" at bounding box center [104, 71] width 209 height 25
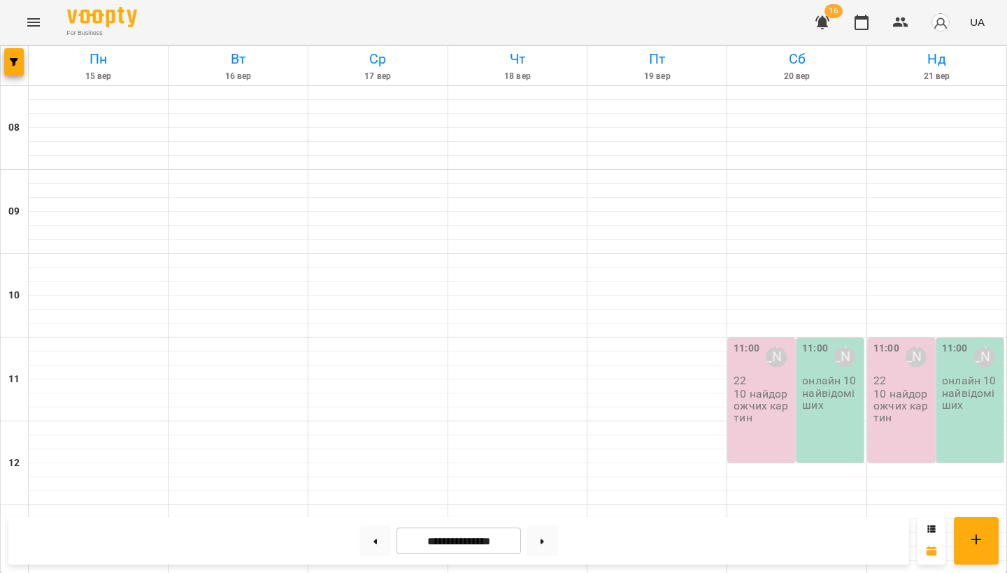
scroll to position [457, 0]
click at [368, 537] on button at bounding box center [374, 541] width 31 height 31
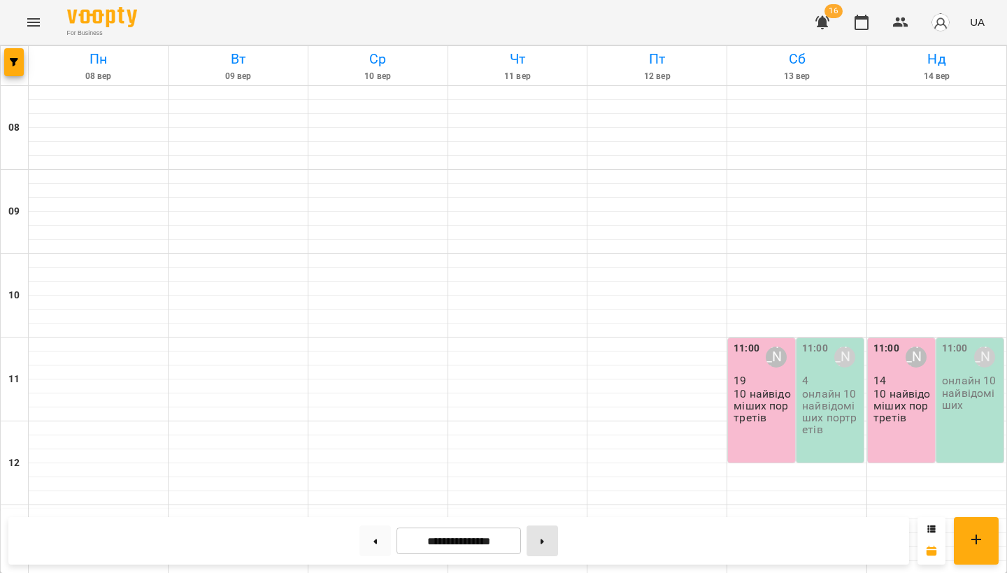
click at [543, 537] on button at bounding box center [542, 541] width 31 height 31
type input "**********"
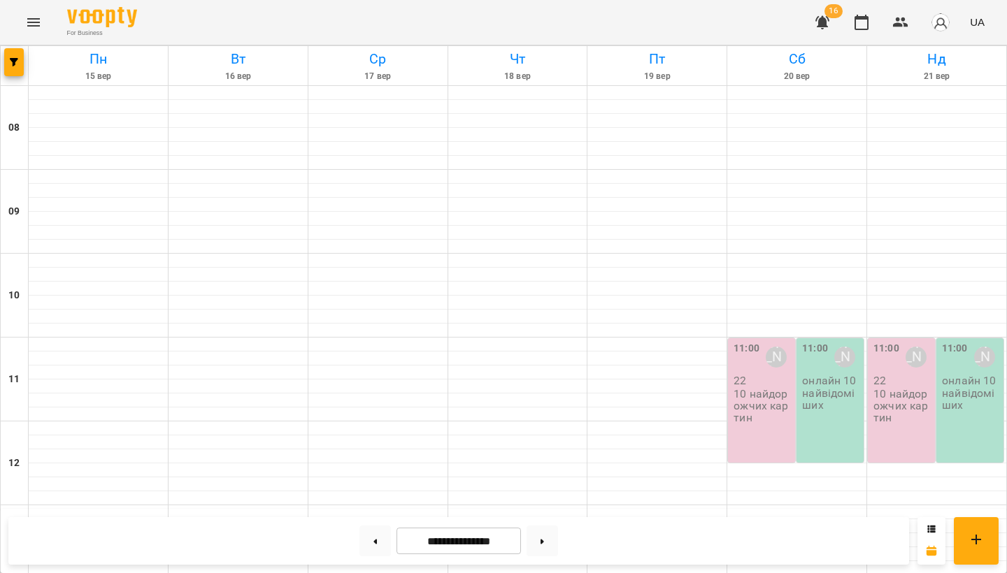
scroll to position [185, 0]
click at [762, 388] on p "10 найдорожчих картин" at bounding box center [762, 406] width 59 height 36
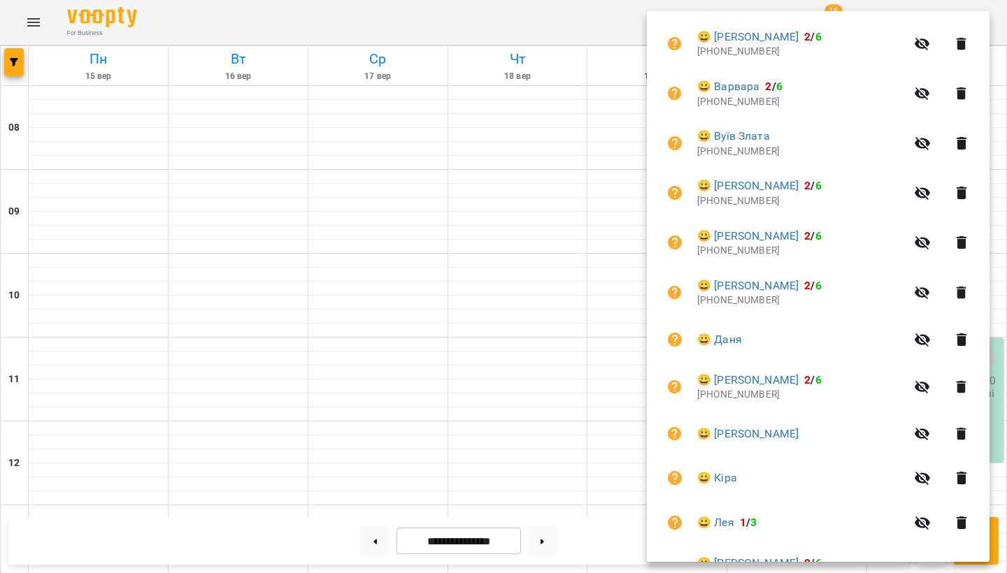
scroll to position [394, 0]
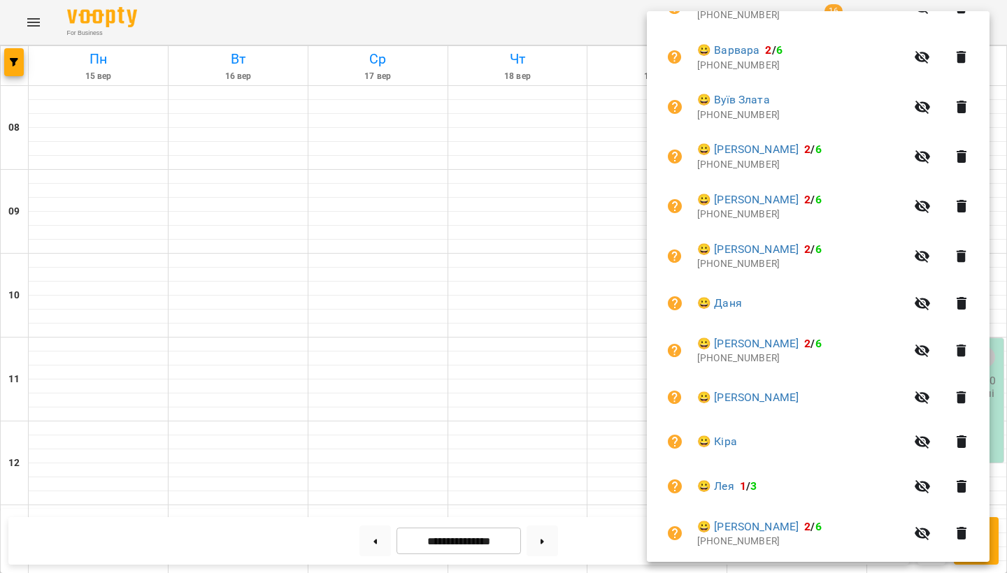
click at [964, 398] on icon "button" at bounding box center [961, 397] width 17 height 17
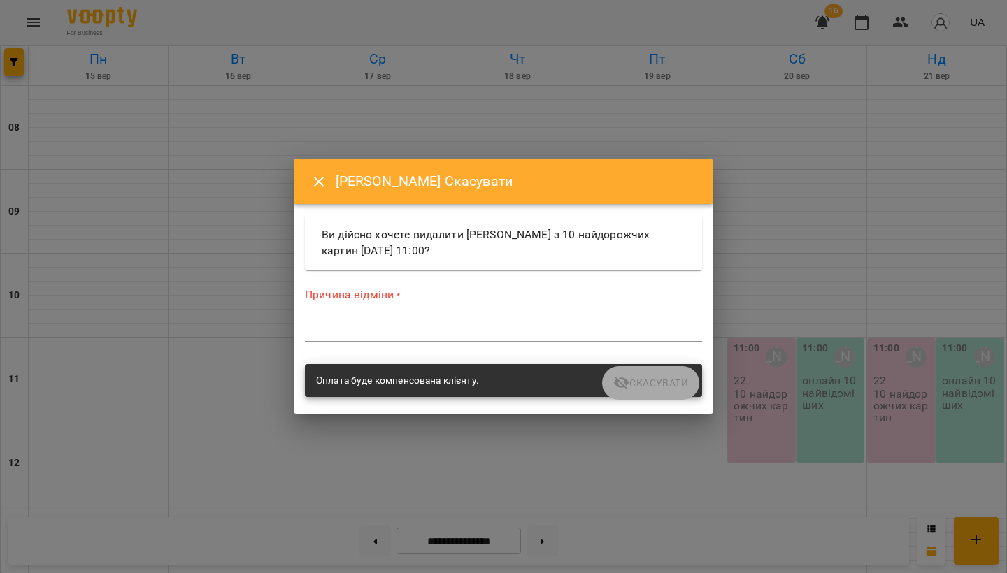
click at [395, 323] on div "*" at bounding box center [503, 331] width 397 height 22
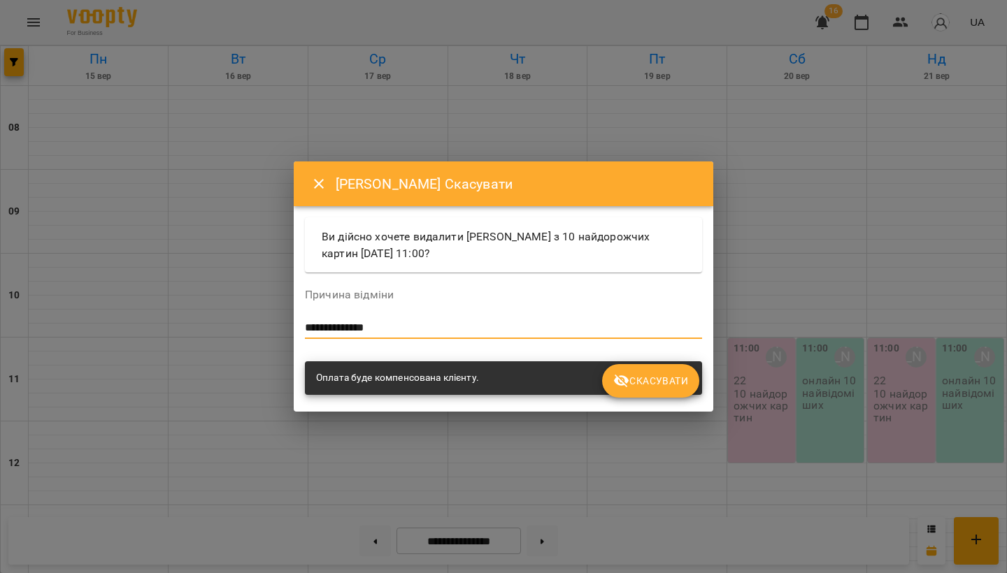
type textarea "**********"
click at [638, 383] on span "Скасувати" at bounding box center [650, 381] width 75 height 17
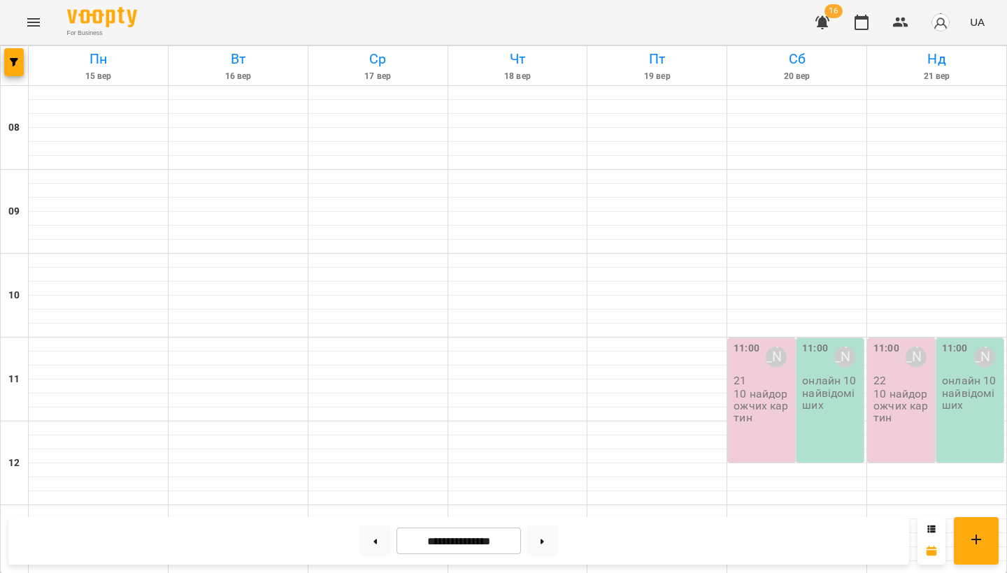
click at [765, 388] on p "10 найдорожчих картин" at bounding box center [762, 406] width 59 height 36
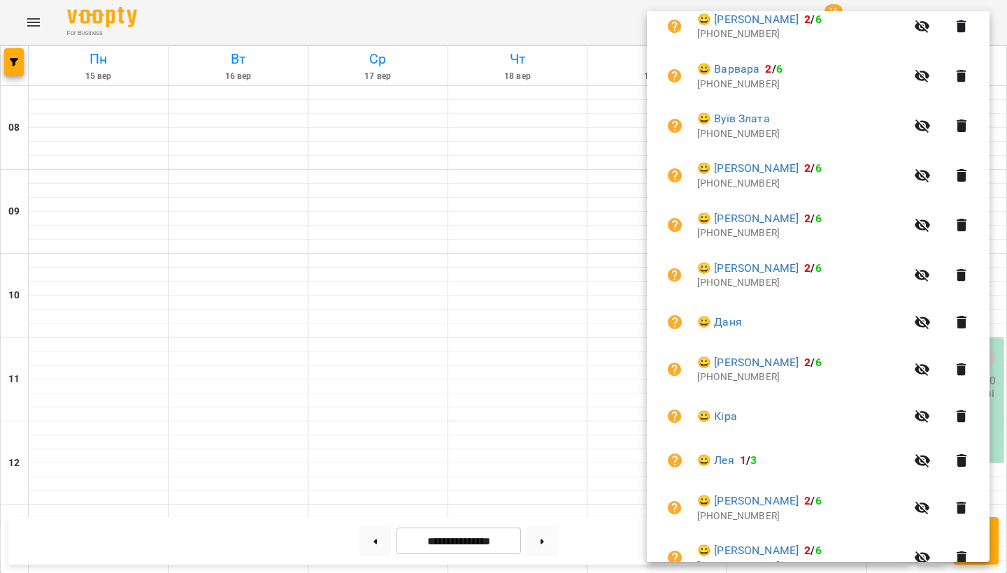
scroll to position [378, 0]
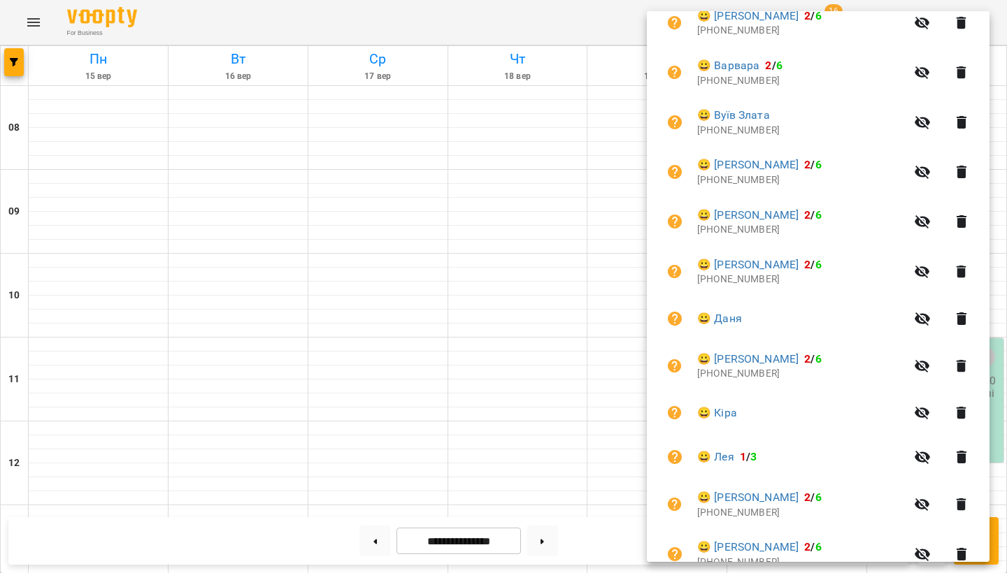
click at [794, 412] on span "😀 Кіра" at bounding box center [801, 413] width 208 height 17
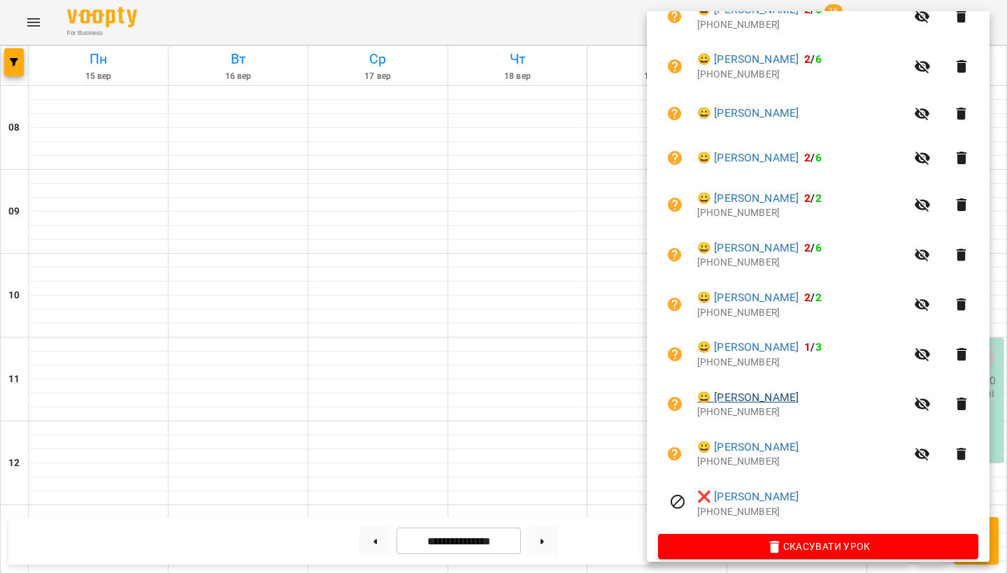
scroll to position [865, 0]
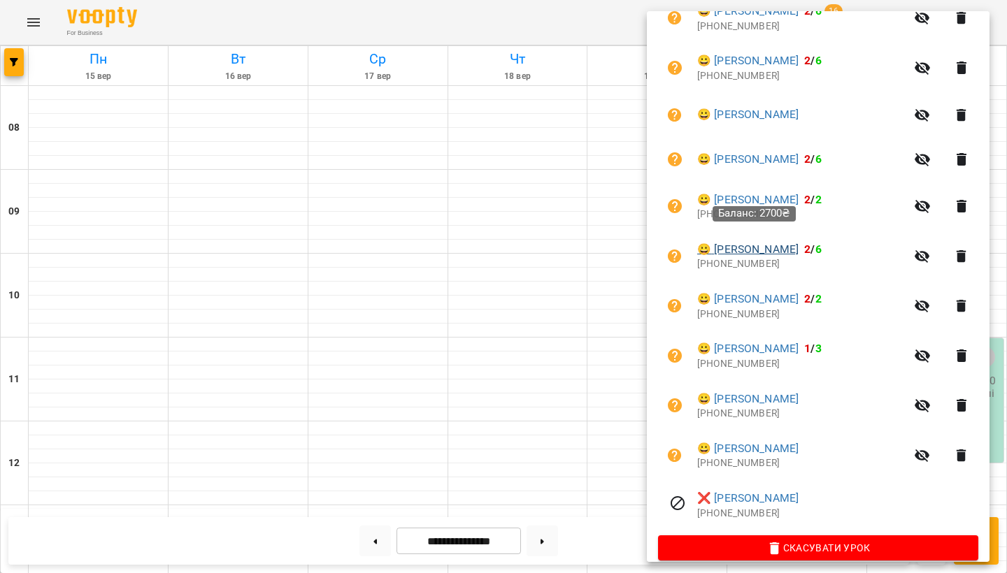
click at [798, 241] on link "😀 Соломія Ткаченко" at bounding box center [747, 249] width 101 height 17
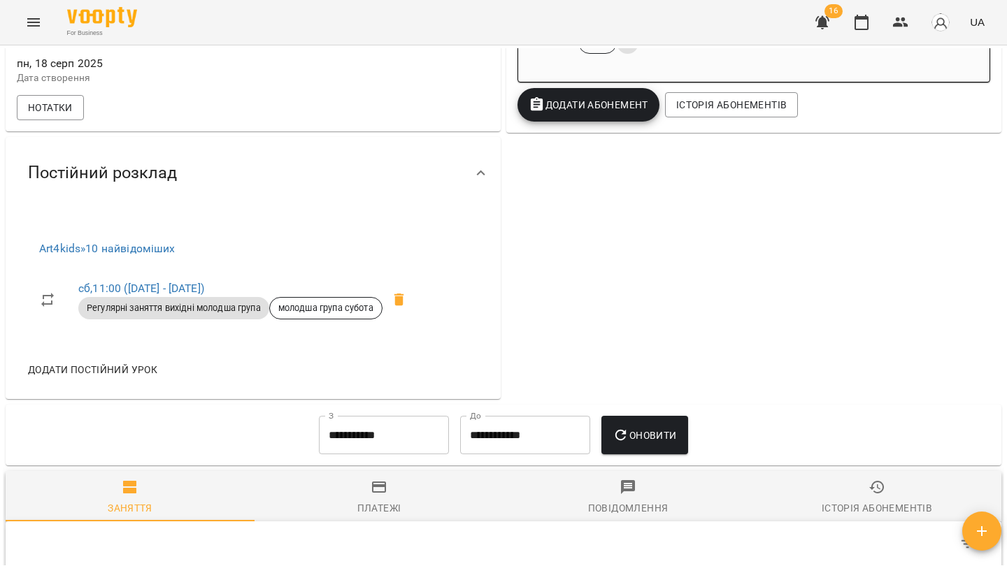
scroll to position [636, 0]
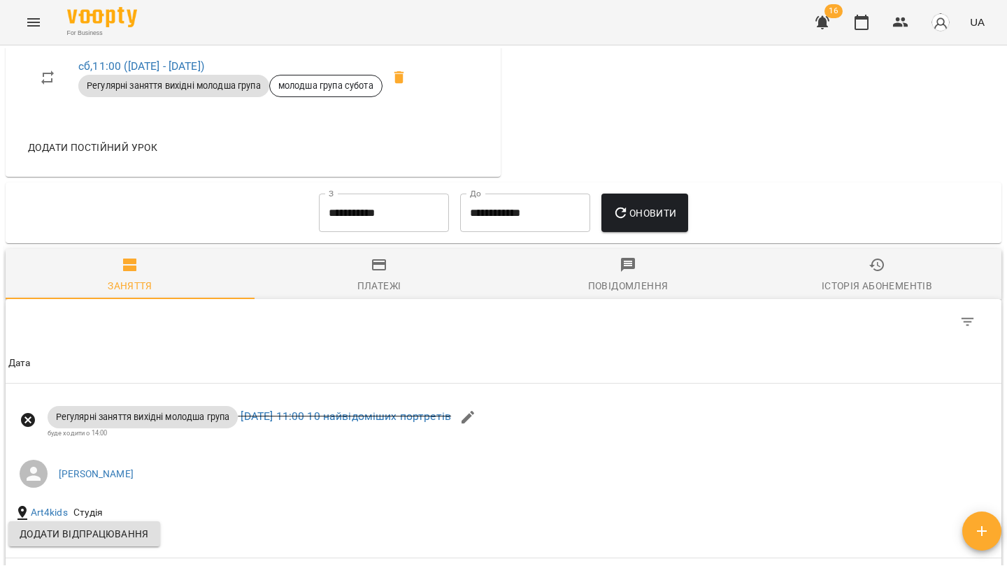
click at [387, 294] on div "Платежі" at bounding box center [379, 286] width 44 height 17
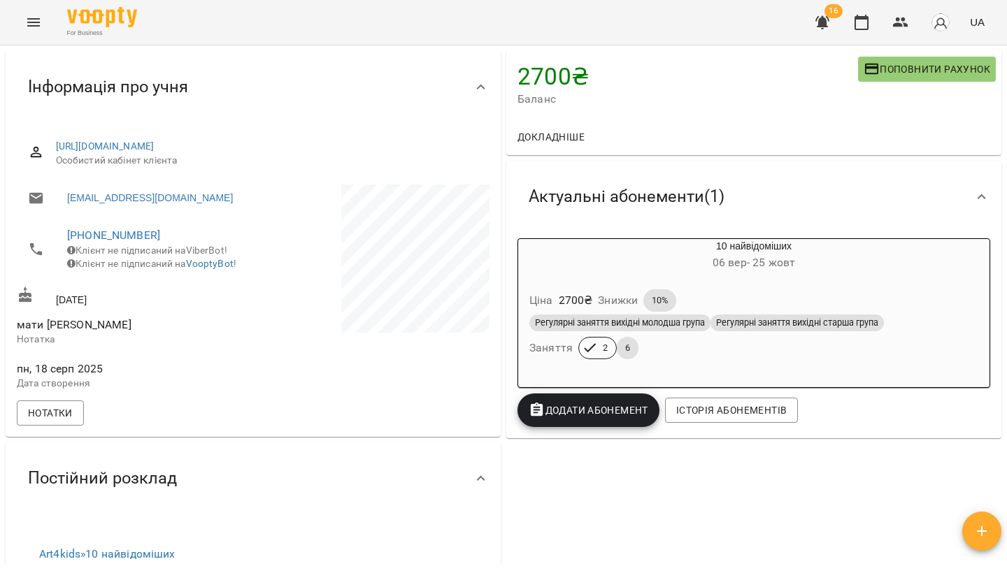
scroll to position [87, 0]
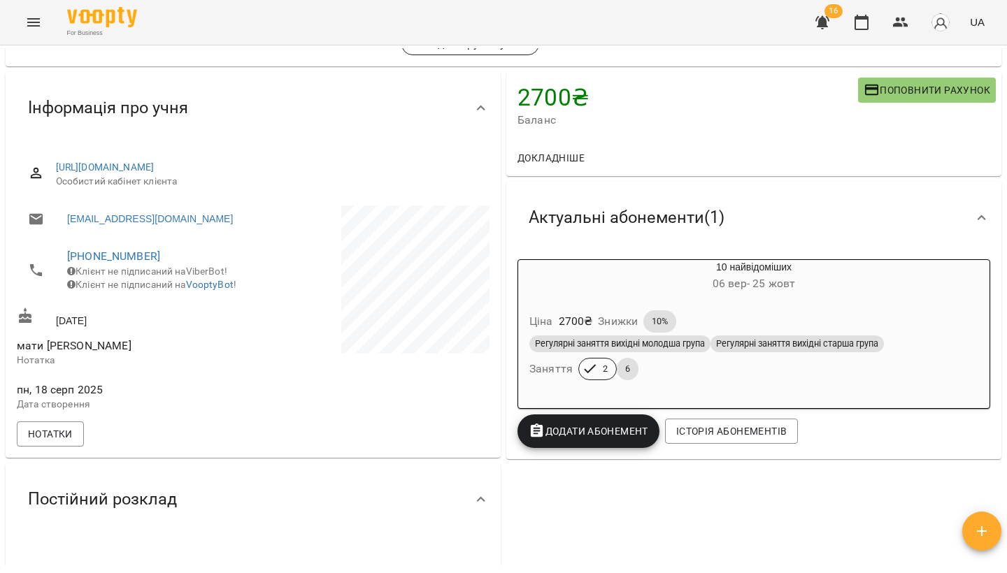
click at [99, 107] on span "Інформація про учня" at bounding box center [108, 108] width 160 height 22
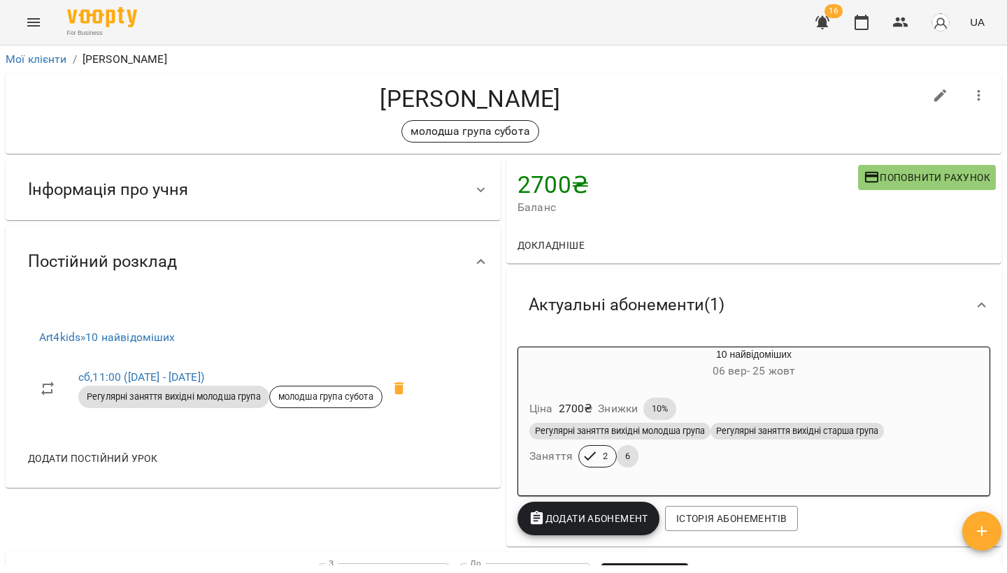
scroll to position [0, 0]
click at [947, 94] on icon "button" at bounding box center [940, 95] width 17 height 17
select select "**"
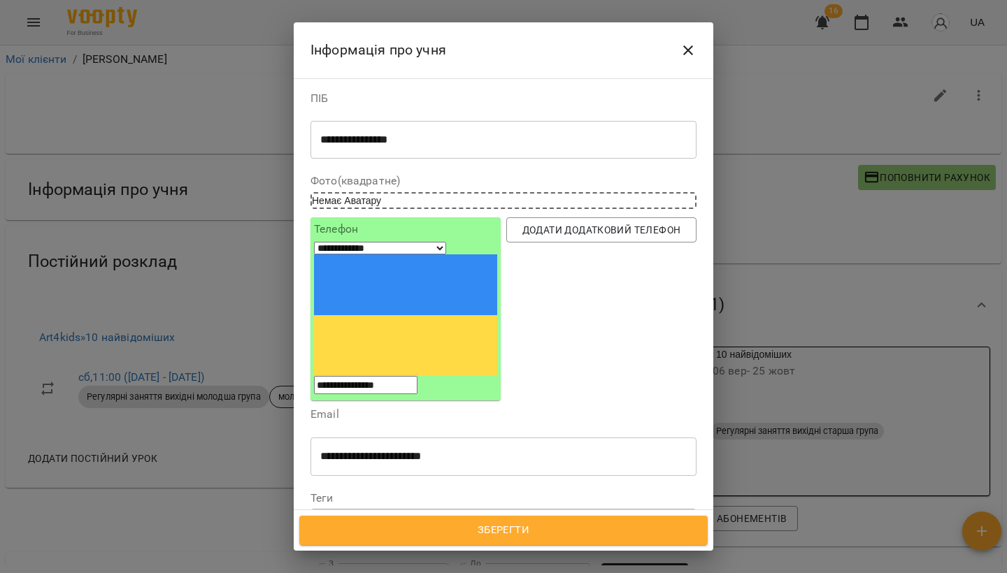
click at [424, 517] on icon at bounding box center [420, 522] width 10 height 10
click at [434, 515] on div "Надрукуйте або оберіть..." at bounding box center [376, 522] width 117 height 14
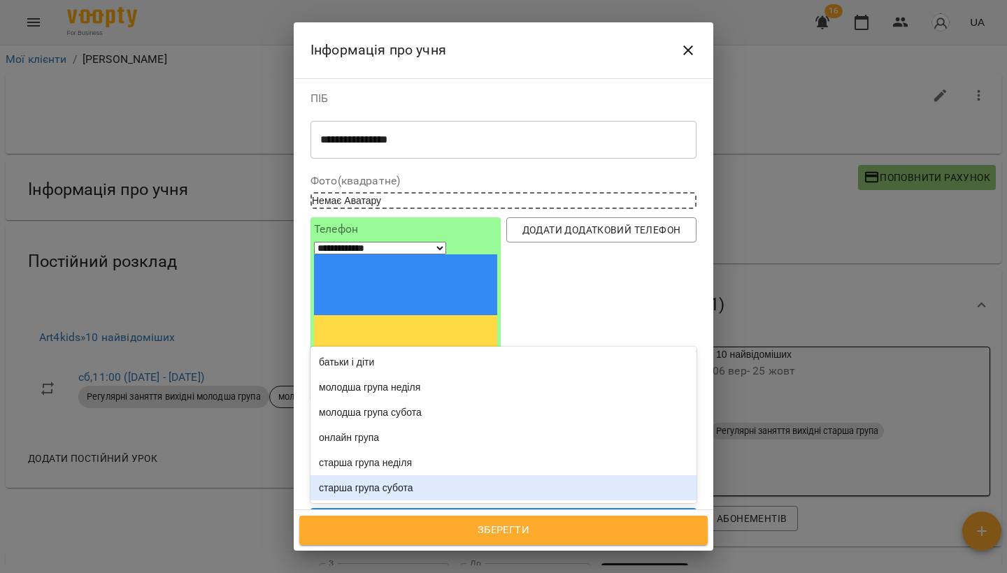
click at [420, 475] on div "старша група субота" at bounding box center [503, 487] width 386 height 25
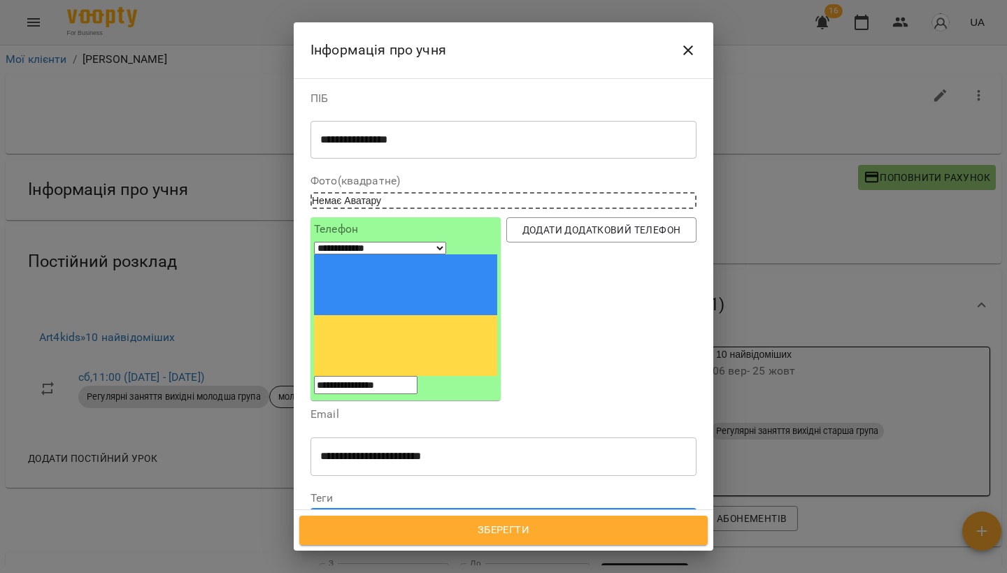
click at [501, 533] on span "Зберегти" at bounding box center [504, 531] width 378 height 18
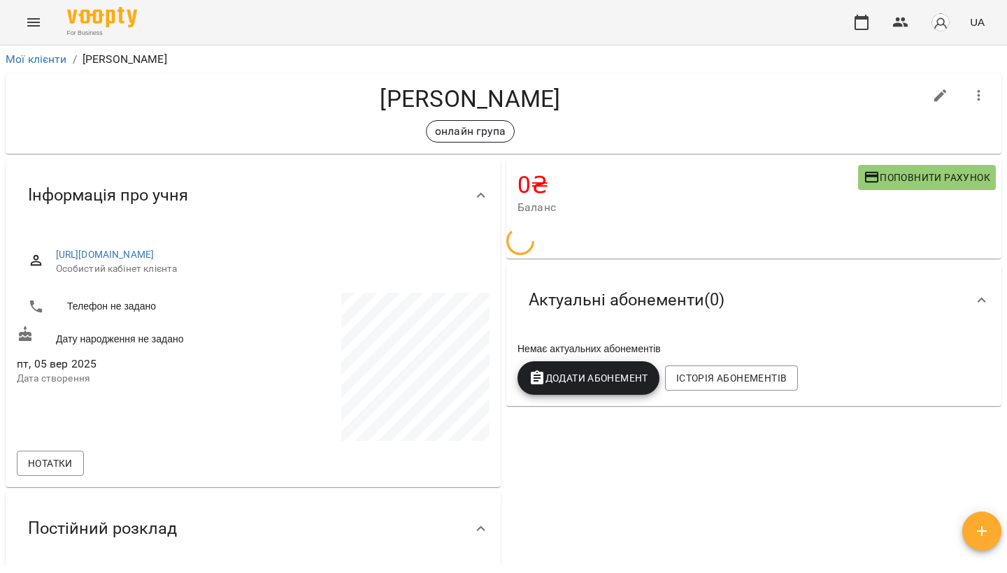
scroll to position [14, 0]
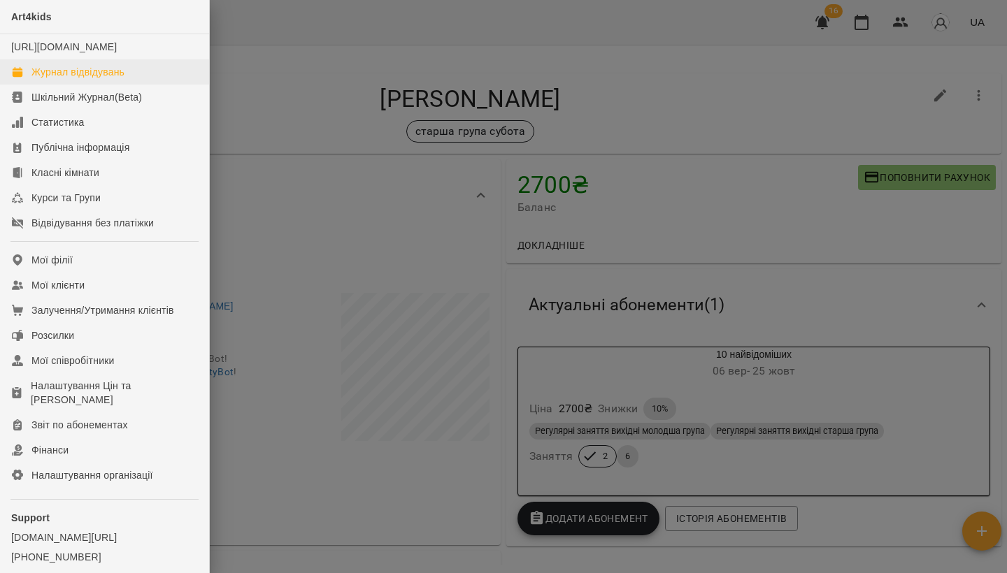
click at [64, 79] on div "Журнал відвідувань" at bounding box center [77, 72] width 93 height 14
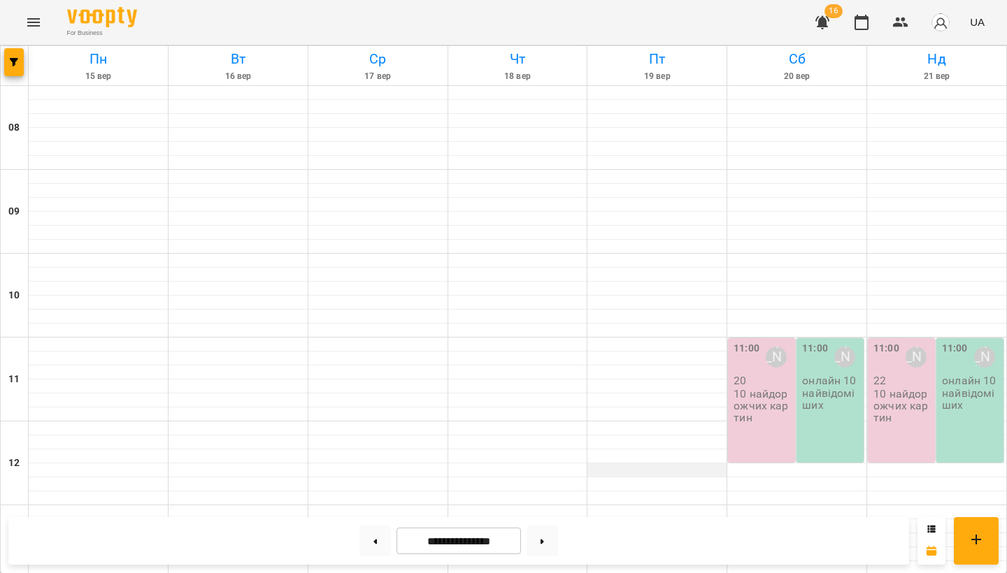
scroll to position [160, 0]
click at [798, 338] on div "11:00 Садовенко Оксана онлайн 10 найвідоміших" at bounding box center [829, 400] width 67 height 124
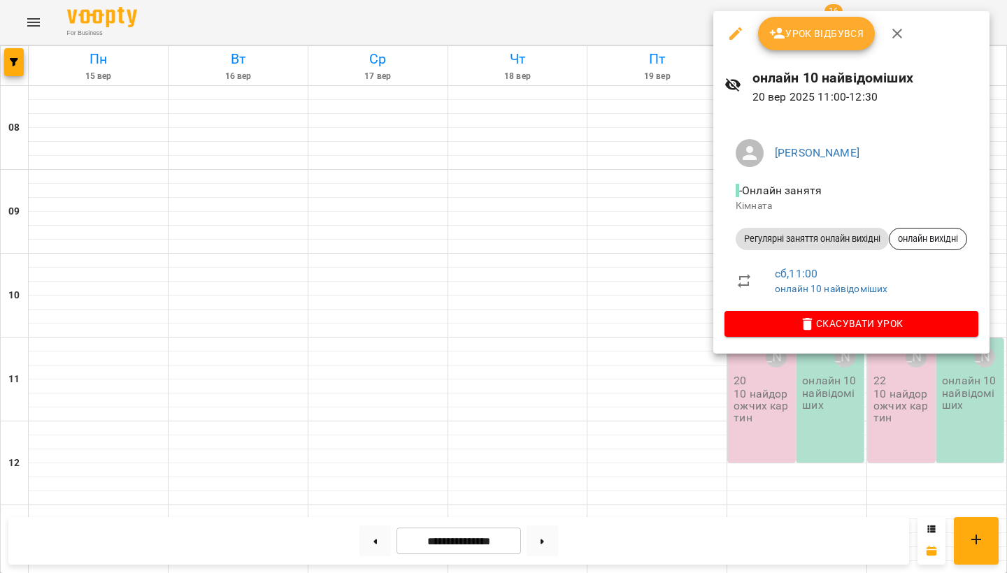
click at [674, 245] on div at bounding box center [503, 286] width 1007 height 573
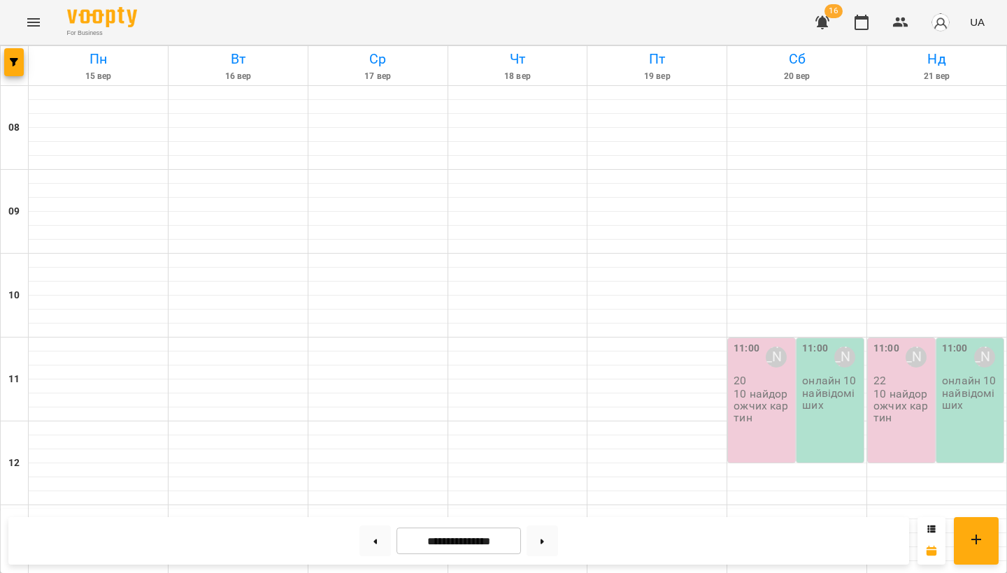
click at [771, 388] on p "10 найдорожчих картин" at bounding box center [762, 406] width 59 height 36
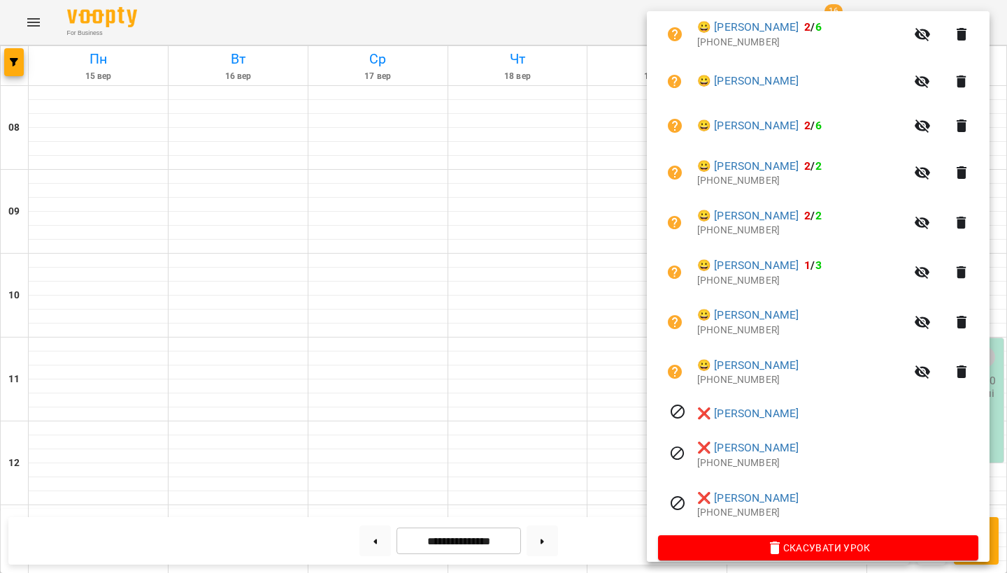
scroll to position [898, 0]
click at [539, 354] on div at bounding box center [503, 286] width 1007 height 573
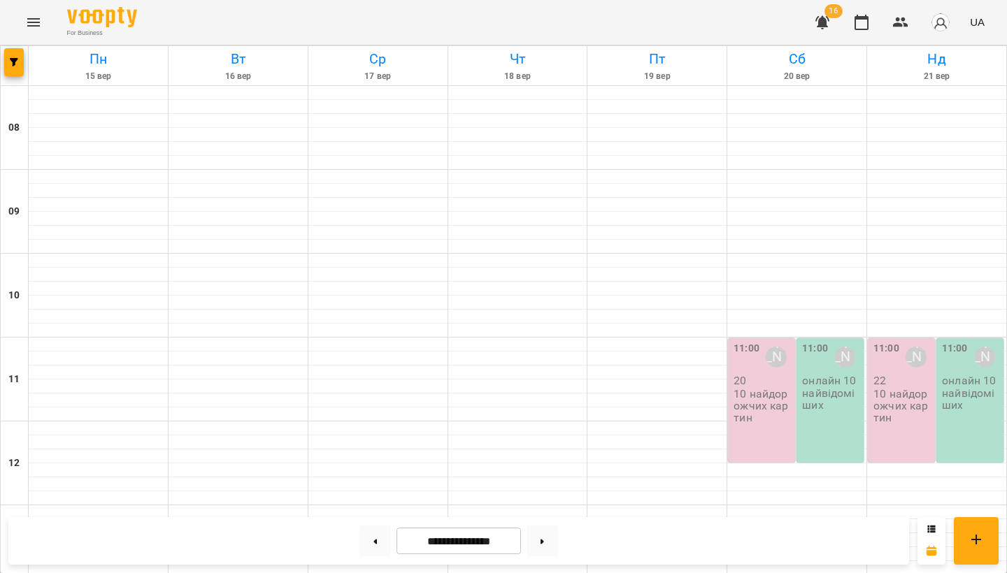
click at [912, 388] on p "10 найдорожчих картин" at bounding box center [902, 406] width 59 height 36
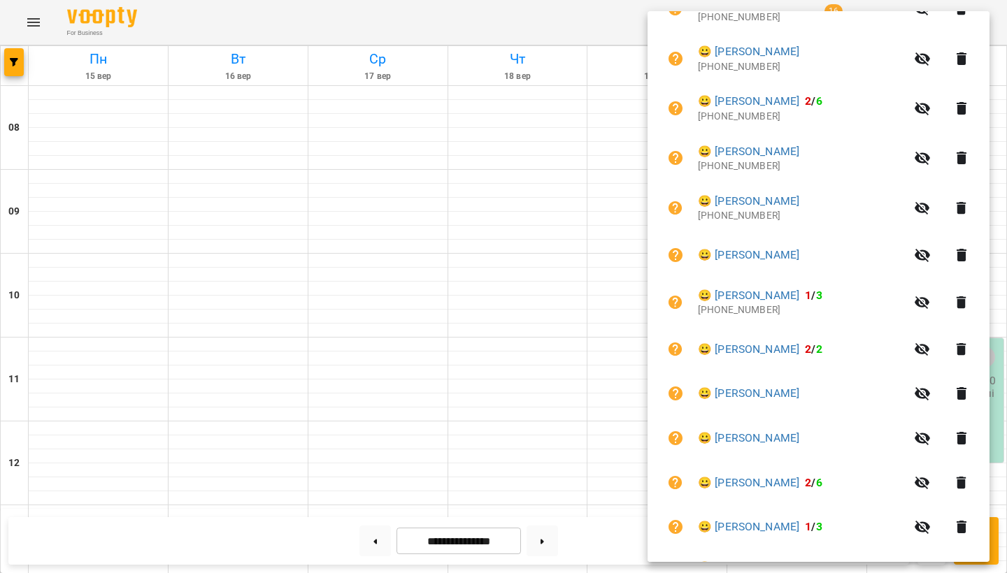
scroll to position [435, 0]
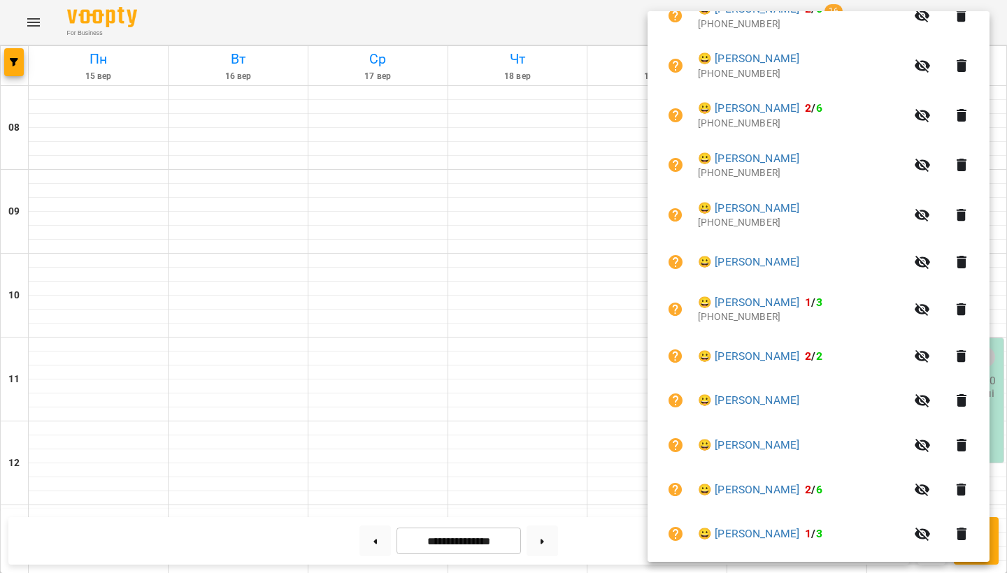
click at [964, 254] on icon "button" at bounding box center [961, 262] width 17 height 17
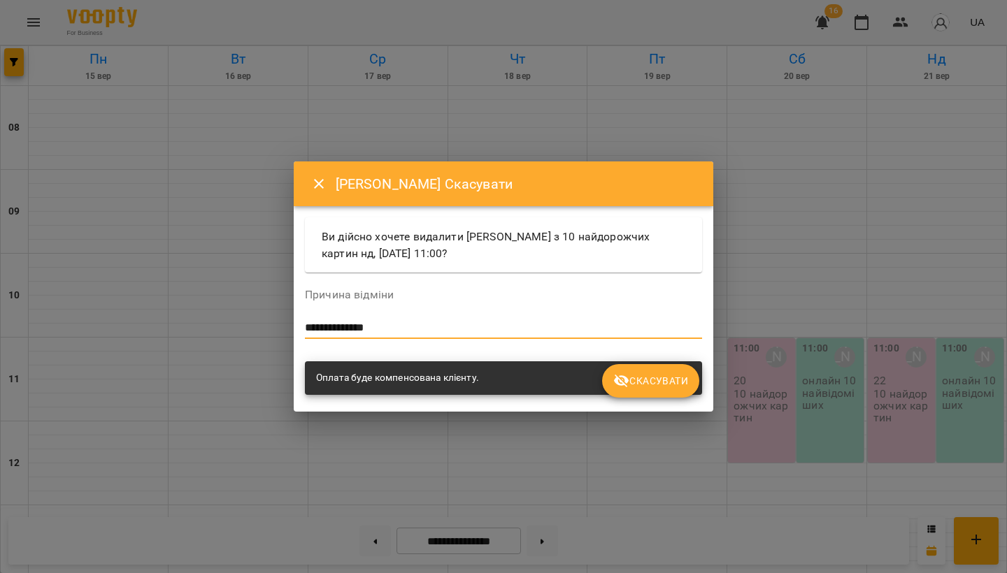
type textarea "**********"
click at [626, 366] on button "Скасувати" at bounding box center [650, 381] width 97 height 34
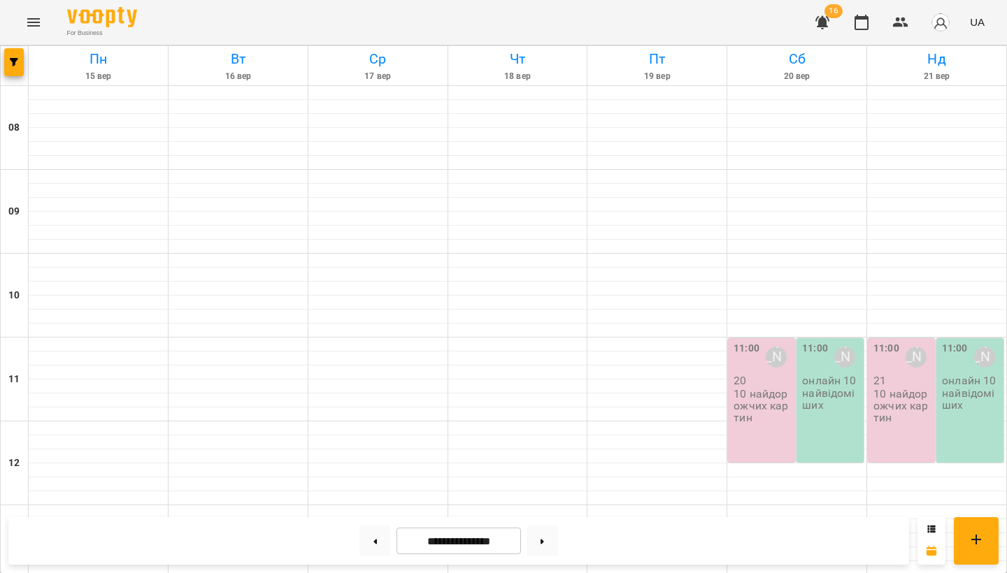
click at [902, 388] on p "10 найдорожчих картин" at bounding box center [902, 406] width 59 height 36
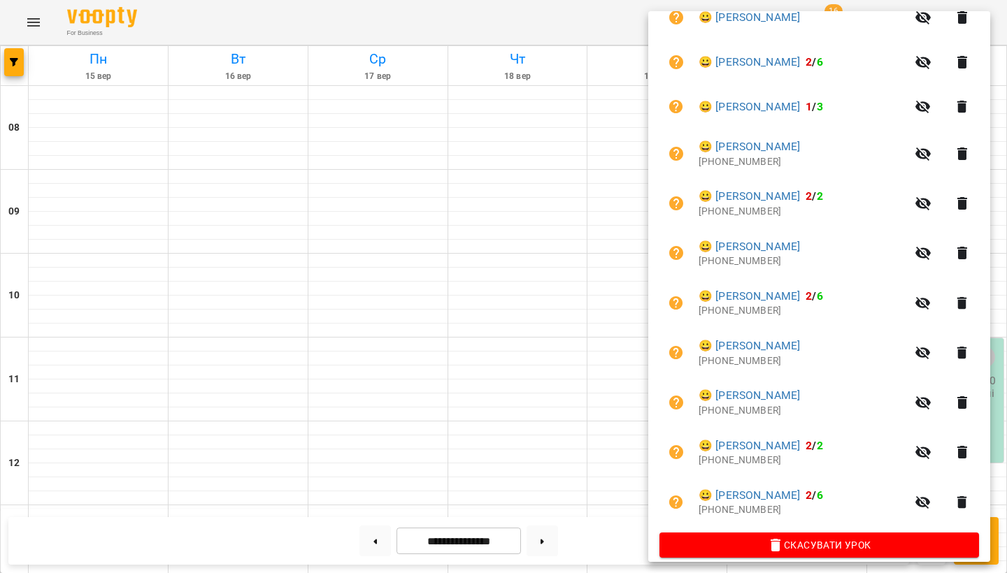
scroll to position [816, 0]
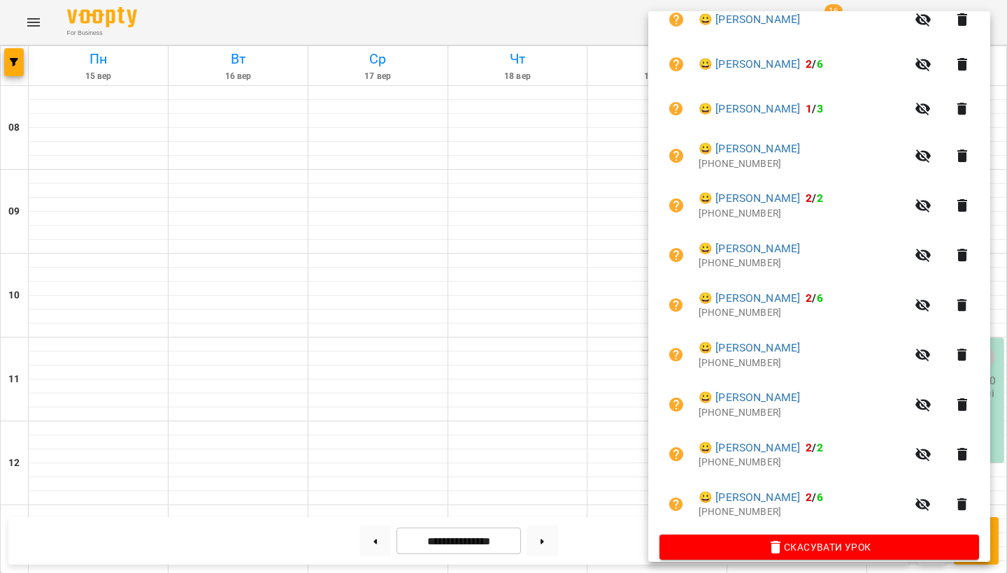
click at [575, 406] on div at bounding box center [503, 286] width 1007 height 573
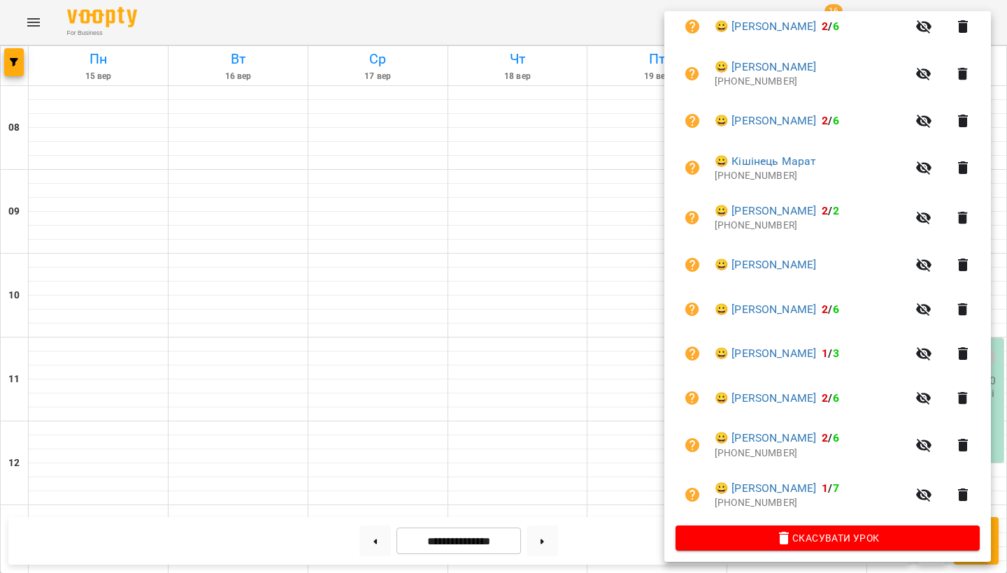
scroll to position [415, 0]
click at [566, 401] on div at bounding box center [503, 286] width 1007 height 573
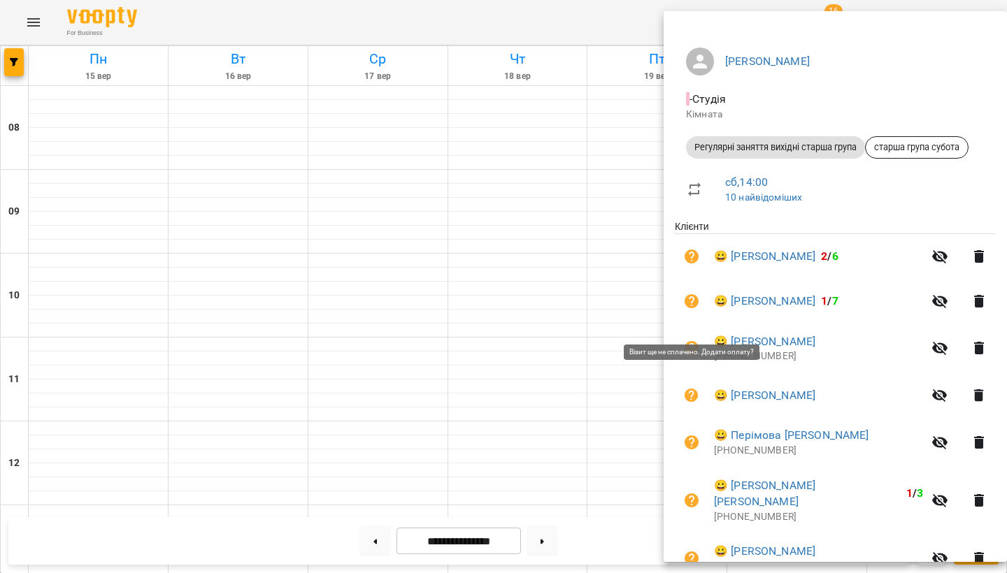
scroll to position [124, 0]
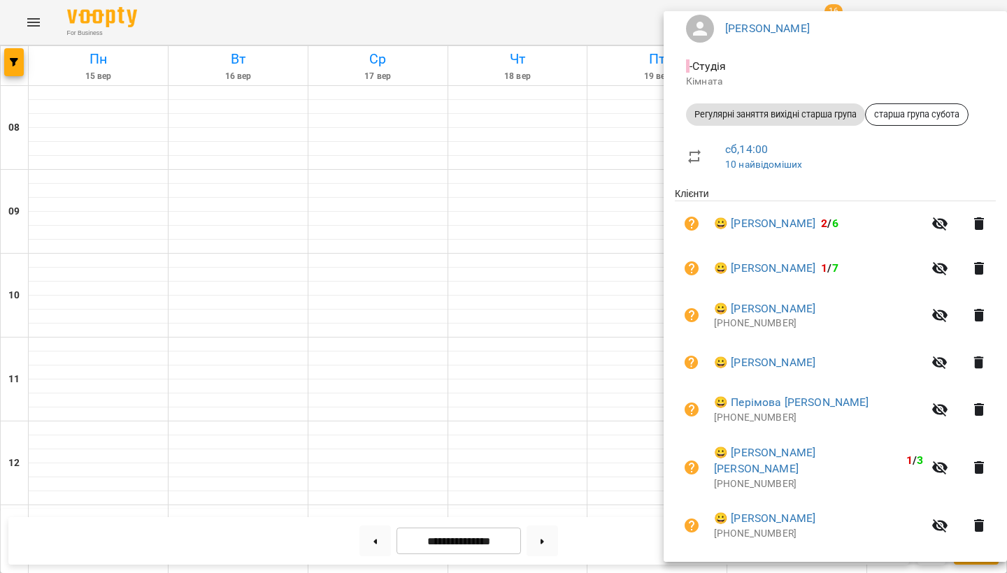
click at [576, 301] on div at bounding box center [503, 286] width 1007 height 573
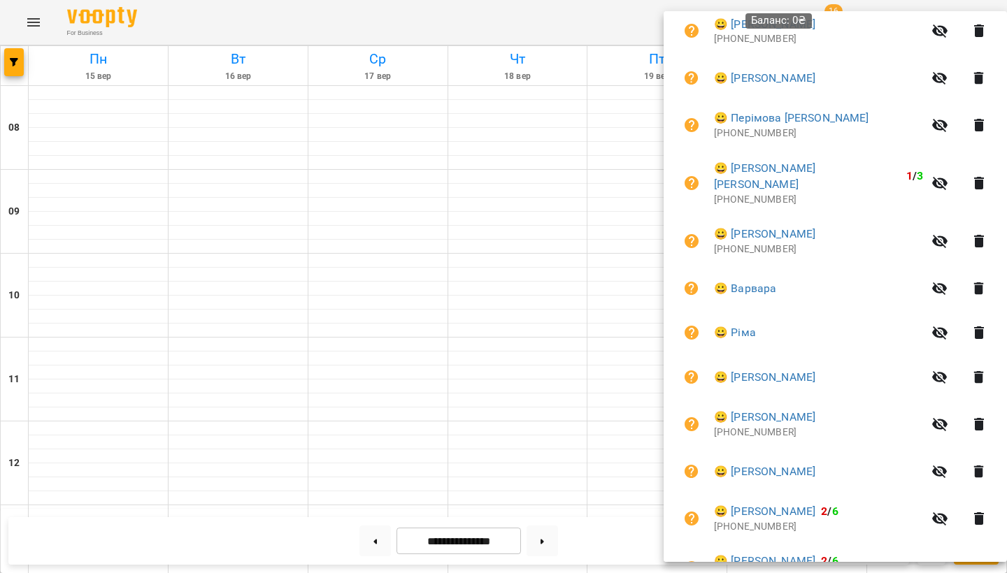
scroll to position [452, 0]
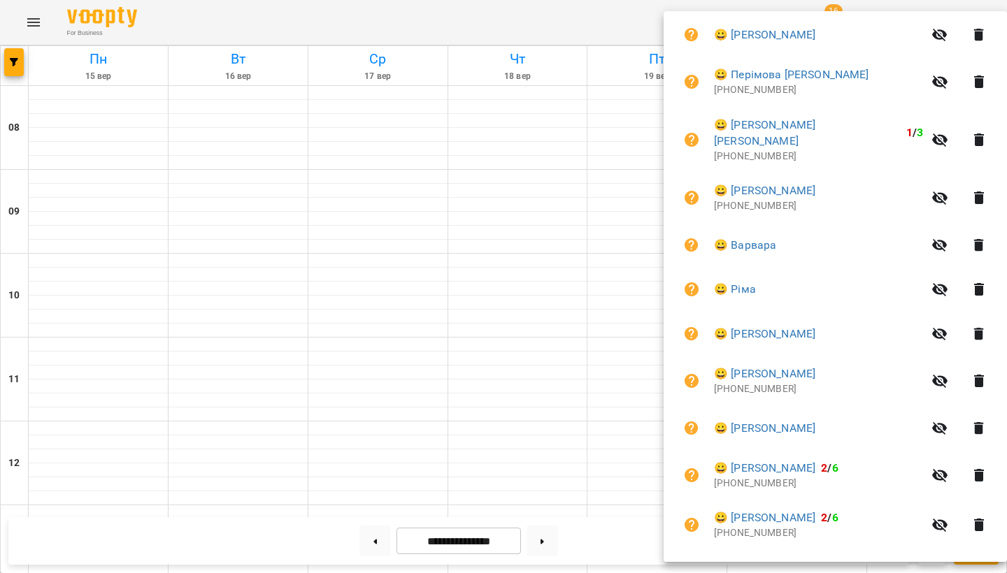
click at [974, 34] on icon "button" at bounding box center [979, 35] width 10 height 13
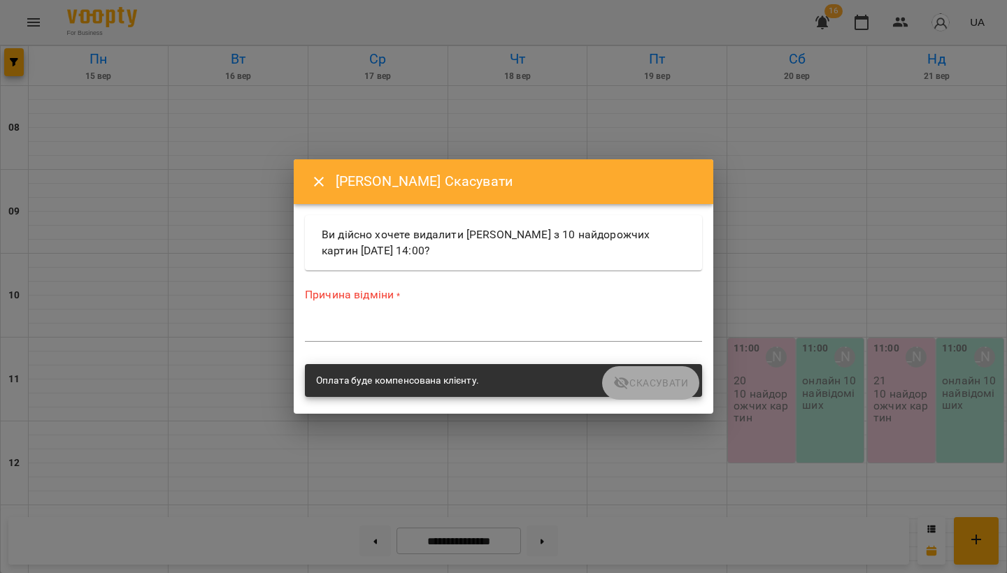
click at [445, 317] on div "Причина відміни * *" at bounding box center [503, 317] width 397 height 60
click at [422, 334] on textarea at bounding box center [503, 330] width 397 height 13
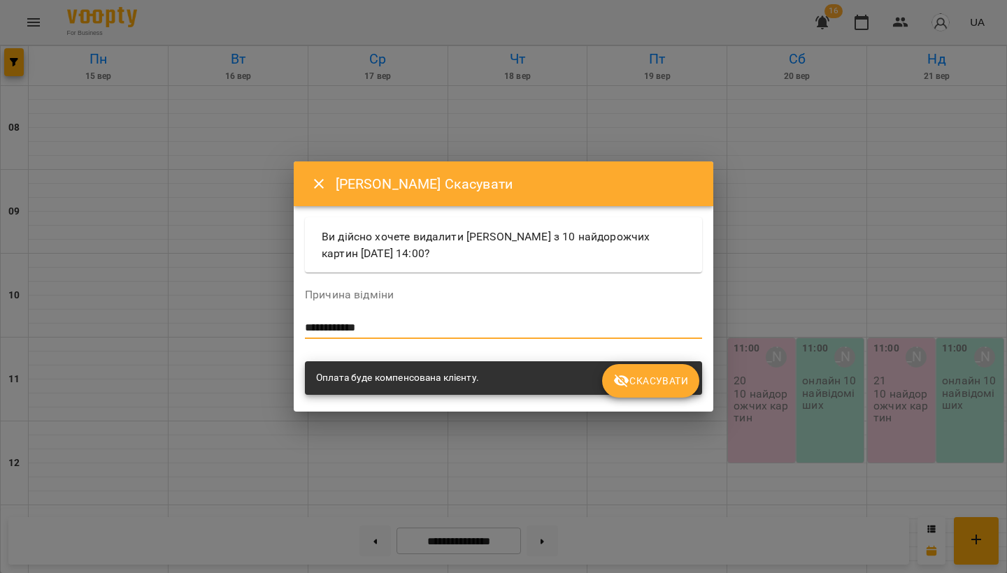
click at [422, 334] on textarea "**********" at bounding box center [503, 328] width 397 height 13
type textarea "**********"
click at [657, 382] on span "Скасувати" at bounding box center [650, 381] width 75 height 17
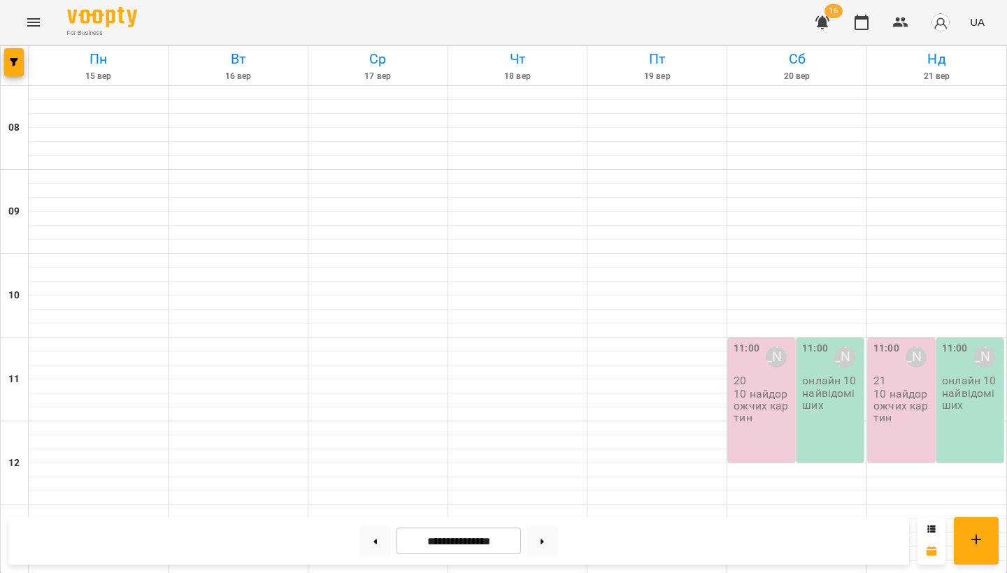
click at [759, 388] on p "10 найдорожчих картин" at bounding box center [762, 406] width 59 height 36
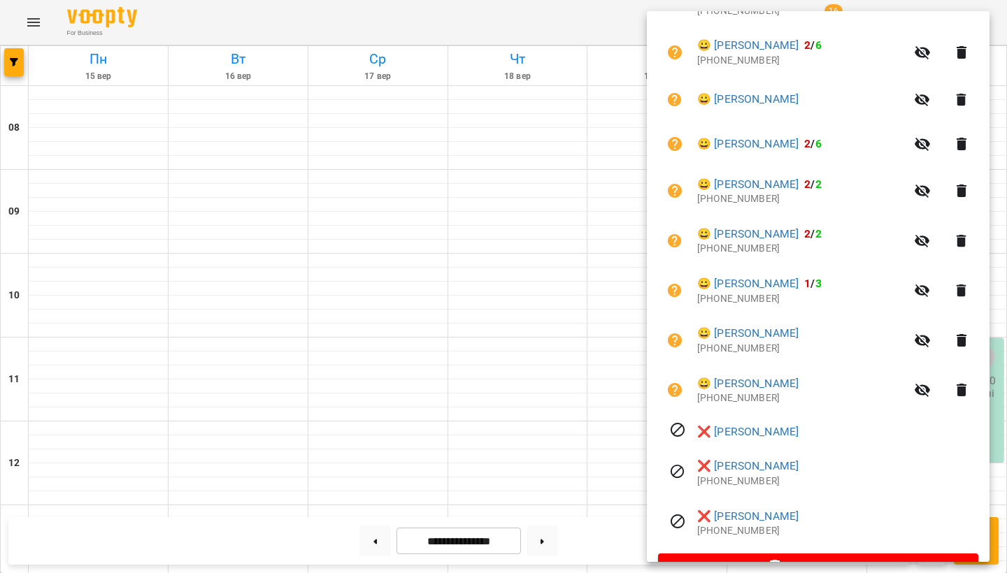
scroll to position [882, 0]
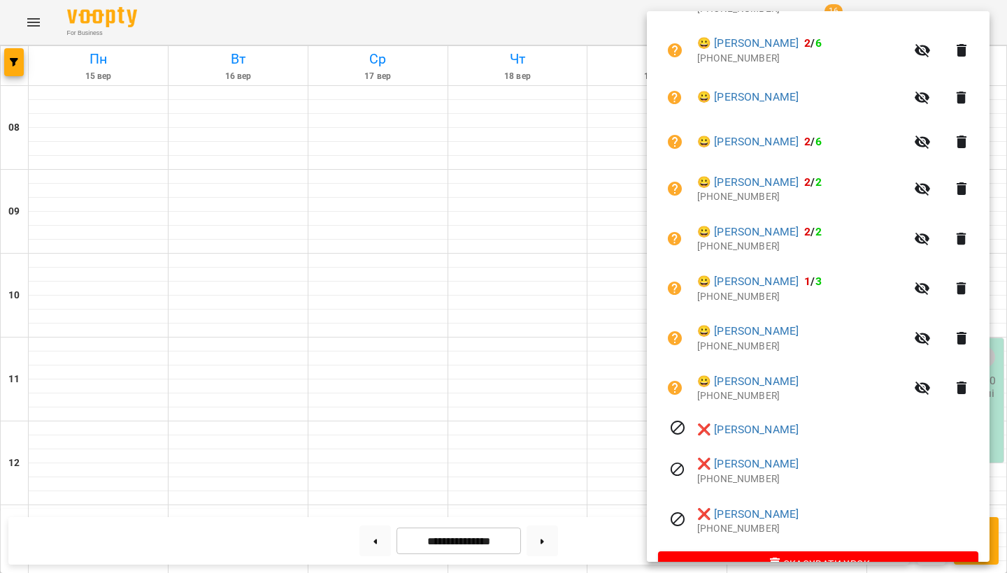
click at [517, 399] on div at bounding box center [503, 286] width 1007 height 573
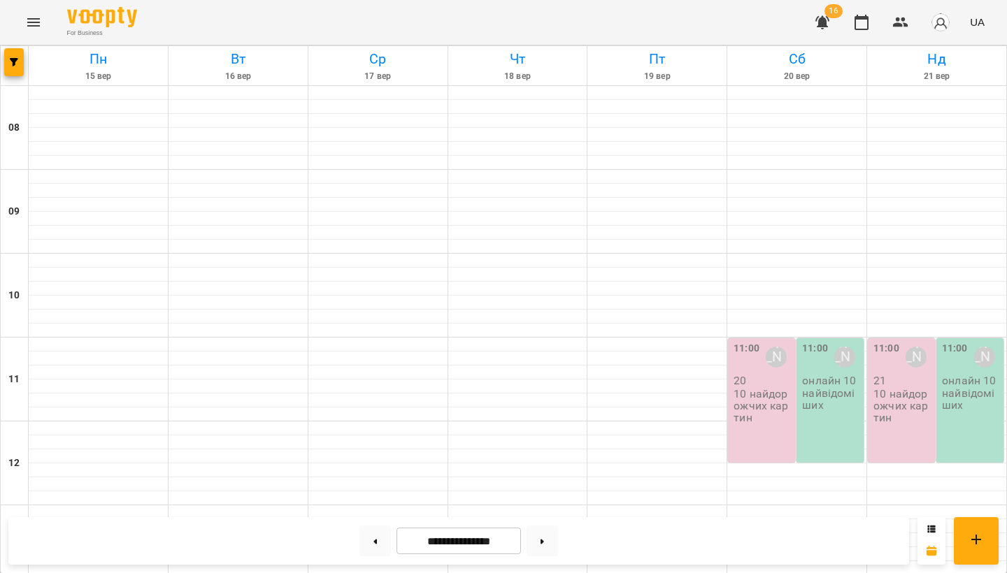
click at [920, 338] on div "11:00 Олександра Слодзік 21 10 найдорожчих картин" at bounding box center [901, 400] width 67 height 124
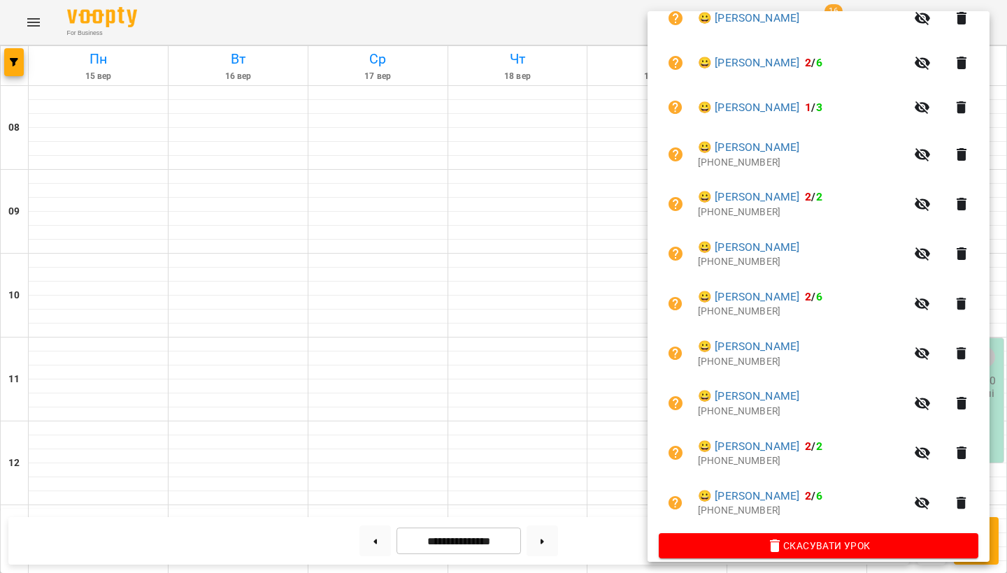
scroll to position [816, 0]
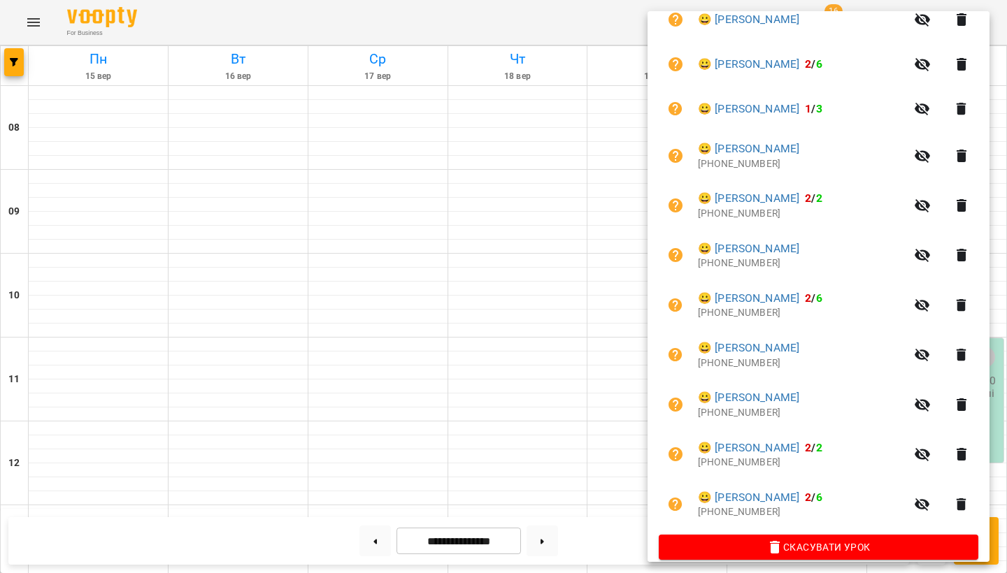
click at [434, 366] on div at bounding box center [503, 286] width 1007 height 573
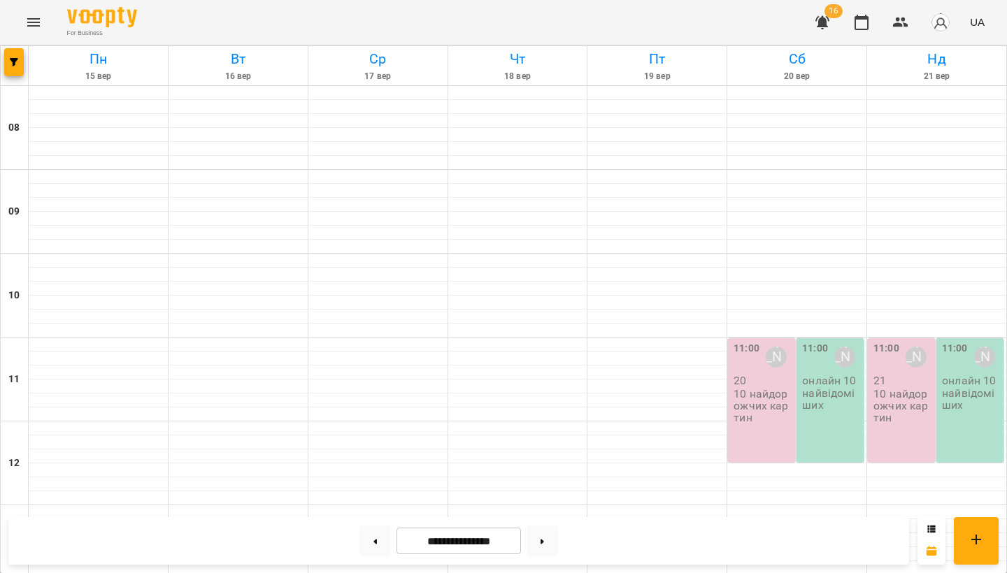
scroll to position [155, 0]
click at [372, 540] on button at bounding box center [374, 541] width 31 height 31
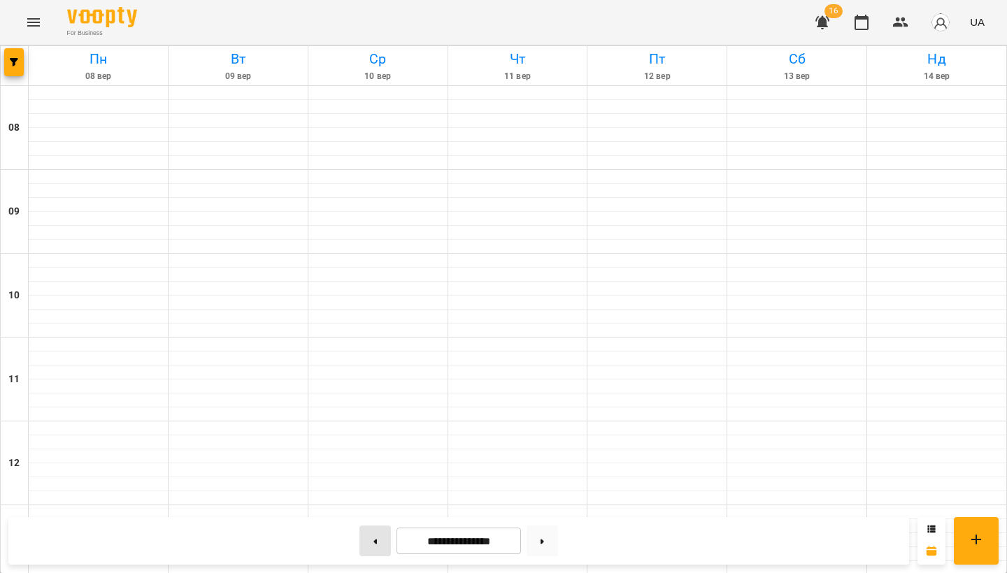
type input "**********"
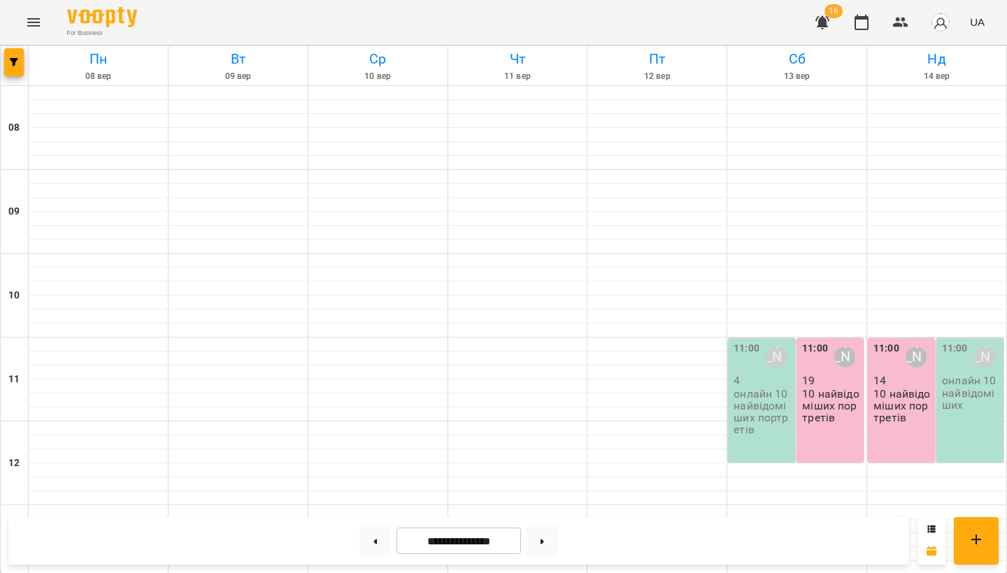
scroll to position [209, 0]
click at [824, 20] on icon "button" at bounding box center [822, 22] width 14 height 13
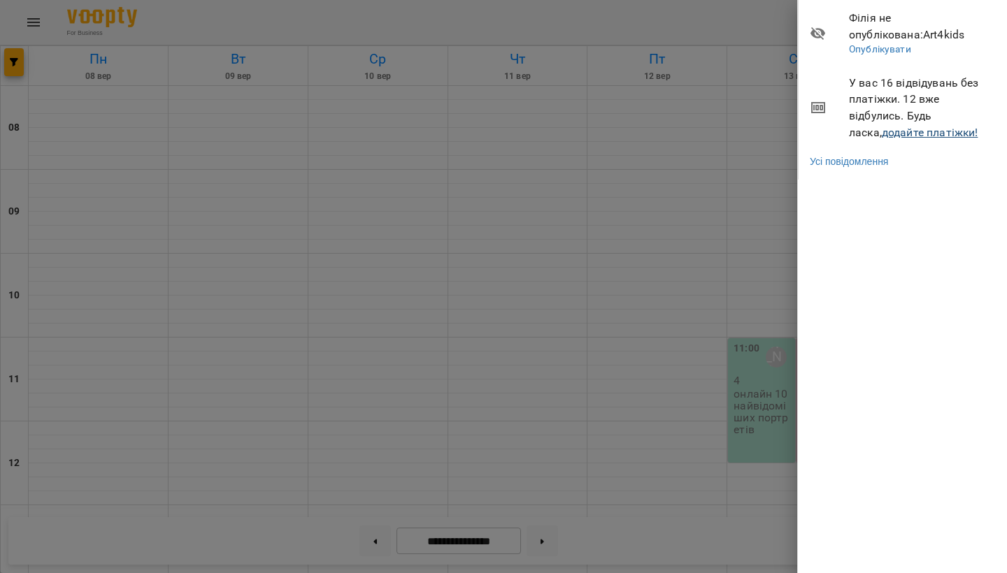
click at [882, 133] on link "додайте платіжки!" at bounding box center [930, 132] width 96 height 13
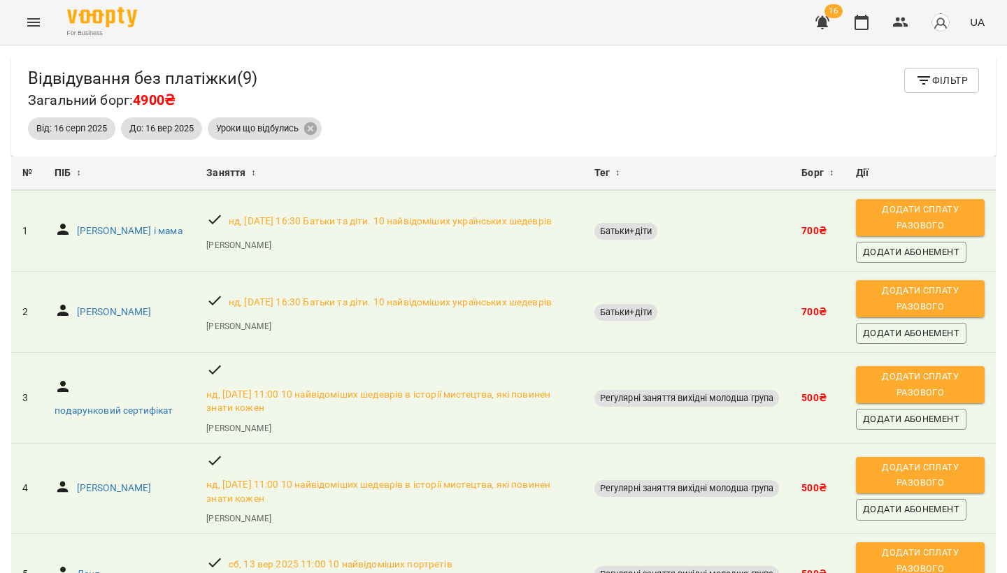
click at [929, 219] on span "Додати сплату разового" at bounding box center [920, 217] width 115 height 31
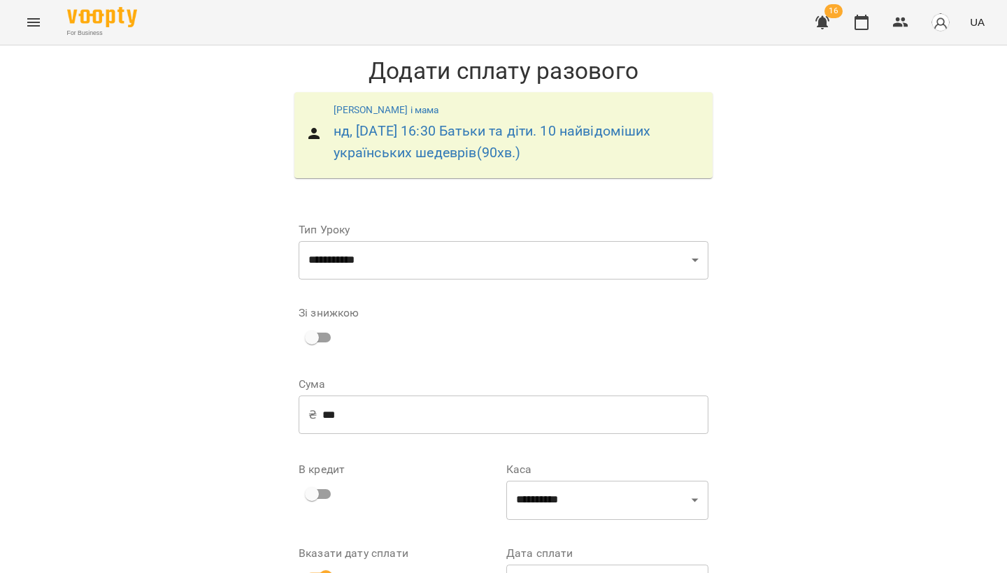
scroll to position [110, 0]
click at [364, 396] on input "***" at bounding box center [515, 415] width 386 height 39
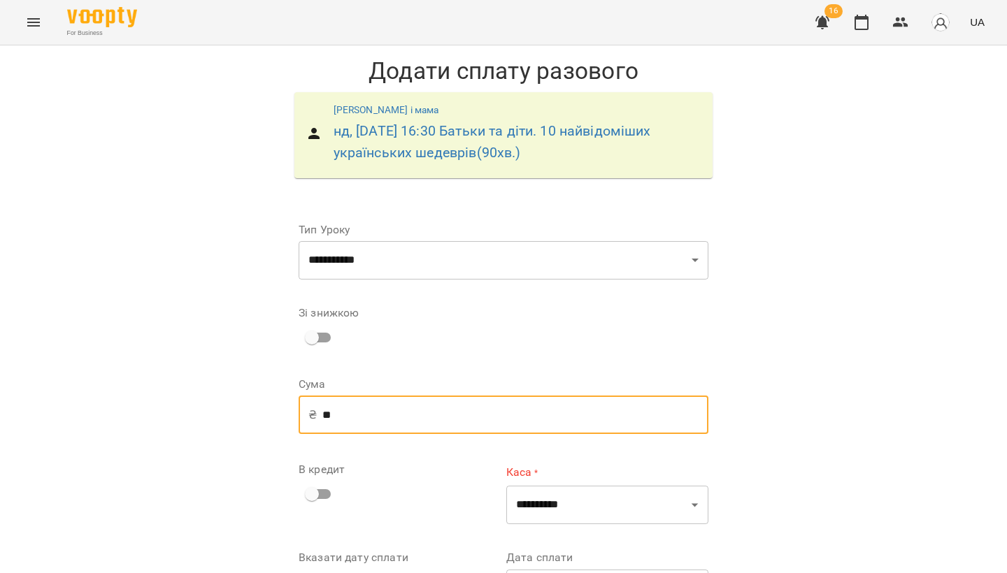
type input "*"
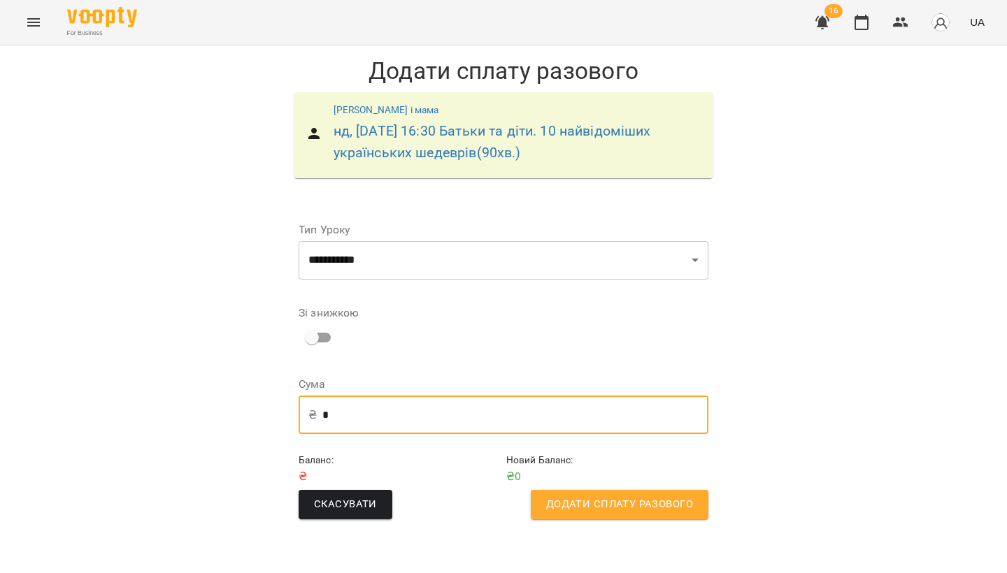
scroll to position [0, 0]
type input "*"
click at [586, 506] on span "Додати сплату разового" at bounding box center [619, 505] width 147 height 18
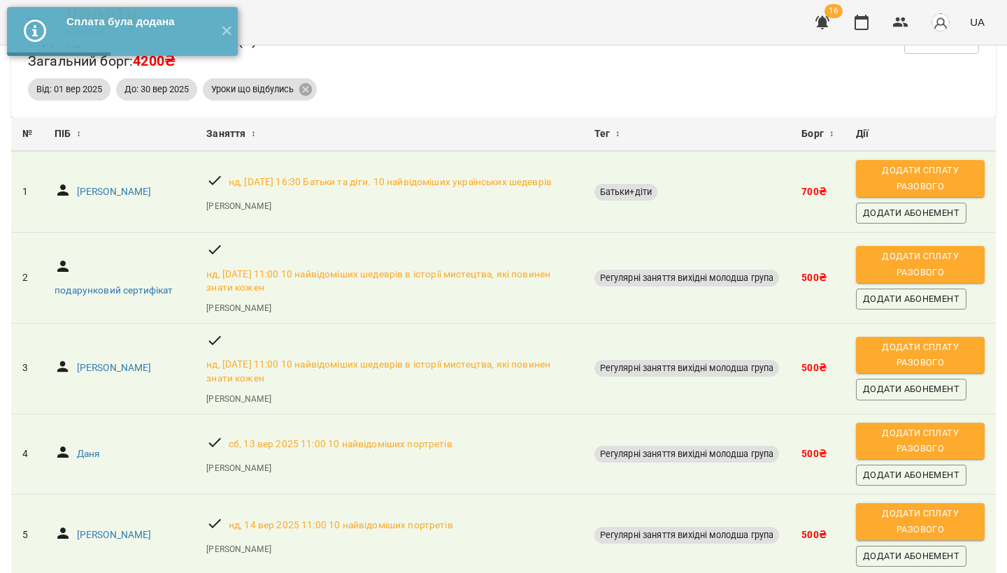
scroll to position [40, 0]
click at [929, 182] on span "Додати сплату разового" at bounding box center [920, 177] width 115 height 31
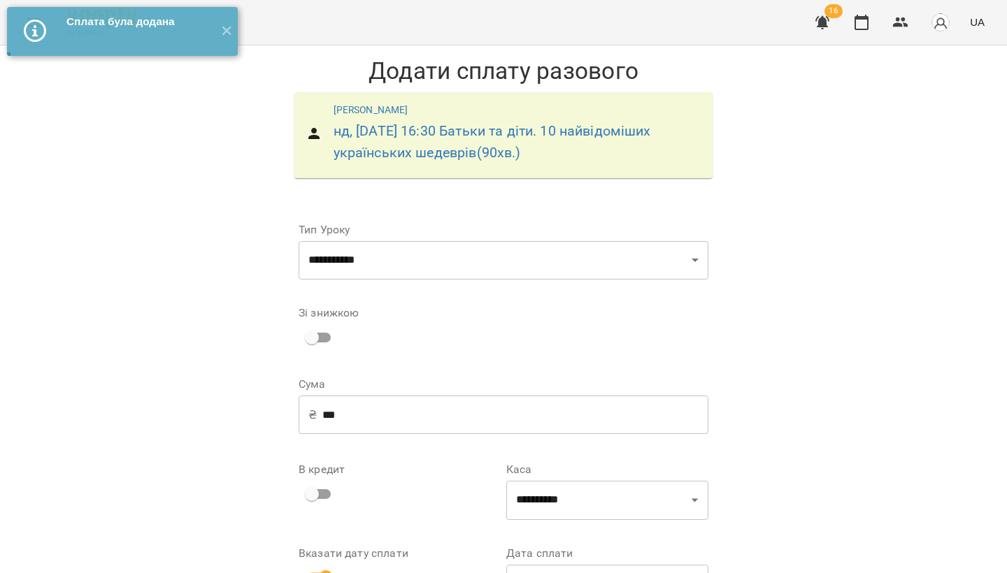
click at [361, 417] on input "***" at bounding box center [515, 415] width 386 height 39
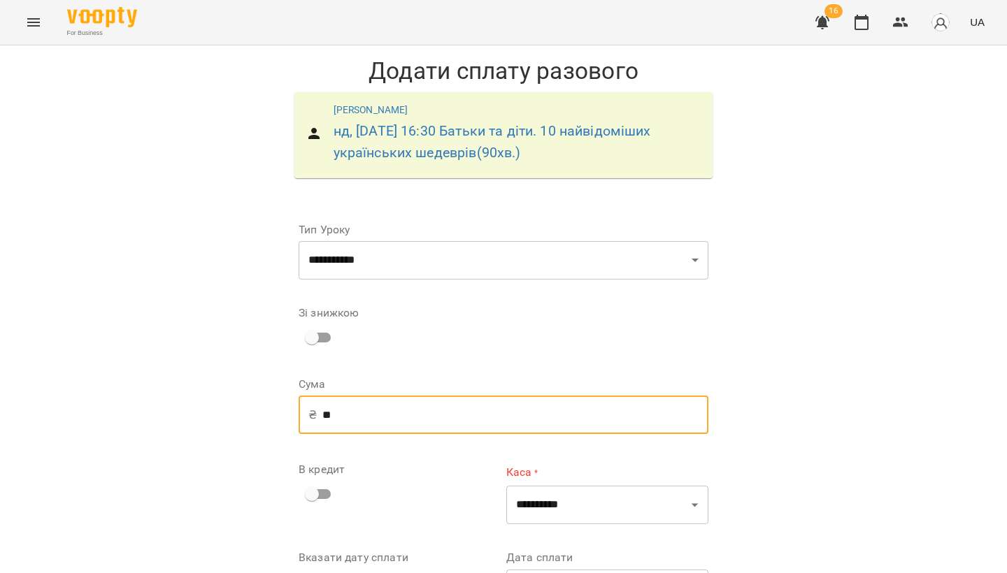
type input "*"
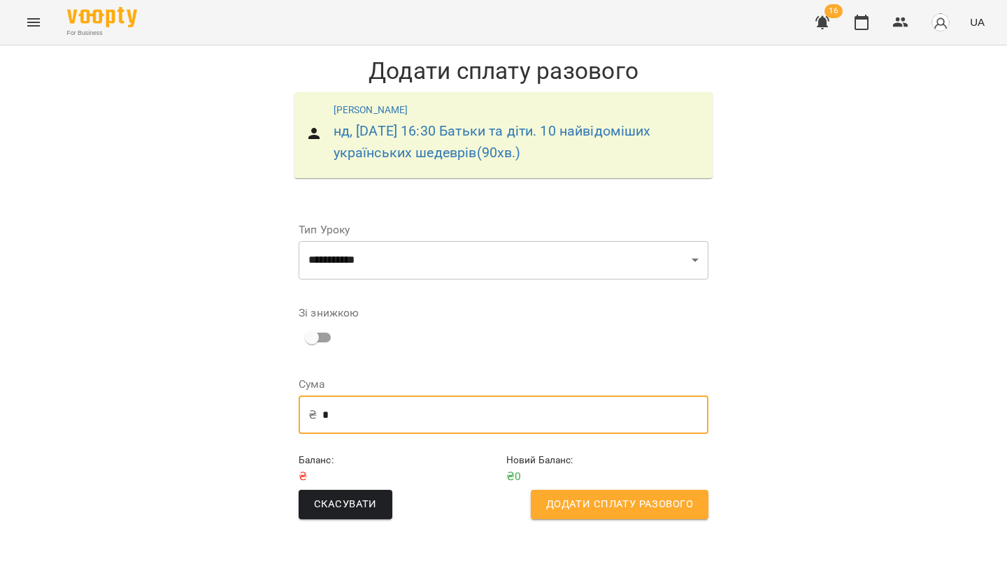
type input "*"
click at [618, 501] on span "Додати сплату разового" at bounding box center [619, 505] width 147 height 18
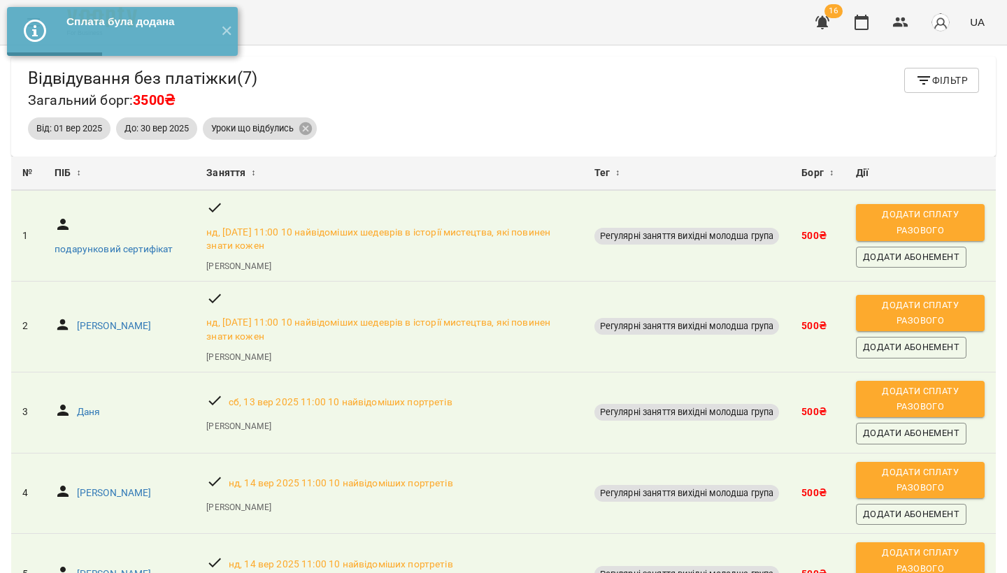
scroll to position [24, 0]
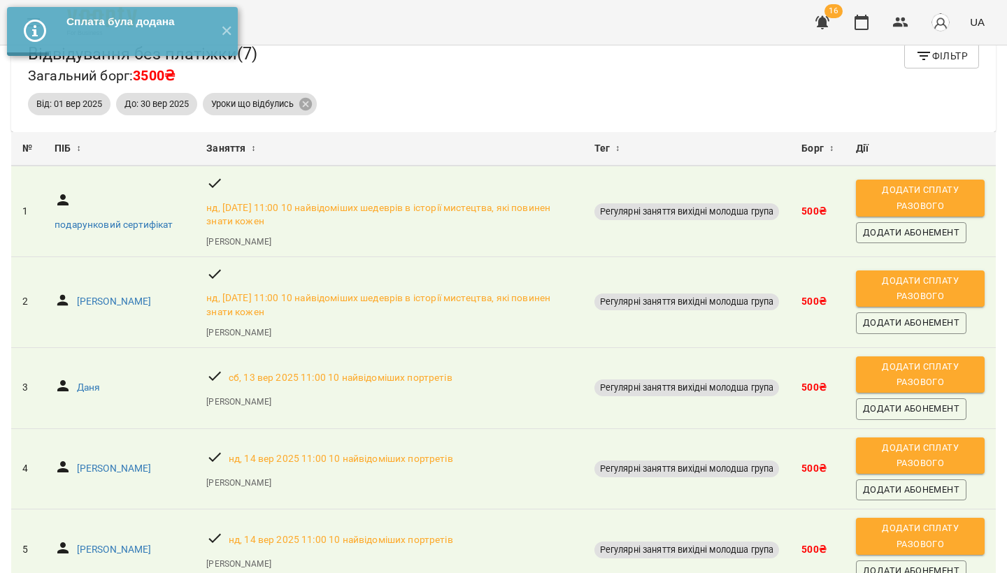
click at [936, 194] on span "Додати сплату разового" at bounding box center [920, 197] width 115 height 31
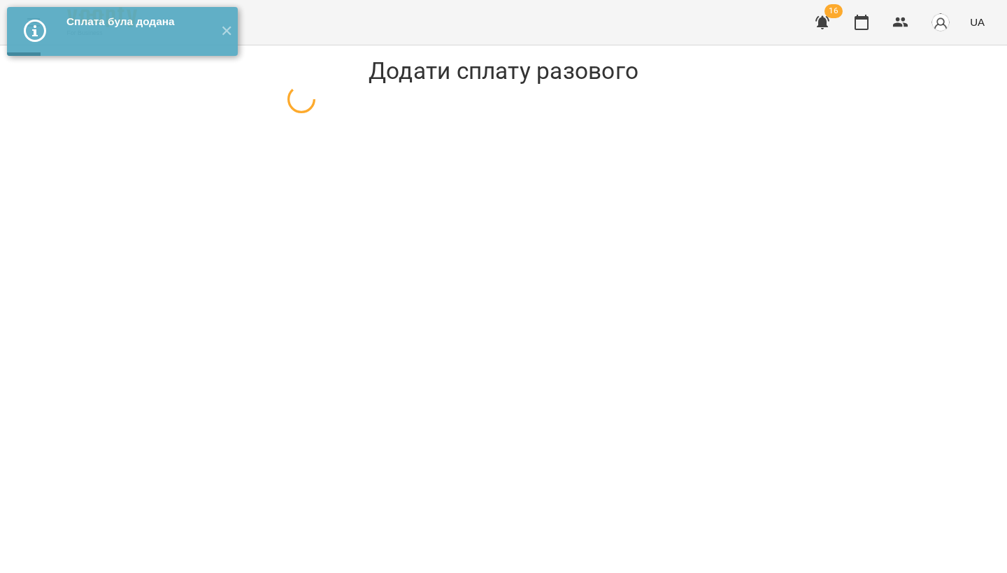
select select "**********"
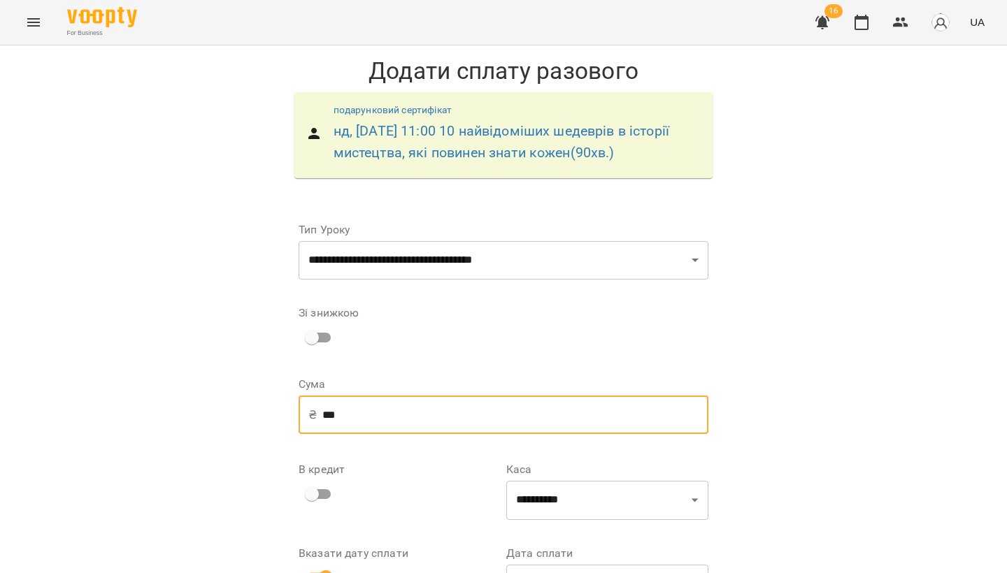
click at [472, 415] on input "***" at bounding box center [515, 415] width 386 height 39
type input "*"
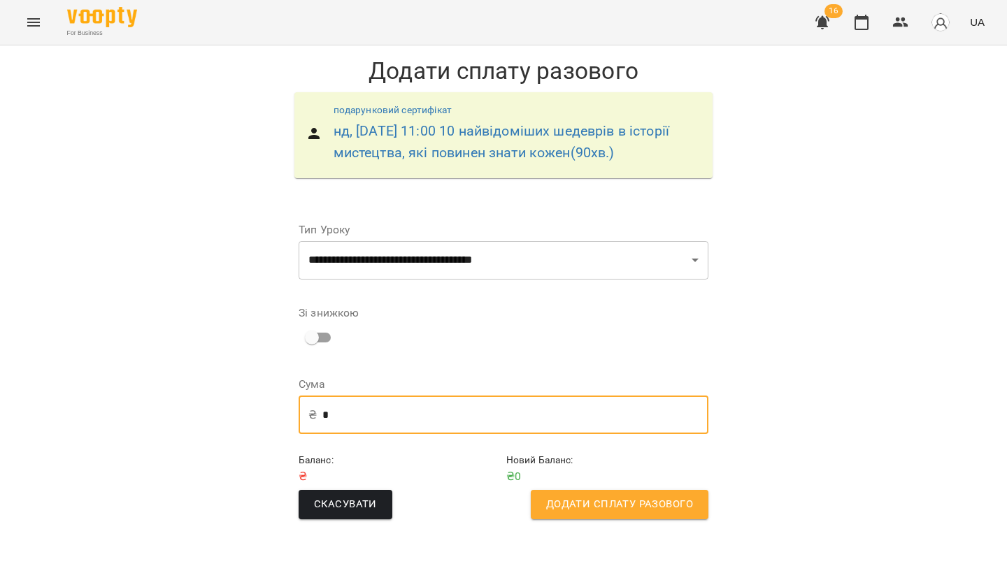
type input "*"
click at [610, 513] on button "Додати сплату разового" at bounding box center [620, 504] width 178 height 29
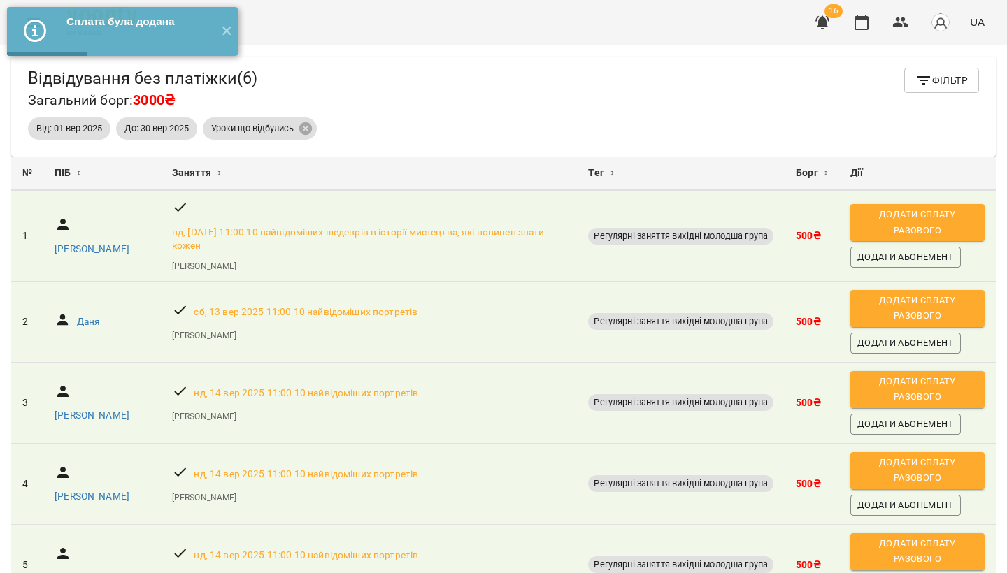
click at [915, 317] on span "Додати сплату разового" at bounding box center [917, 308] width 120 height 31
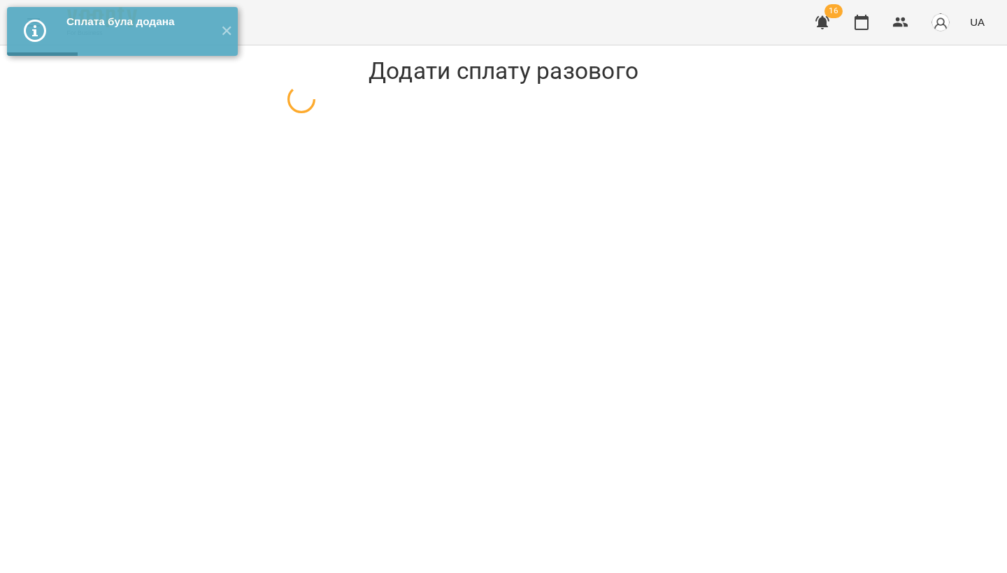
select select "**********"
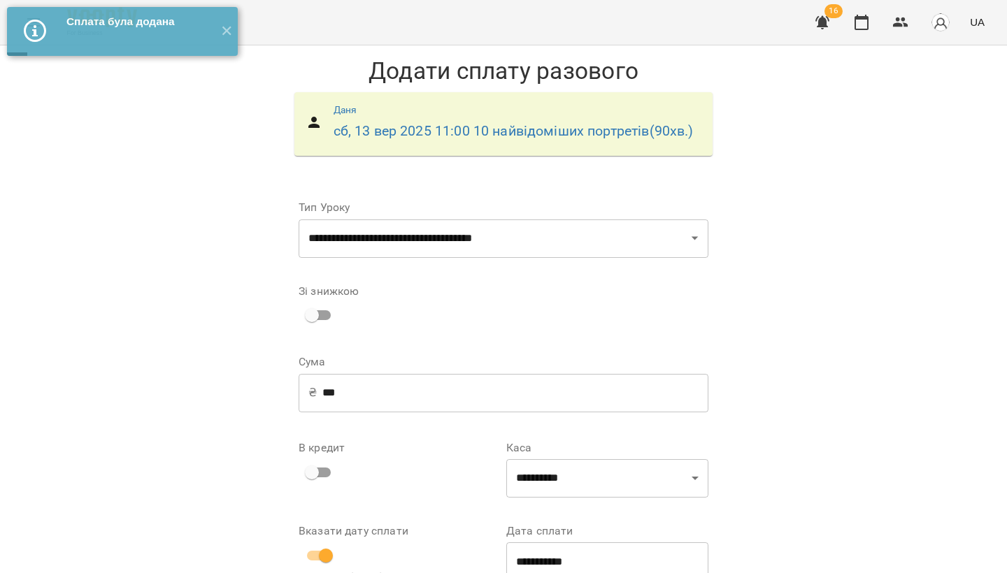
click at [456, 385] on input "***" at bounding box center [515, 392] width 386 height 39
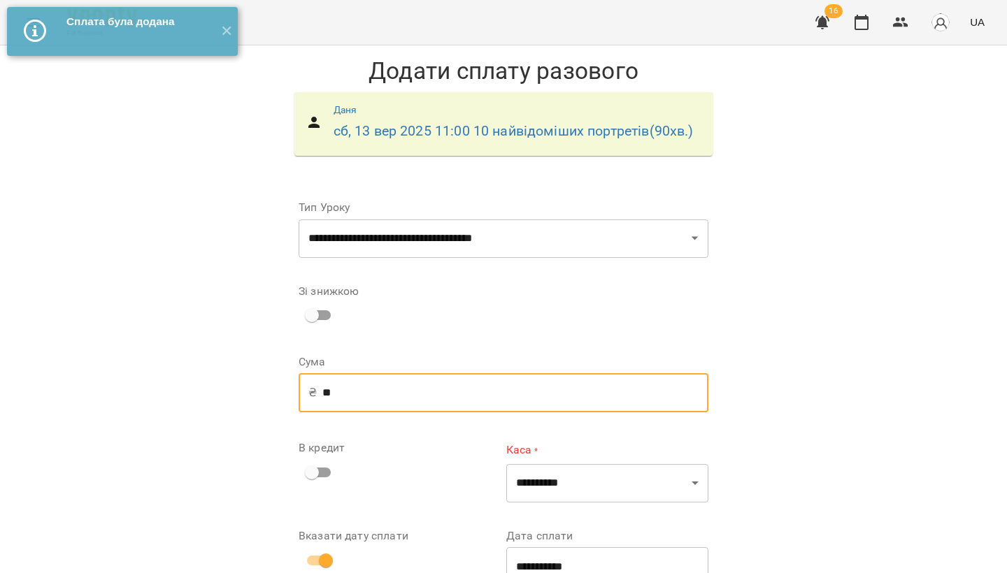
type input "*"
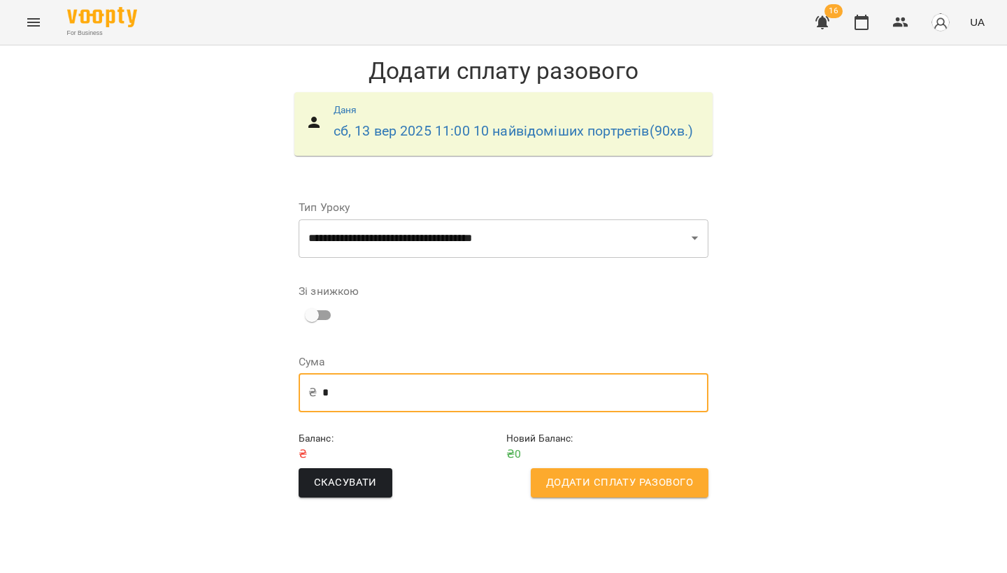
type input "*"
click at [660, 468] on button "Додати сплату разового" at bounding box center [620, 482] width 178 height 29
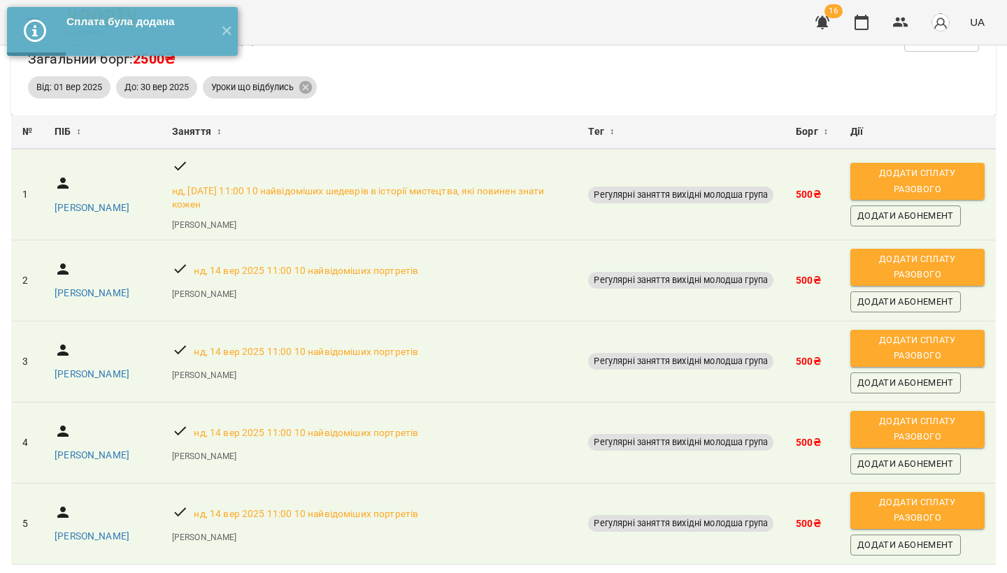
scroll to position [150, 0]
click at [912, 414] on span "Додати сплату разового" at bounding box center [917, 429] width 120 height 31
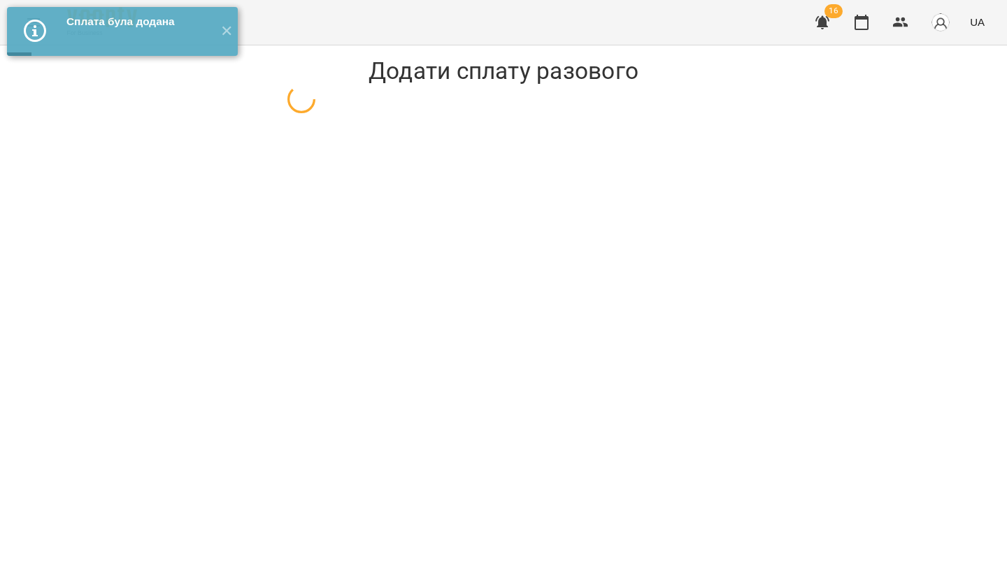
select select "**********"
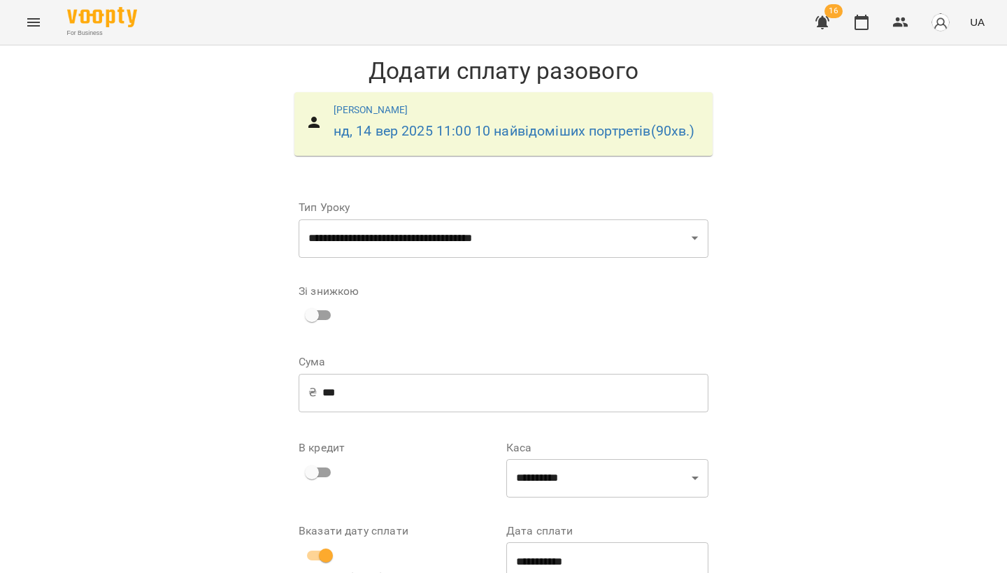
click at [470, 386] on input "***" at bounding box center [515, 392] width 386 height 39
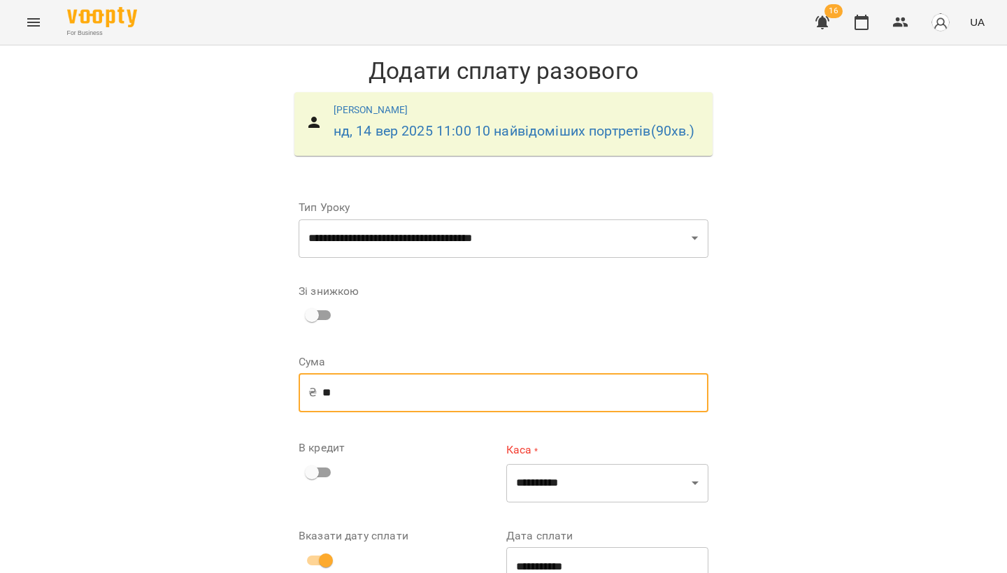
type input "*"
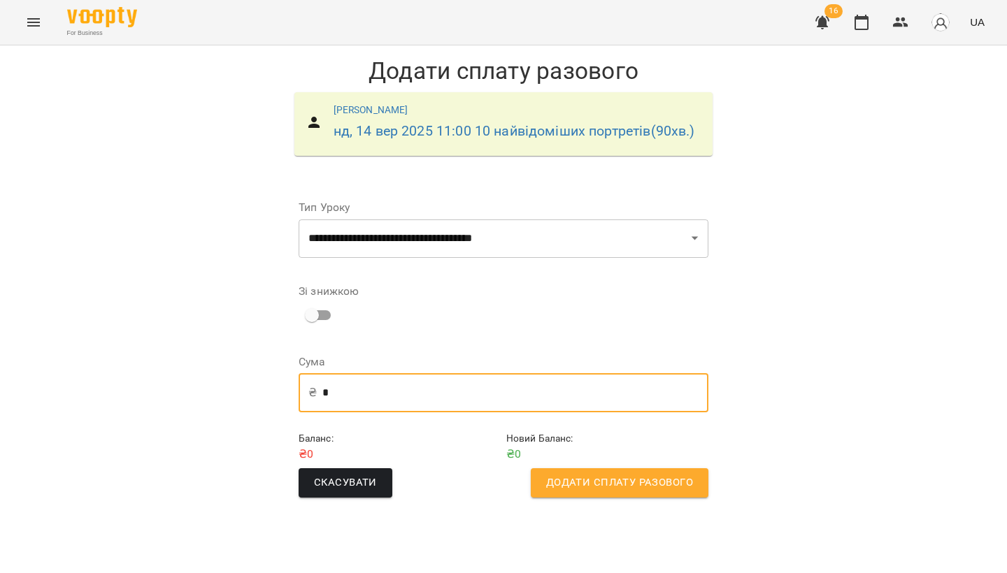
type input "*"
click at [594, 475] on span "Додати сплату разового" at bounding box center [619, 483] width 147 height 18
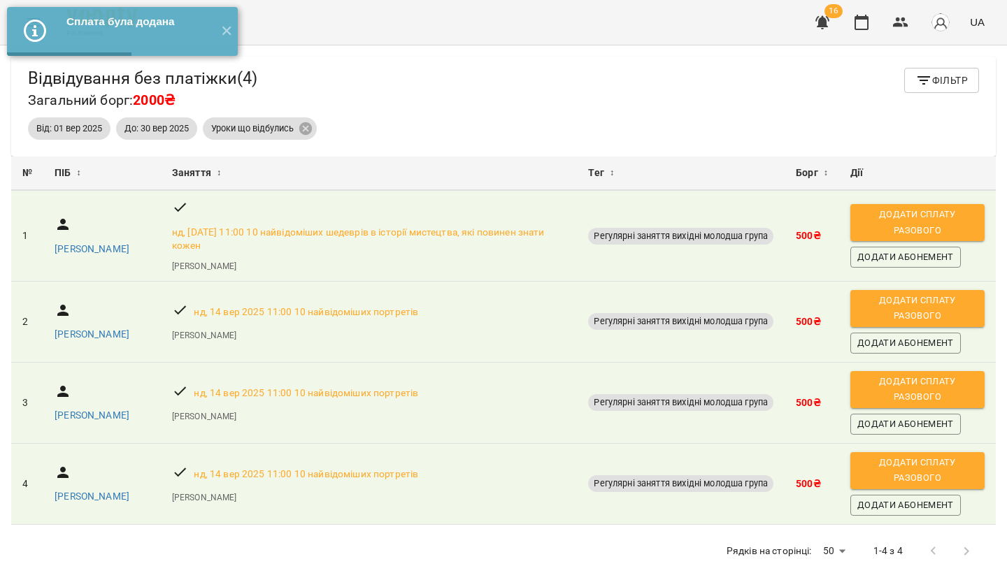
click at [929, 471] on span "Додати сплату разового" at bounding box center [917, 470] width 120 height 31
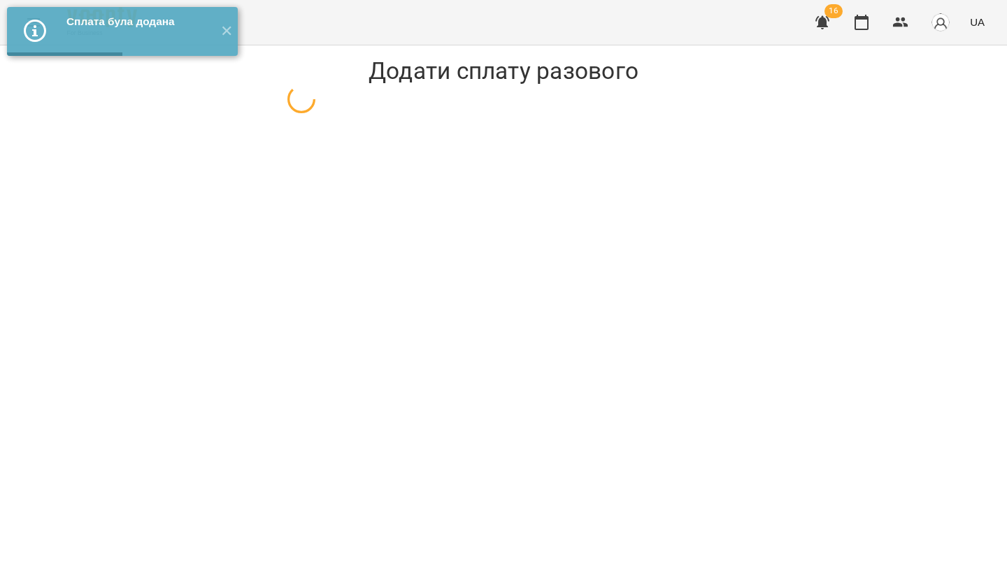
select select "**********"
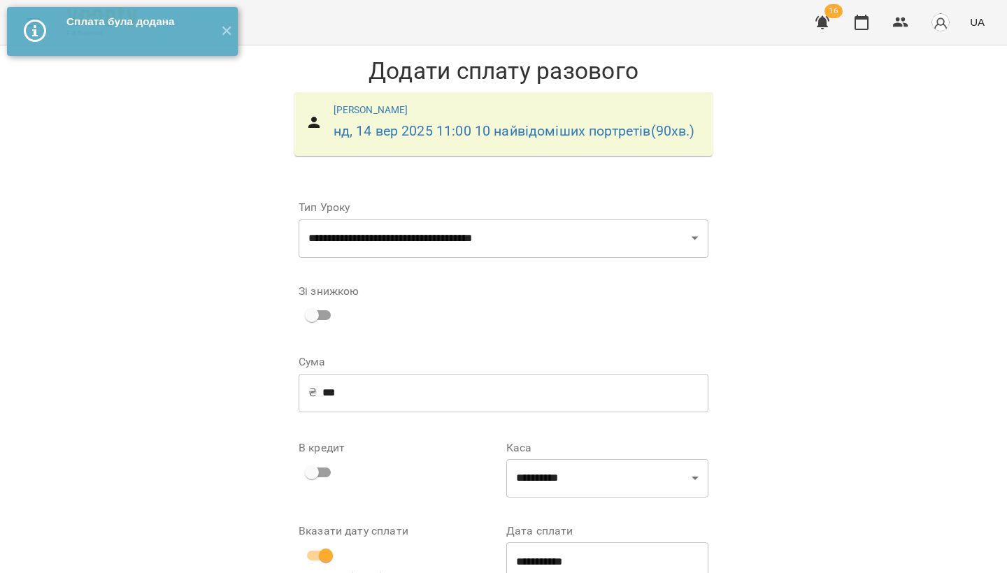
click at [441, 391] on input "***" at bounding box center [515, 392] width 386 height 39
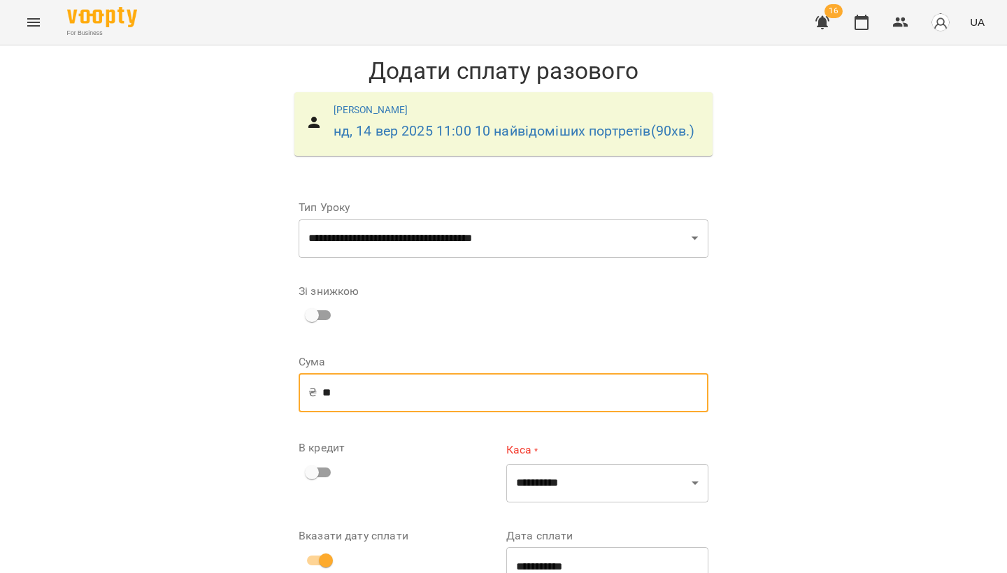
type input "*"
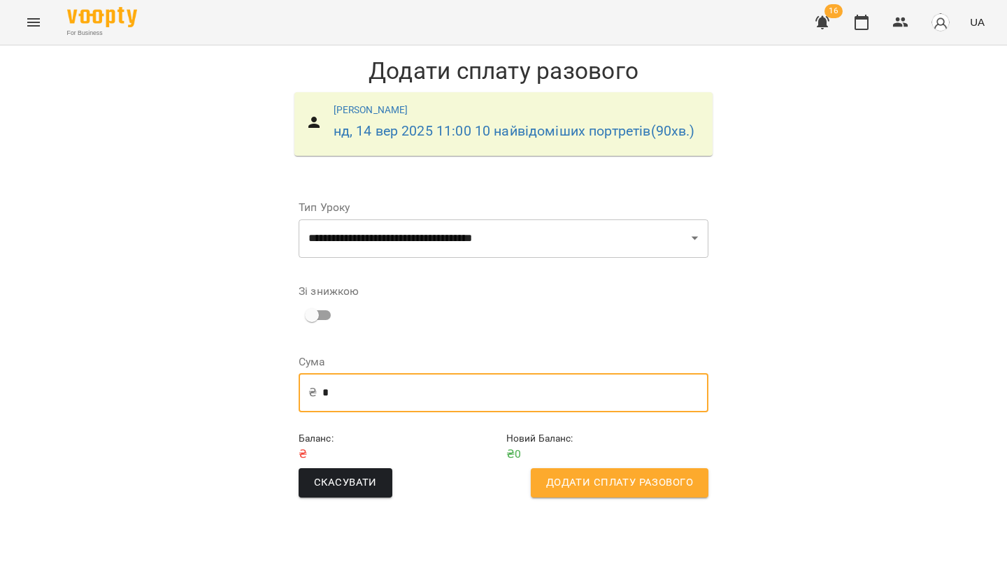
type input "*"
click at [566, 474] on span "Додати сплату разового" at bounding box center [619, 483] width 147 height 18
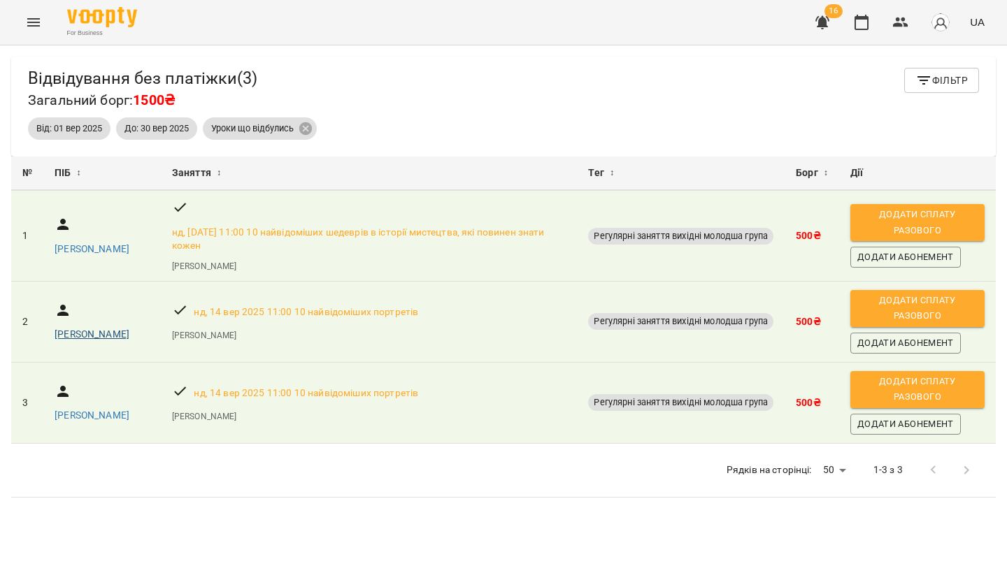
click at [66, 328] on p "[PERSON_NAME]" at bounding box center [92, 335] width 75 height 14
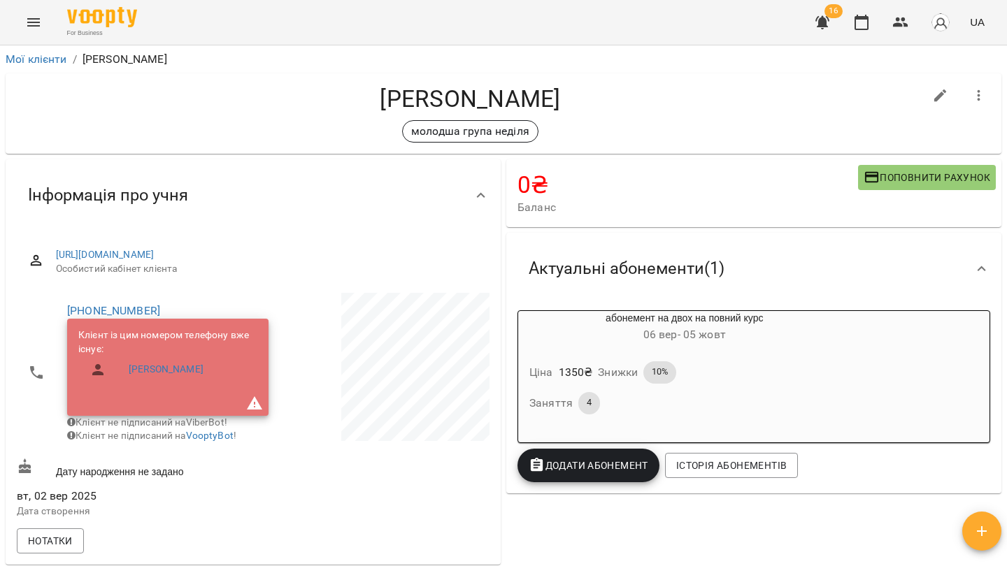
click at [38, 22] on icon "Menu" at bounding box center [33, 22] width 13 height 8
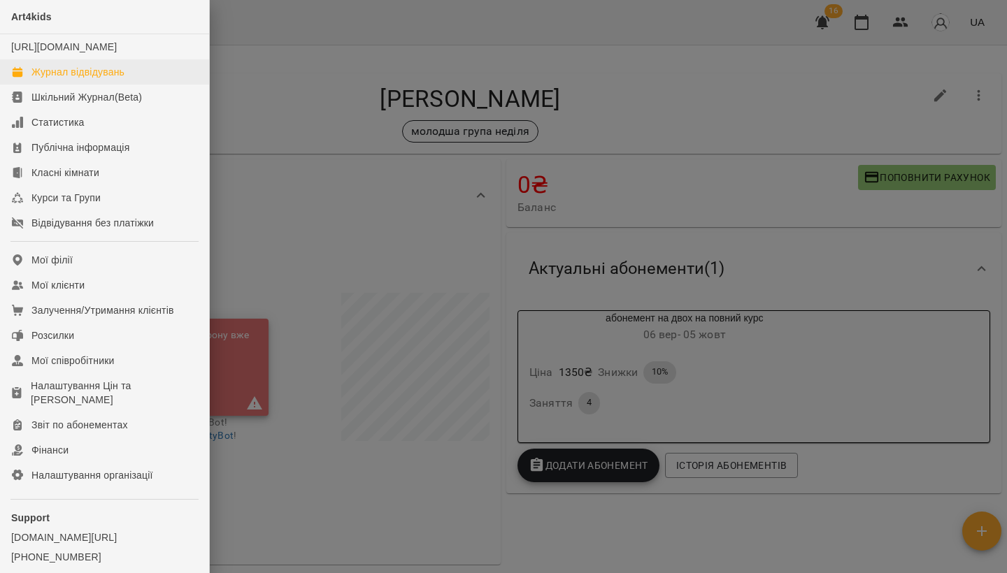
click at [106, 79] on div "Журнал відвідувань" at bounding box center [77, 72] width 93 height 14
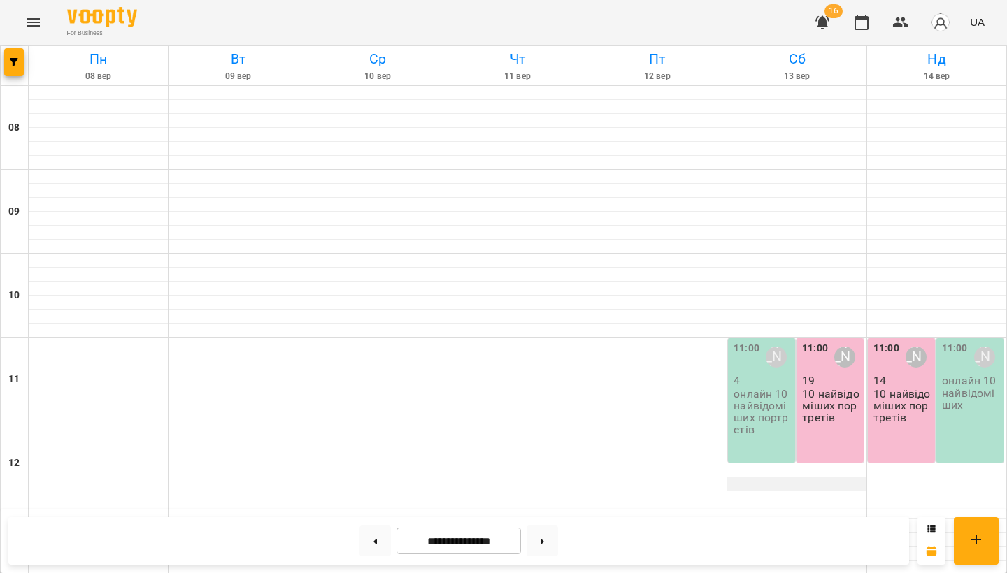
scroll to position [334, 0]
click at [826, 23] on icon "button" at bounding box center [822, 22] width 14 height 13
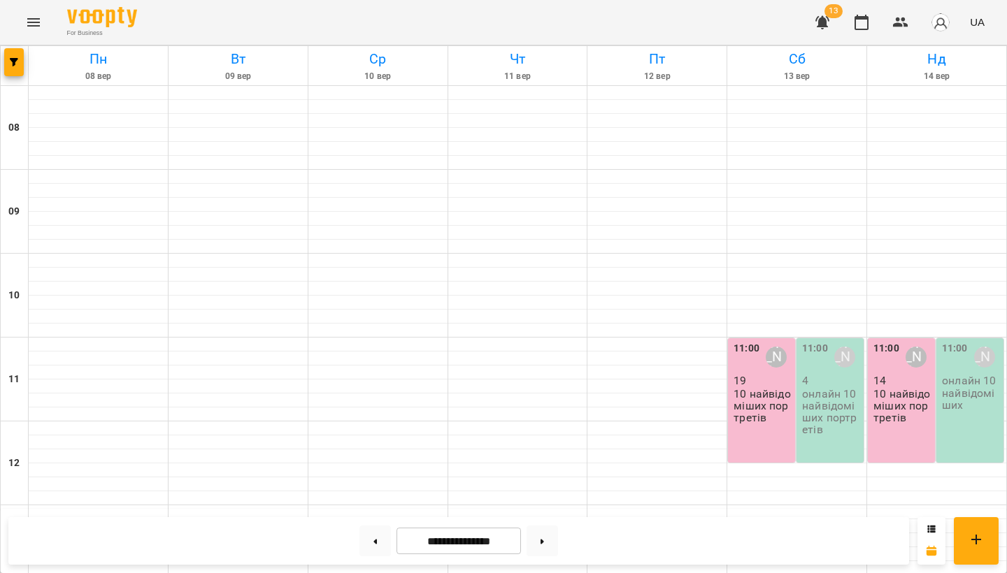
click at [825, 19] on icon "button" at bounding box center [822, 22] width 14 height 13
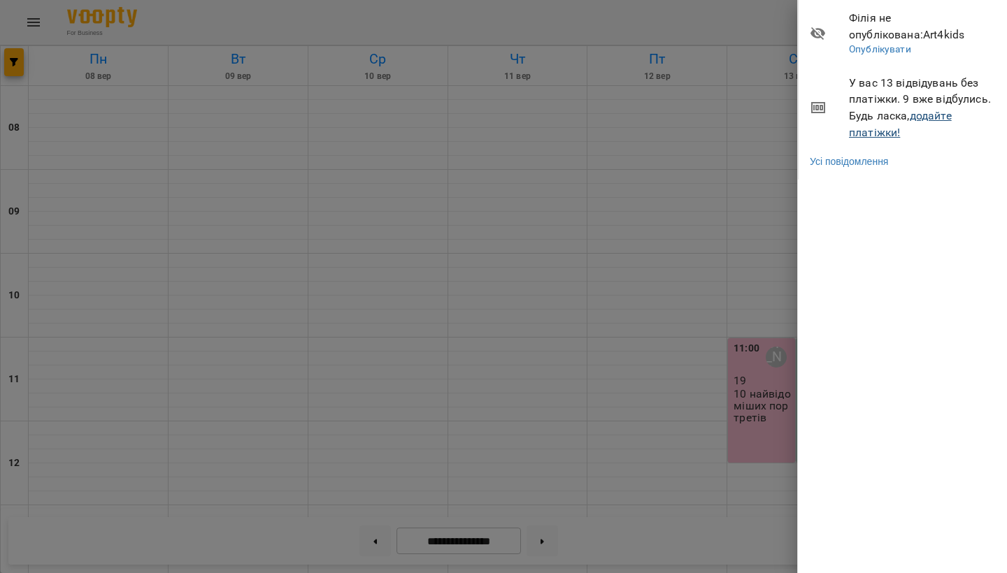
click at [928, 116] on link "додайте платіжки!" at bounding box center [900, 124] width 103 height 30
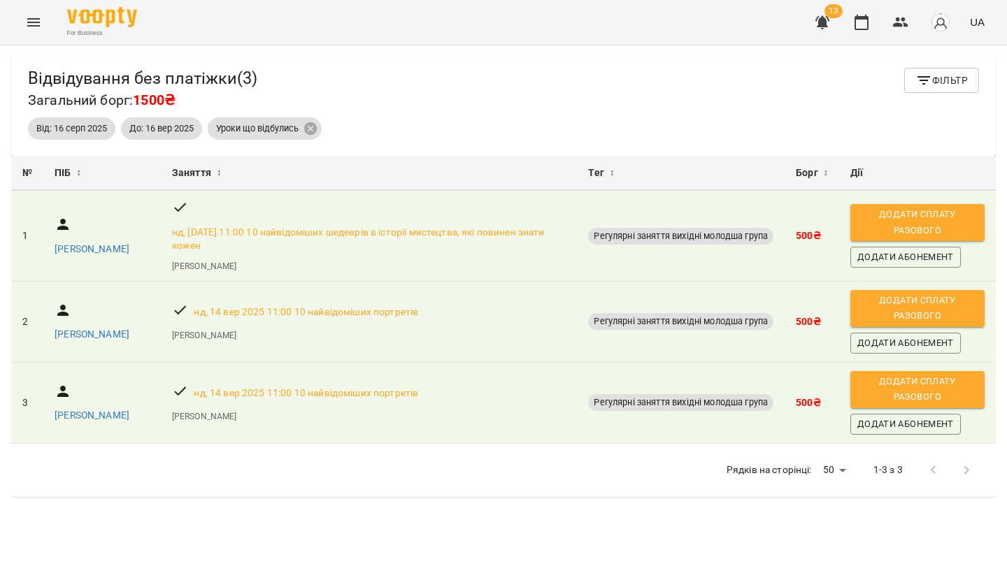
scroll to position [1, 0]
click at [310, 127] on icon at bounding box center [310, 128] width 13 height 13
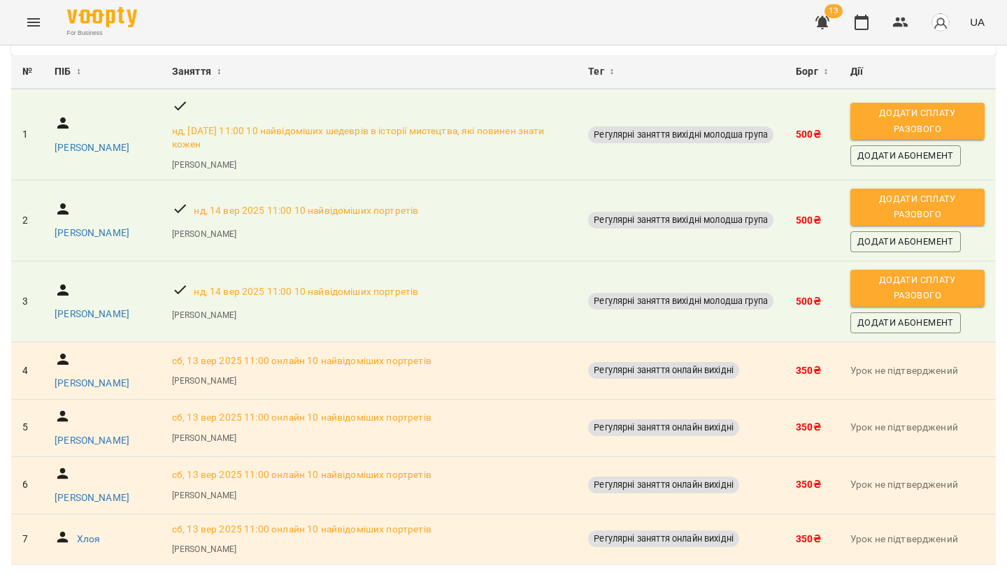
scroll to position [172, 0]
click at [31, 17] on icon "Menu" at bounding box center [33, 22] width 17 height 17
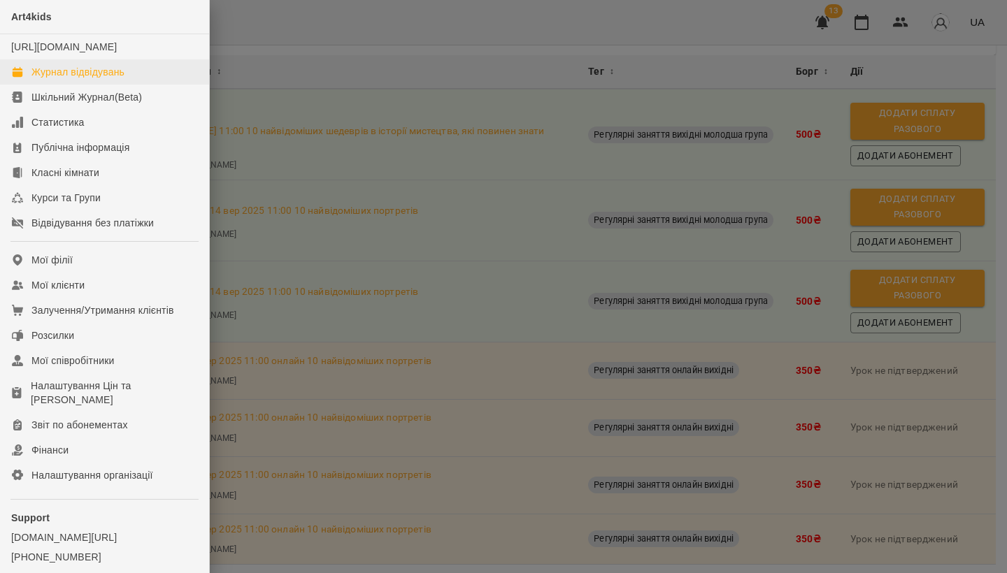
click at [51, 79] on div "Журнал відвідувань" at bounding box center [77, 72] width 93 height 14
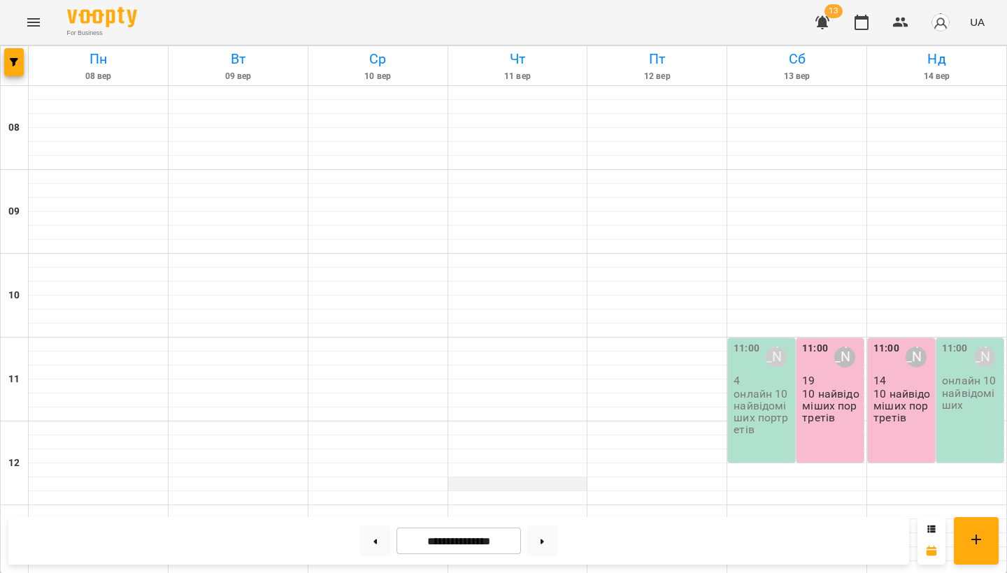
scroll to position [188, 0]
click at [769, 338] on div "11:00 Садовенко Оксана 4 онлайн 10 найвідоміших портретів" at bounding box center [761, 400] width 67 height 124
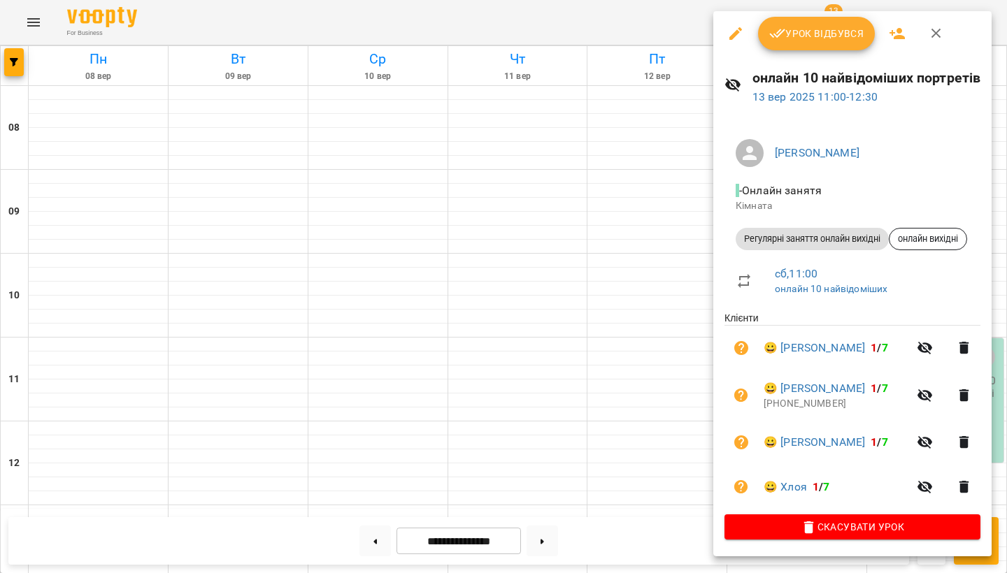
click at [36, 29] on div at bounding box center [503, 286] width 1007 height 573
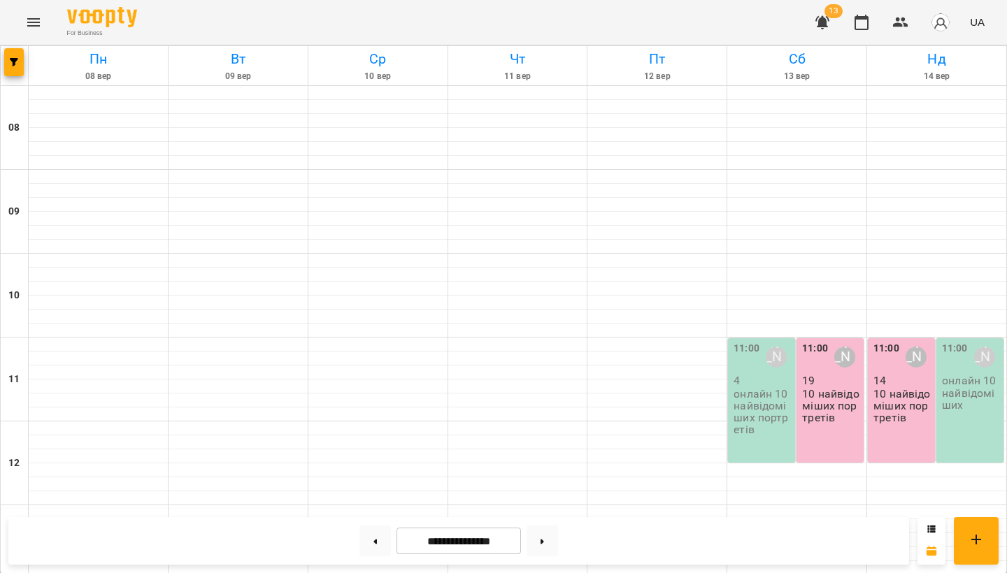
click at [36, 28] on icon "Menu" at bounding box center [33, 22] width 17 height 17
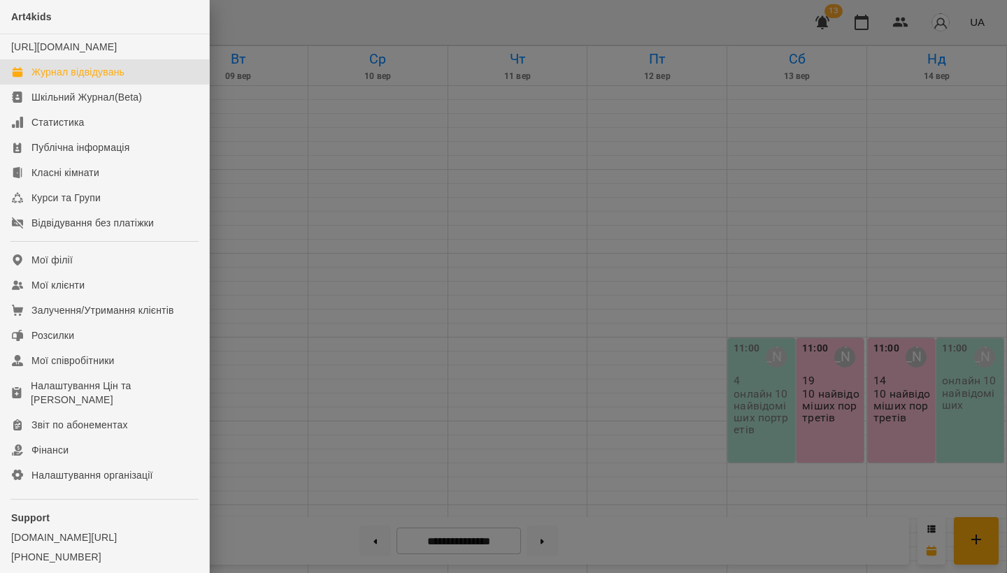
click at [36, 28] on div "Art4kids https://www.voopty.com.ua/studio/689d9151d23b282ffed98e08 Журнал відві…" at bounding box center [503, 286] width 1007 height 573
click at [64, 292] on div "Мої клієнти" at bounding box center [57, 285] width 53 height 14
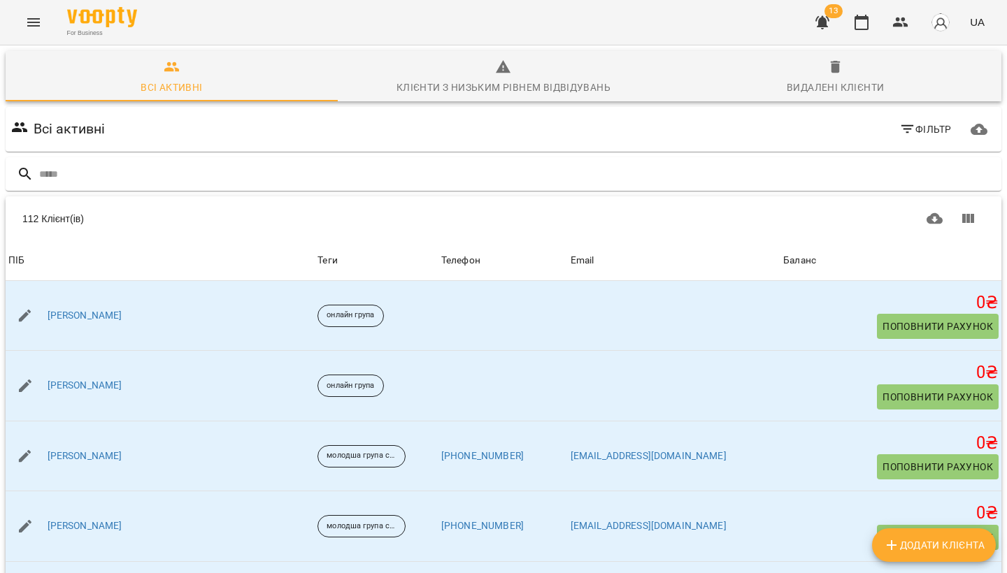
click at [896, 535] on button "Додати клієнта" at bounding box center [934, 546] width 124 height 34
select select "**"
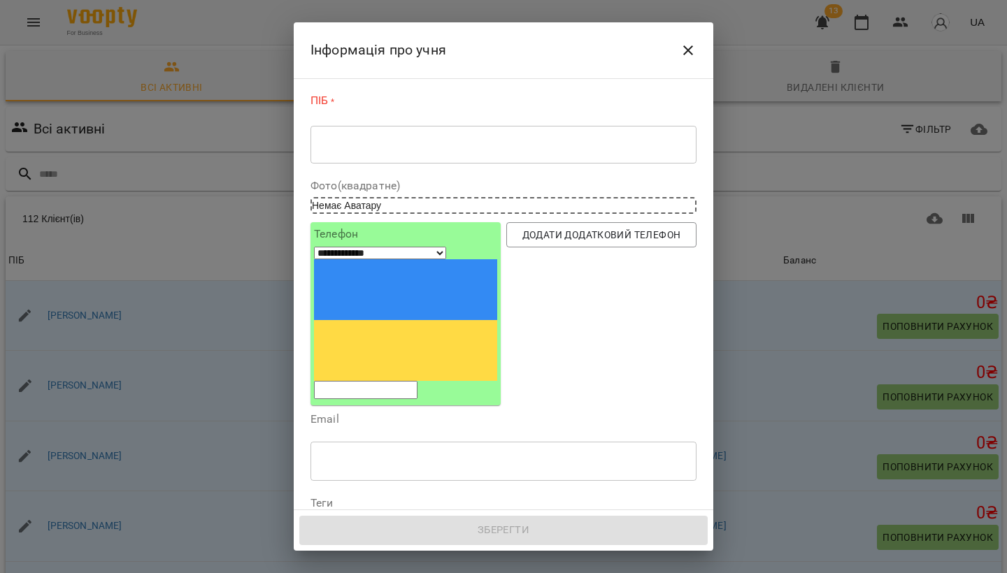
click at [342, 144] on textarea at bounding box center [503, 144] width 366 height 13
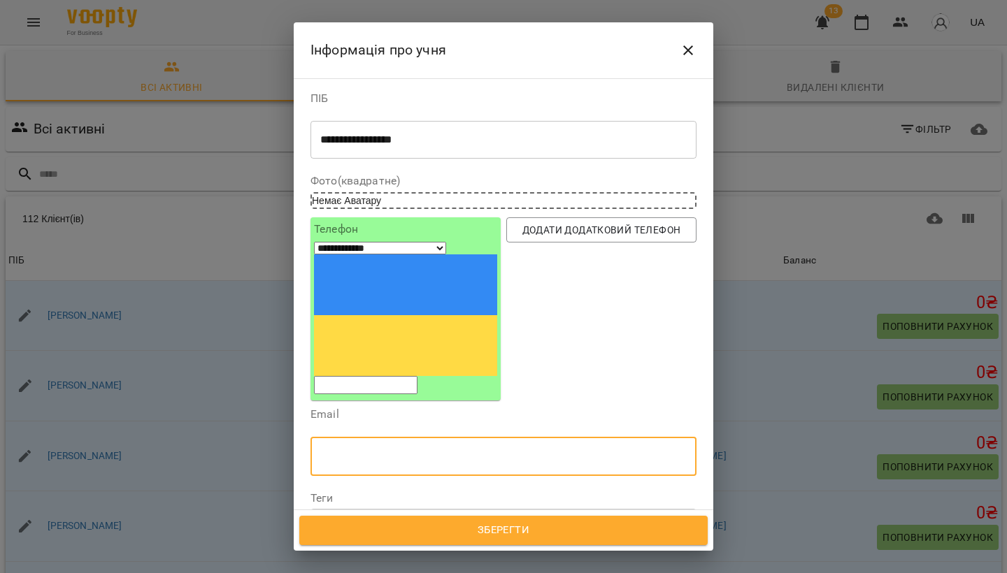
click at [450, 137] on textarea "**********" at bounding box center [503, 140] width 366 height 13
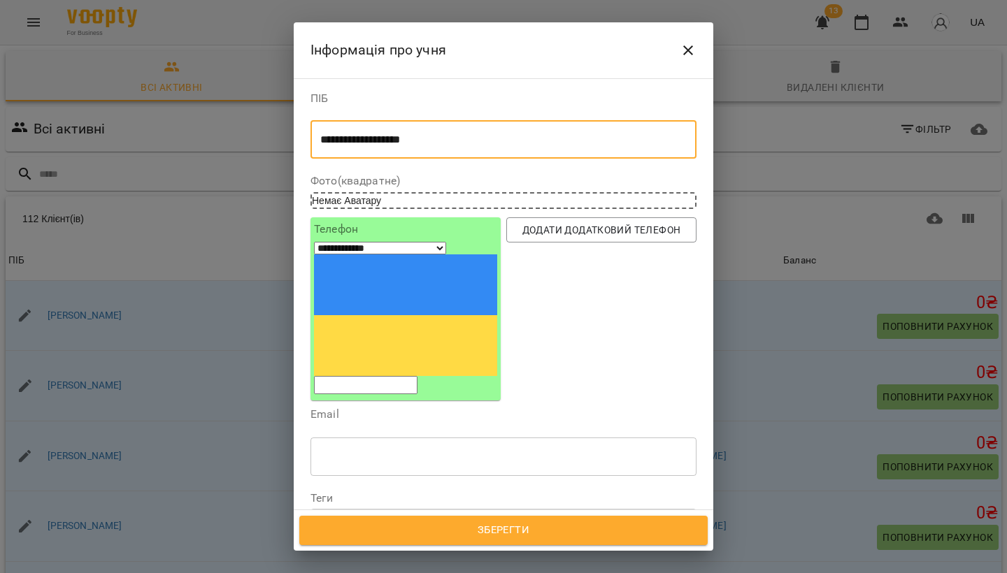
click at [432, 544] on button "Дата народження" at bounding box center [503, 556] width 386 height 25
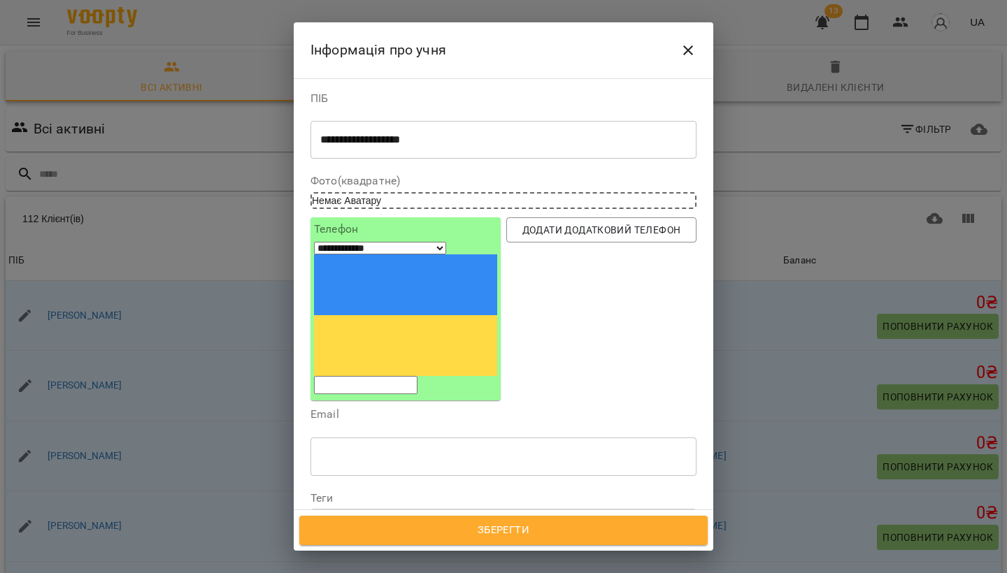
click at [489, 144] on textarea "**********" at bounding box center [503, 140] width 366 height 13
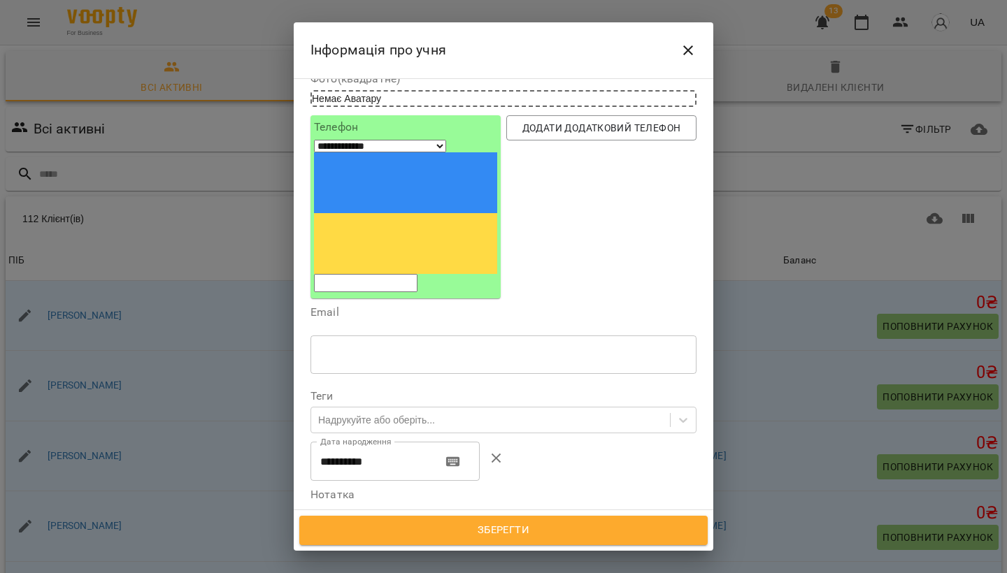
scroll to position [116, 0]
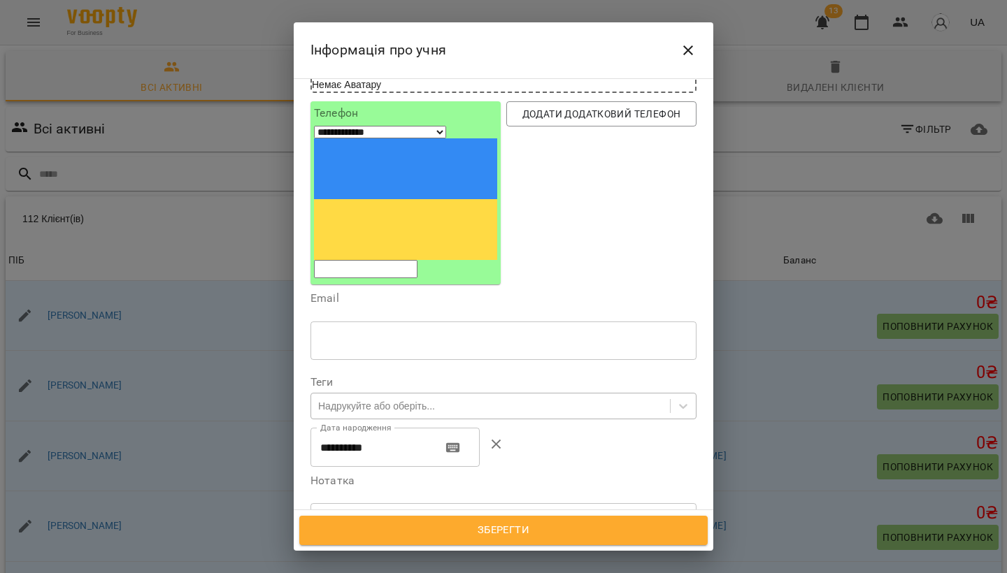
type textarea "**********"
click at [406, 399] on div "Надрукуйте або оберіть..." at bounding box center [376, 406] width 117 height 14
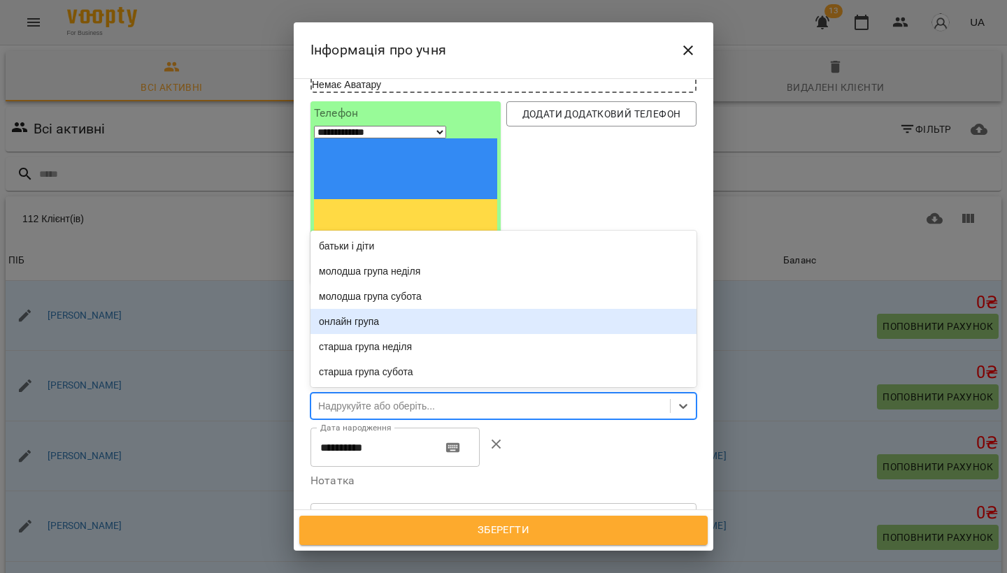
click at [399, 309] on div "онлайн група" at bounding box center [503, 321] width 386 height 25
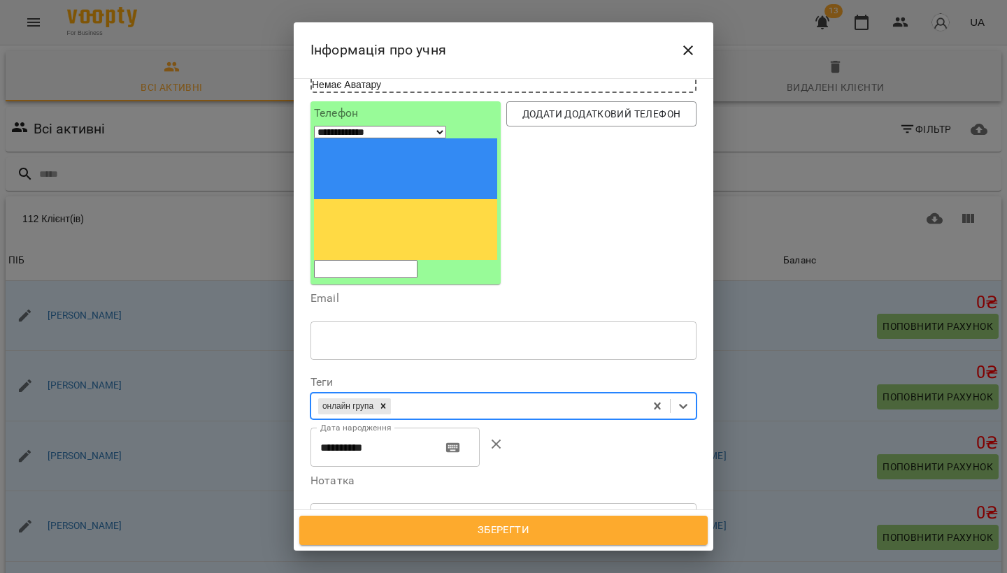
click at [452, 531] on span "Зберегти" at bounding box center [504, 531] width 378 height 18
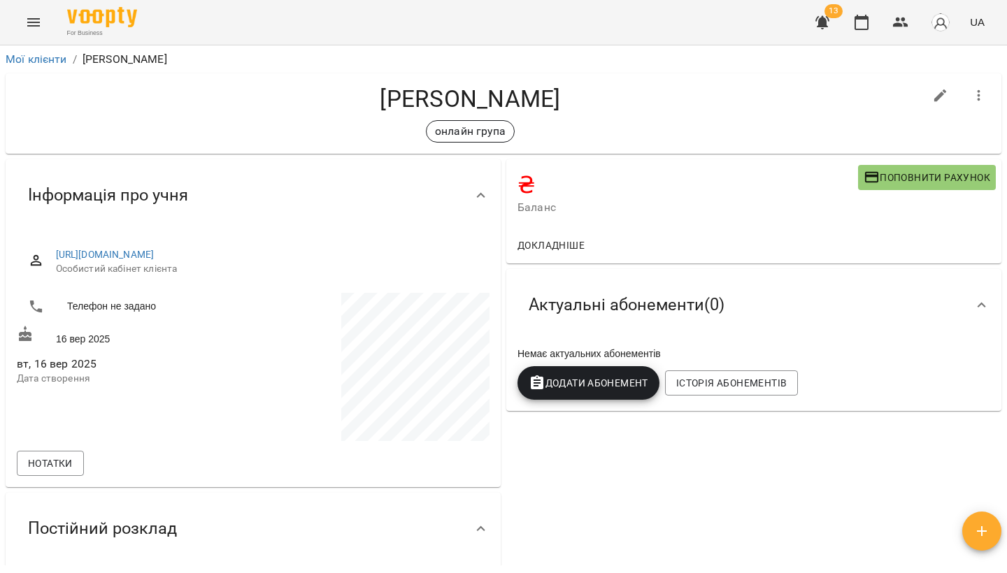
click at [40, 16] on icon "Menu" at bounding box center [33, 22] width 17 height 17
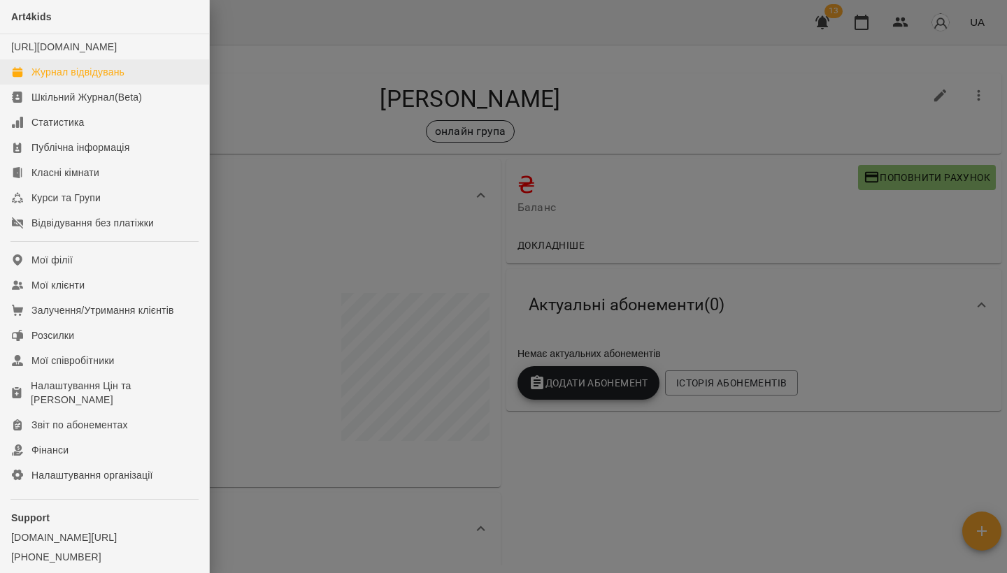
click at [45, 79] on div "Журнал відвідувань" at bounding box center [77, 72] width 93 height 14
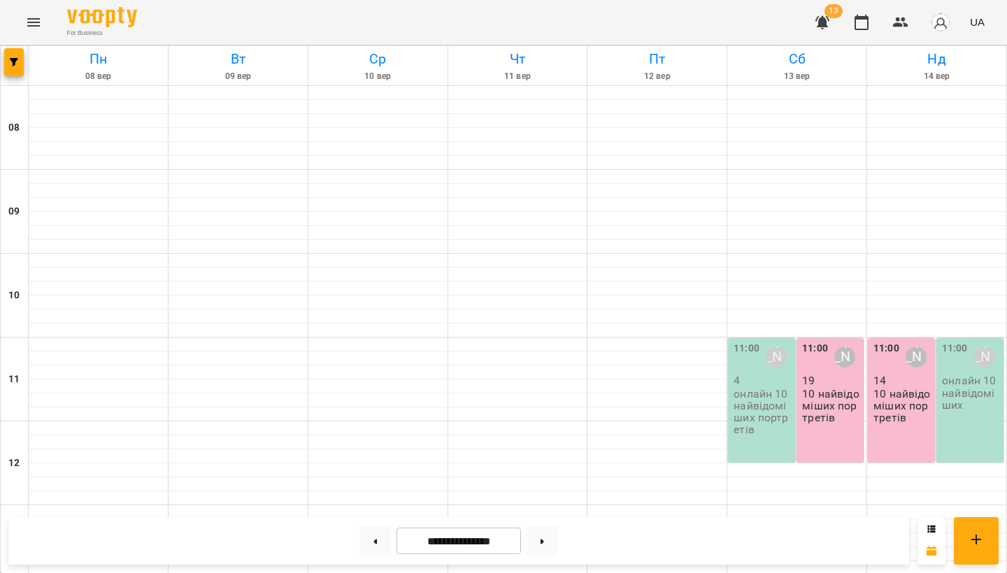
click at [990, 413] on div "11:00 [PERSON_NAME] онлайн 10 найвідоміших" at bounding box center [969, 400] width 67 height 124
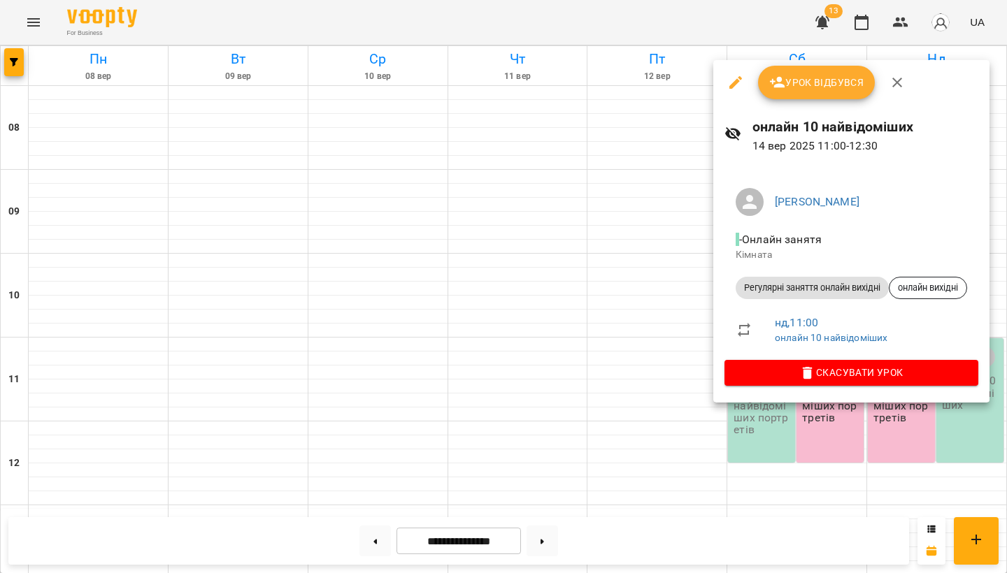
click at [736, 73] on button "button" at bounding box center [736, 83] width 34 height 34
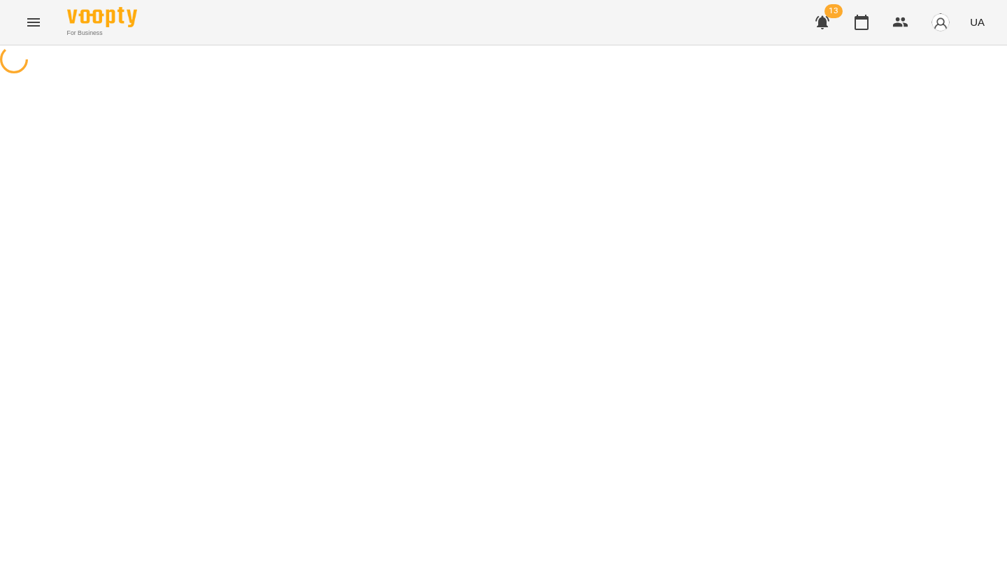
select select "**********"
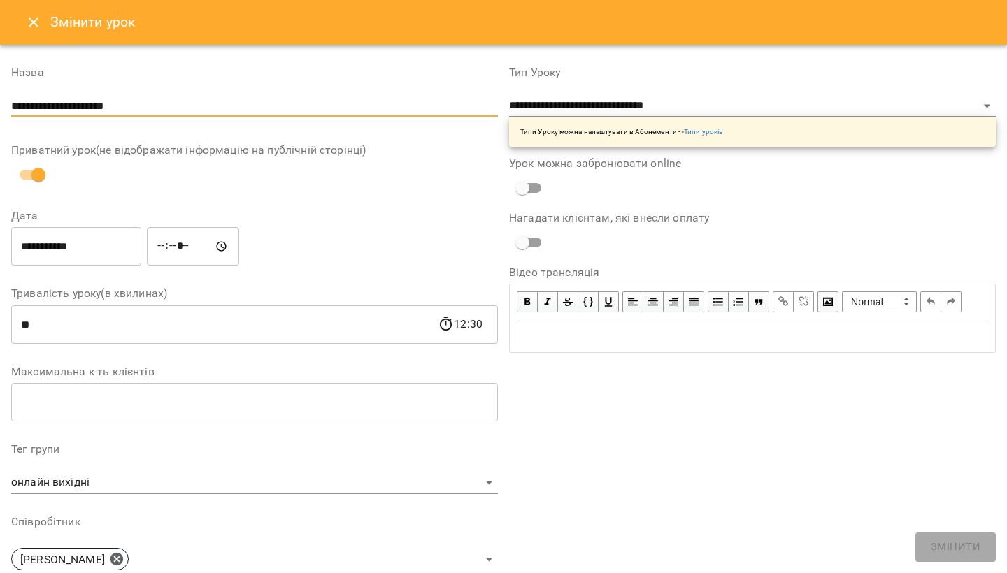
click at [181, 99] on input "**********" at bounding box center [254, 106] width 487 height 22
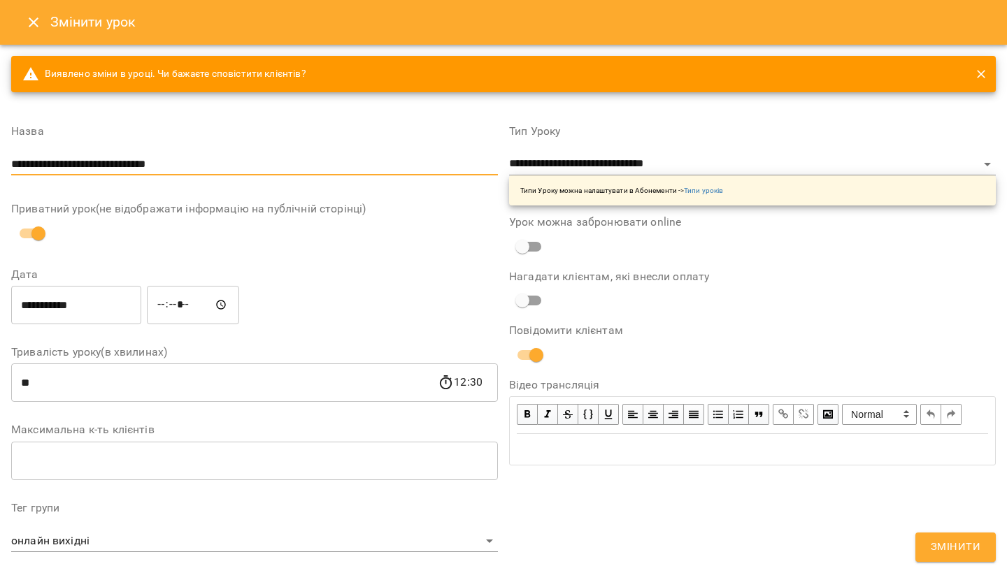
type input "**********"
click at [944, 548] on span "Змінити" at bounding box center [956, 547] width 50 height 18
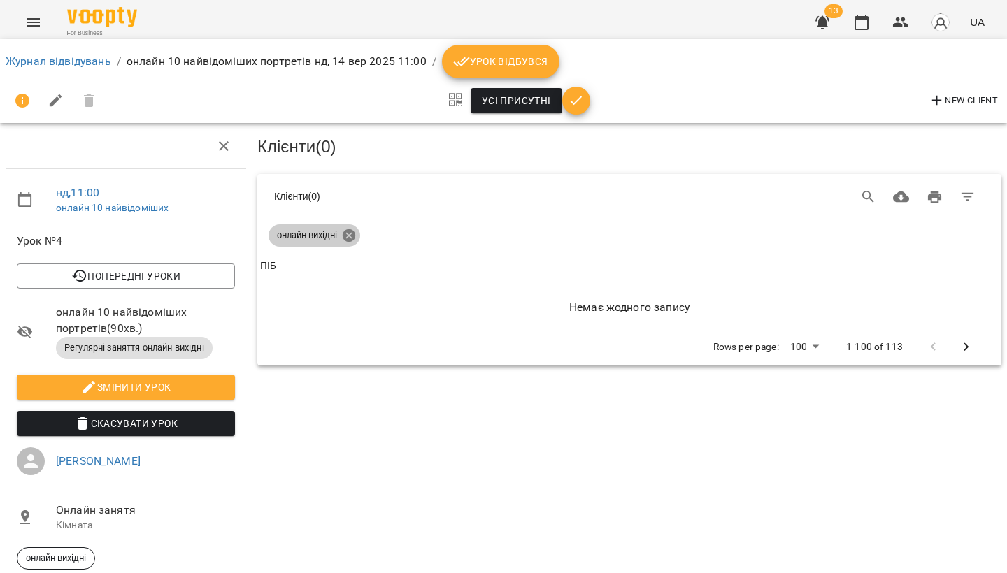
click at [350, 231] on icon at bounding box center [349, 235] width 13 height 13
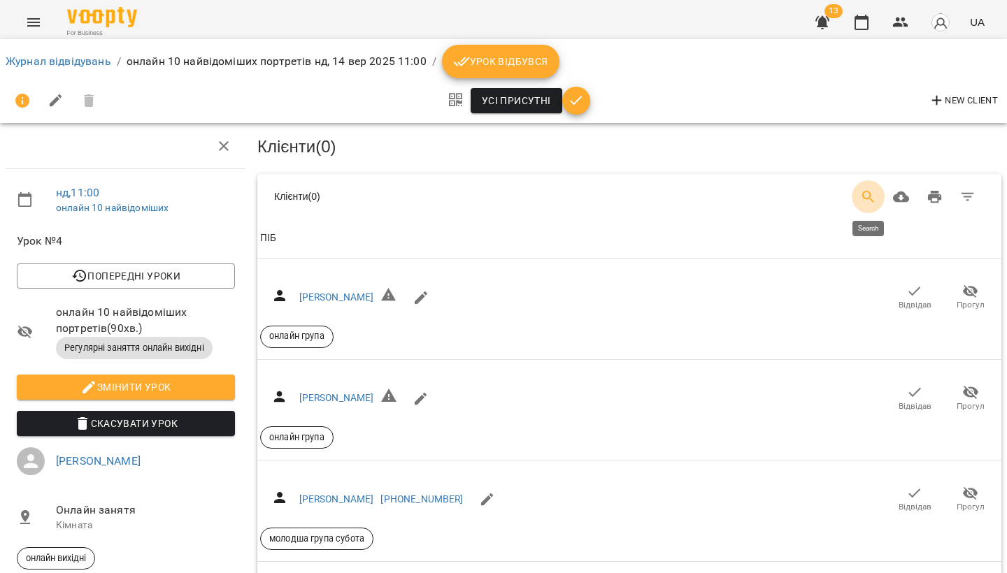
click at [859, 182] on button "Search" at bounding box center [869, 197] width 34 height 34
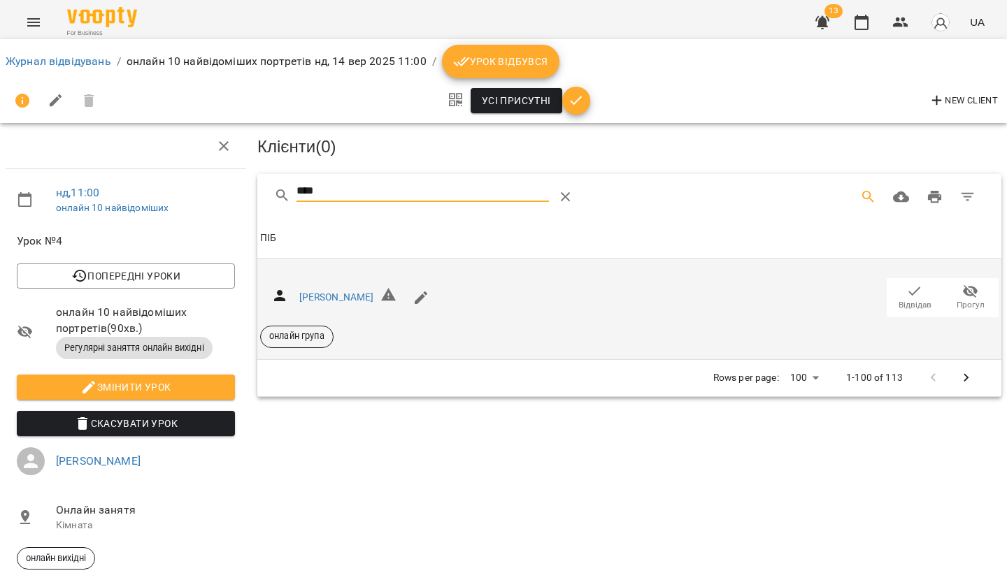
type input "****"
click at [917, 287] on icon "button" at bounding box center [915, 291] width 12 height 9
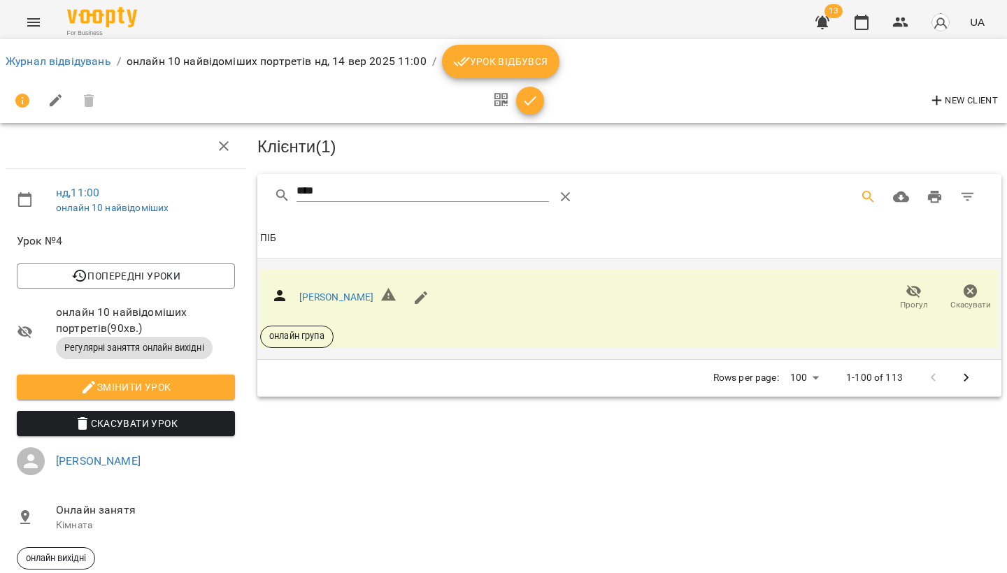
click at [34, 22] on icon "Menu" at bounding box center [33, 22] width 17 height 17
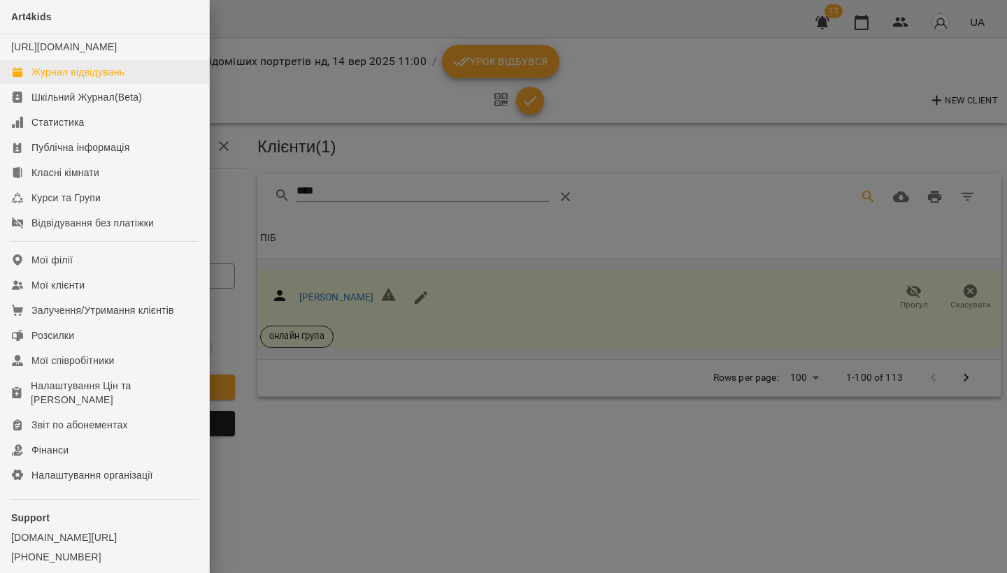
click at [57, 79] on div "Журнал відвідувань" at bounding box center [77, 72] width 93 height 14
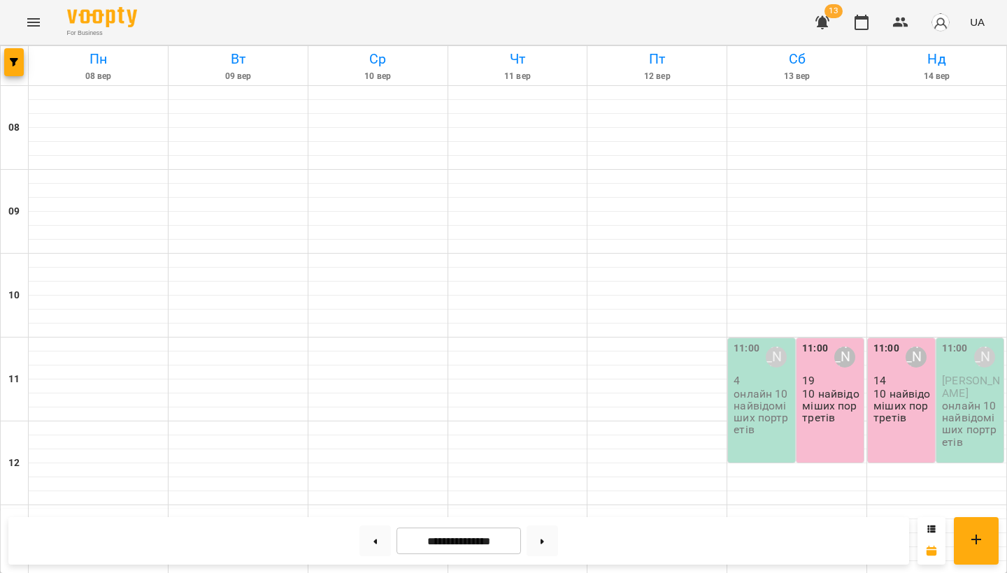
click at [969, 417] on p "онлайн 10 найвідоміших портретів" at bounding box center [971, 424] width 59 height 48
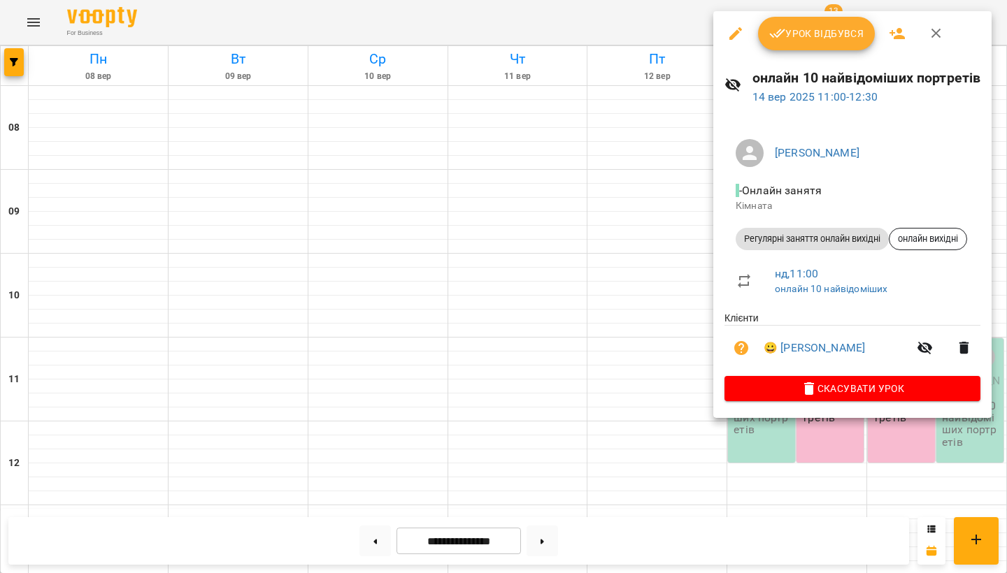
click at [894, 39] on icon "button" at bounding box center [897, 33] width 17 height 17
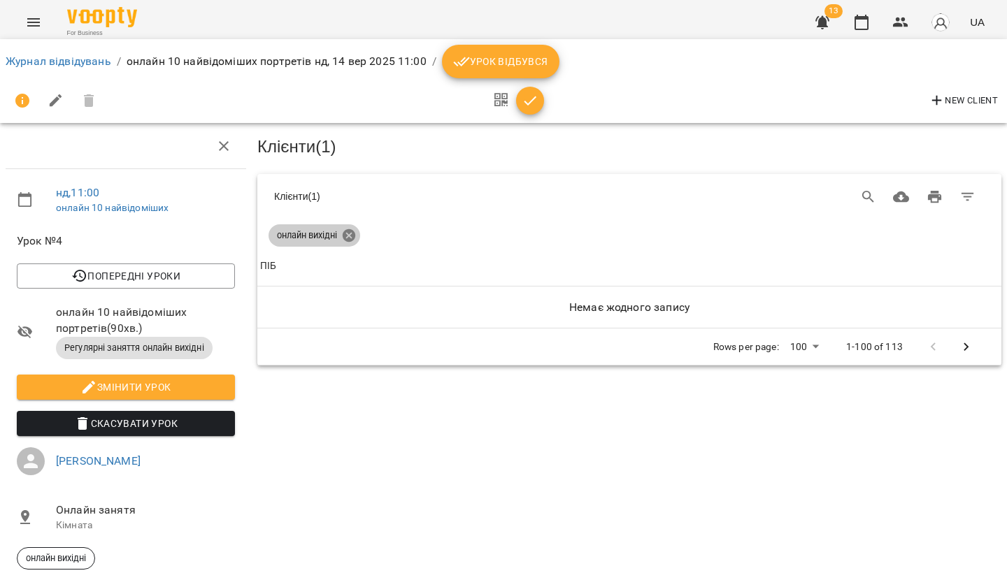
click at [350, 230] on icon at bounding box center [349, 235] width 13 height 13
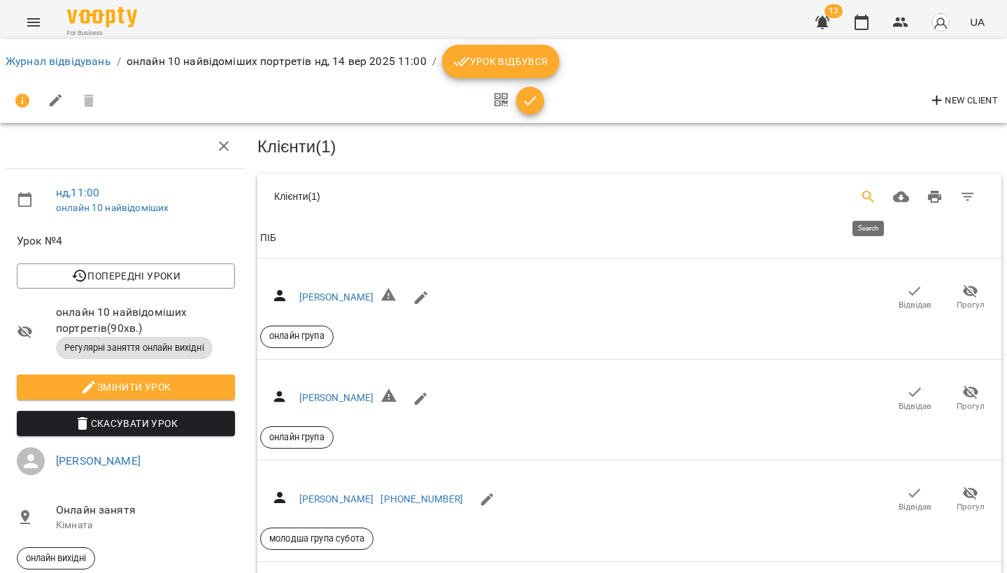
click at [853, 198] on button "Search" at bounding box center [869, 197] width 34 height 34
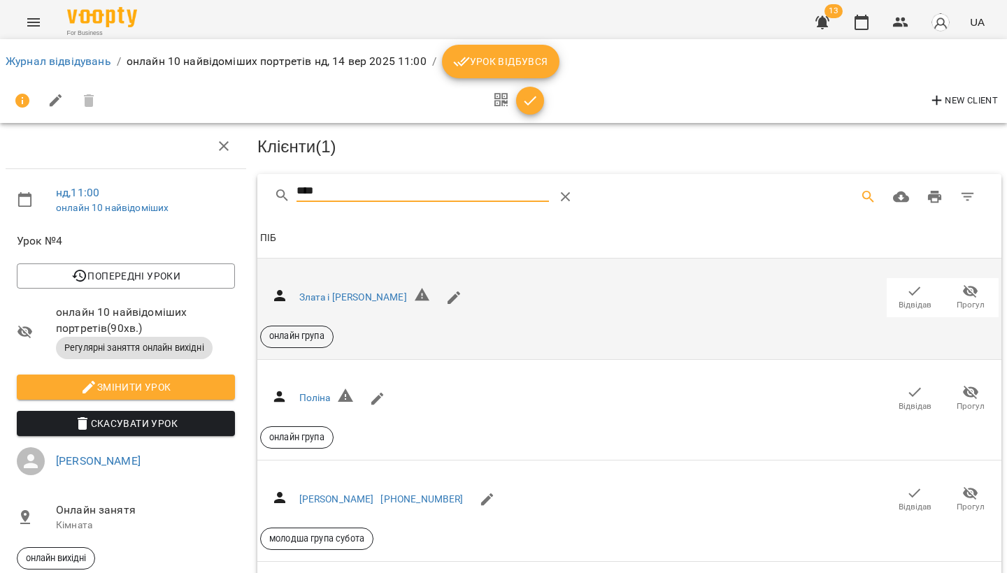
type input "****"
click at [920, 303] on span "Відвідав" at bounding box center [914, 305] width 33 height 12
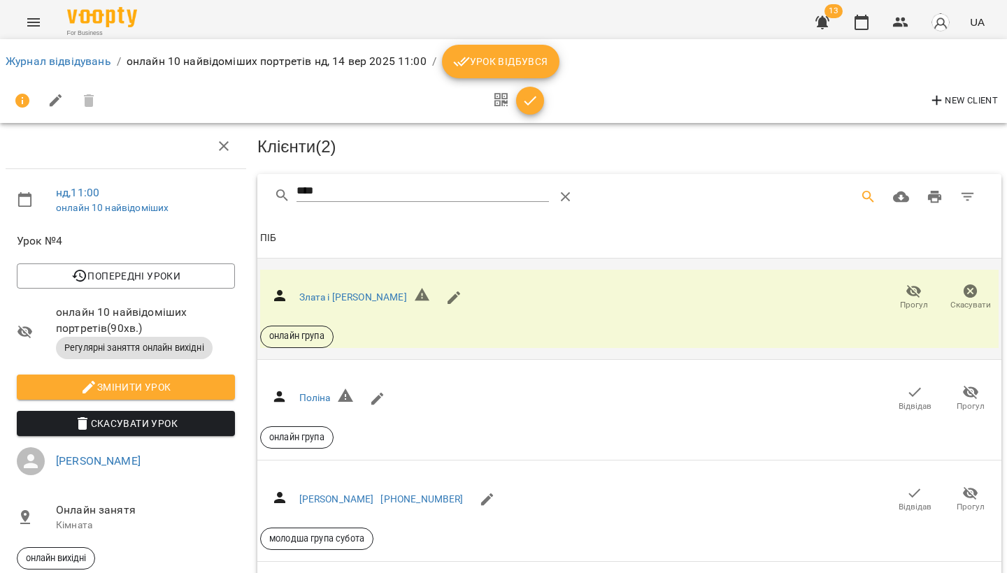
click at [34, 22] on icon "Menu" at bounding box center [33, 22] width 13 height 8
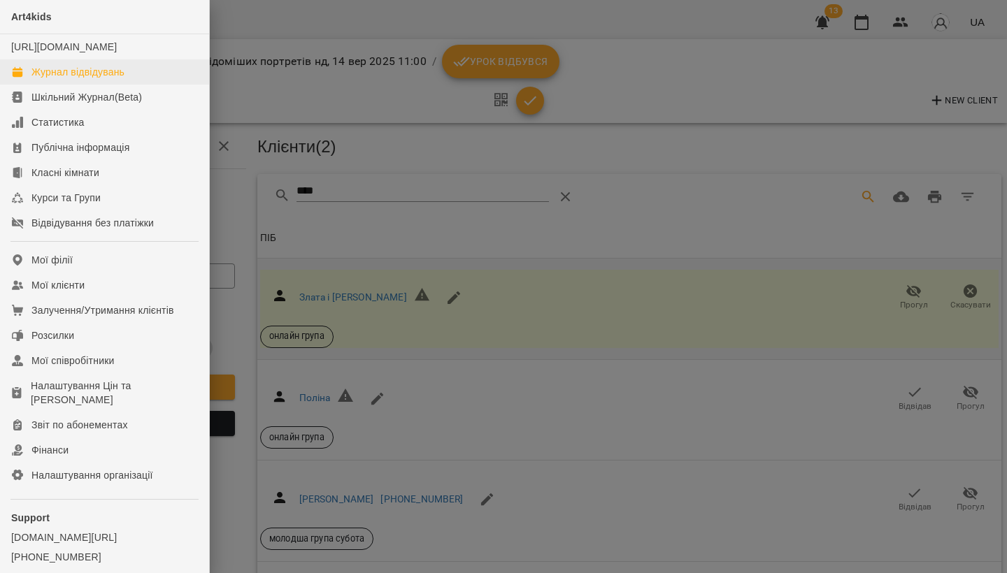
click at [51, 79] on div "Журнал відвідувань" at bounding box center [77, 72] width 93 height 14
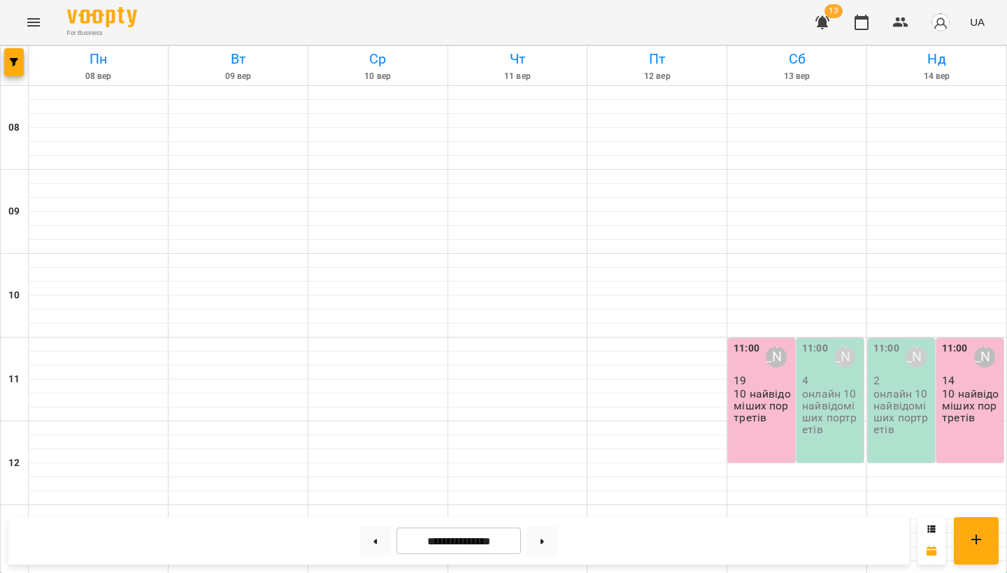
click at [34, 16] on icon "Menu" at bounding box center [33, 22] width 17 height 17
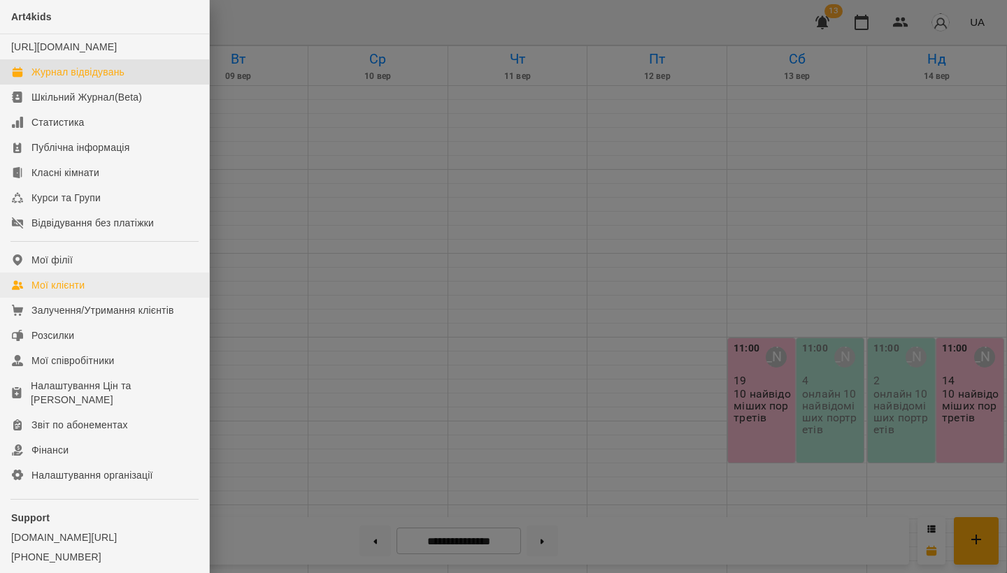
click at [60, 292] on div "Мої клієнти" at bounding box center [57, 285] width 53 height 14
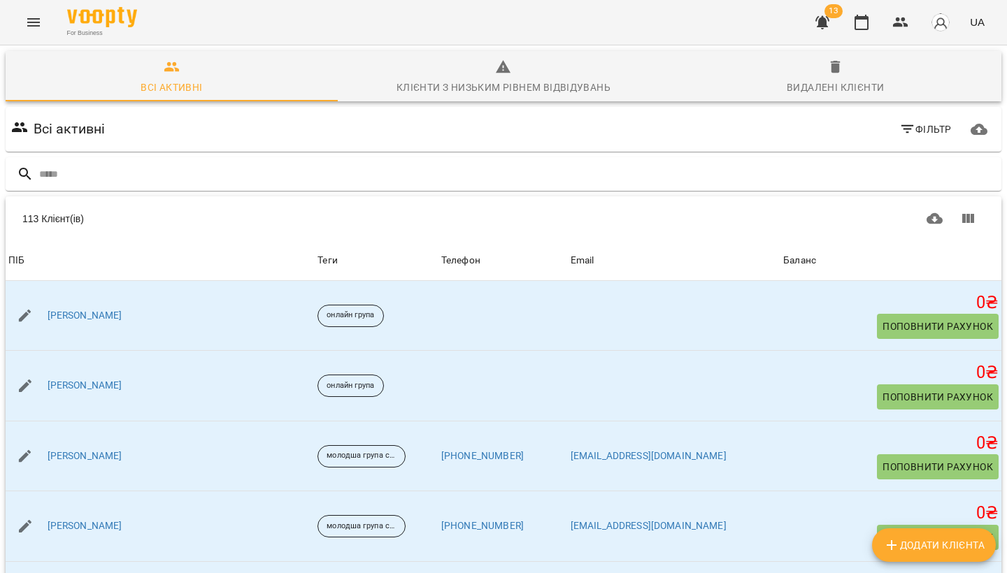
click at [879, 545] on button "Додати клієнта" at bounding box center [934, 546] width 124 height 34
select select "**"
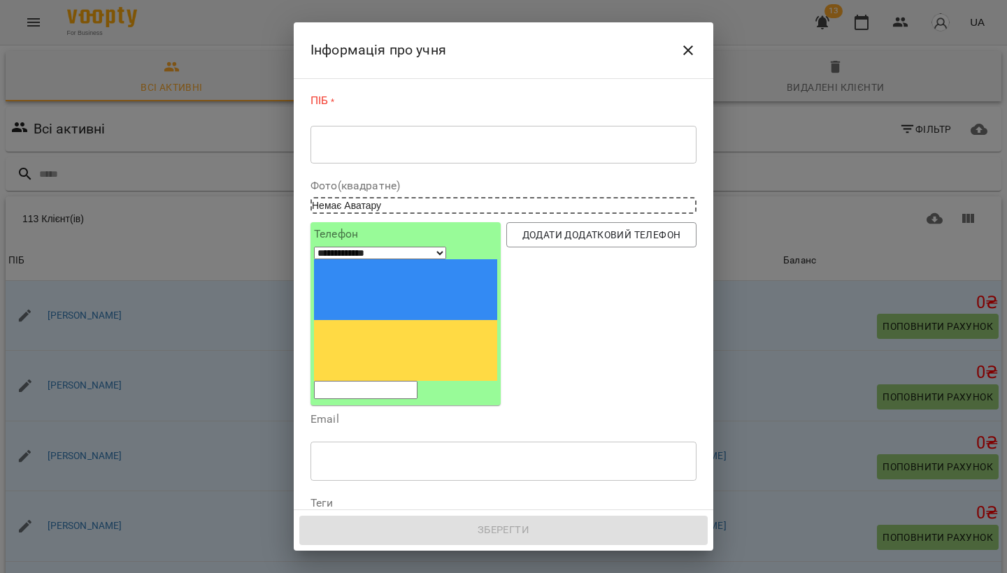
click at [351, 136] on div "* ​" at bounding box center [503, 144] width 386 height 38
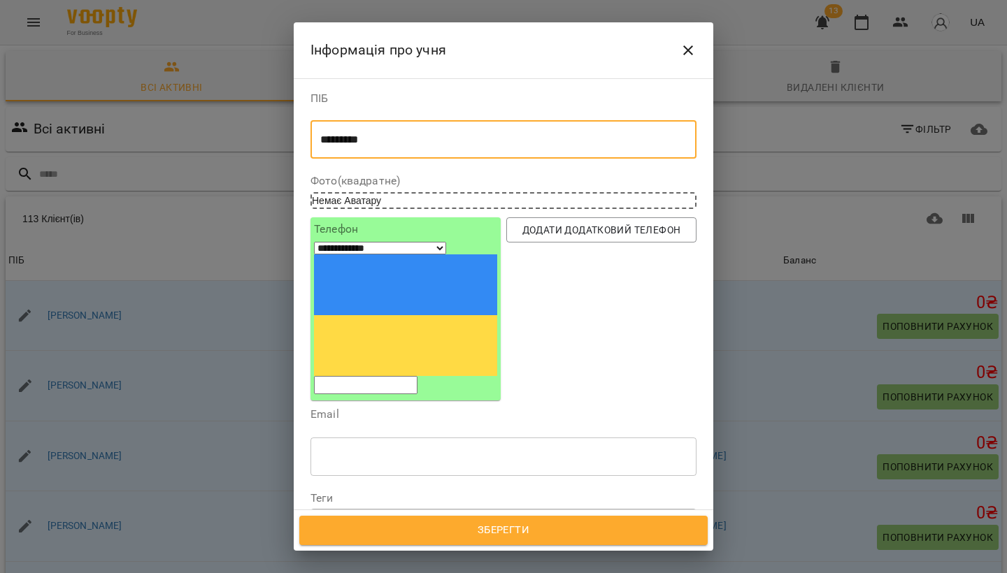
type textarea "*********"
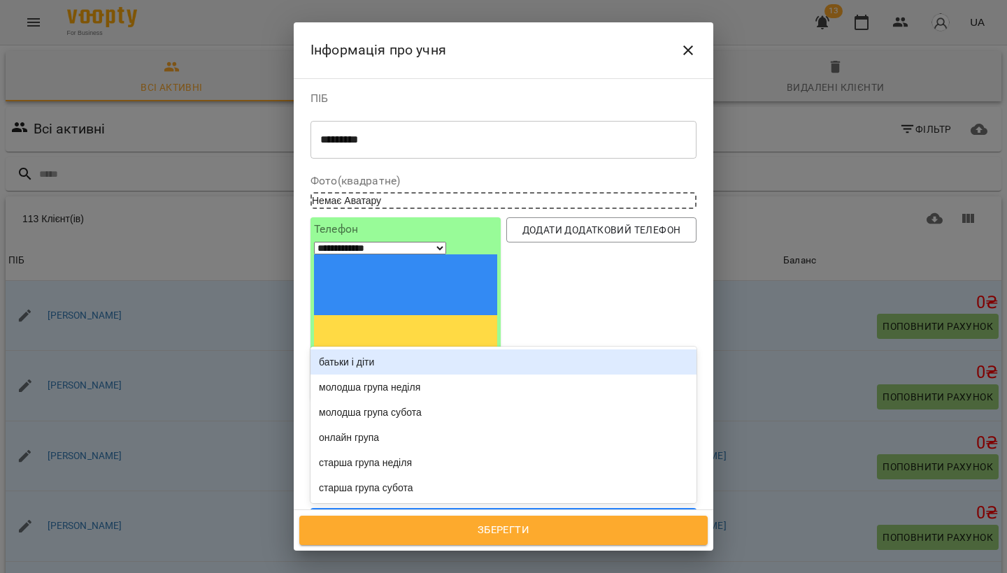
click at [404, 511] on div "Надрукуйте або оберіть..." at bounding box center [490, 522] width 359 height 23
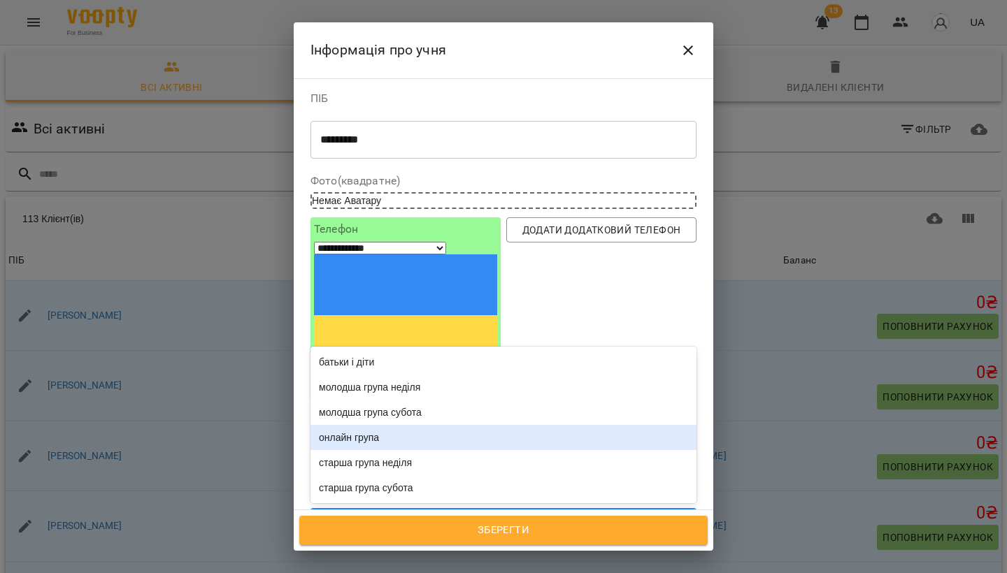
click at [395, 425] on div "онлайн група" at bounding box center [503, 437] width 386 height 25
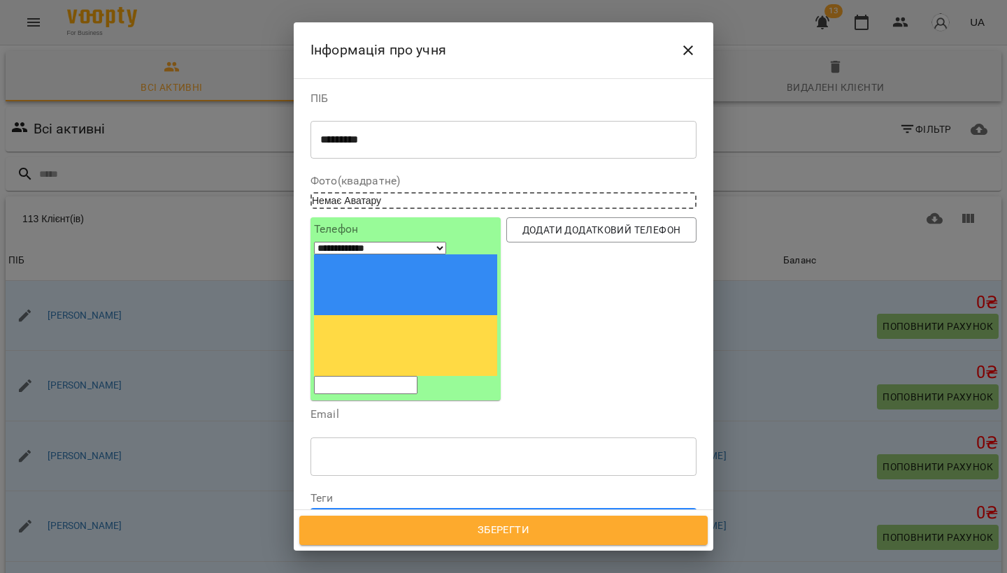
click at [531, 537] on span "Зберегти" at bounding box center [504, 531] width 378 height 18
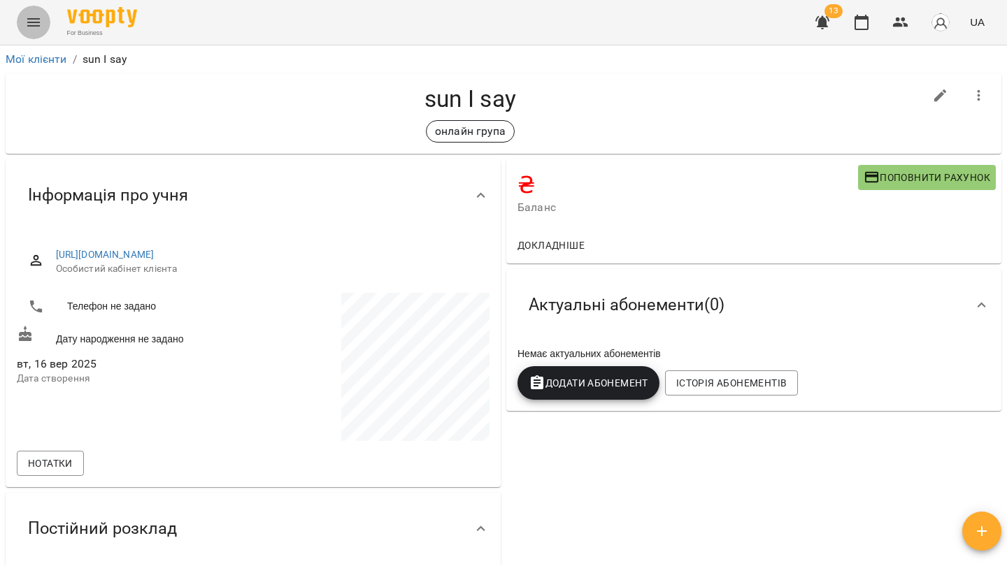
click at [45, 19] on button "Menu" at bounding box center [34, 23] width 34 height 34
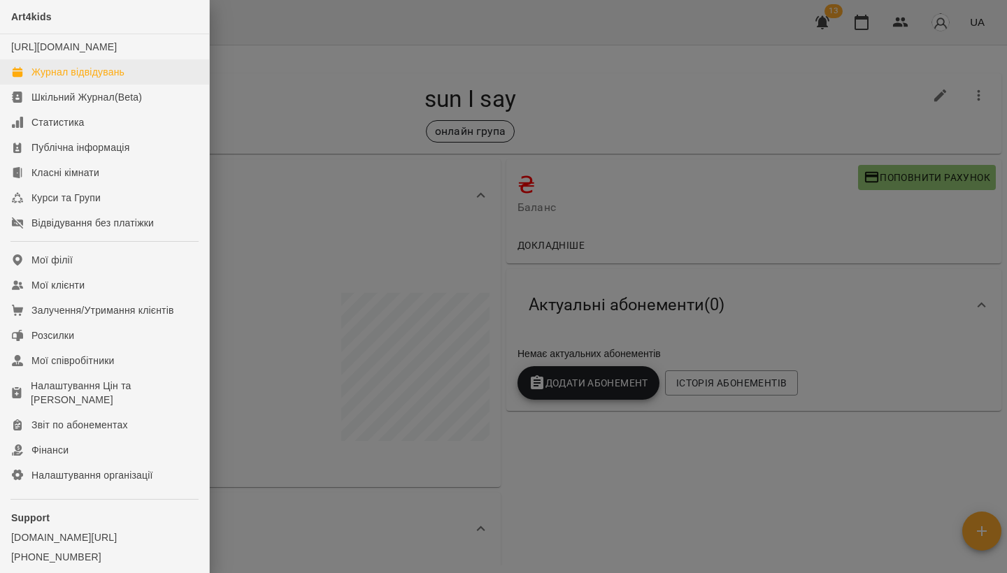
click at [48, 79] on div "Журнал відвідувань" at bounding box center [77, 72] width 93 height 14
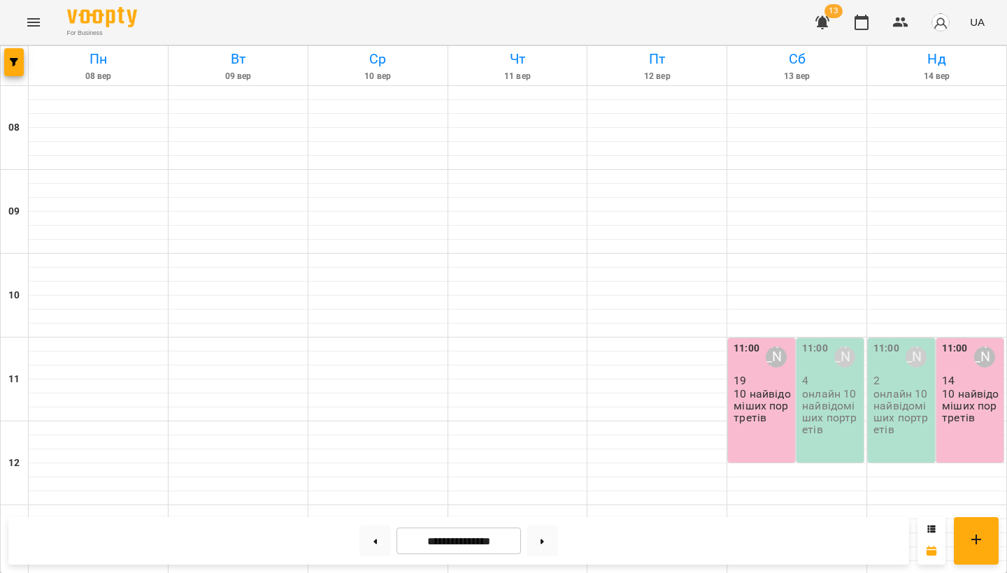
click at [831, 388] on p "онлайн 10 найвідоміших портретів" at bounding box center [831, 412] width 59 height 48
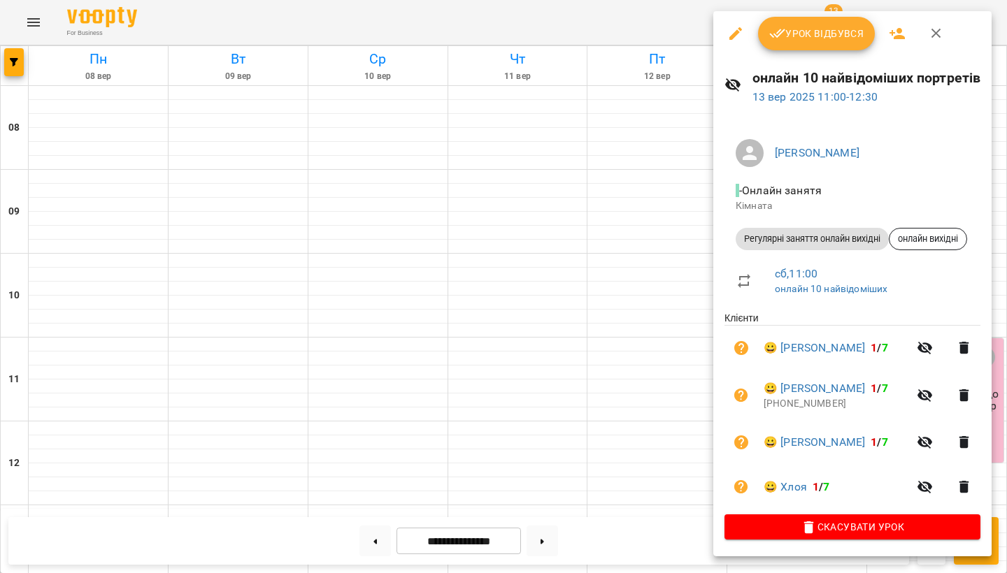
click at [898, 31] on icon "button" at bounding box center [896, 33] width 15 height 11
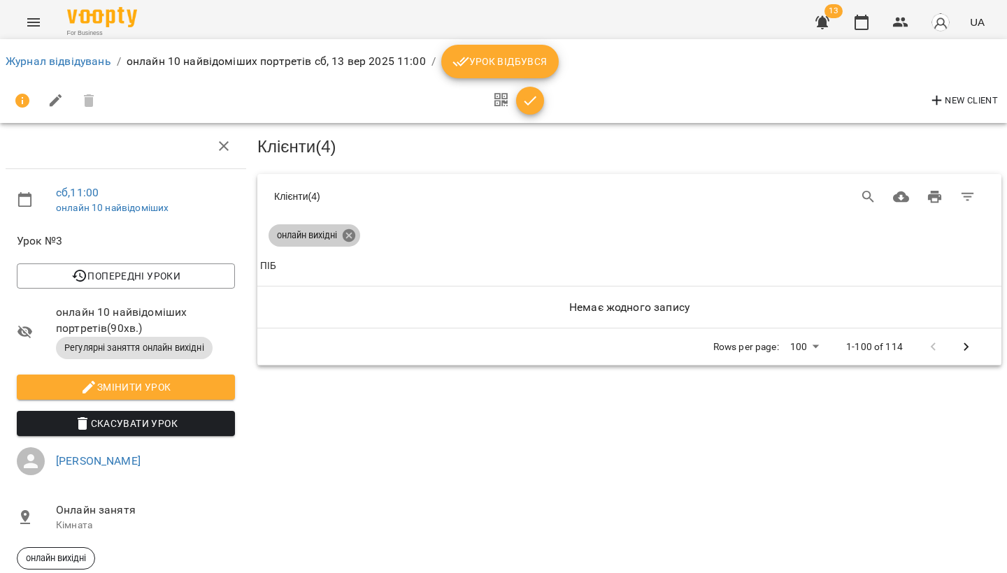
click at [352, 234] on icon at bounding box center [348, 235] width 15 height 15
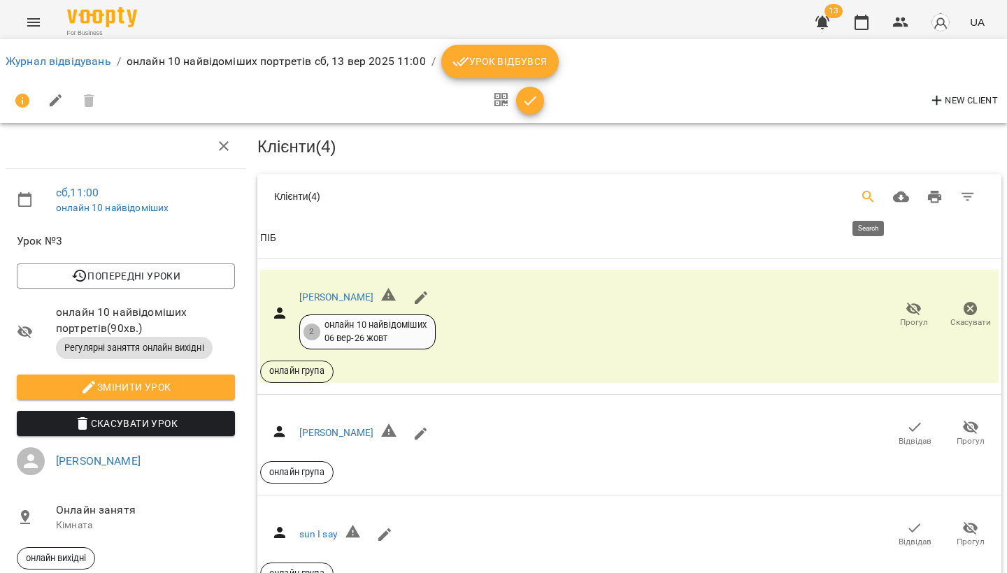
click at [869, 189] on icon "Search" at bounding box center [868, 197] width 17 height 17
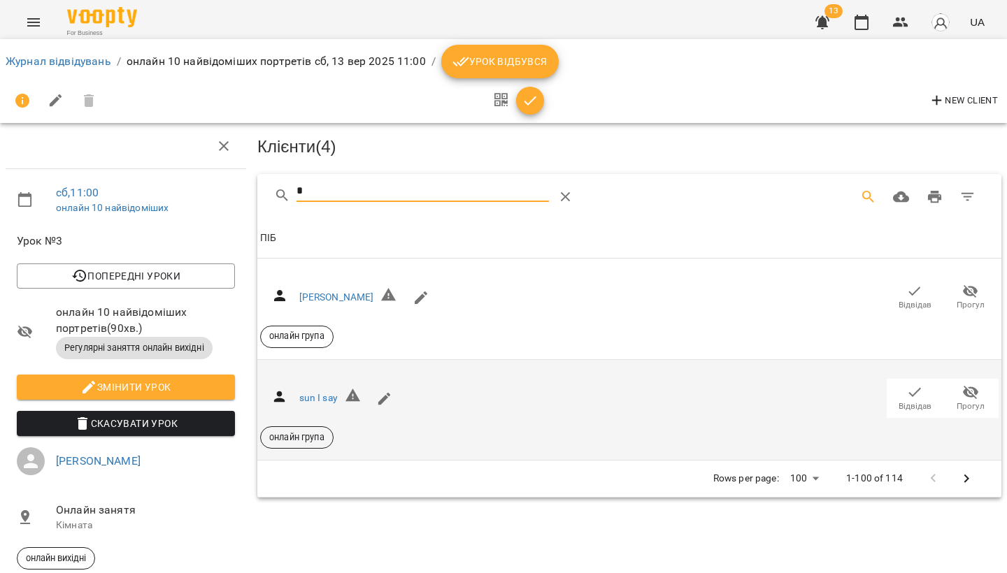
type input "*"
click at [907, 395] on icon "button" at bounding box center [914, 392] width 17 height 17
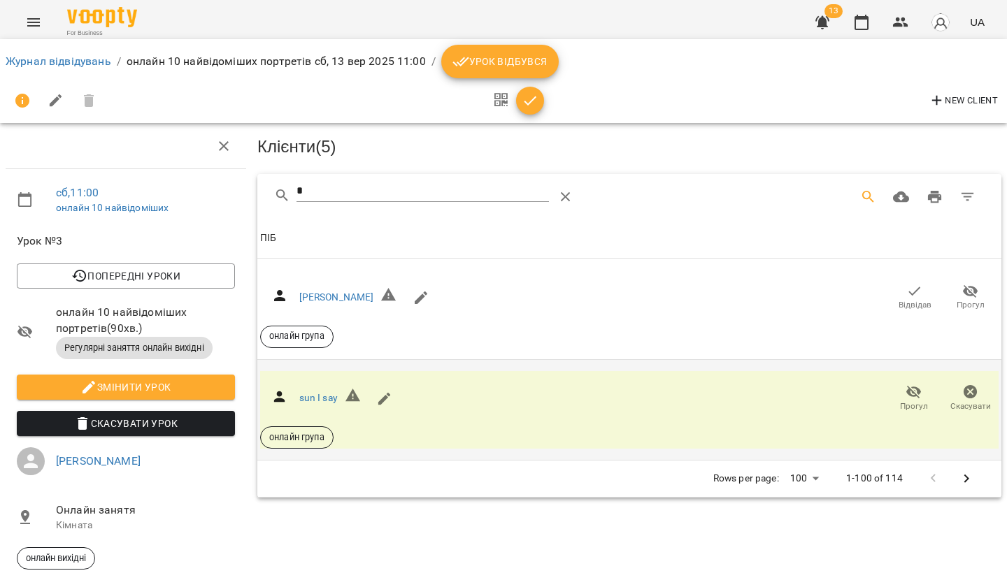
click at [375, 190] on input "*" at bounding box center [422, 191] width 253 height 22
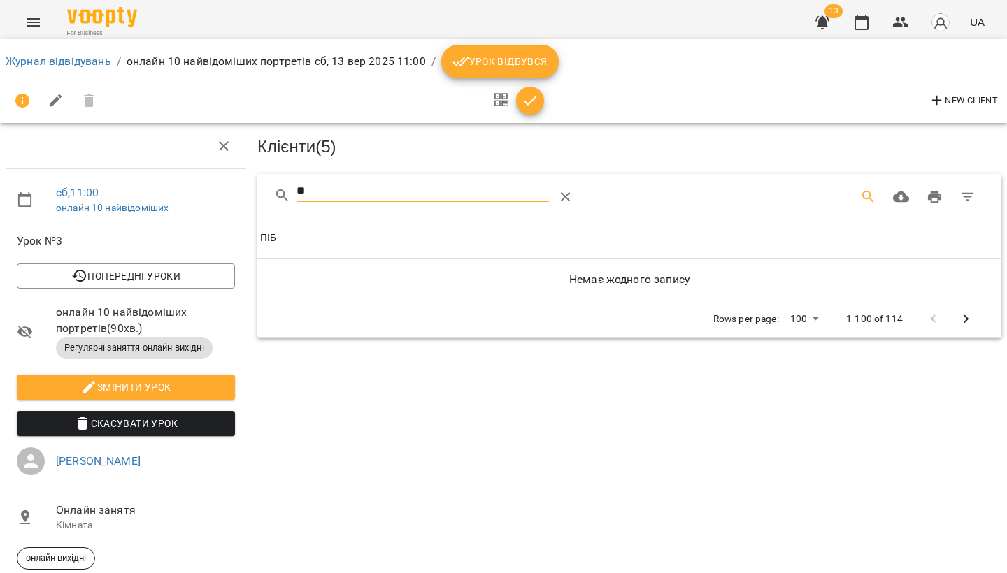
type input "*"
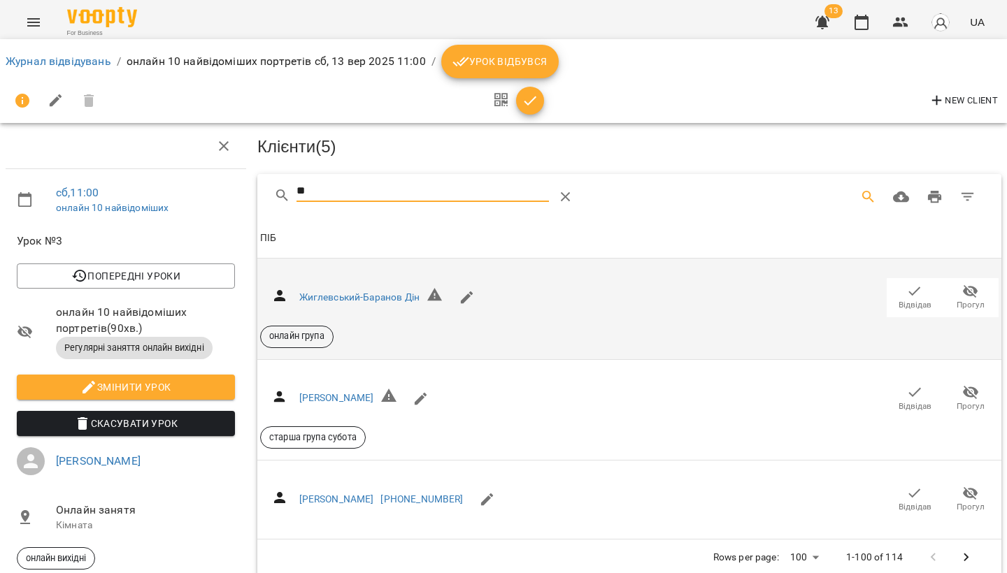
click at [926, 292] on span "Відвідав" at bounding box center [914, 297] width 39 height 28
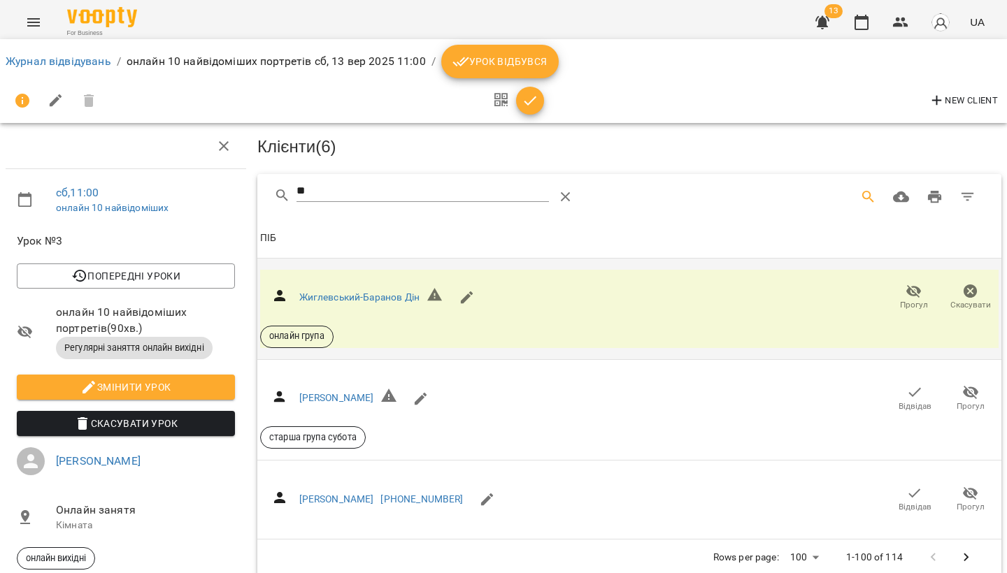
click at [333, 185] on input "**" at bounding box center [422, 191] width 253 height 22
type input "*"
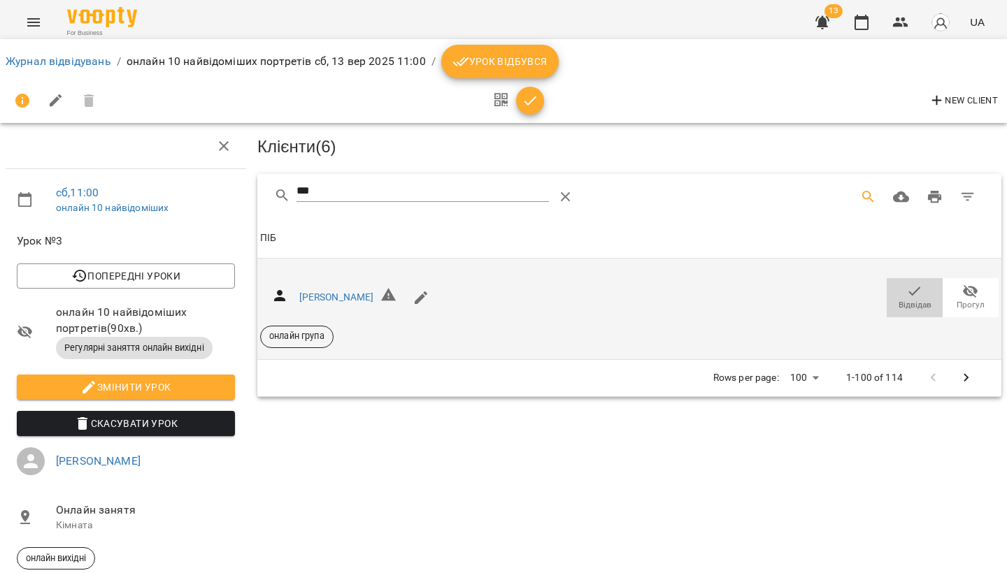
click at [910, 300] on span "Відвідав" at bounding box center [914, 305] width 33 height 12
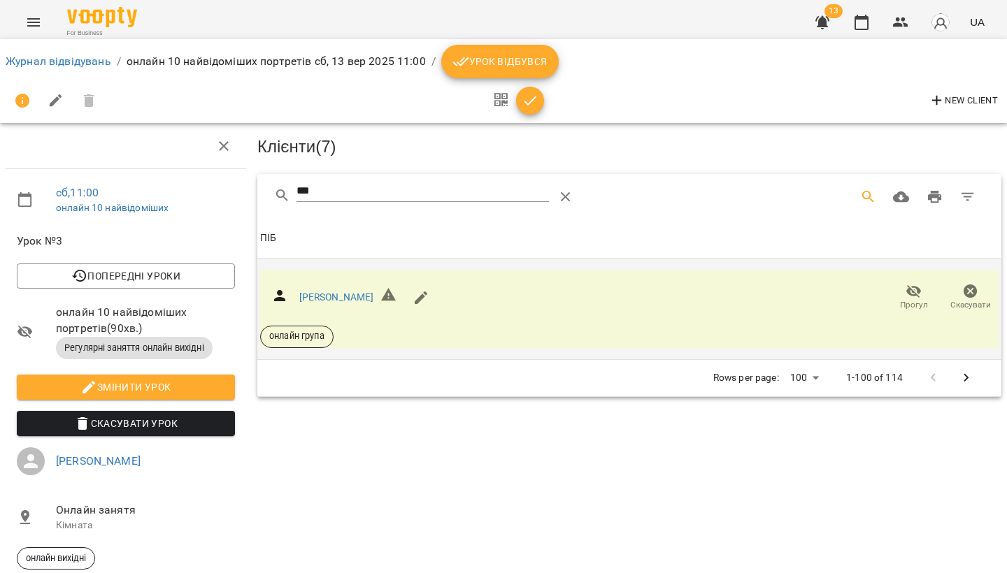
click at [361, 191] on input "***" at bounding box center [422, 191] width 253 height 22
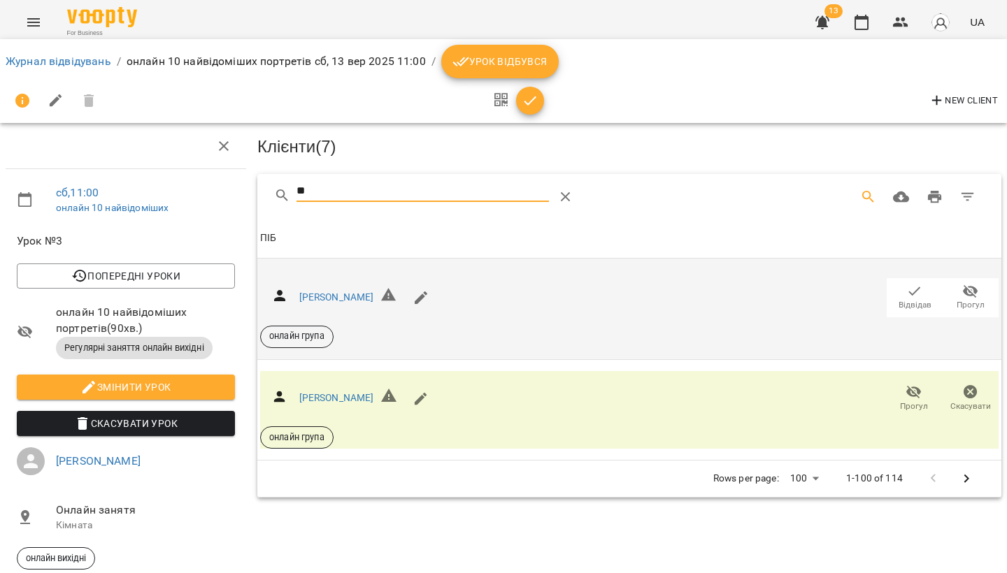
type input "*"
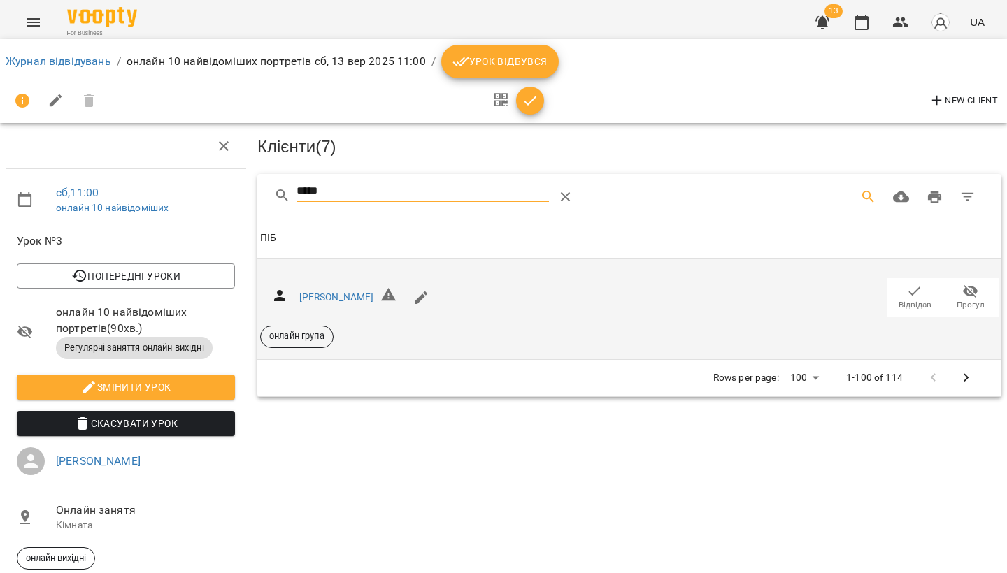
click at [911, 296] on icon "button" at bounding box center [914, 291] width 17 height 17
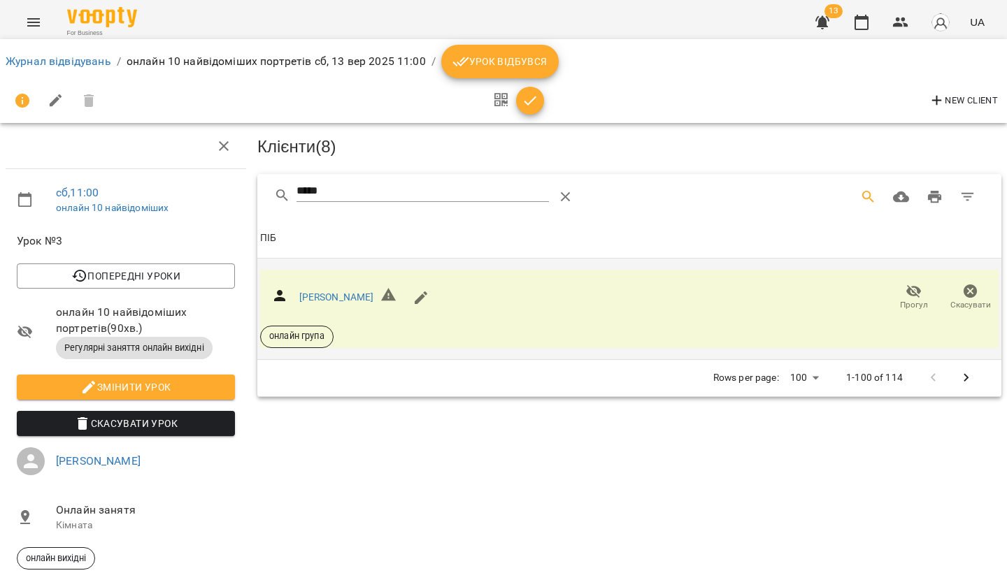
click at [468, 180] on input "*****" at bounding box center [422, 191] width 253 height 22
click at [382, 187] on input "*****" at bounding box center [422, 191] width 253 height 22
type input "*"
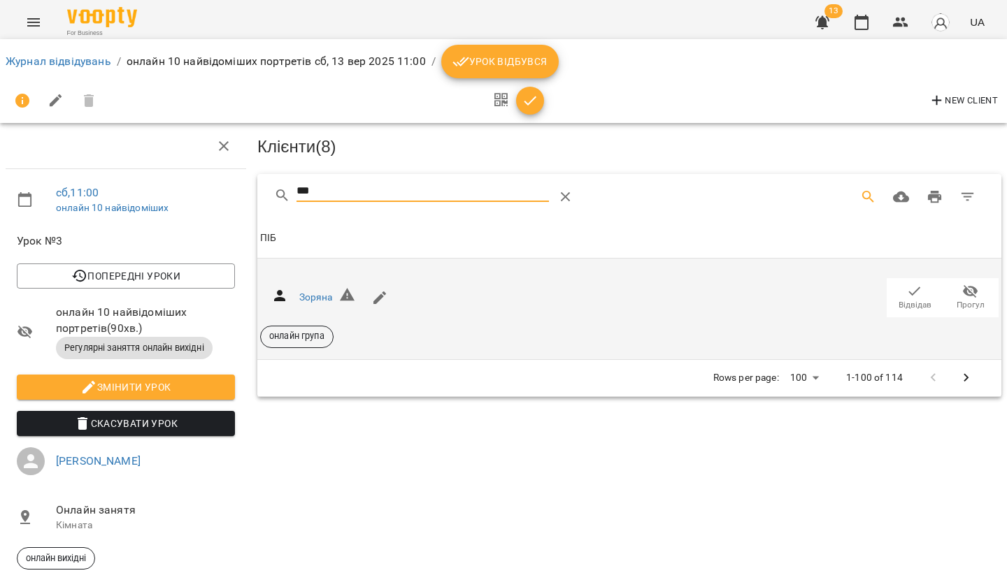
click at [902, 299] on span "Відвідав" at bounding box center [914, 305] width 33 height 12
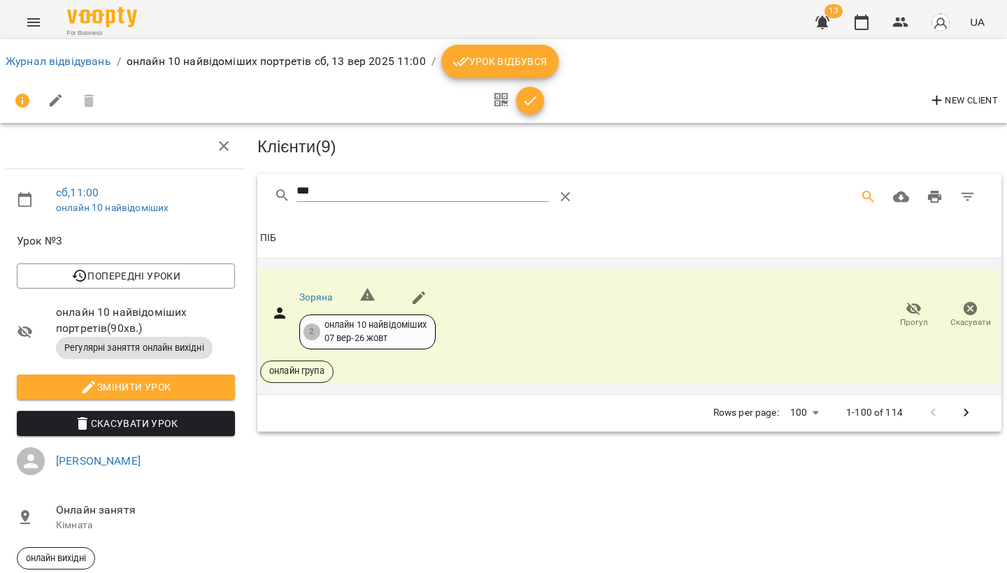
click at [340, 188] on input "***" at bounding box center [422, 191] width 253 height 22
type input "*"
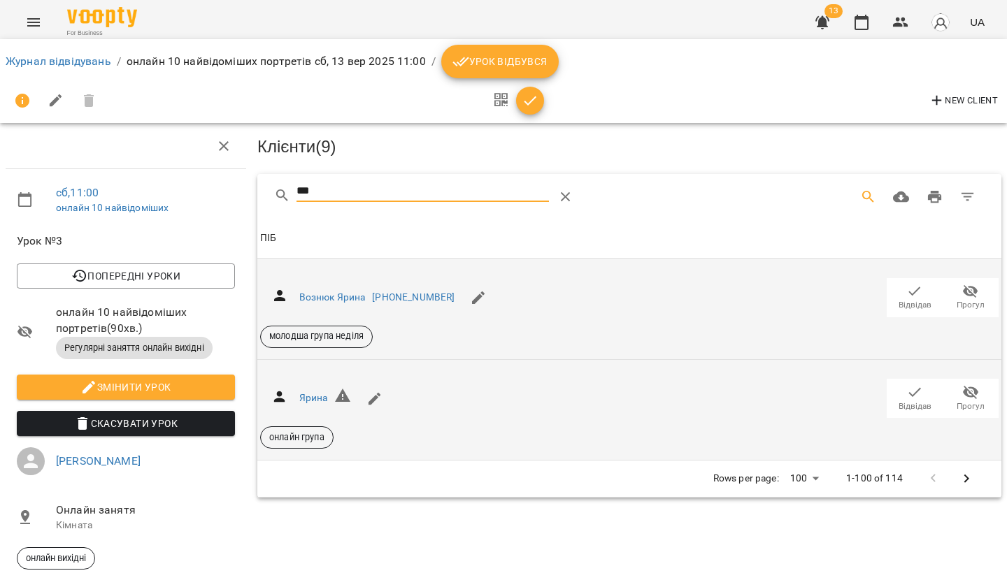
click at [920, 403] on span "Відвідав" at bounding box center [914, 407] width 33 height 12
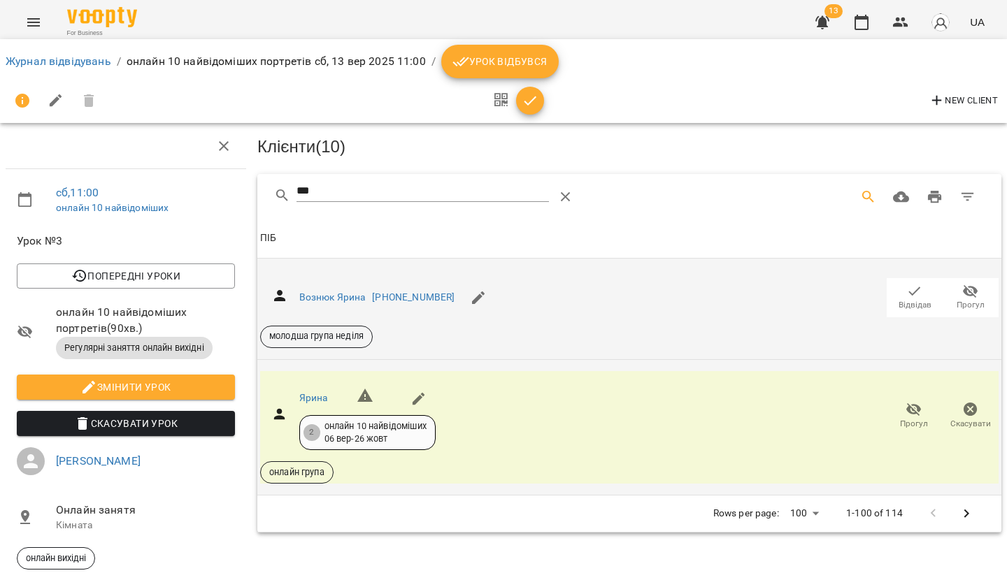
click at [380, 183] on input "***" at bounding box center [422, 191] width 253 height 22
type input "*"
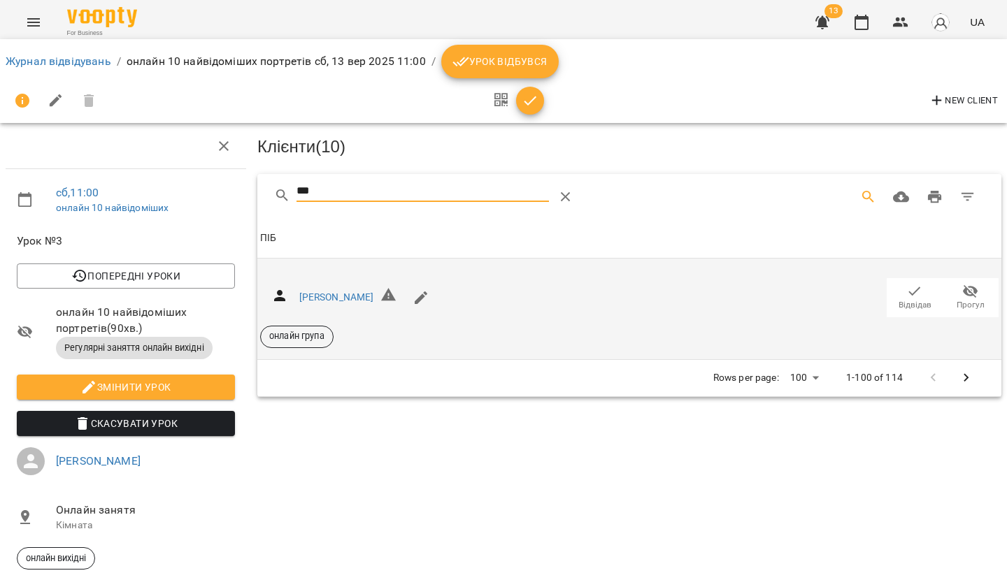
click at [898, 307] on span "Відвідав" at bounding box center [914, 305] width 33 height 12
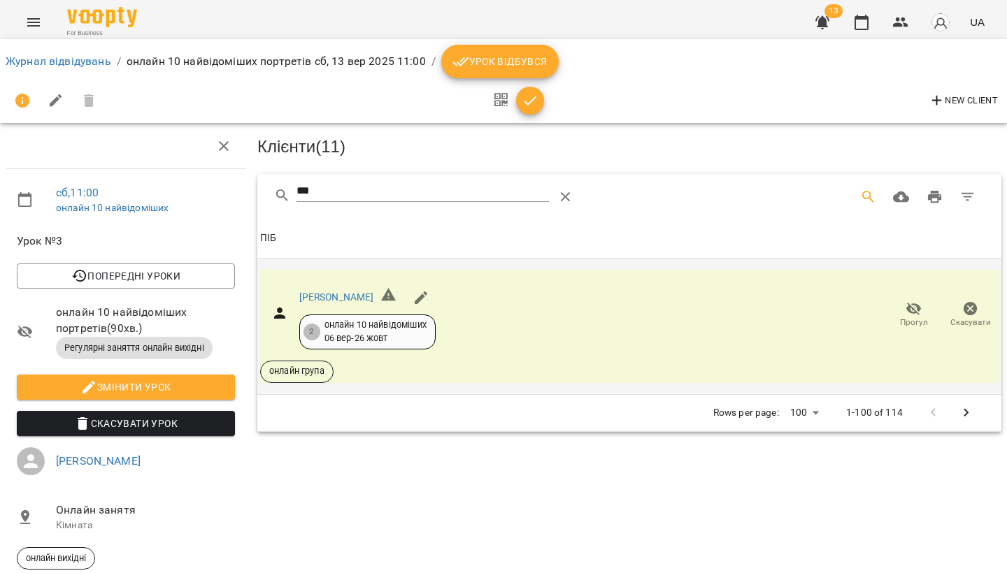
click at [338, 182] on input "***" at bounding box center [422, 191] width 253 height 22
click at [322, 187] on input "***" at bounding box center [422, 191] width 253 height 22
type input "*"
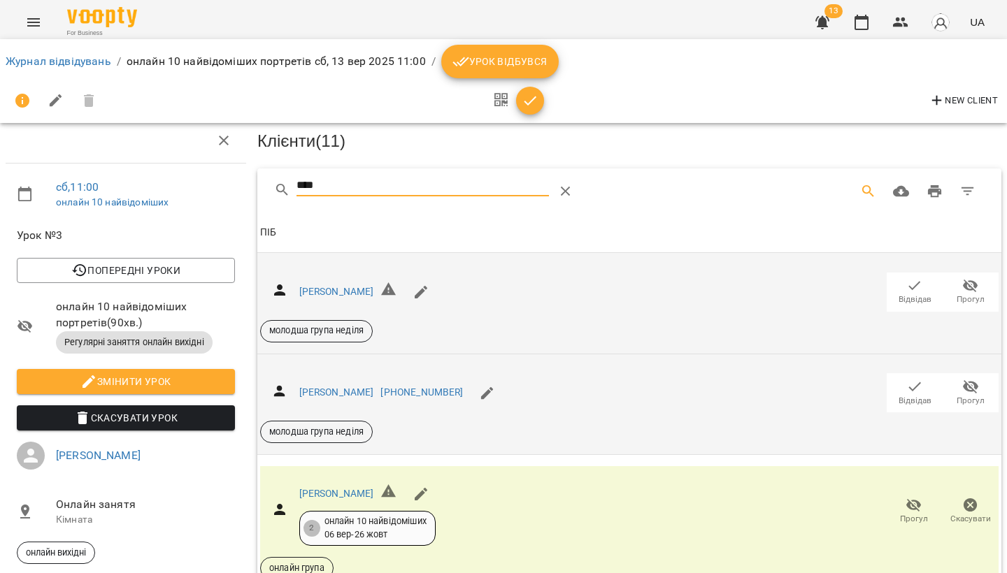
scroll to position [12, 0]
type input "*"
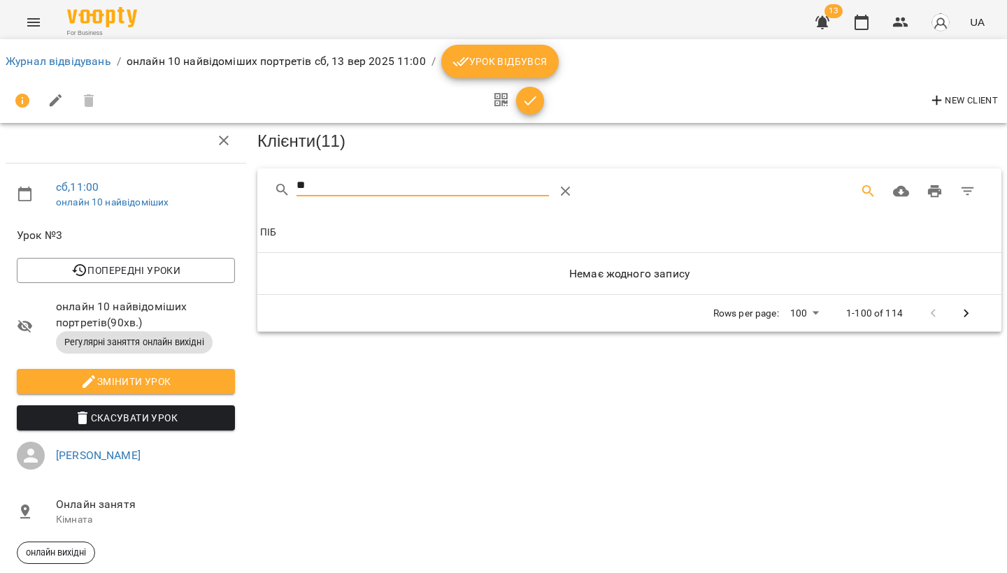
type input "*"
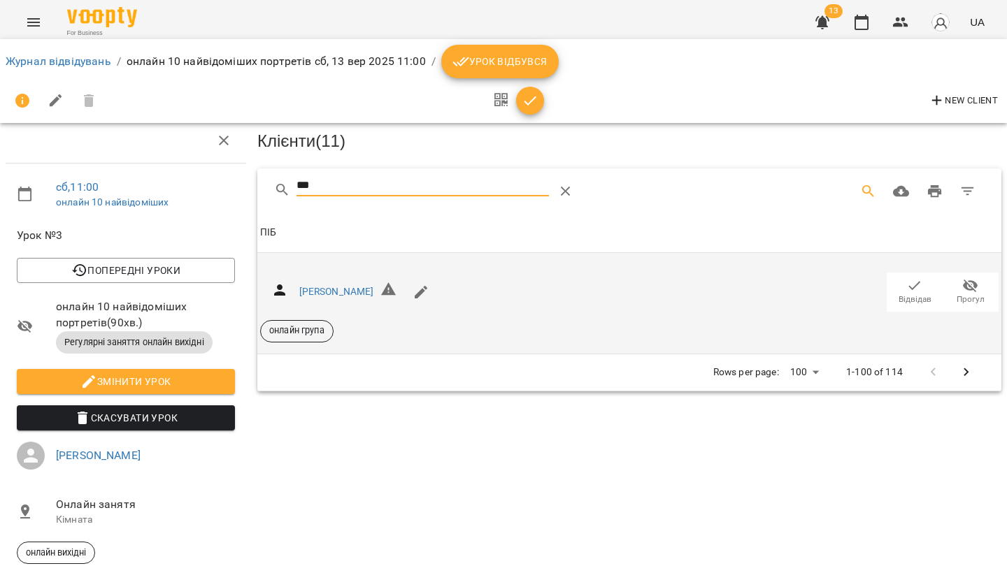
type input "***"
click at [924, 294] on span "Відвідав" at bounding box center [914, 300] width 33 height 12
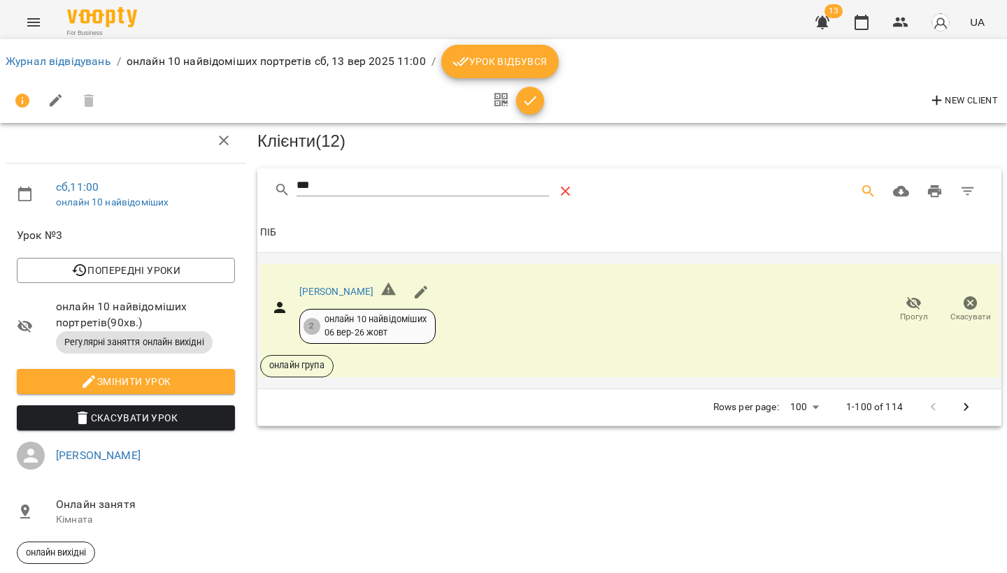
click at [573, 183] on icon "Table Toolbar" at bounding box center [565, 191] width 17 height 17
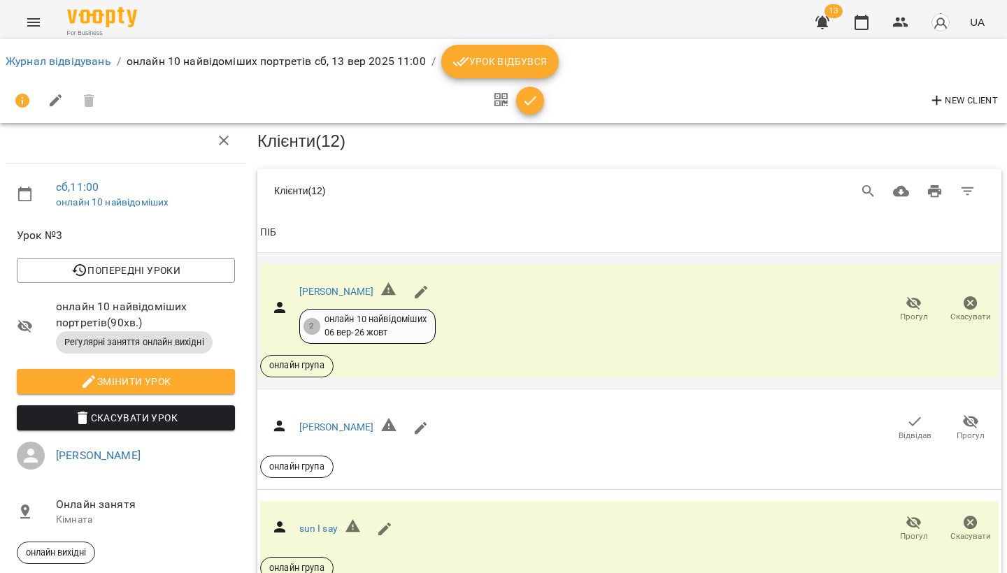
click at [34, 21] on icon "Menu" at bounding box center [33, 22] width 17 height 17
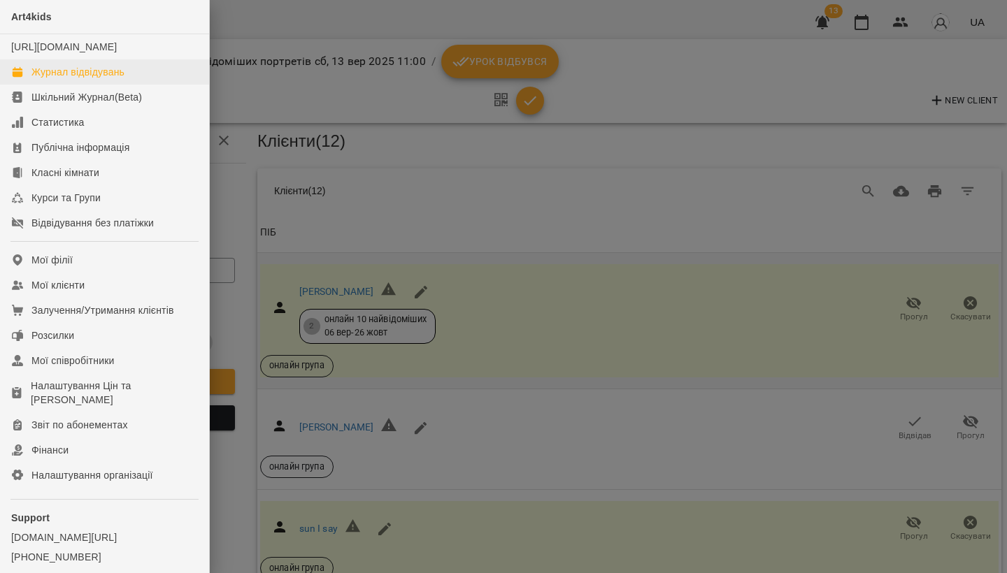
click at [45, 79] on div "Журнал відвідувань" at bounding box center [77, 72] width 93 height 14
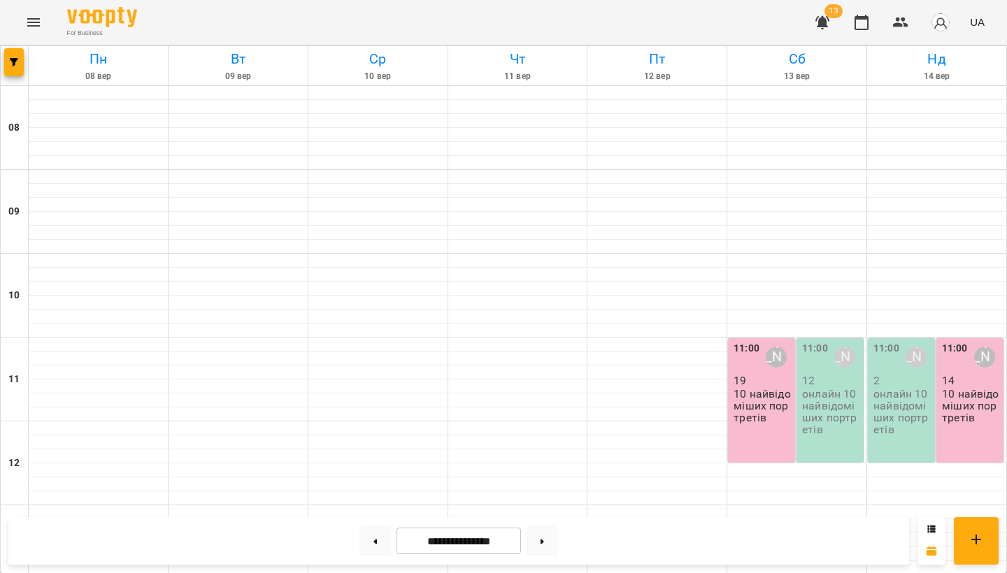
click at [35, 22] on icon "Menu" at bounding box center [33, 22] width 13 height 8
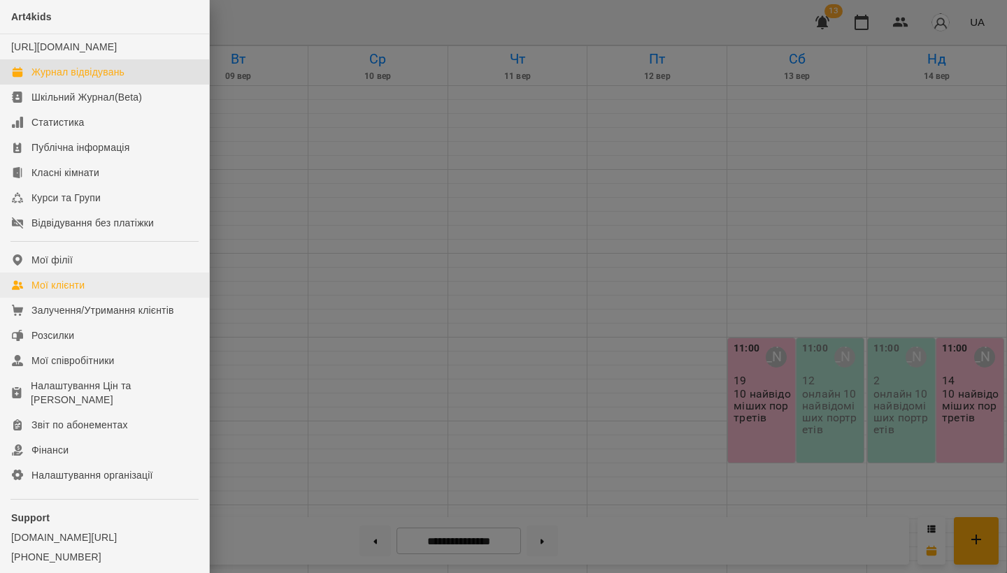
click at [53, 292] on div "Мої клієнти" at bounding box center [57, 285] width 53 height 14
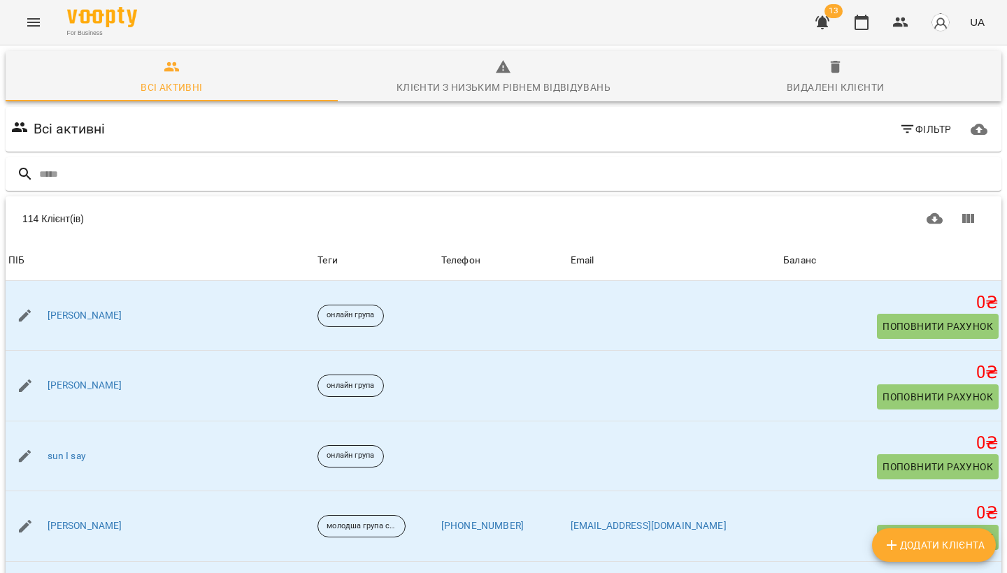
click at [940, 547] on span "Додати клієнта" at bounding box center [933, 545] width 101 height 17
select select "**"
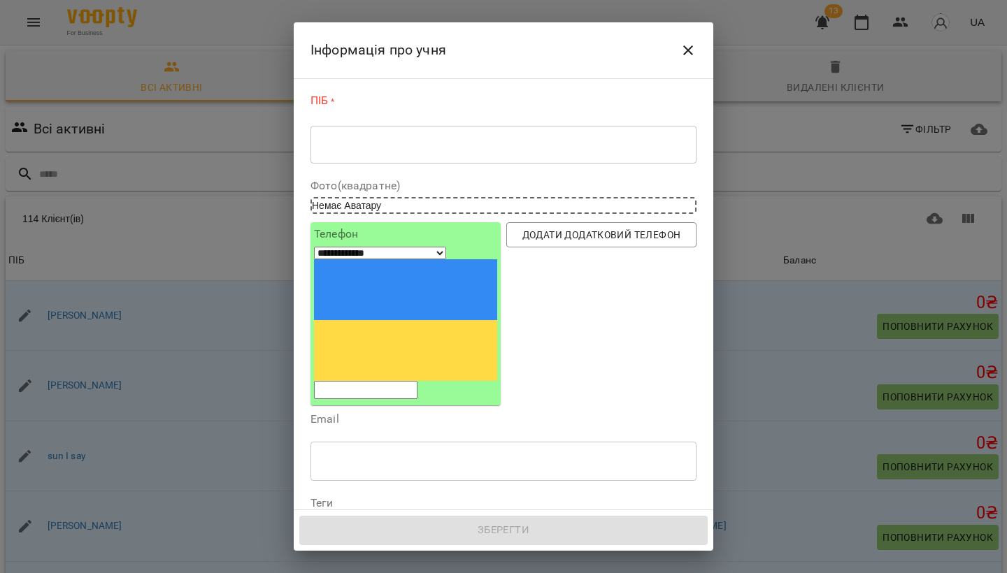
click at [379, 148] on textarea at bounding box center [503, 144] width 366 height 13
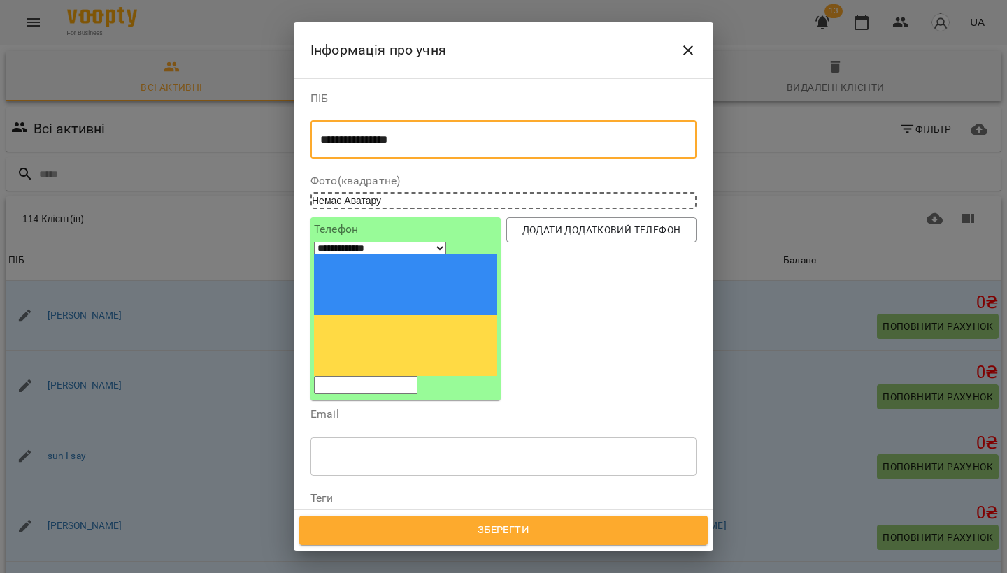
type textarea "**********"
click at [403, 515] on div "Надрукуйте або оберіть..." at bounding box center [376, 522] width 117 height 14
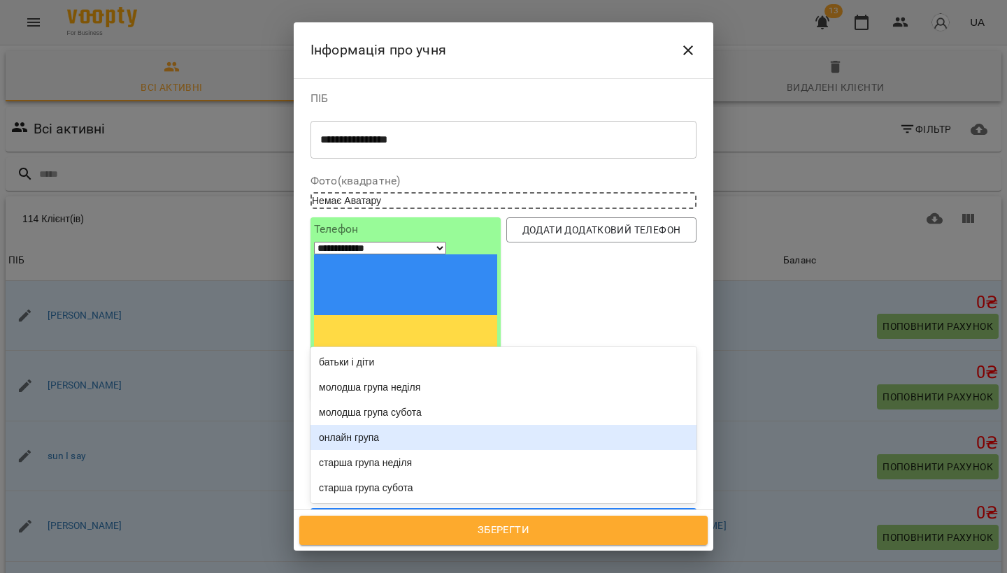
click at [394, 425] on div "онлайн група" at bounding box center [503, 437] width 386 height 25
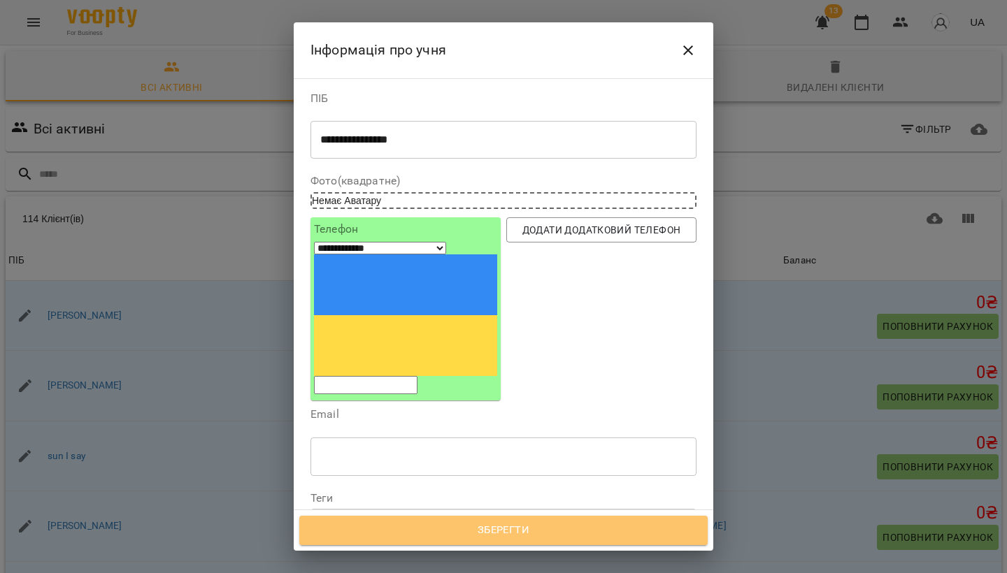
click at [510, 527] on span "Зберегти" at bounding box center [504, 531] width 378 height 18
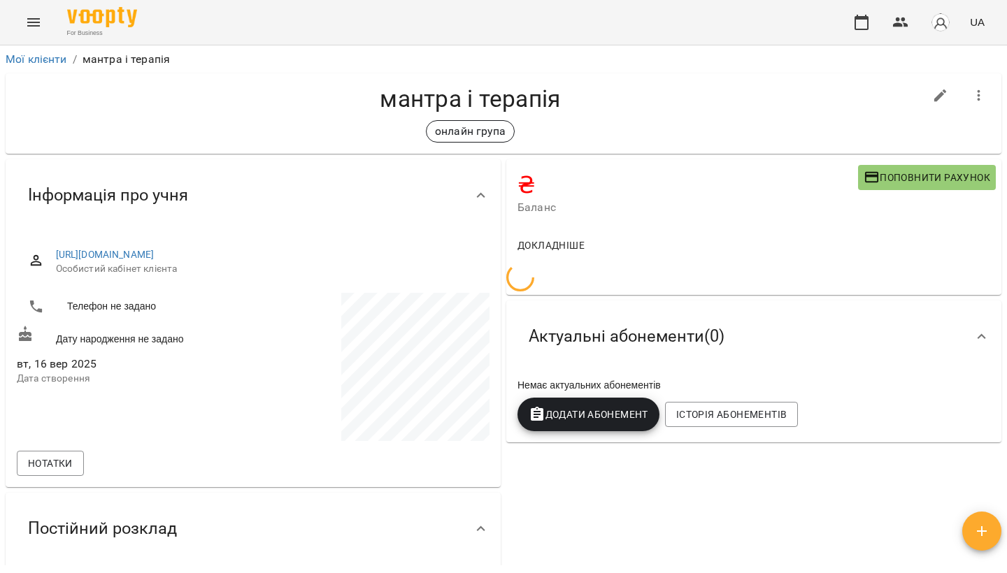
click at [38, 22] on icon "Menu" at bounding box center [33, 22] width 13 height 8
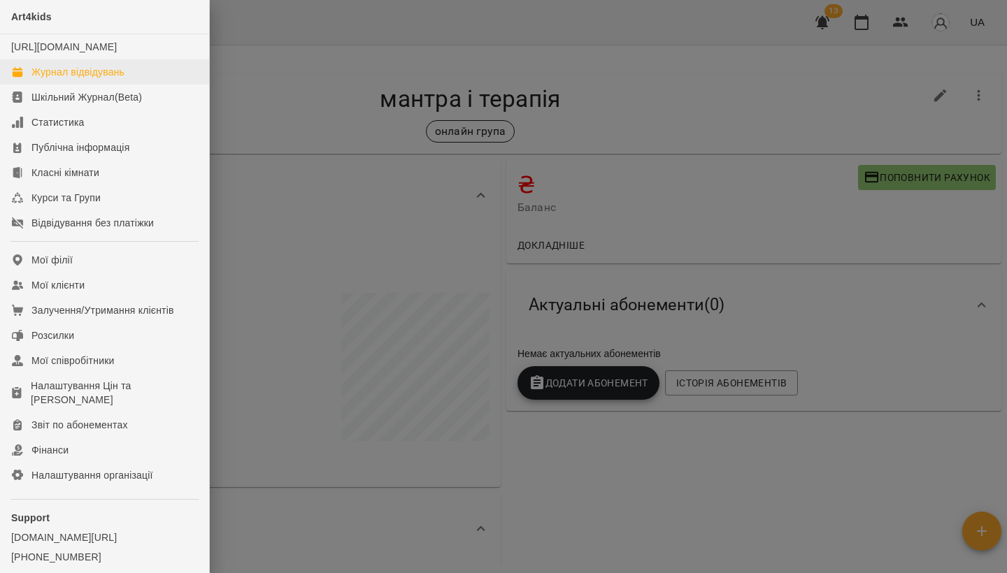
click at [67, 79] on div "Журнал відвідувань" at bounding box center [77, 72] width 93 height 14
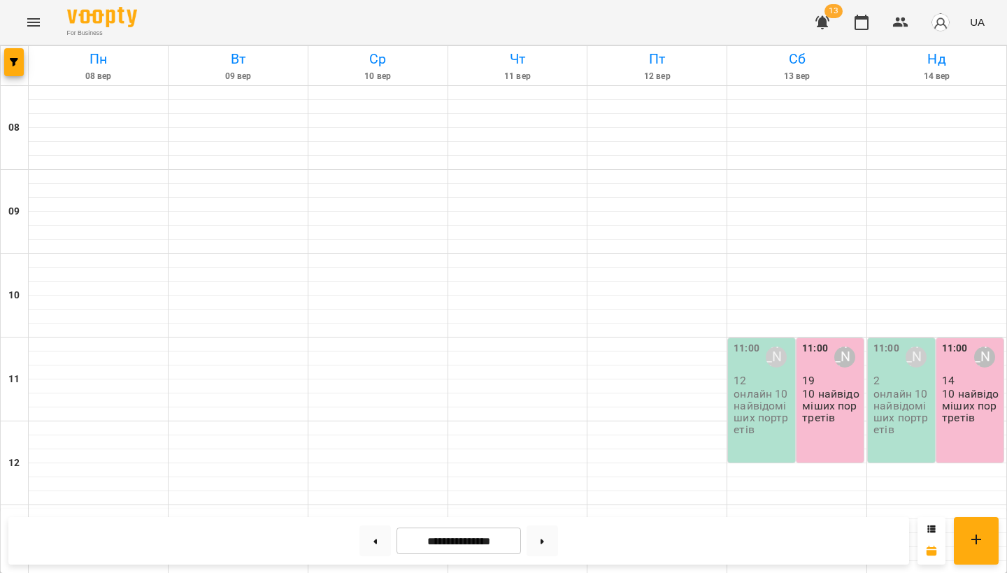
click at [945, 352] on label "11:00" at bounding box center [955, 348] width 26 height 15
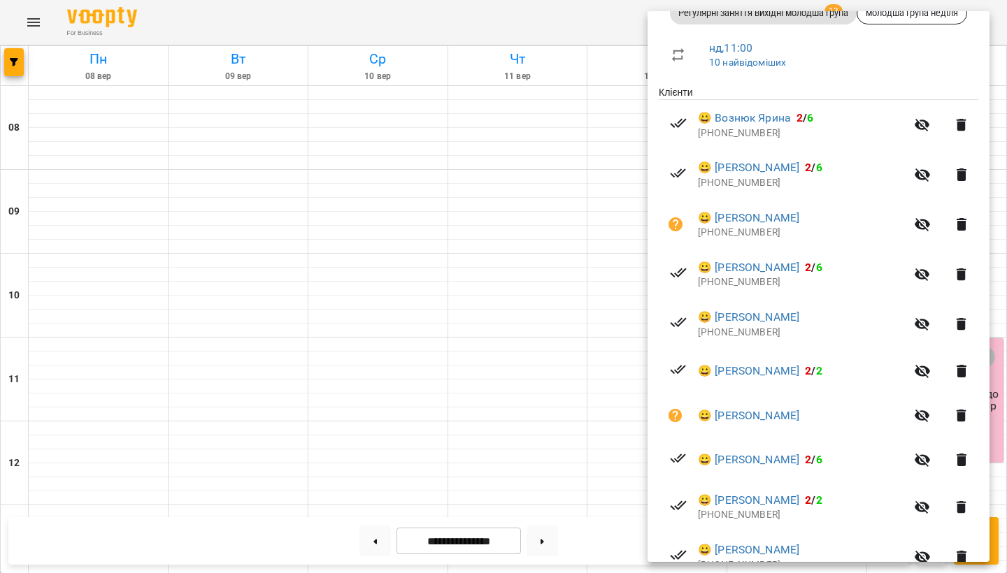
scroll to position [232, 0]
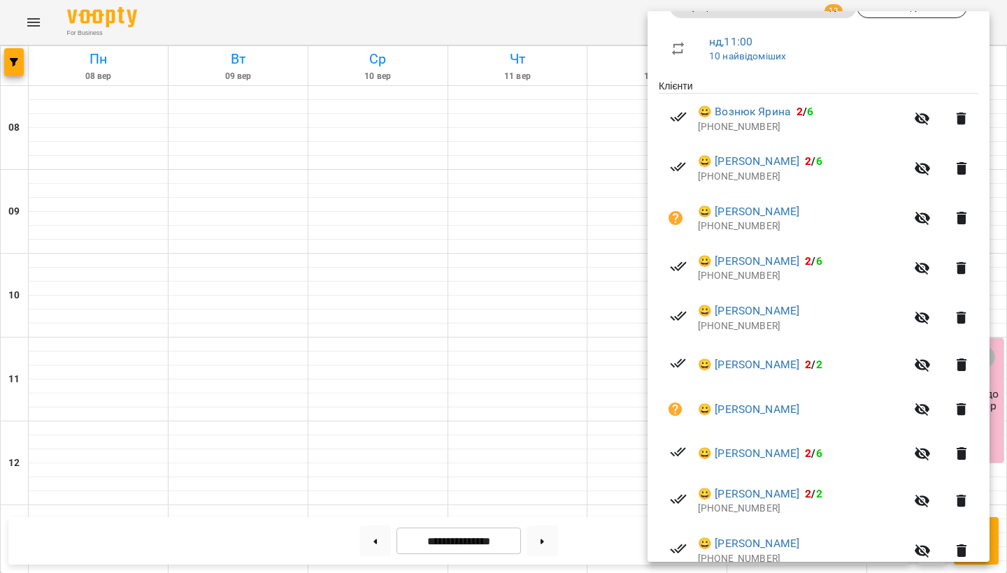
click at [561, 422] on div at bounding box center [503, 286] width 1007 height 573
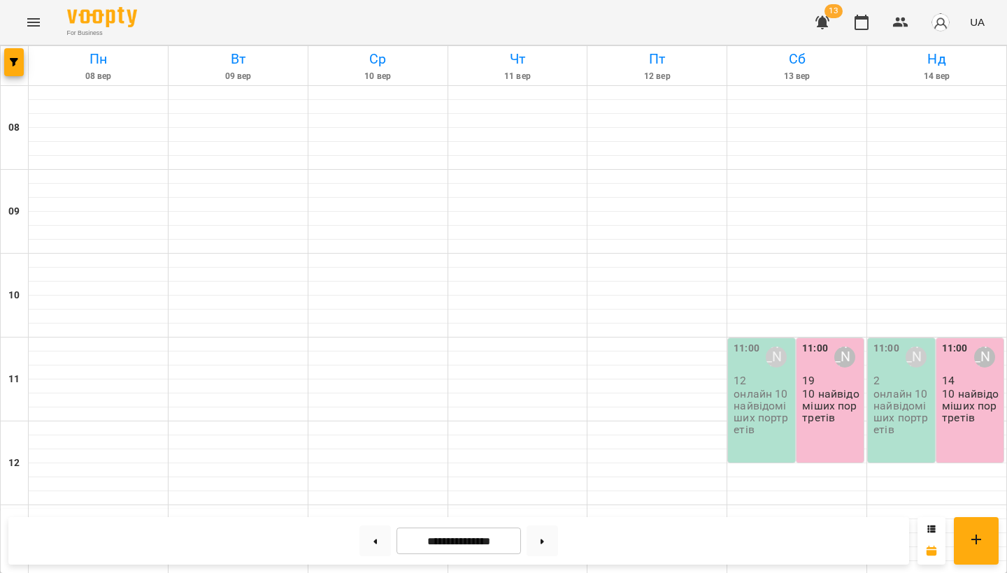
click at [768, 413] on p "онлайн 10 найвідоміших портретів" at bounding box center [762, 412] width 59 height 48
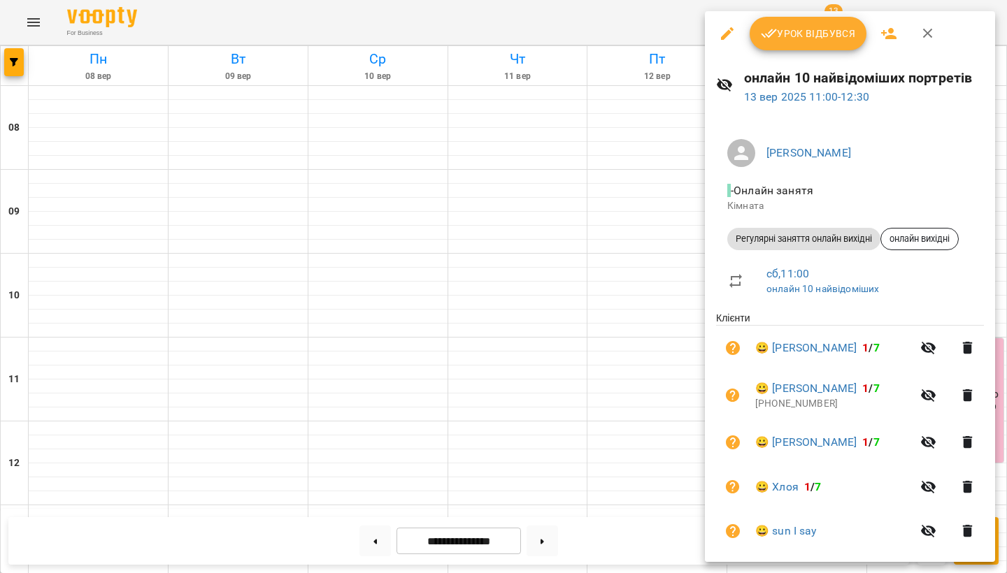
click at [819, 39] on span "Урок відбувся" at bounding box center [808, 33] width 95 height 17
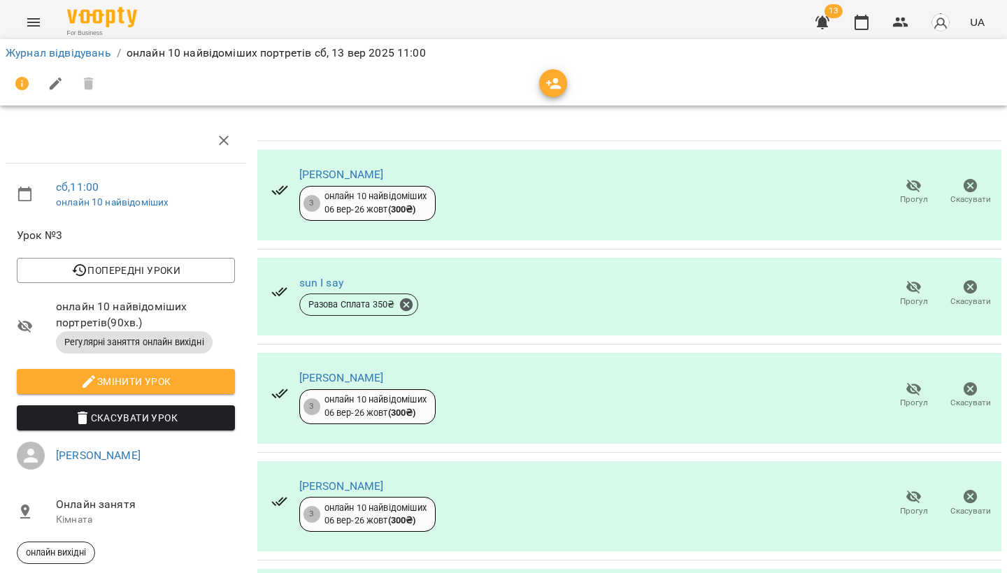
scroll to position [64, 0]
click at [40, 21] on icon "Menu" at bounding box center [33, 22] width 17 height 17
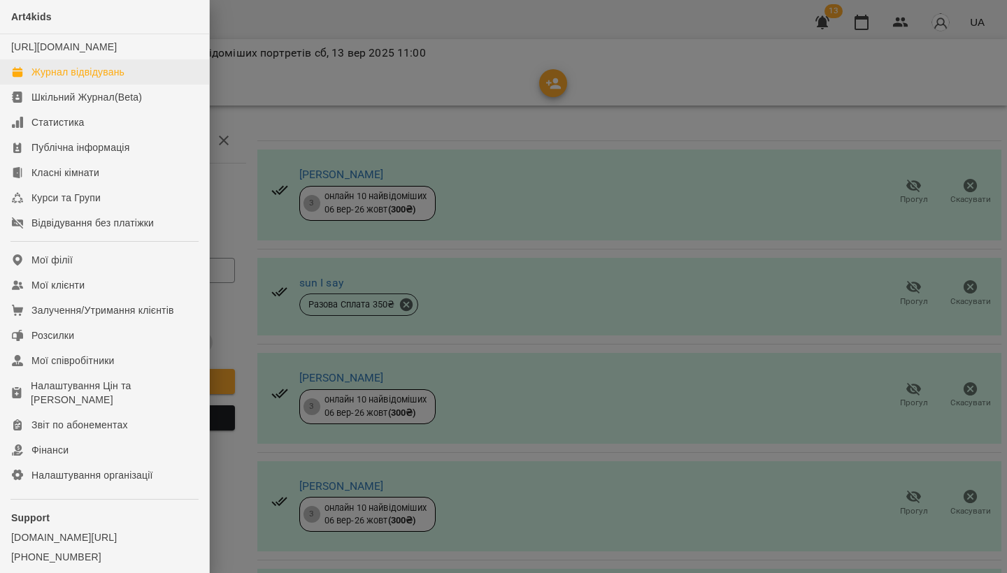
click at [53, 79] on div "Журнал відвідувань" at bounding box center [77, 72] width 93 height 14
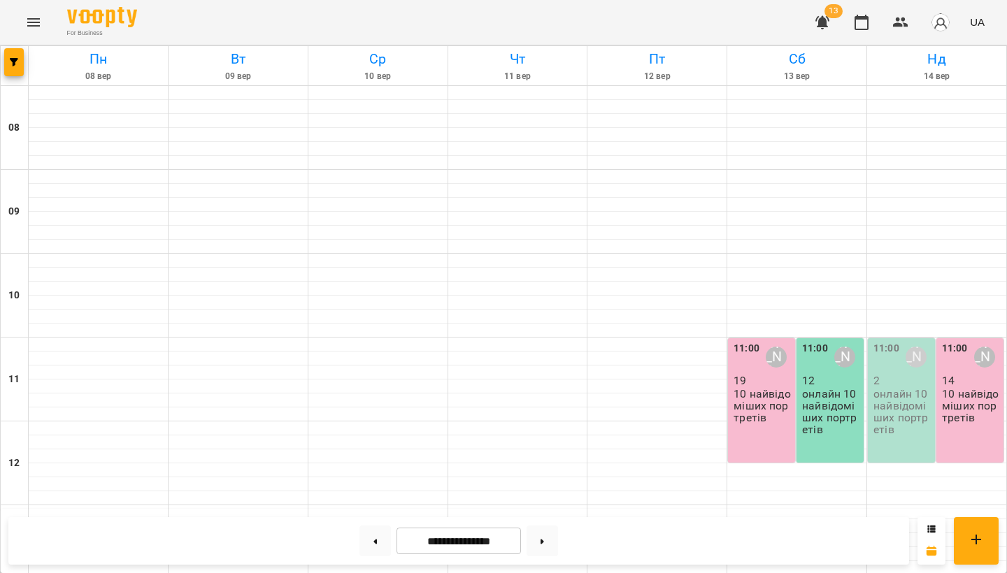
click at [904, 403] on p "онлайн 10 найвідоміших портретів" at bounding box center [902, 412] width 59 height 48
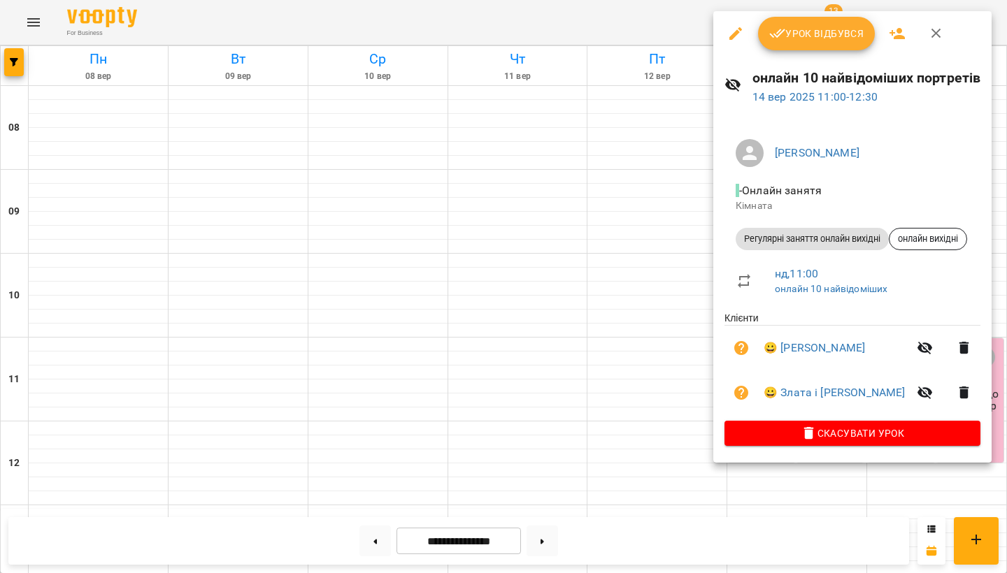
click at [833, 35] on span "Урок відбувся" at bounding box center [816, 33] width 95 height 17
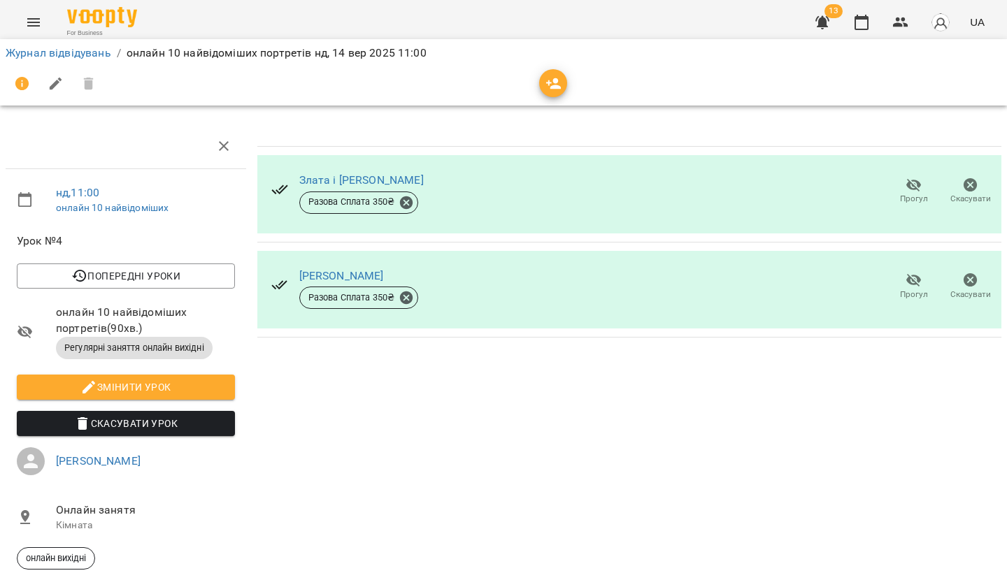
click at [31, 24] on icon "Menu" at bounding box center [33, 22] width 17 height 17
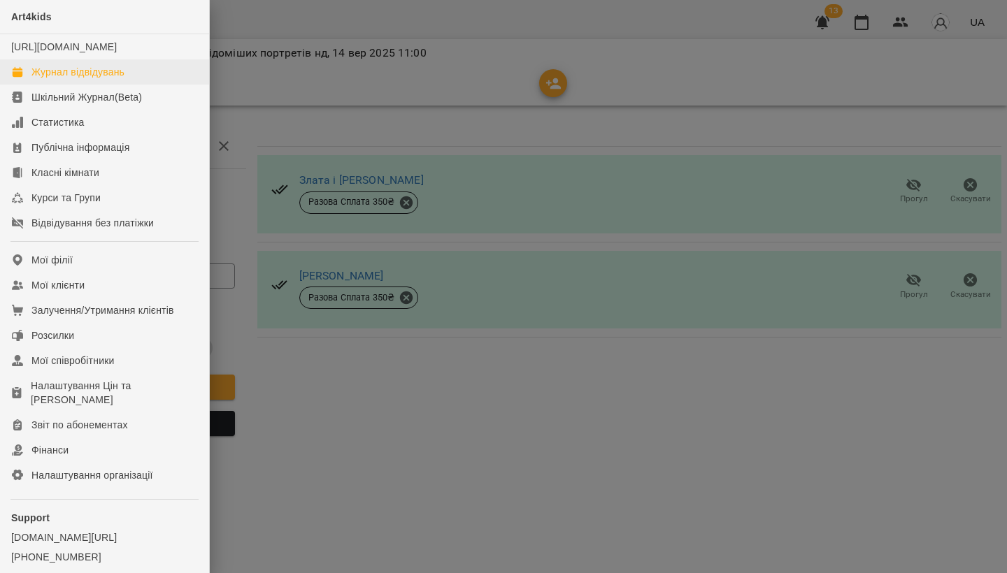
click at [59, 79] on div "Журнал відвідувань" at bounding box center [77, 72] width 93 height 14
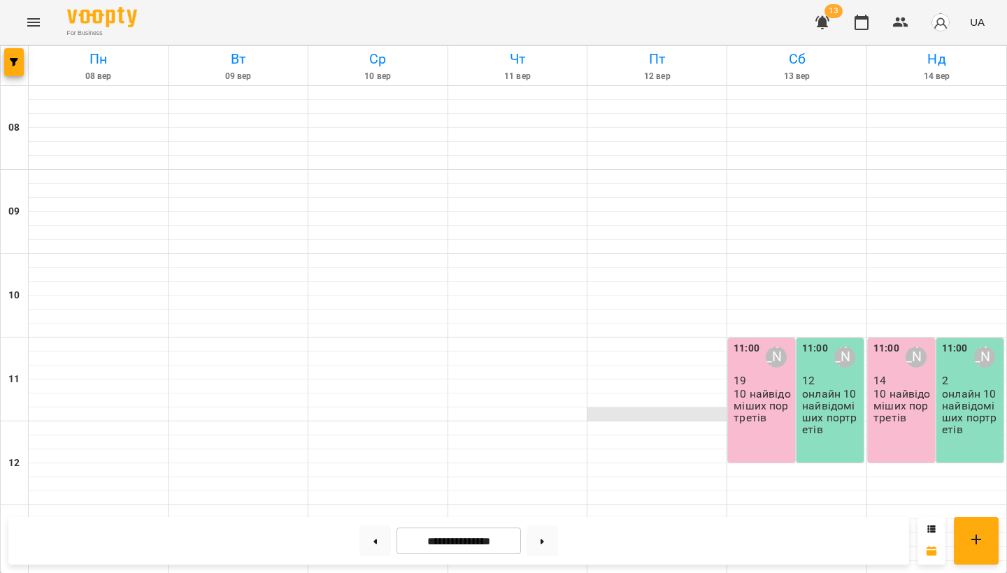
scroll to position [220, 0]
